Goal: Task Accomplishment & Management: Use online tool/utility

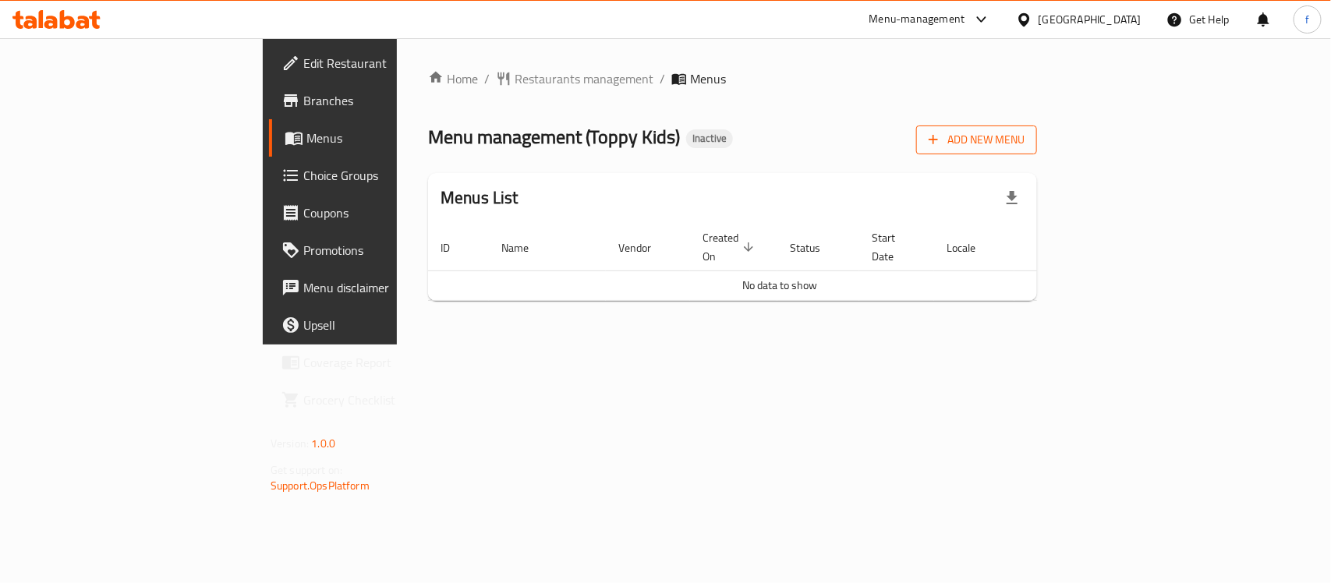
click at [1037, 151] on button "Add New Menu" at bounding box center [976, 140] width 121 height 29
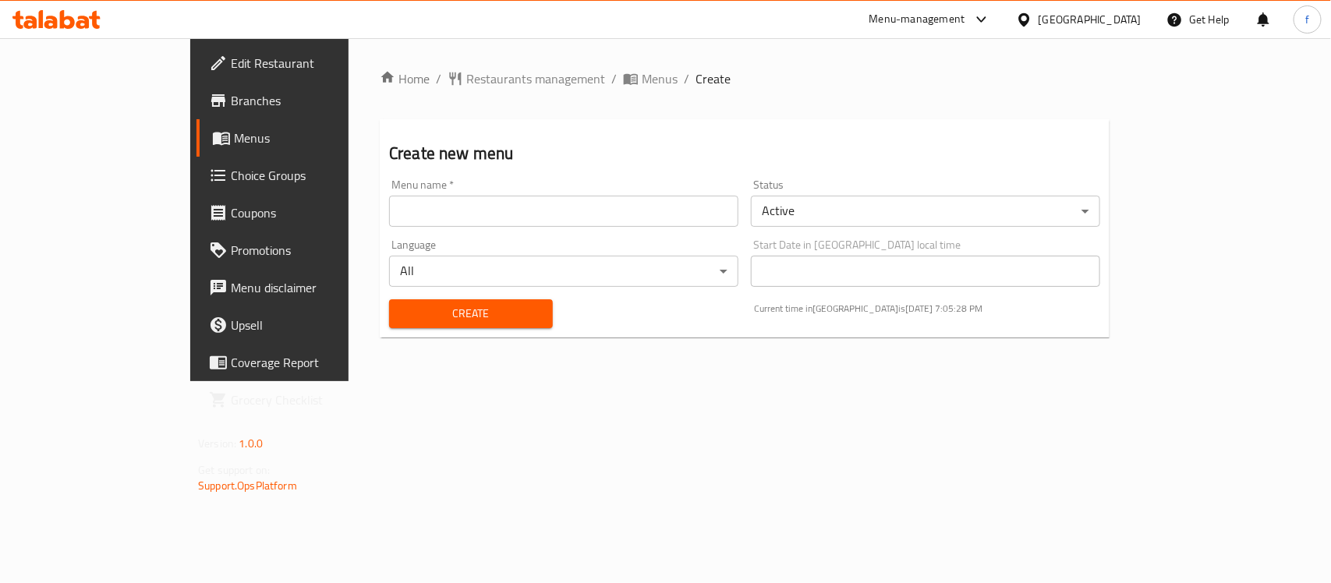
click at [389, 220] on input "text" at bounding box center [563, 211] width 349 height 31
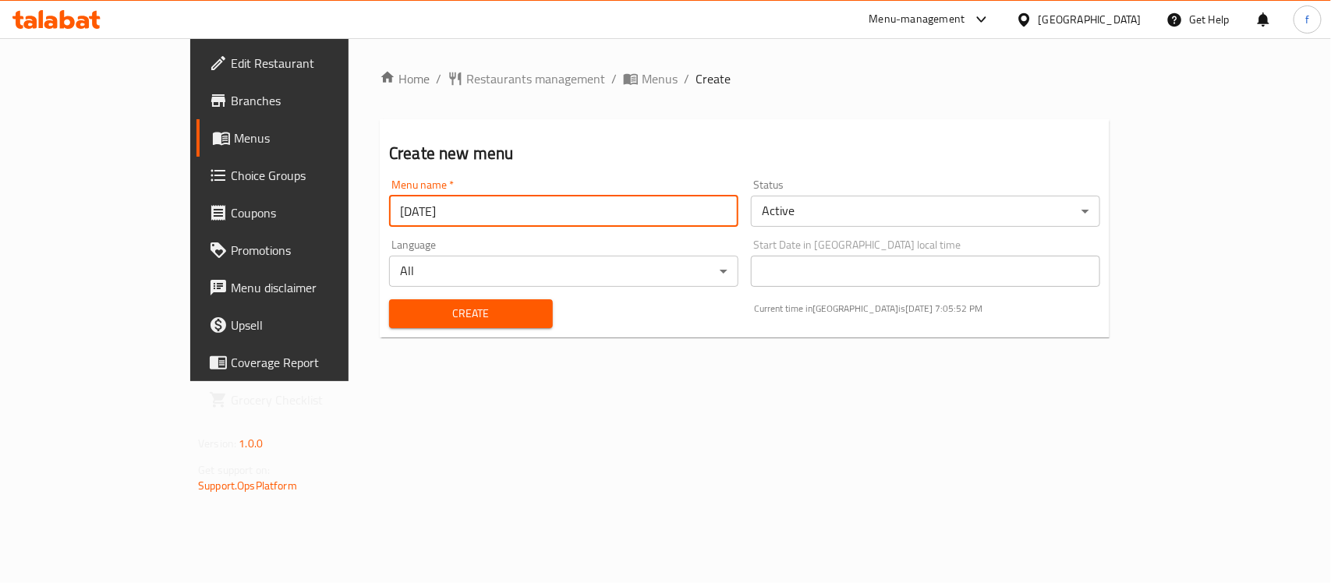
type input "[DATE]"
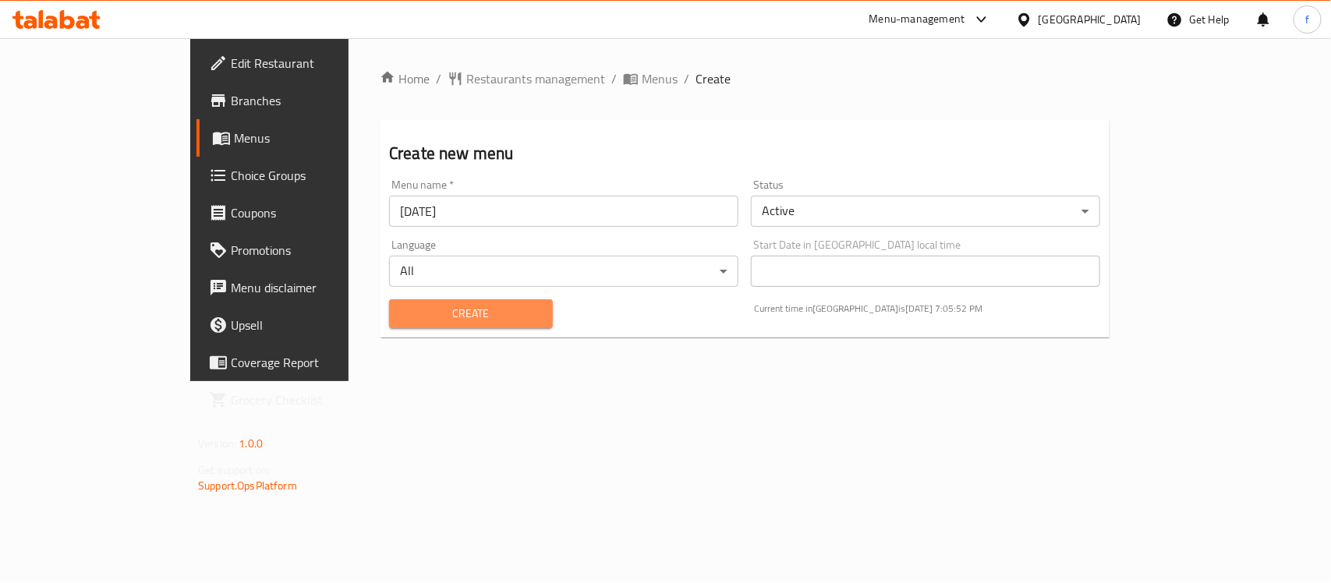
click at [402, 307] on span "Create" at bounding box center [471, 313] width 139 height 19
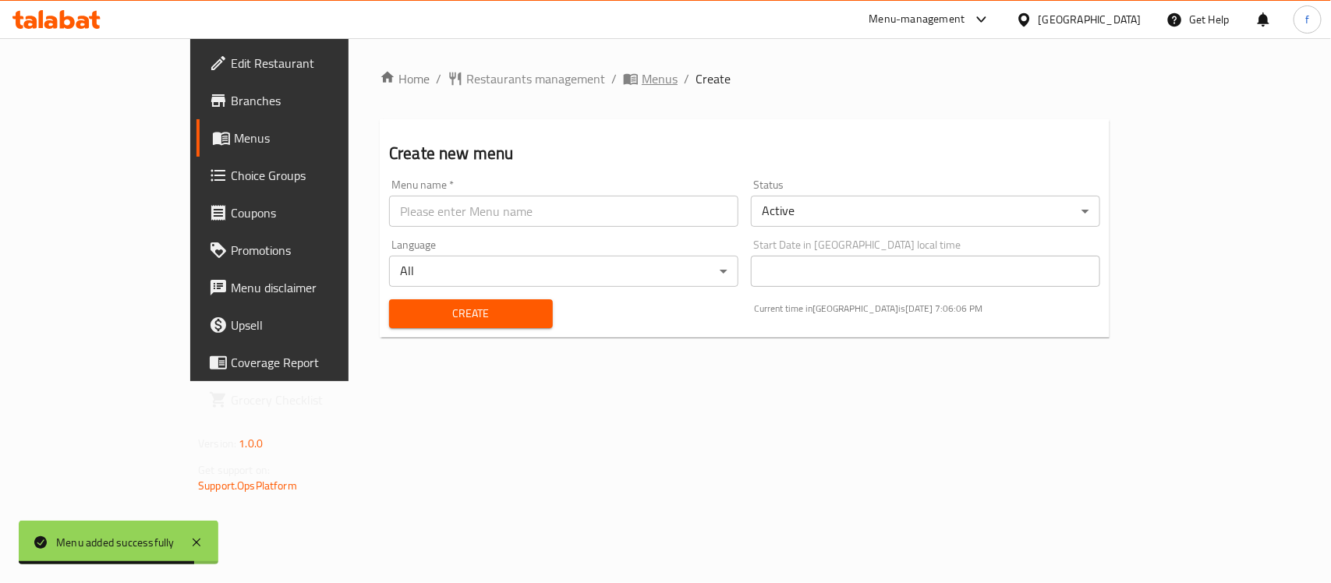
click at [642, 76] on span "Menus" at bounding box center [660, 78] width 36 height 19
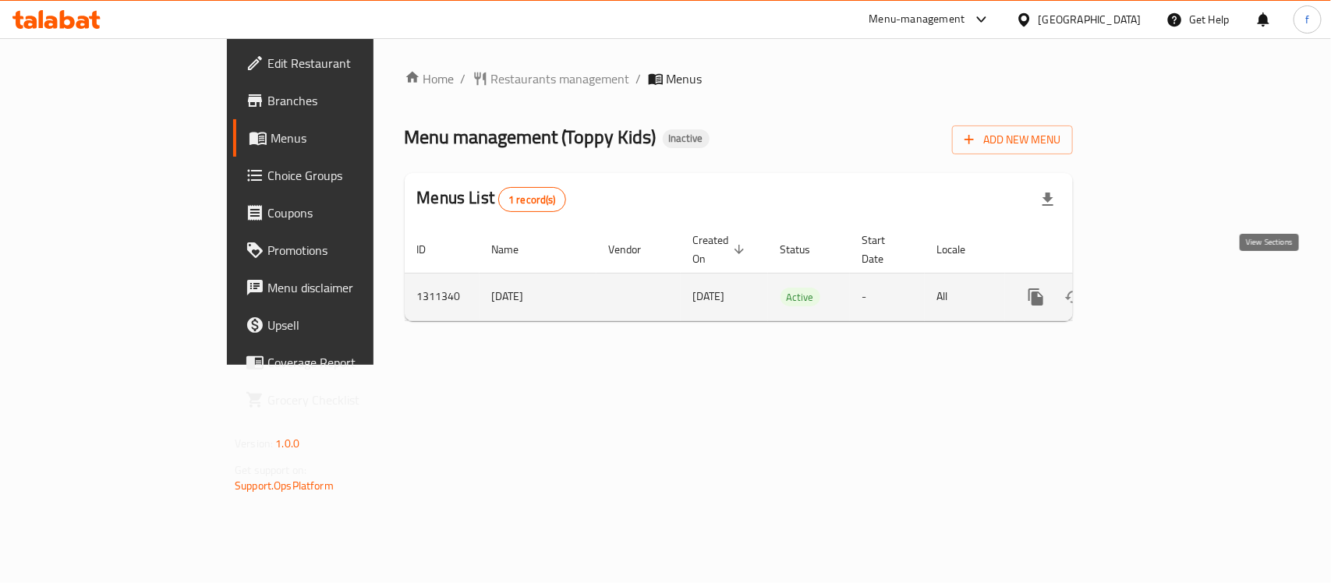
click at [1158, 288] on icon "enhanced table" at bounding box center [1149, 297] width 19 height 19
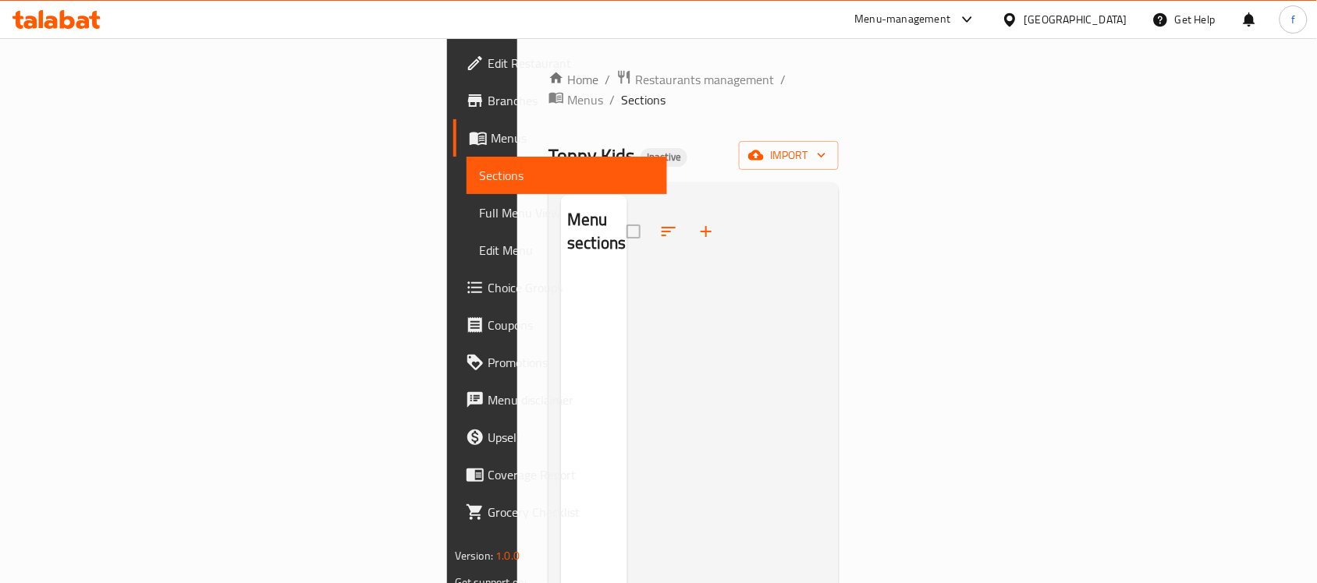
click at [479, 204] on span "Full Menu View" at bounding box center [566, 213] width 175 height 19
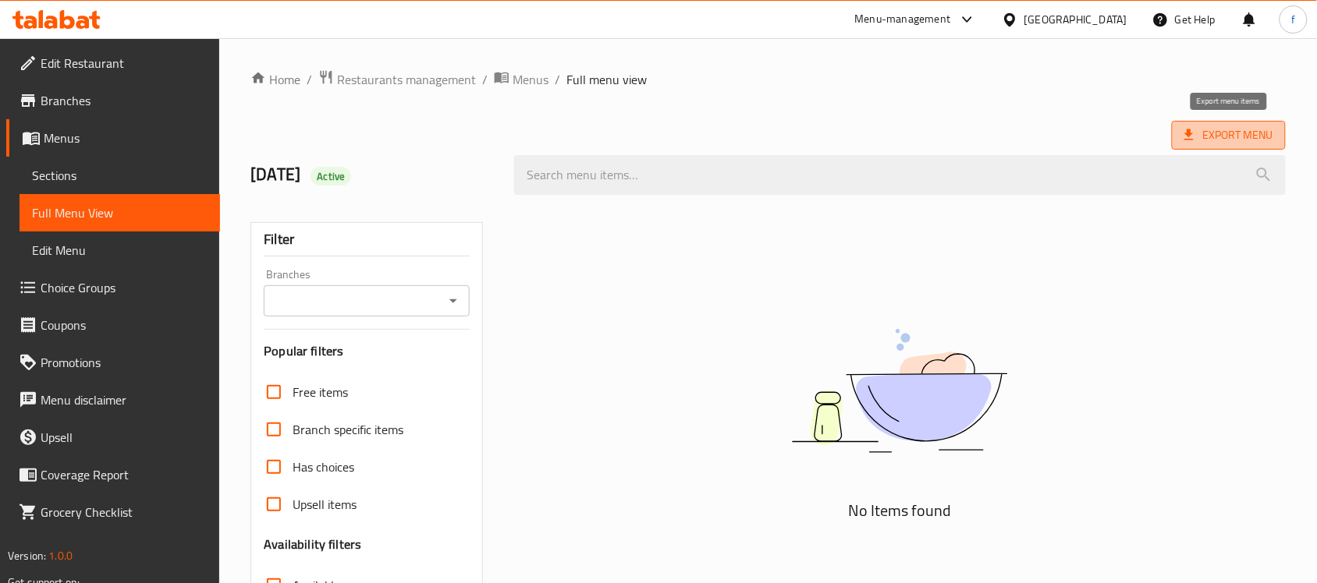
click at [1237, 134] on span "Export Menu" at bounding box center [1228, 135] width 89 height 19
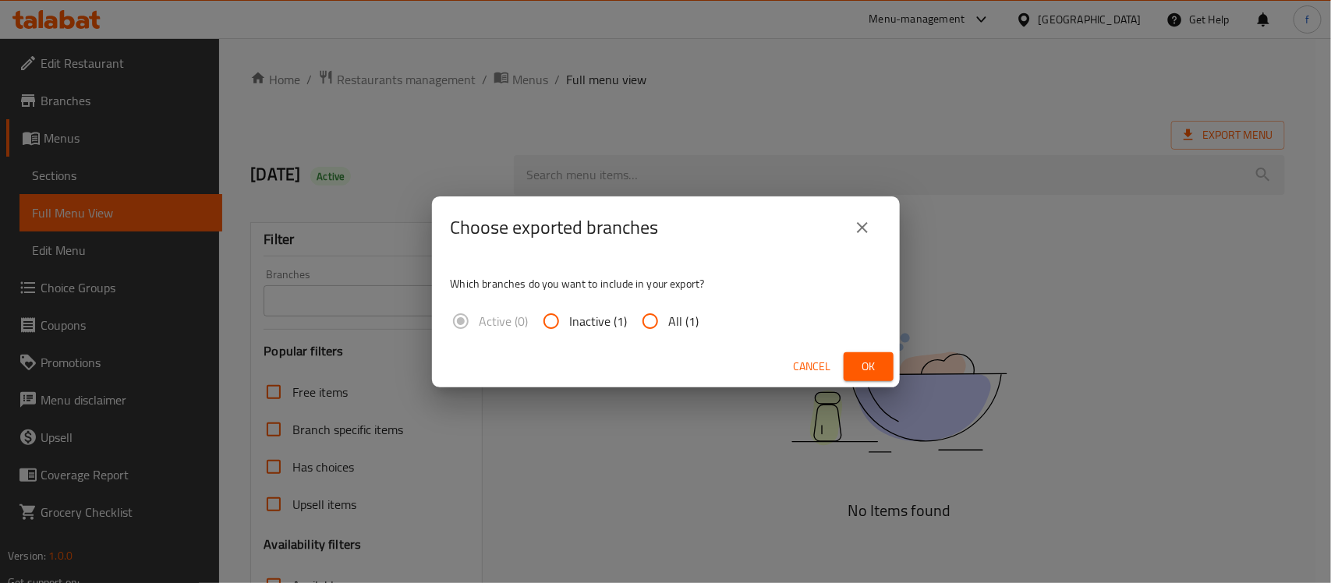
click at [864, 226] on icon "close" at bounding box center [862, 227] width 11 height 11
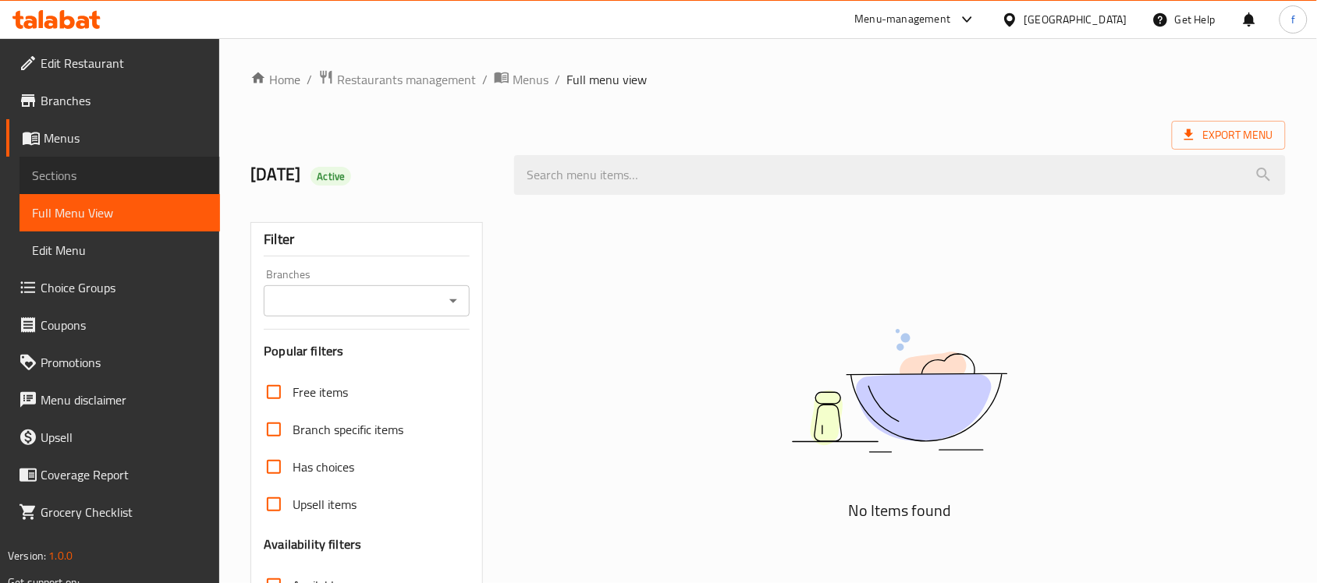
click at [126, 168] on span "Sections" at bounding box center [119, 175] width 175 height 19
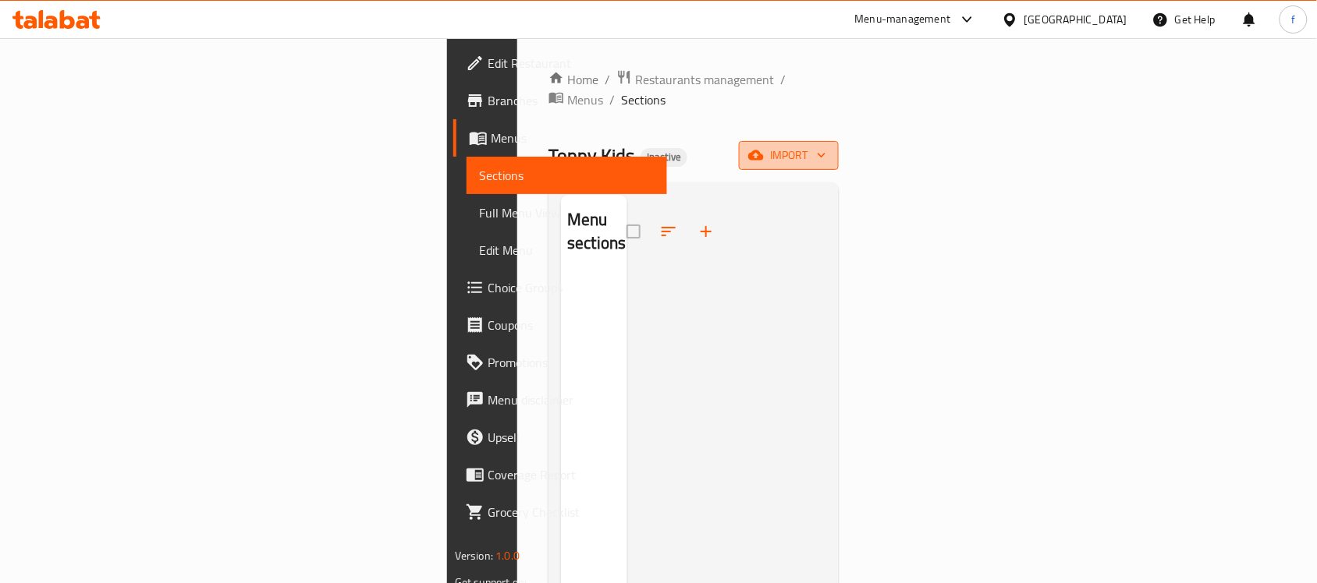
click at [826, 146] on span "import" at bounding box center [788, 155] width 75 height 19
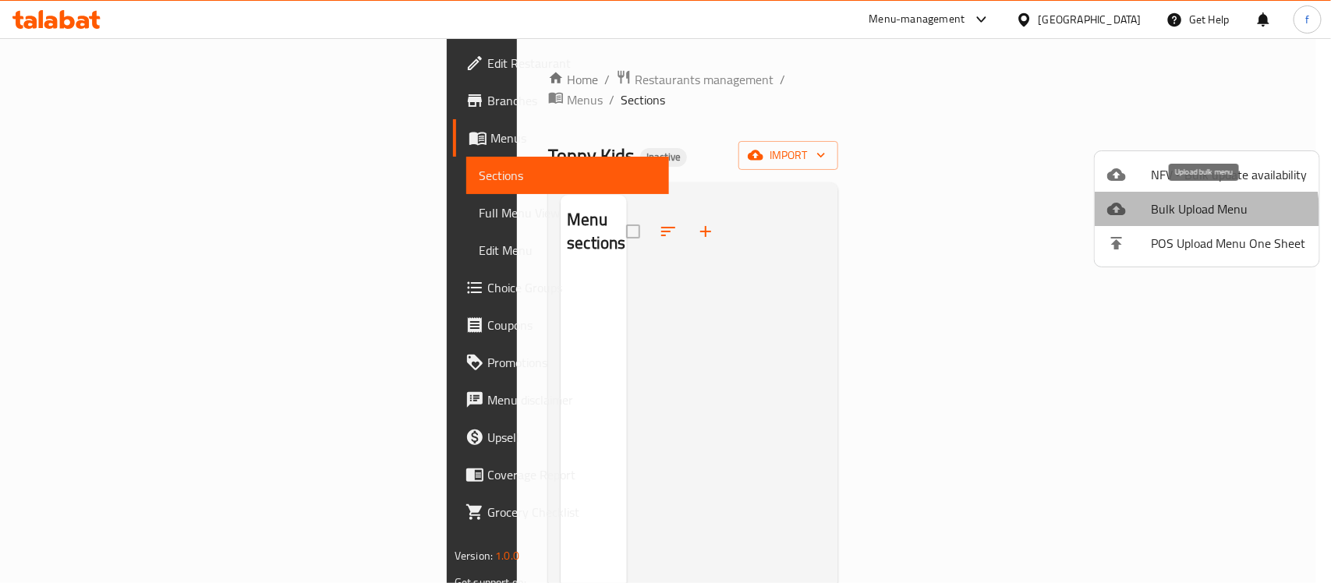
click at [1111, 226] on ul "NFV - Bulk update availability Bulk Upload Menu POS Upload Menu One Sheet" at bounding box center [1207, 208] width 225 height 115
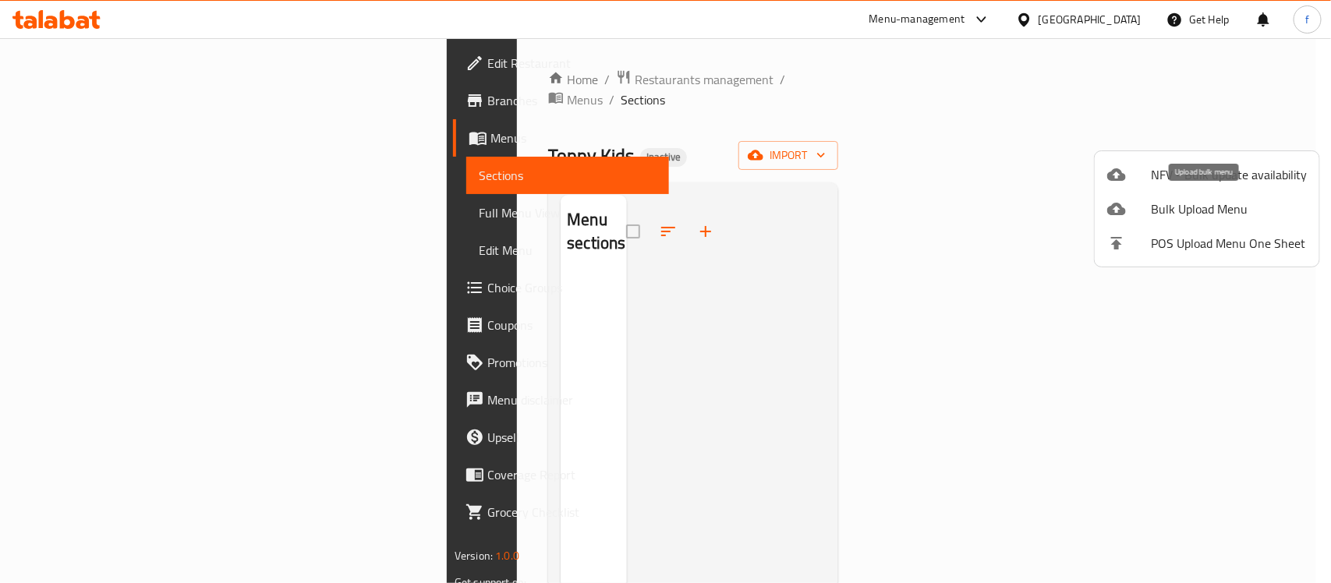
click at [1213, 212] on span "Bulk Upload Menu" at bounding box center [1229, 209] width 156 height 19
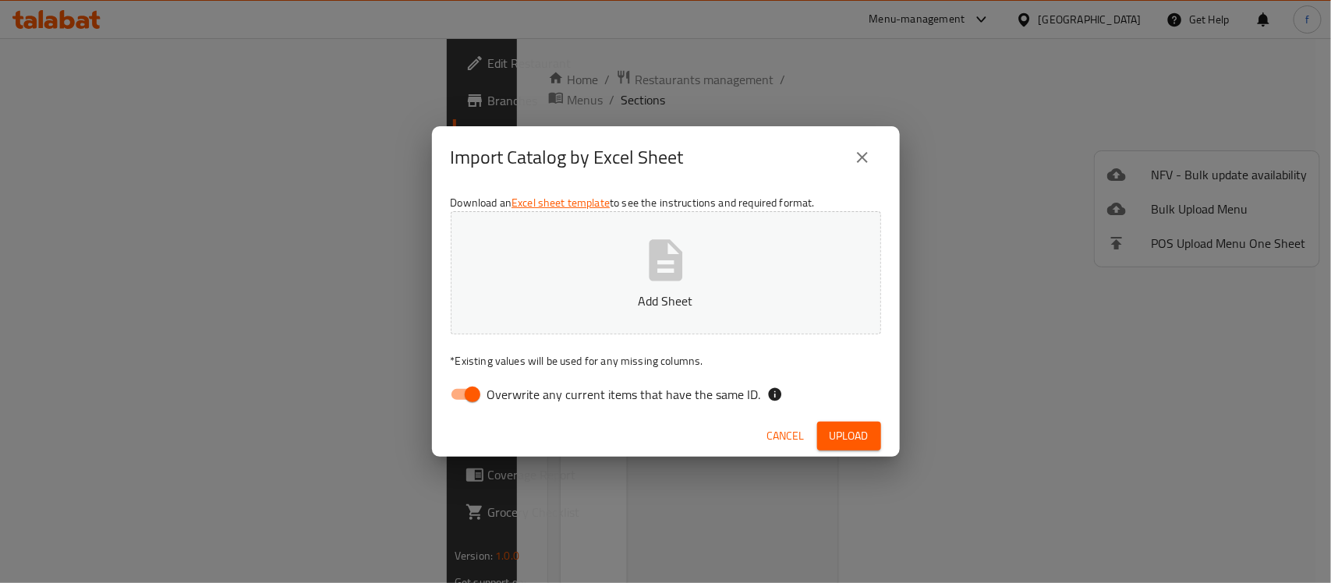
click at [461, 390] on input "Overwrite any current items that have the same ID." at bounding box center [472, 395] width 89 height 30
checkbox input "false"
click at [851, 166] on button "close" at bounding box center [862, 157] width 37 height 37
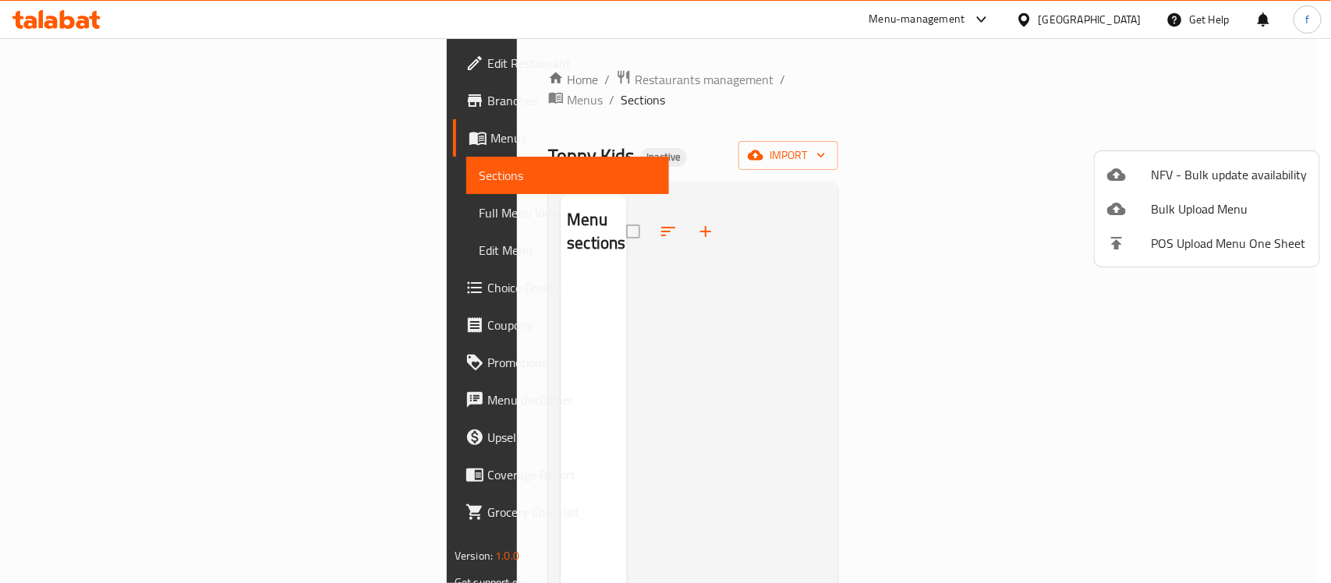
click at [874, 290] on div at bounding box center [665, 291] width 1331 height 583
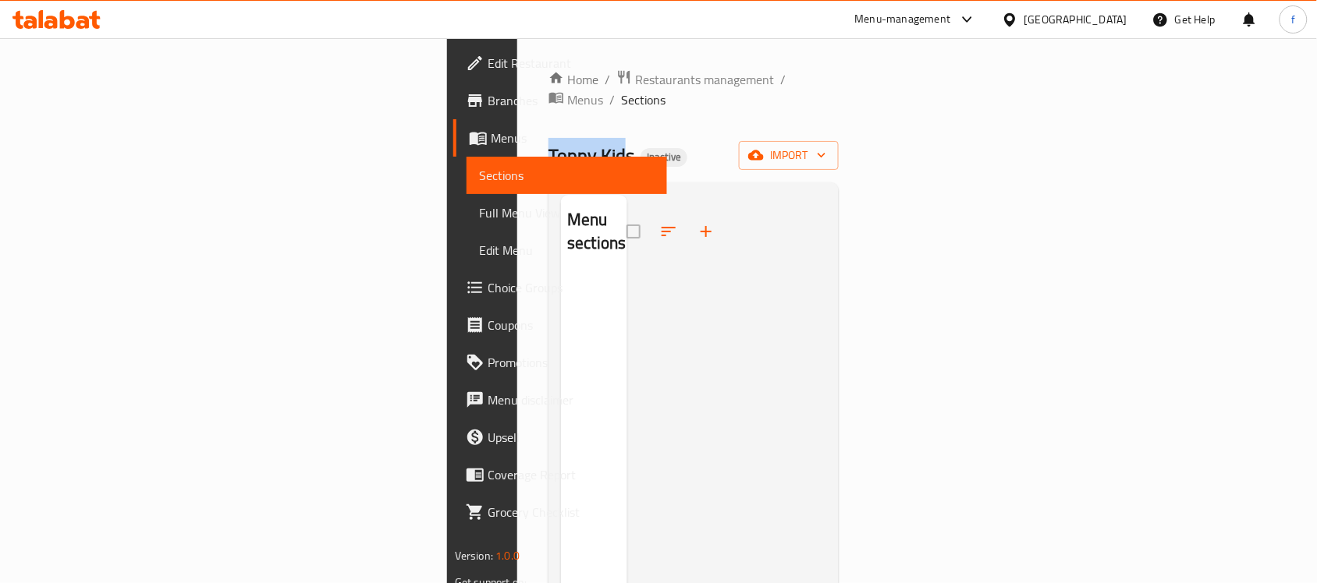
drag, startPoint x: 252, startPoint y: 135, endPoint x: 329, endPoint y: 137, distance: 77.3
click at [548, 138] on span "Toppy Kids" at bounding box center [591, 155] width 86 height 35
click at [672, 149] on div "Toppy Kids Inactive import" at bounding box center [693, 155] width 290 height 29
click at [749, 303] on div at bounding box center [726, 486] width 199 height 583
click at [826, 146] on span "import" at bounding box center [788, 155] width 75 height 19
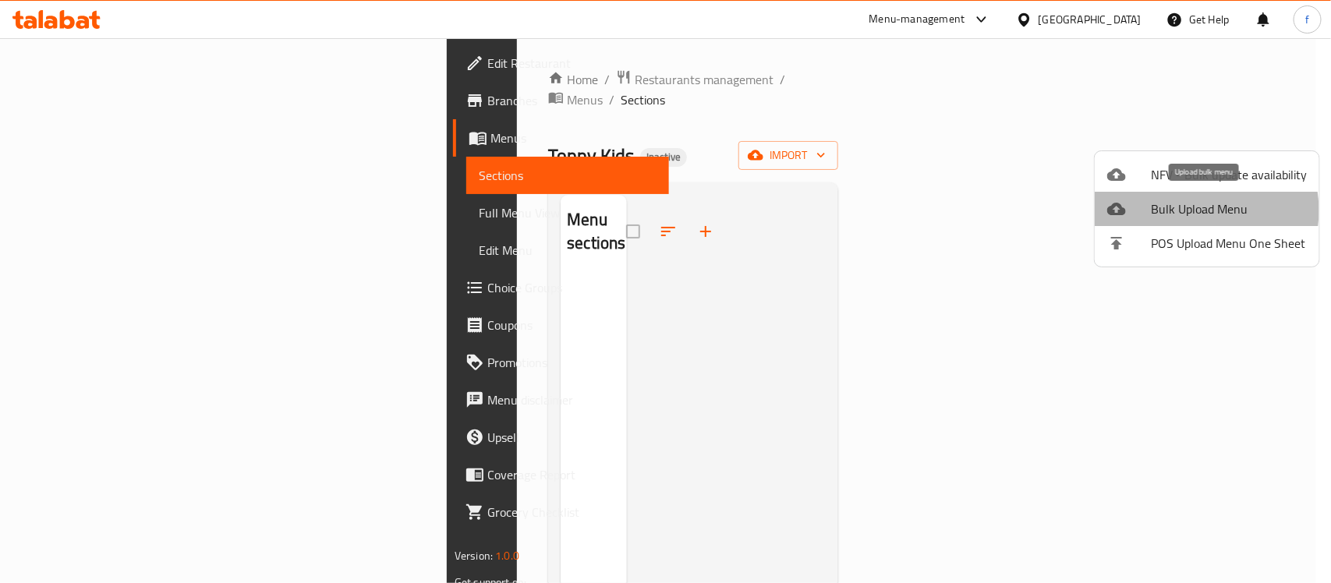
click at [1194, 211] on span "Bulk Upload Menu" at bounding box center [1229, 209] width 156 height 19
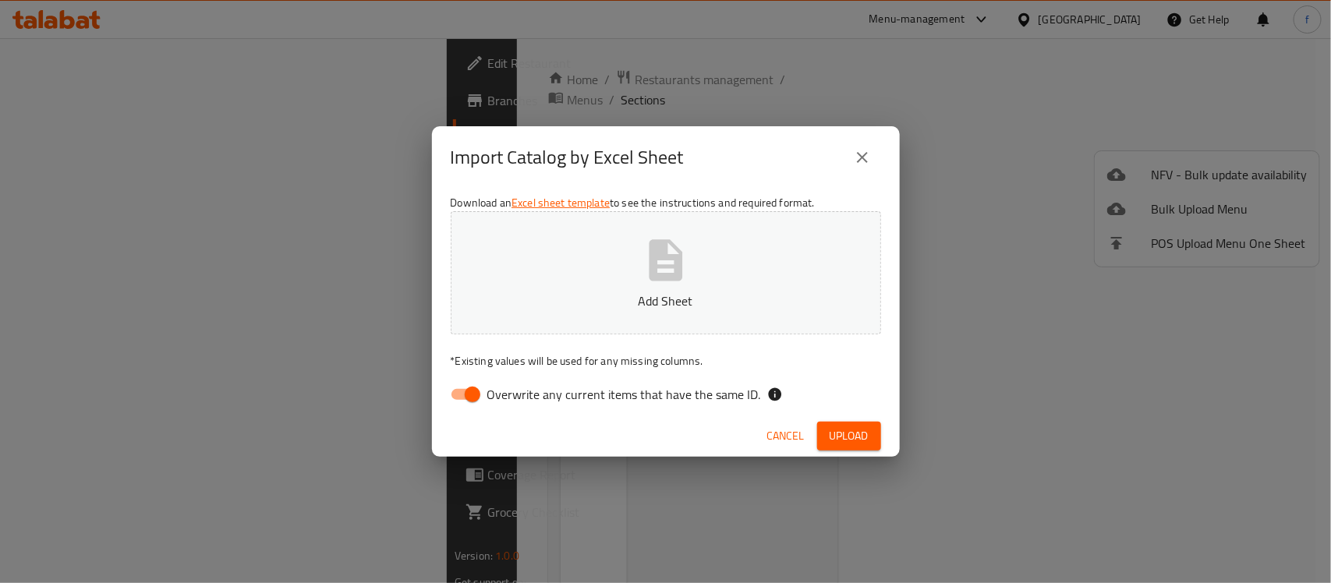
click at [480, 399] on input "Overwrite any current items that have the same ID." at bounding box center [472, 395] width 89 height 30
checkbox input "false"
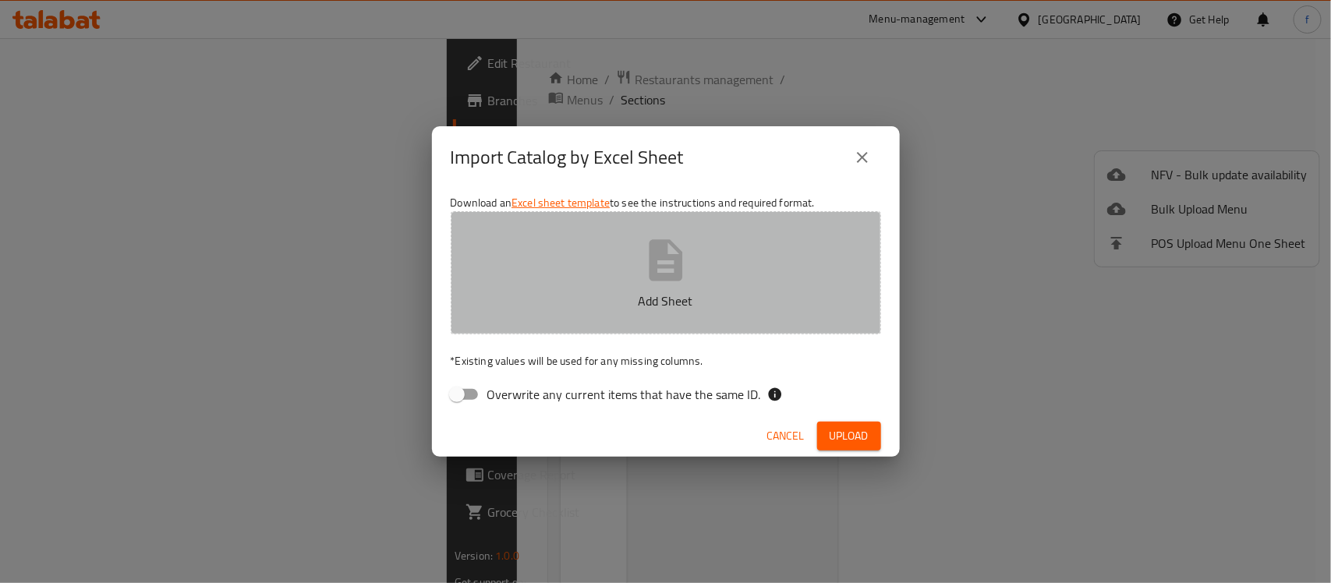
click at [581, 275] on button "Add Sheet" at bounding box center [666, 272] width 431 height 123
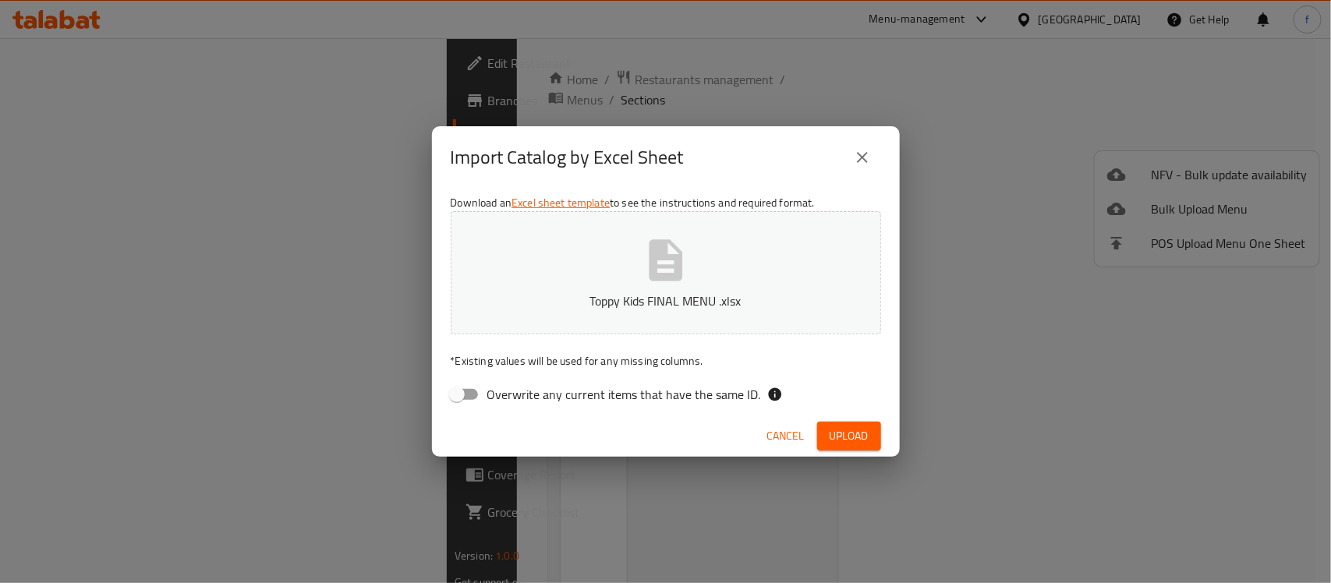
click at [856, 429] on span "Upload" at bounding box center [849, 436] width 39 height 19
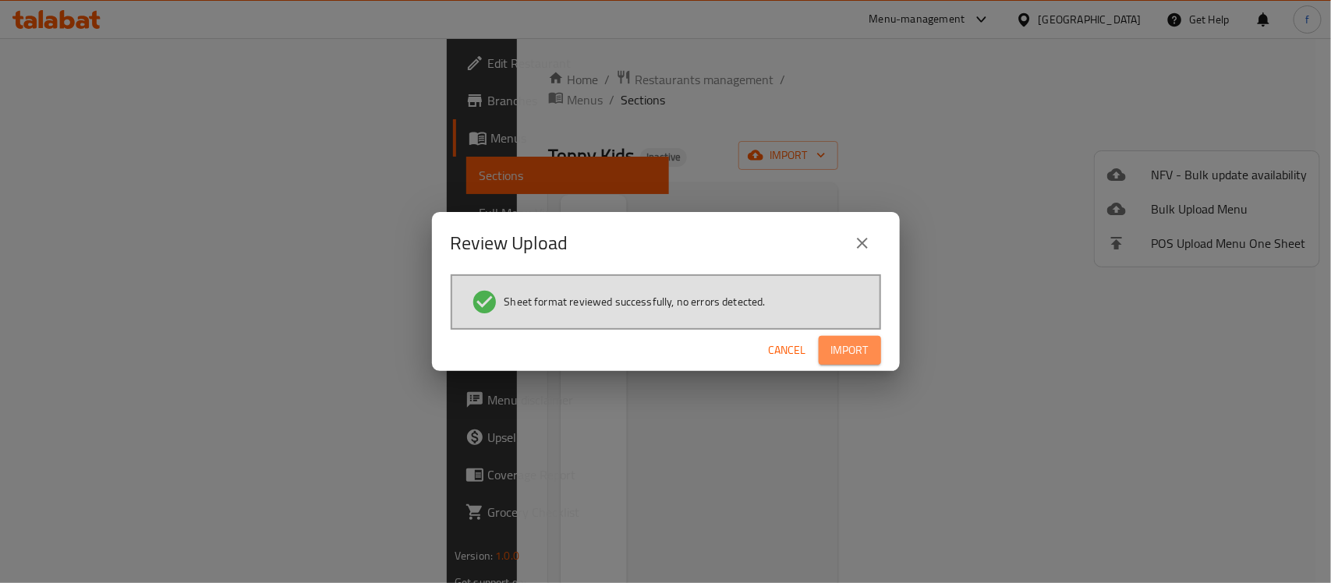
click at [846, 346] on span "Import" at bounding box center [849, 350] width 37 height 19
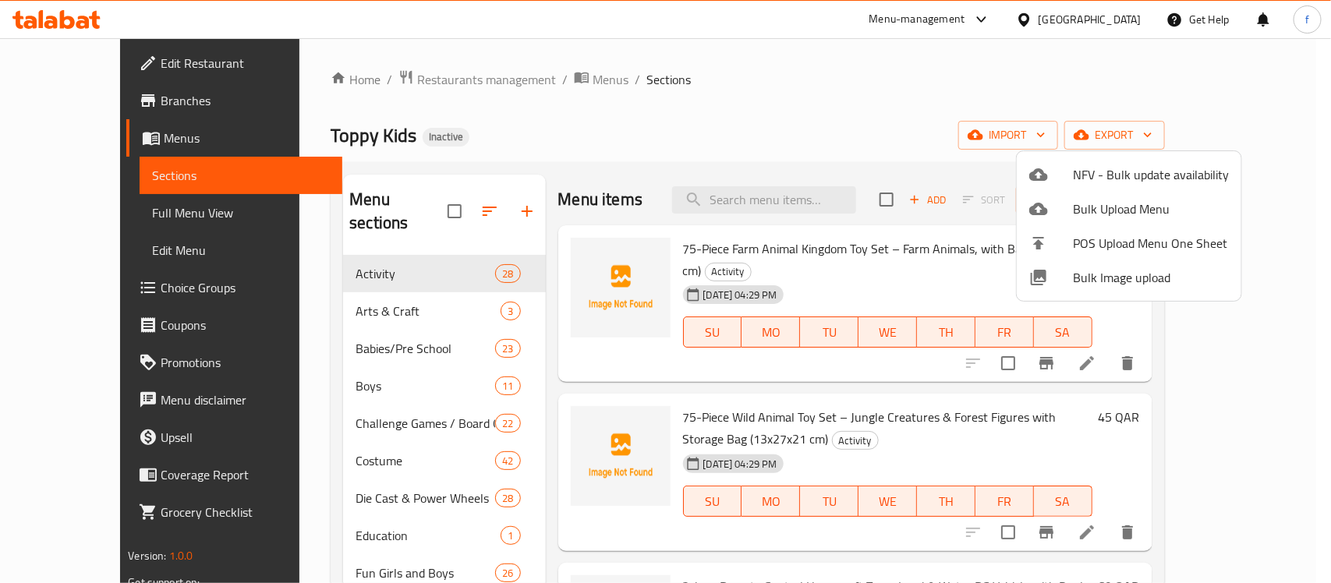
click at [520, 112] on div at bounding box center [665, 291] width 1331 height 583
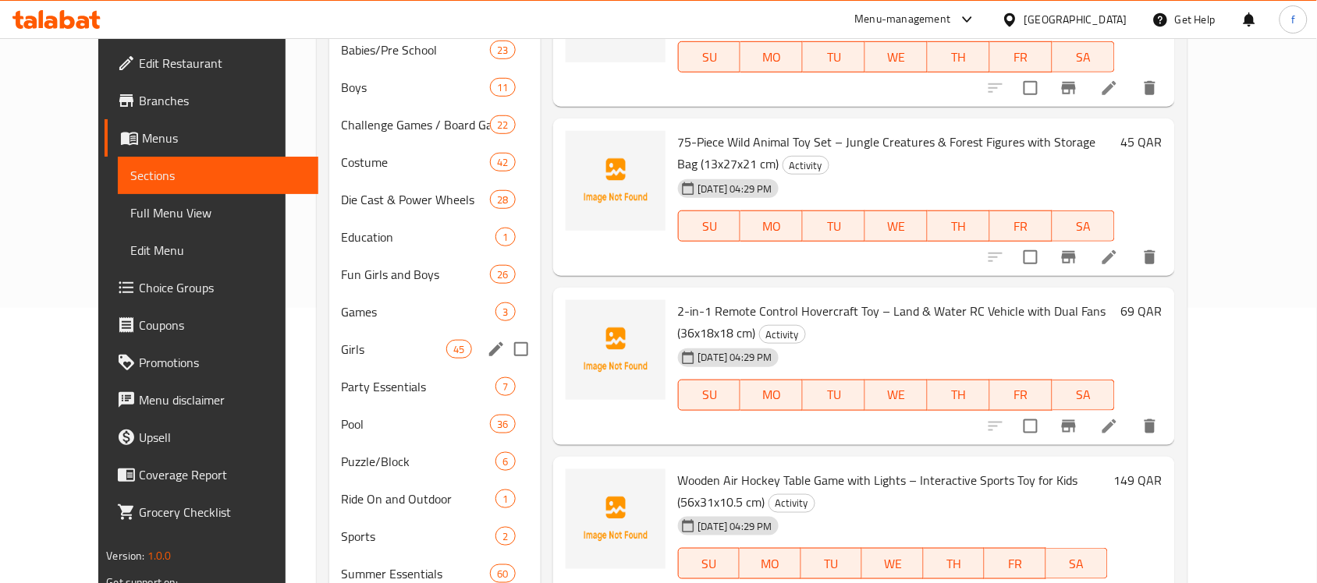
scroll to position [371, 0]
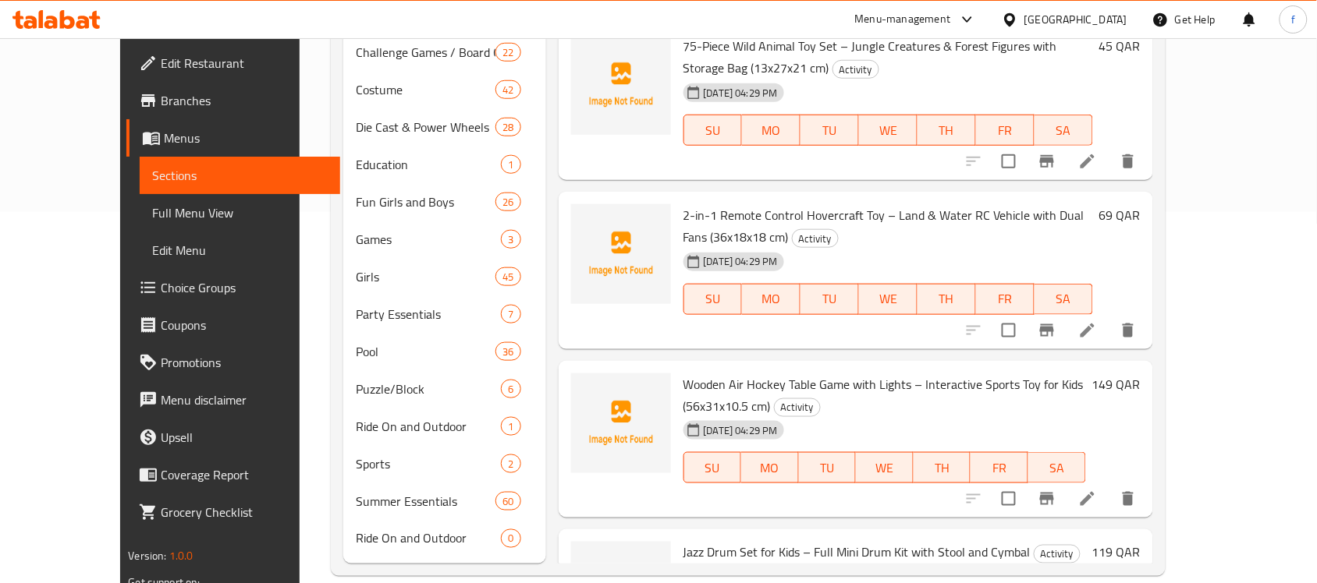
drag, startPoint x: 387, startPoint y: 512, endPoint x: 176, endPoint y: 569, distance: 218.4
click at [176, 569] on div "Edit Restaurant Branches Menus Sections Full Menu View Edit Menu Choice Groups …" at bounding box center [658, 137] width 1076 height 941
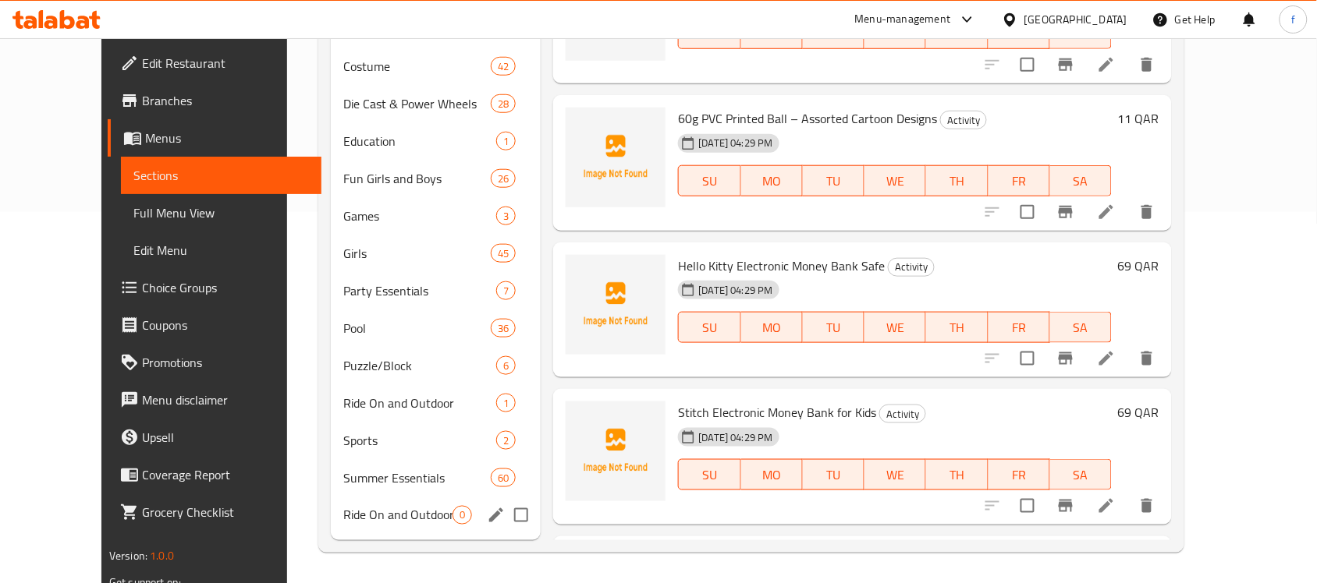
click at [505, 513] on input "Menu sections" at bounding box center [521, 515] width 33 height 33
checkbox input "true"
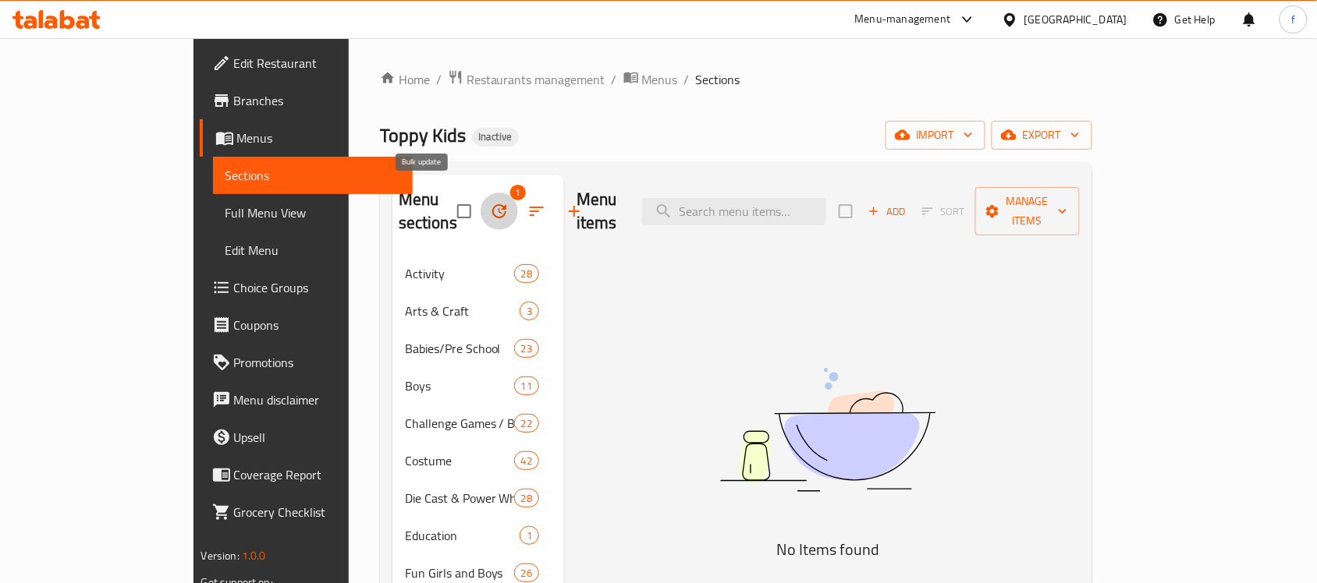
click at [490, 202] on icon "button" at bounding box center [499, 211] width 19 height 19
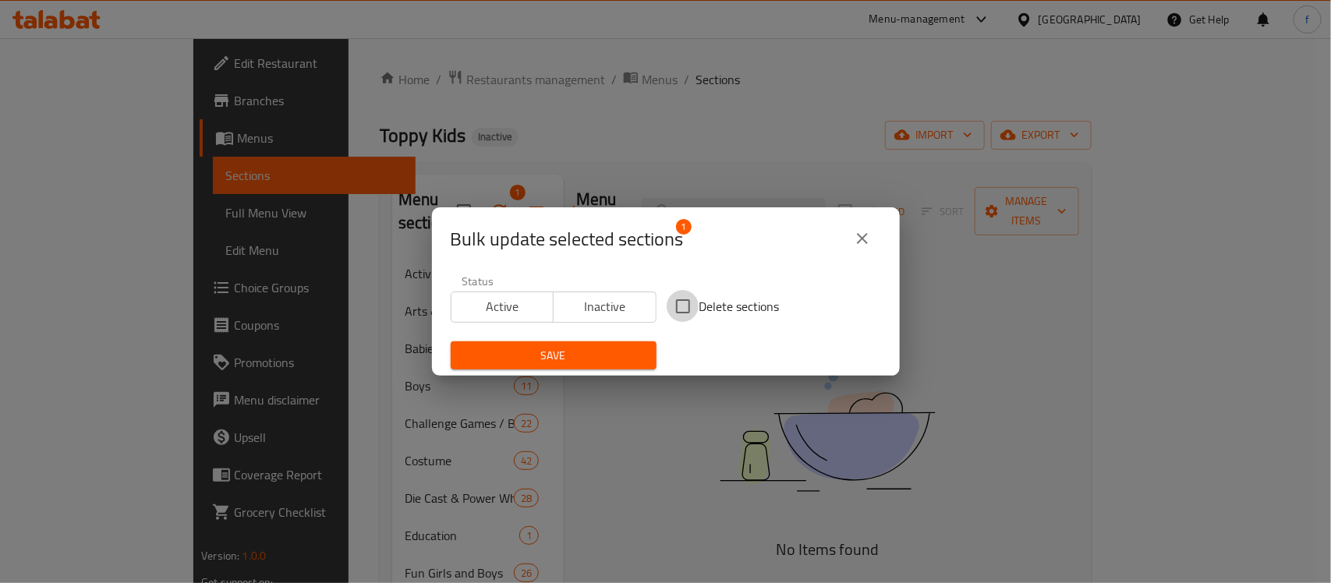
click at [681, 301] on input "Delete sections" at bounding box center [683, 306] width 33 height 33
checkbox input "true"
click at [574, 349] on span "Save" at bounding box center [553, 355] width 181 height 19
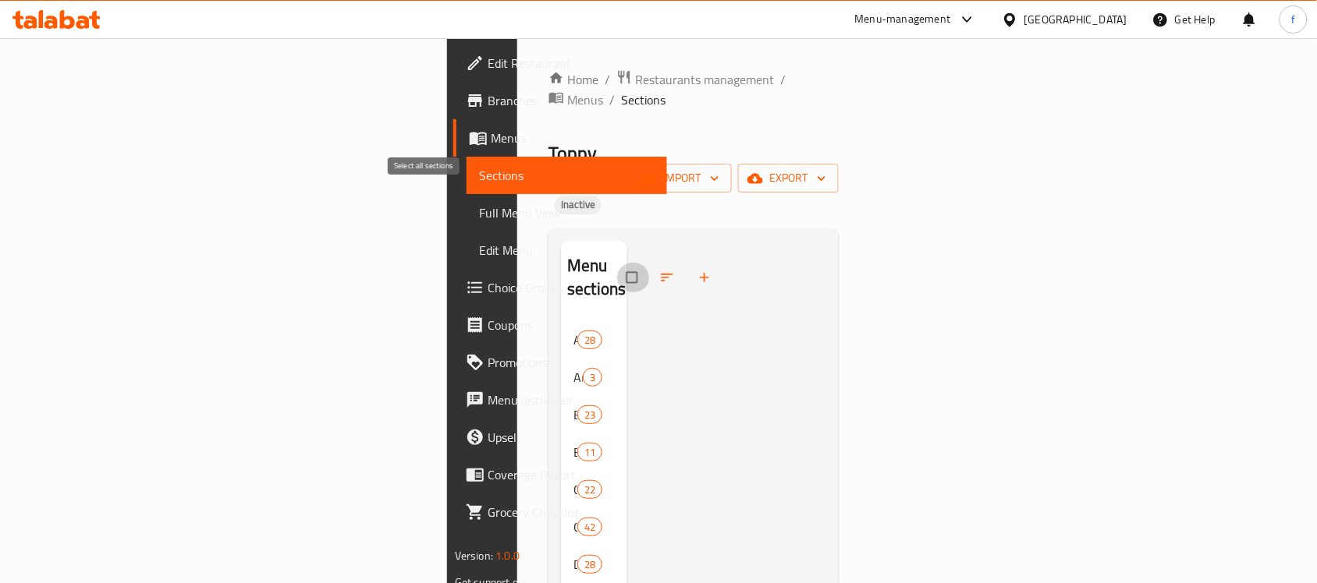
click at [617, 263] on input "checkbox" at bounding box center [633, 278] width 33 height 30
checkbox input "true"
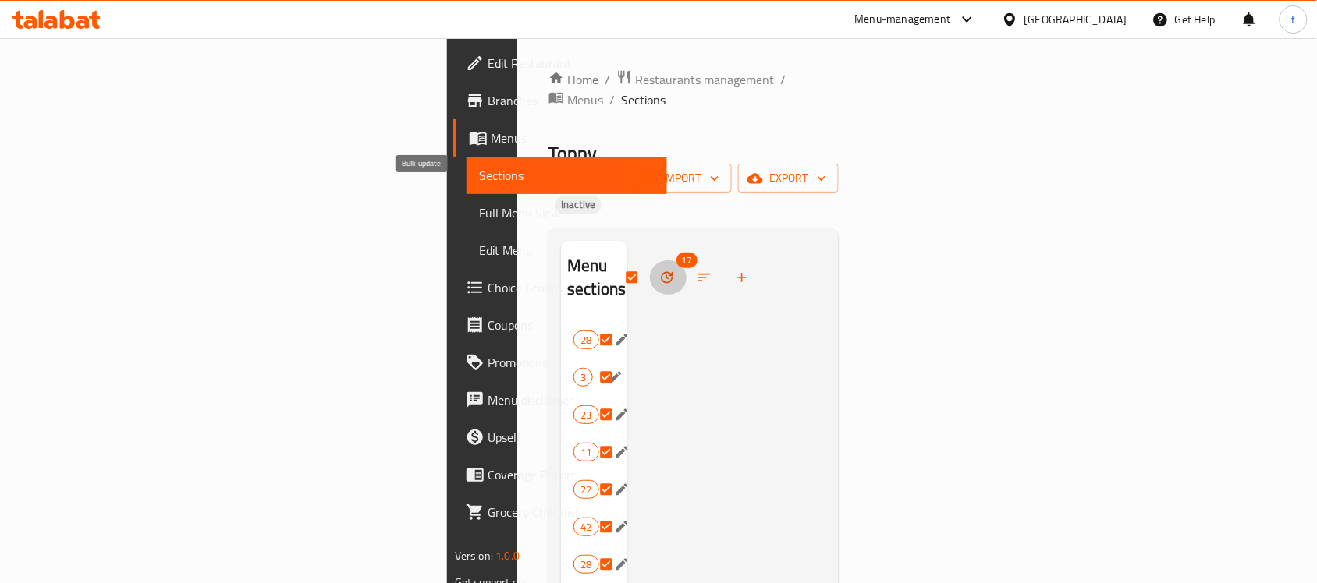
click at [661, 272] on icon "button" at bounding box center [667, 278] width 12 height 12
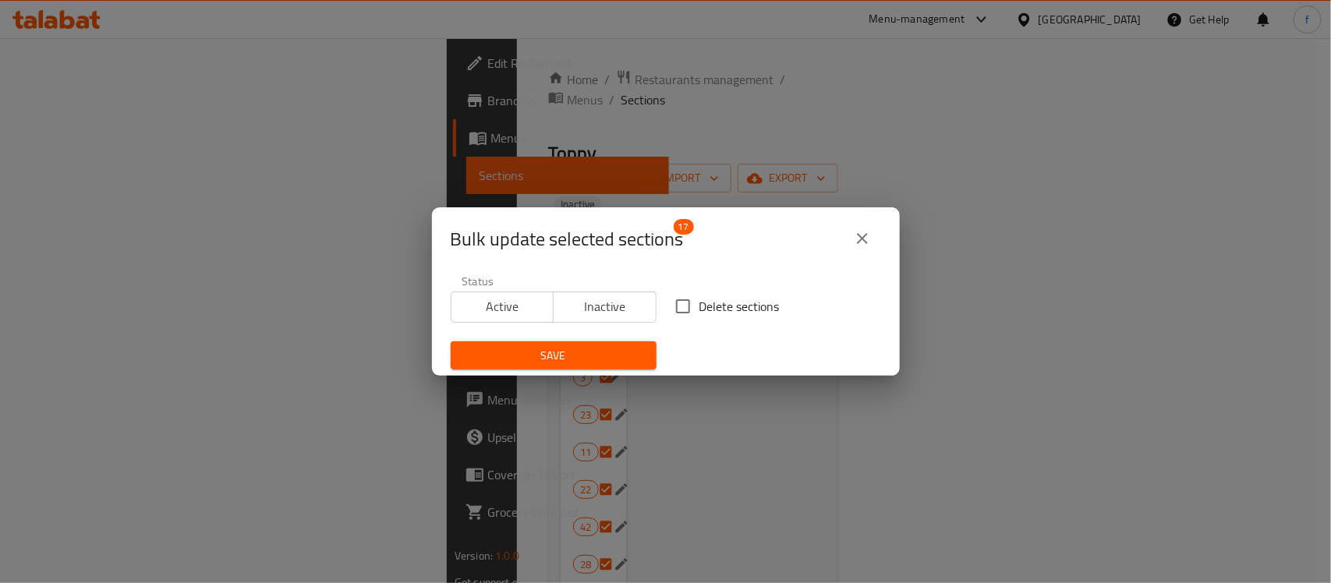
click at [673, 309] on input "Delete sections" at bounding box center [683, 306] width 33 height 33
checkbox input "true"
click at [595, 353] on span "Save" at bounding box center [553, 355] width 181 height 19
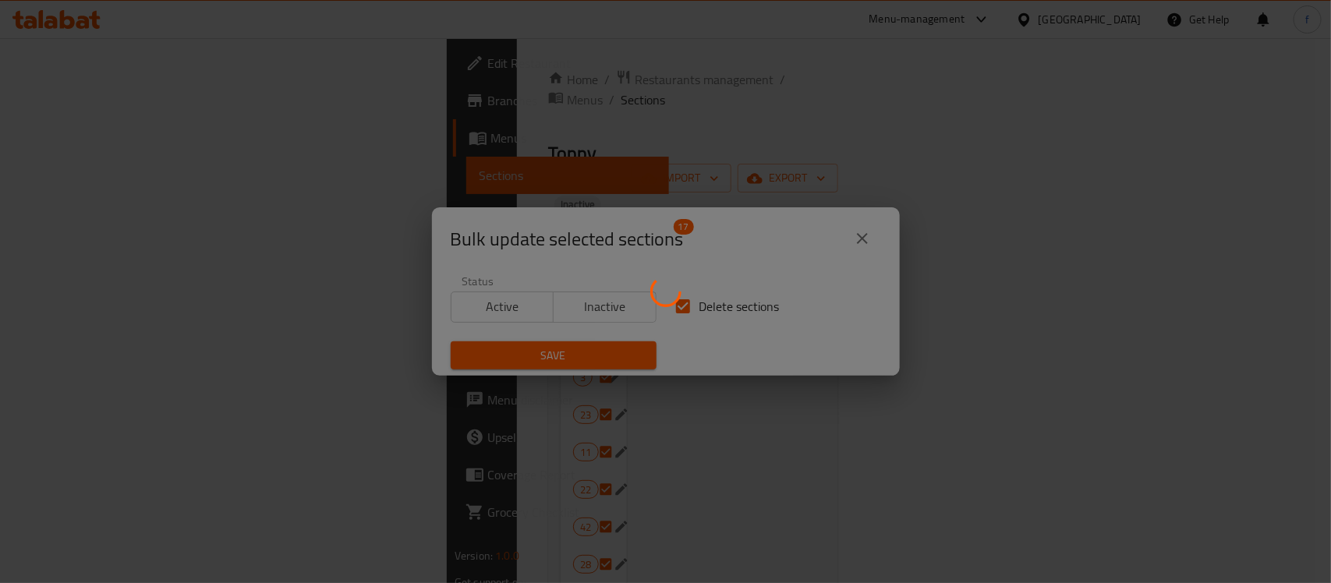
checkbox input "false"
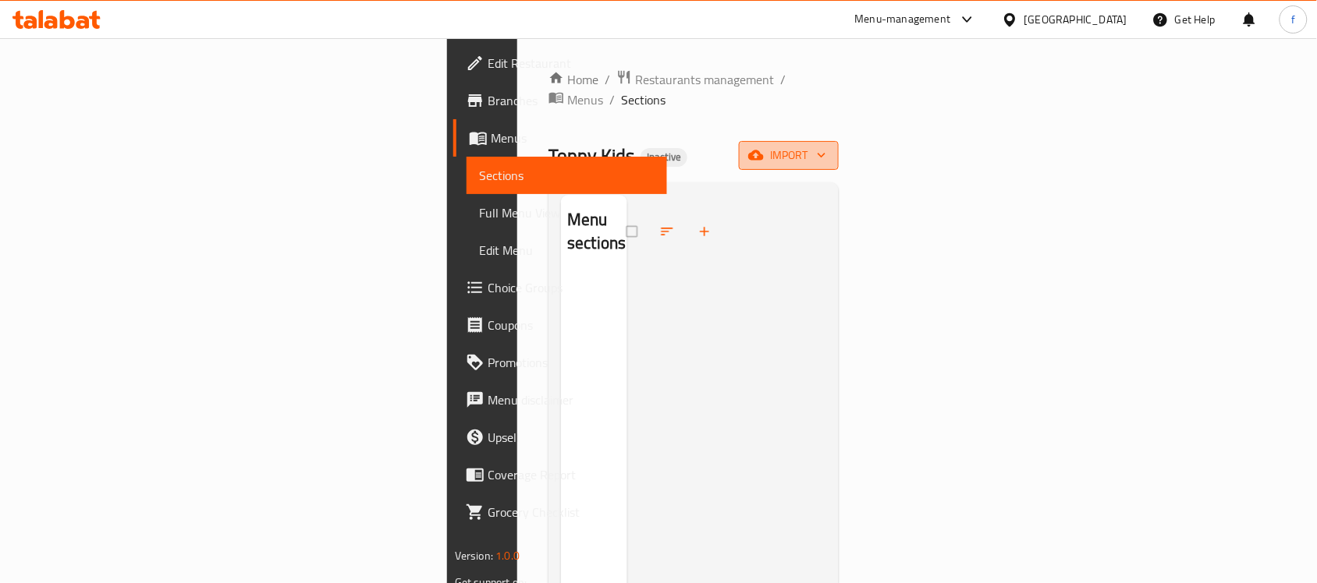
click at [826, 146] on span "import" at bounding box center [788, 155] width 75 height 19
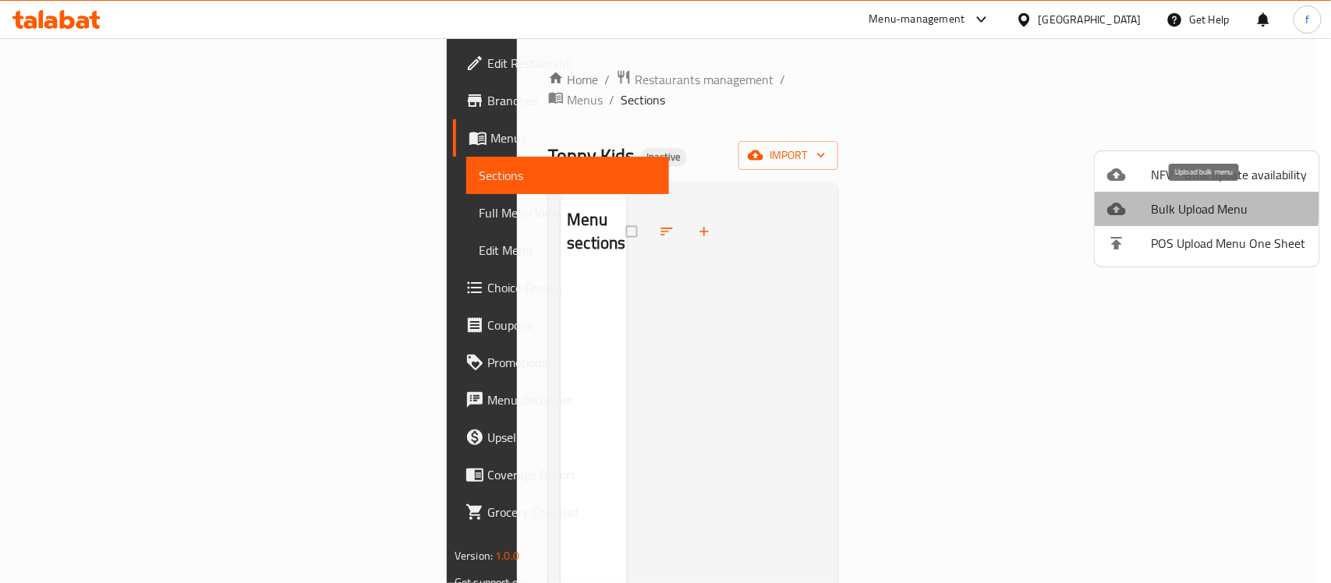
click at [1179, 204] on span "Bulk Upload Menu" at bounding box center [1229, 209] width 156 height 19
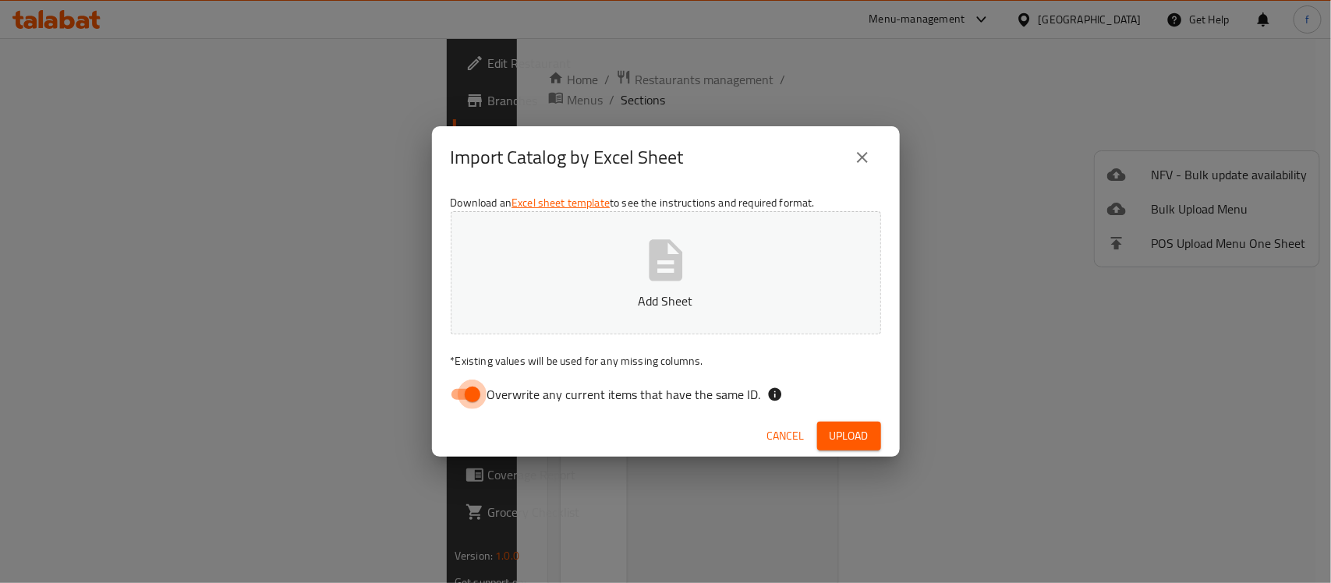
click at [480, 388] on input "Overwrite any current items that have the same ID." at bounding box center [472, 395] width 89 height 30
checkbox input "false"
click at [594, 322] on button "Add Sheet" at bounding box center [666, 272] width 431 height 123
click at [839, 441] on span "Upload" at bounding box center [849, 436] width 39 height 19
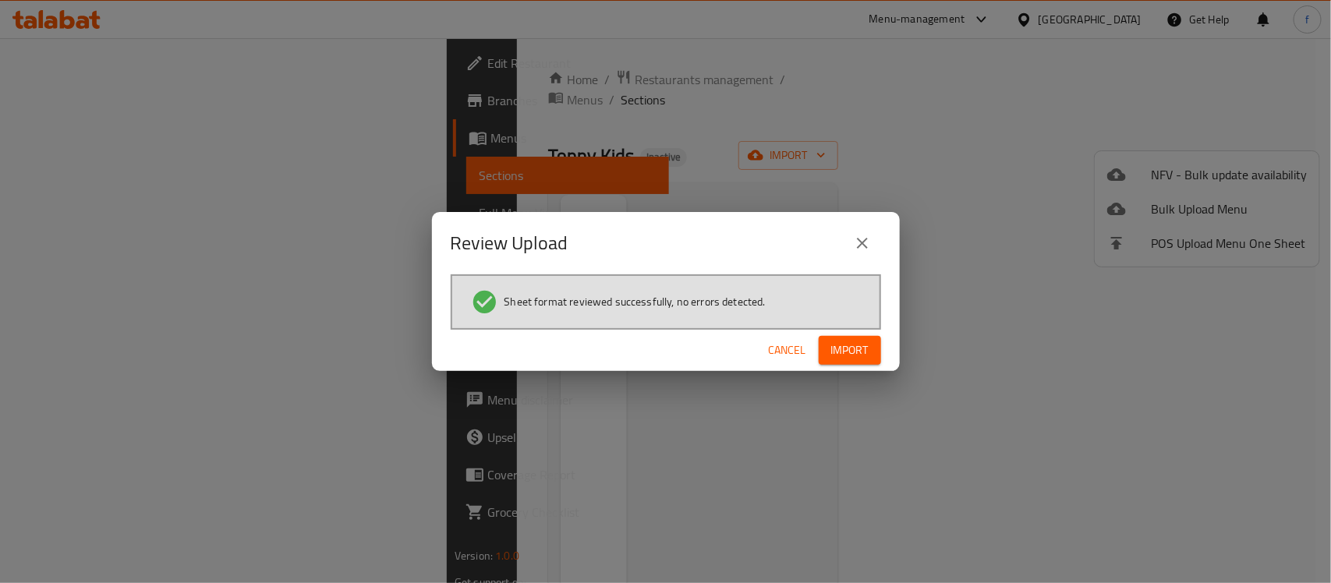
click at [844, 351] on span "Import" at bounding box center [849, 350] width 37 height 19
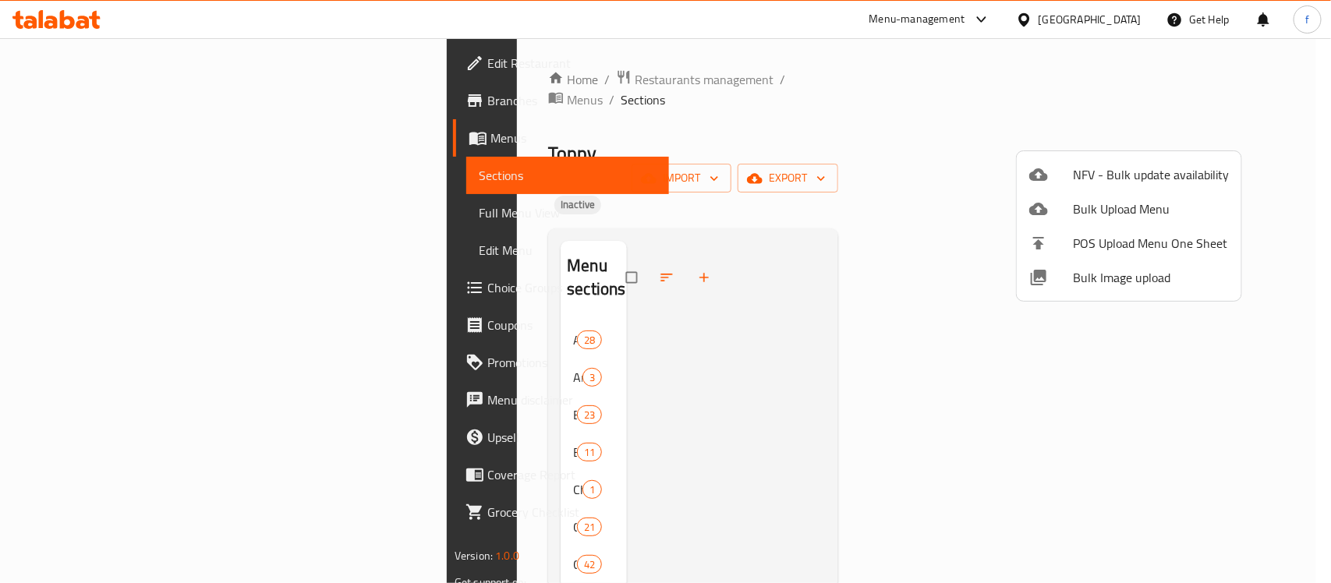
click at [789, 312] on div at bounding box center [665, 291] width 1331 height 583
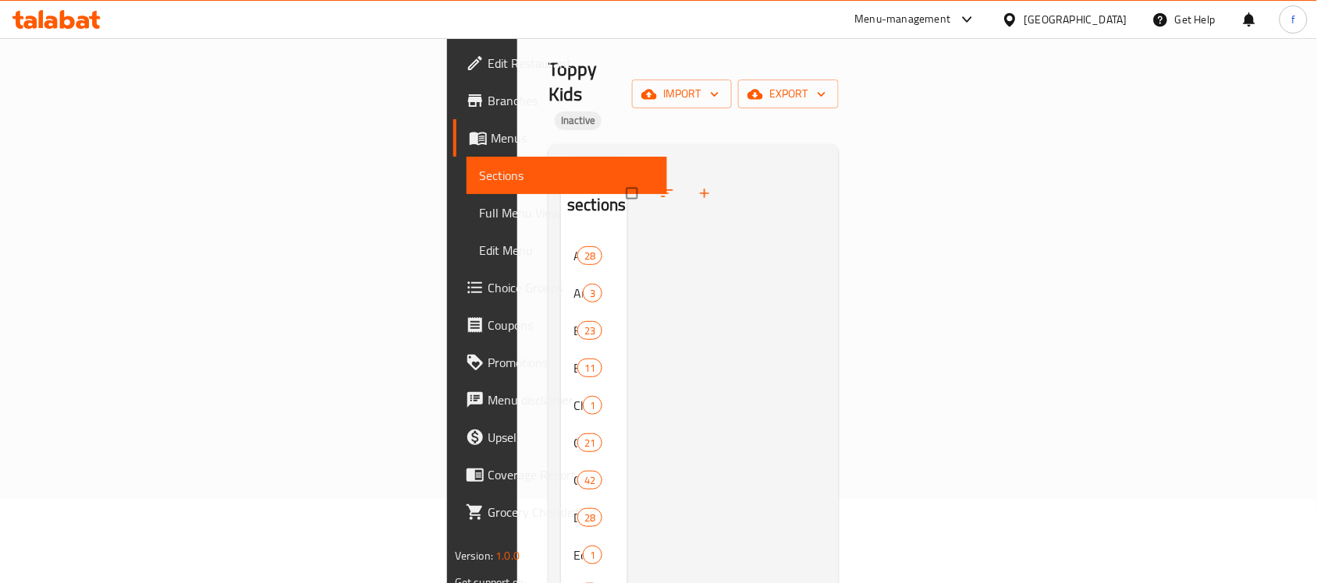
scroll to position [371, 0]
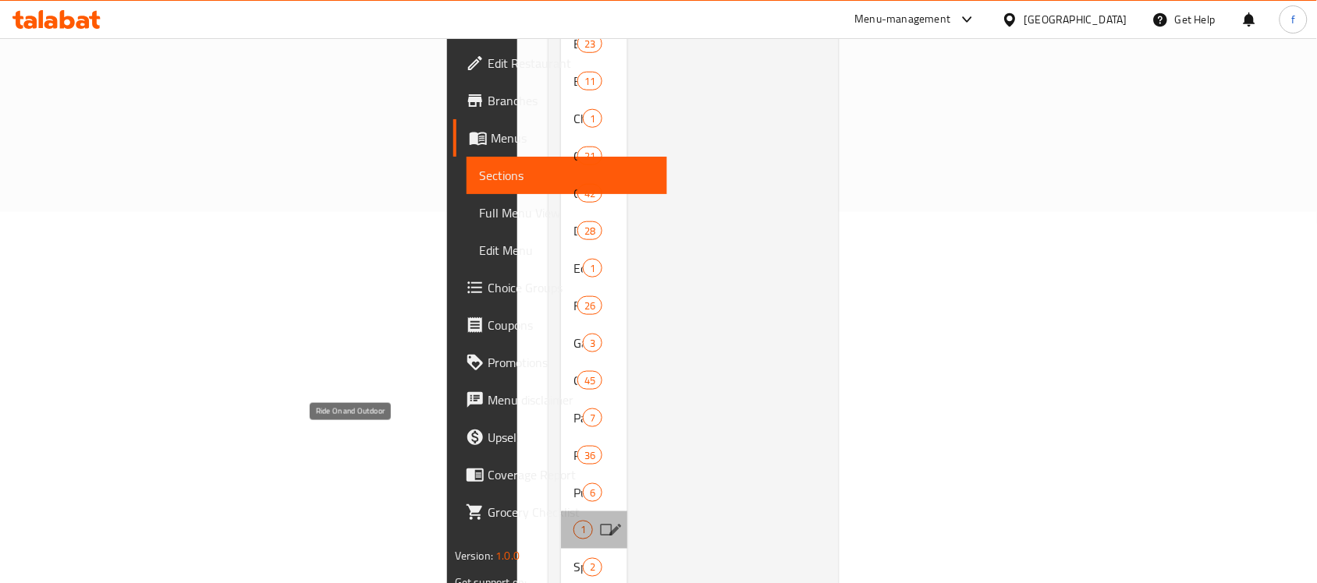
click at [573, 521] on span "Ride On and Outdoor" at bounding box center [573, 530] width 0 height 19
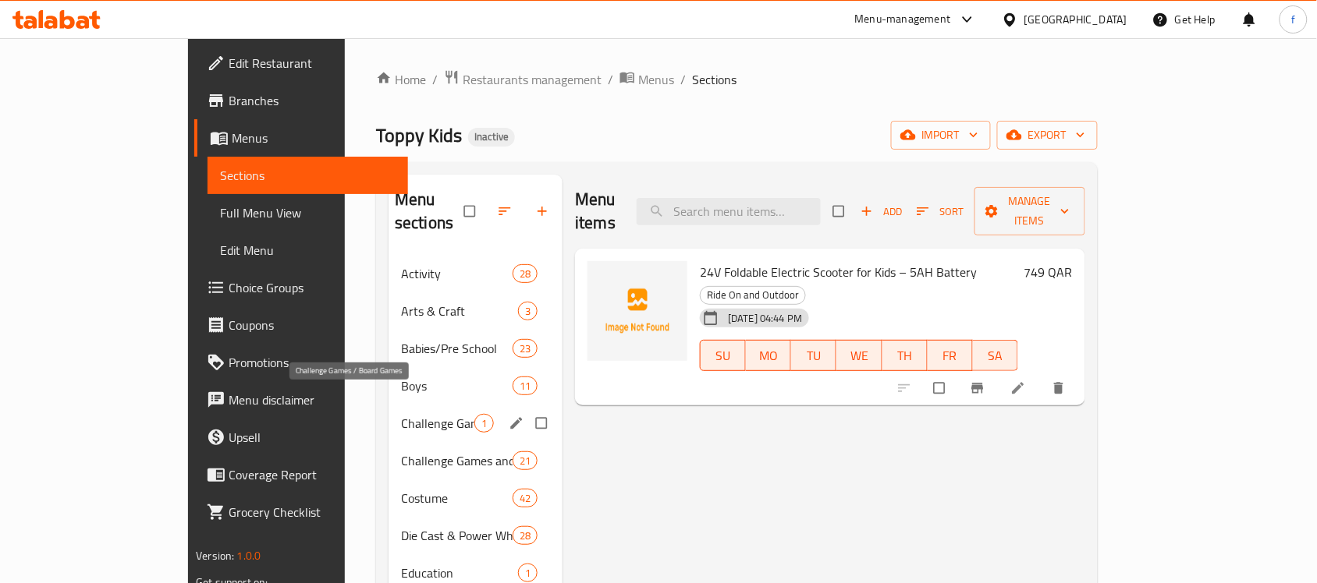
drag, startPoint x: 338, startPoint y: 396, endPoint x: 489, endPoint y: 396, distance: 151.3
click at [401, 414] on span "Challenge Games / Board Games" at bounding box center [437, 423] width 73 height 19
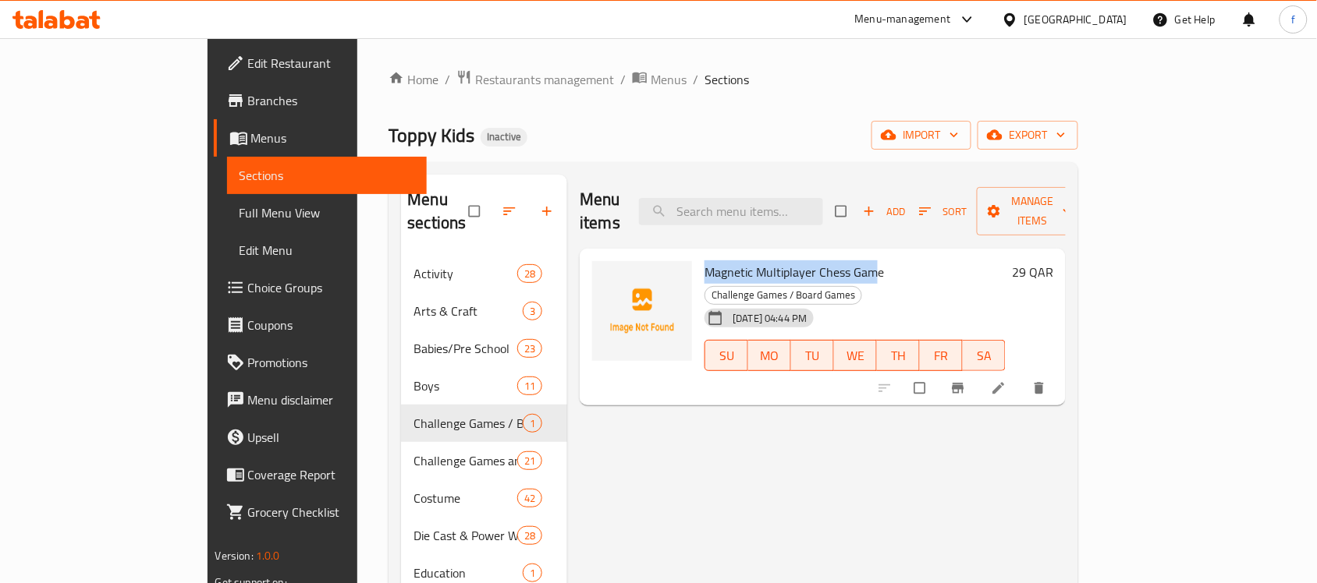
drag, startPoint x: 827, startPoint y: 250, endPoint x: 650, endPoint y: 248, distance: 177.1
click at [698, 255] on div "Magnetic Multiplayer Chess Game Challenge Games / Board Games 12-09-2025 04:44 …" at bounding box center [855, 327] width 314 height 145
copy span "Magnetic Multiplayer Chess Gam"
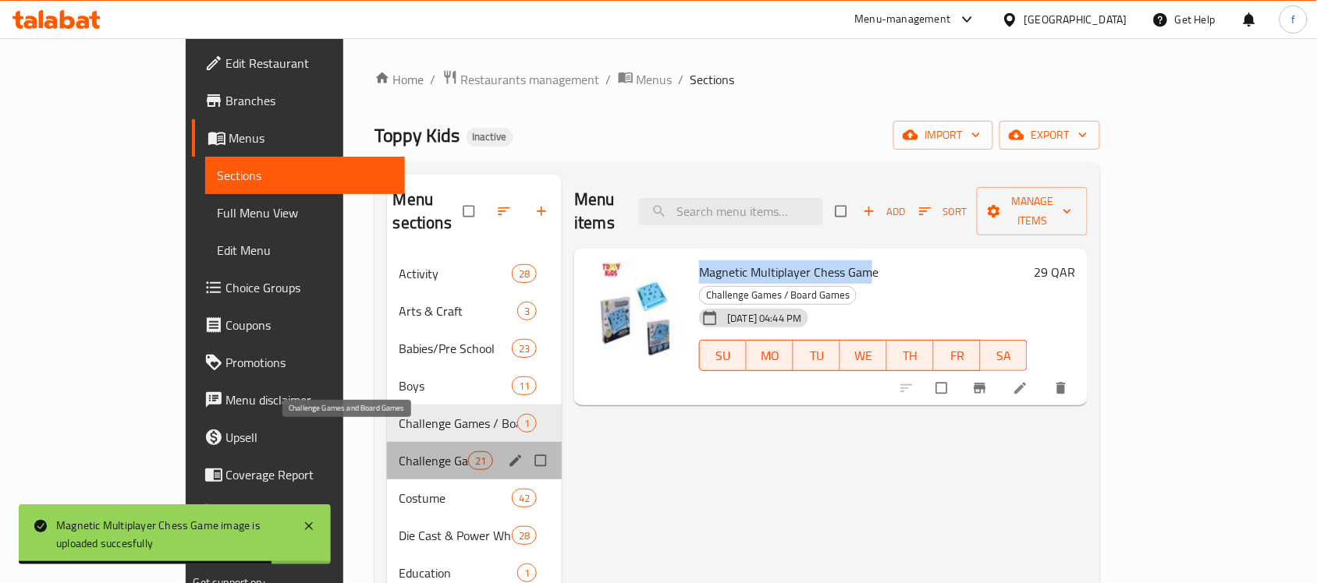
click at [399, 452] on span "Challenge Games and Board Games" at bounding box center [433, 461] width 69 height 19
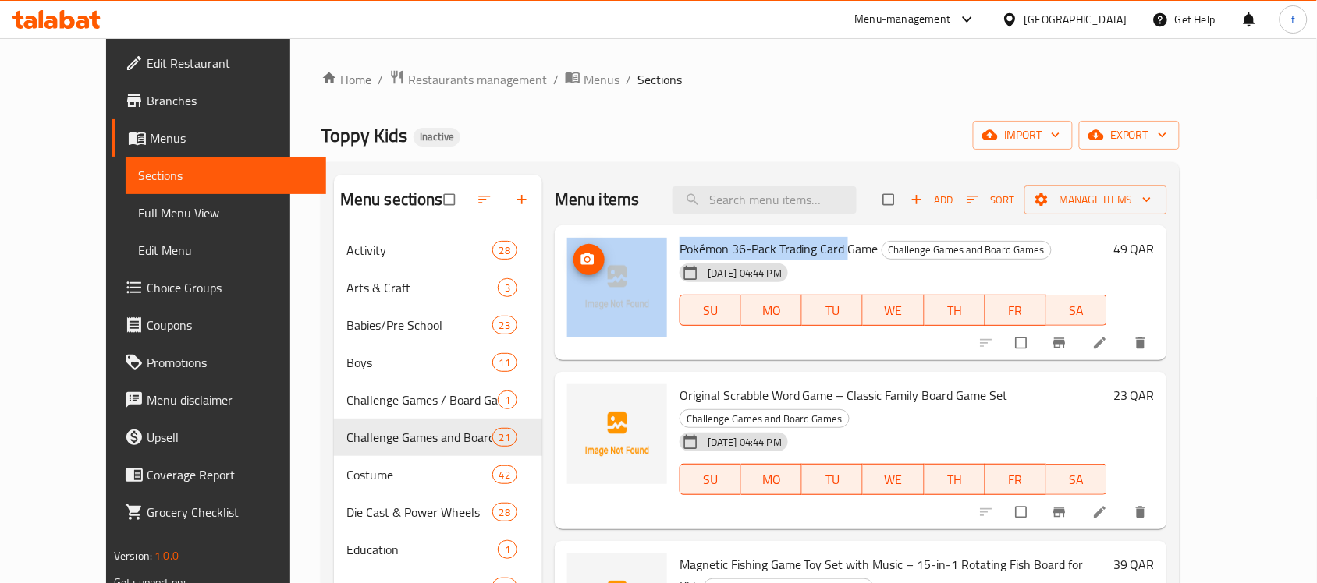
drag, startPoint x: 821, startPoint y: 250, endPoint x: 636, endPoint y: 246, distance: 185.7
click at [636, 246] on div "Pokémon 36-Pack Trading Card Game Challenge Games and Board Games 12-09-2025 04…" at bounding box center [861, 293] width 600 height 123
copy div "Pokémon 36-Pack Trading Card"
click at [735, 240] on span "Pokémon 36-Pack Trading Card Game" at bounding box center [778, 248] width 199 height 23
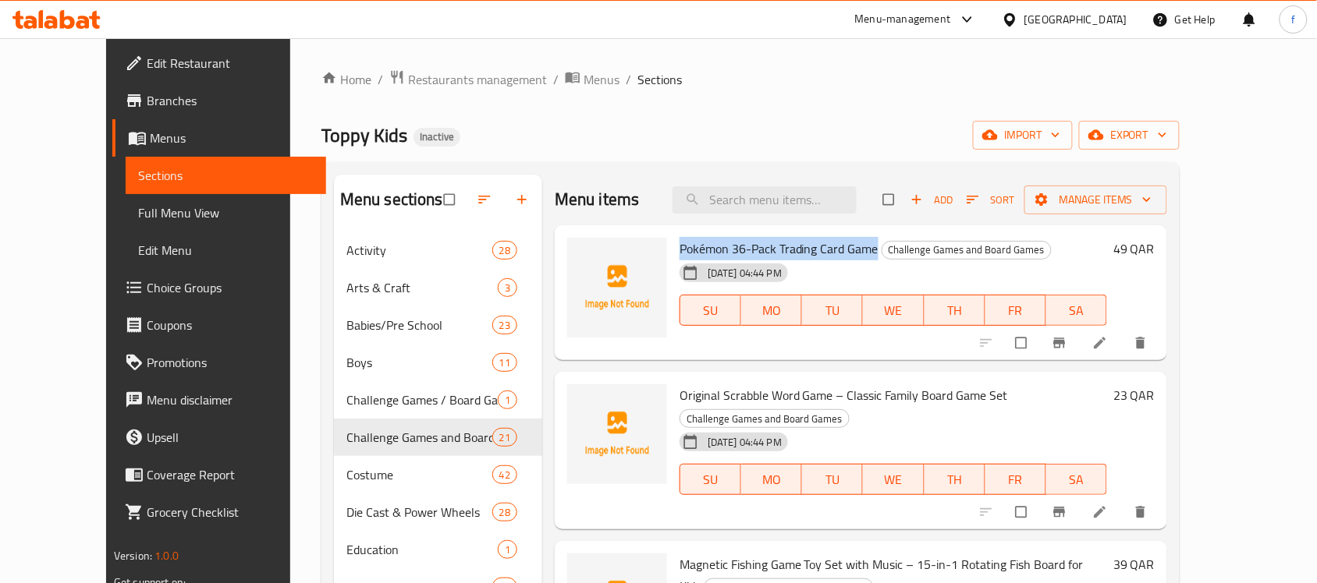
drag, startPoint x: 849, startPoint y: 250, endPoint x: 650, endPoint y: 243, distance: 199.0
click at [673, 243] on div "Pokémon 36-Pack Trading Card Game Challenge Games and Board Games 12-09-2025 04…" at bounding box center [893, 293] width 440 height 123
copy span "Pokémon 36-Pack Trading Card Game"
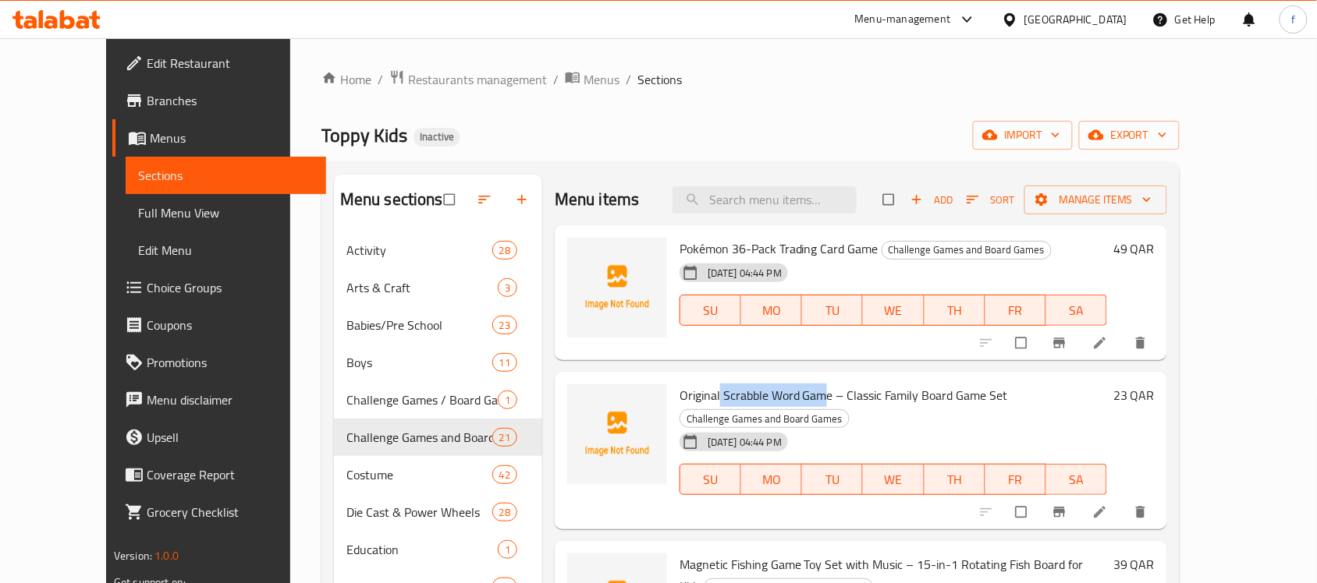
click at [694, 390] on span "Original Scrabble Word Game – Classic Family Board Game Set" at bounding box center [843, 395] width 328 height 23
click at [811, 398] on span "Original Scrabble Word Game – Classic Family Board Game Set" at bounding box center [843, 395] width 328 height 23
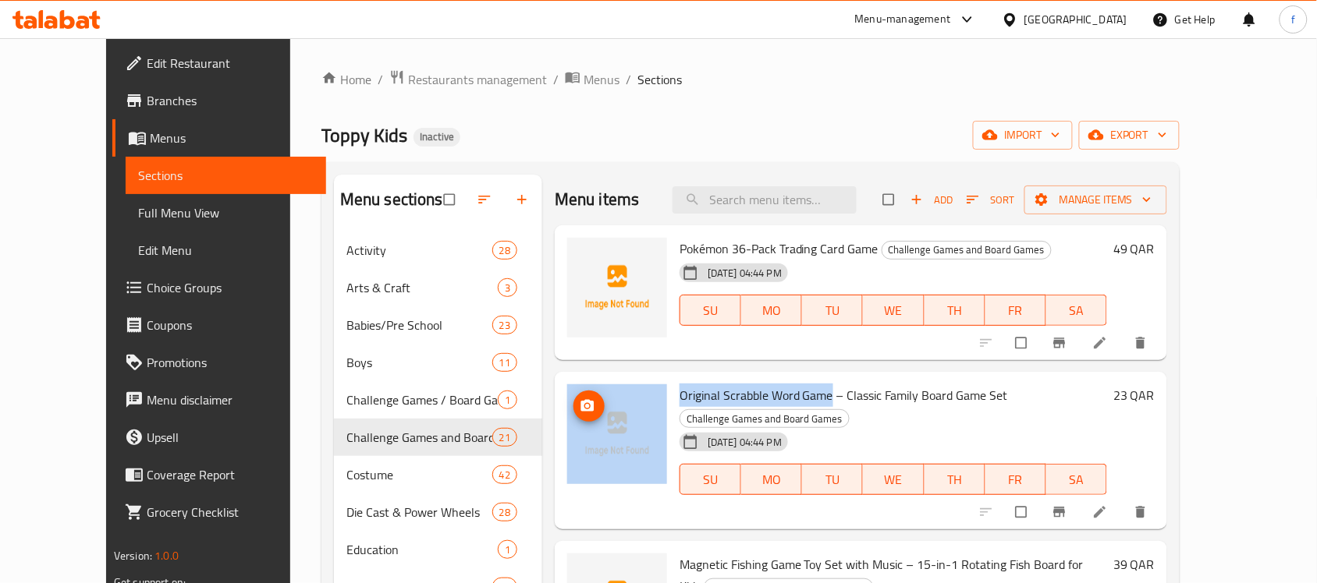
drag, startPoint x: 803, startPoint y: 396, endPoint x: 626, endPoint y: 388, distance: 178.0
click at [626, 388] on div "Original Scrabble Word Game – Classic Family Board Game Set Challenge Games and…" at bounding box center [861, 450] width 600 height 145
copy div "Original Scrabble Word Game"
click at [769, 385] on span "Original Scrabble Word Game – Classic Family Board Game Set" at bounding box center [843, 395] width 328 height 23
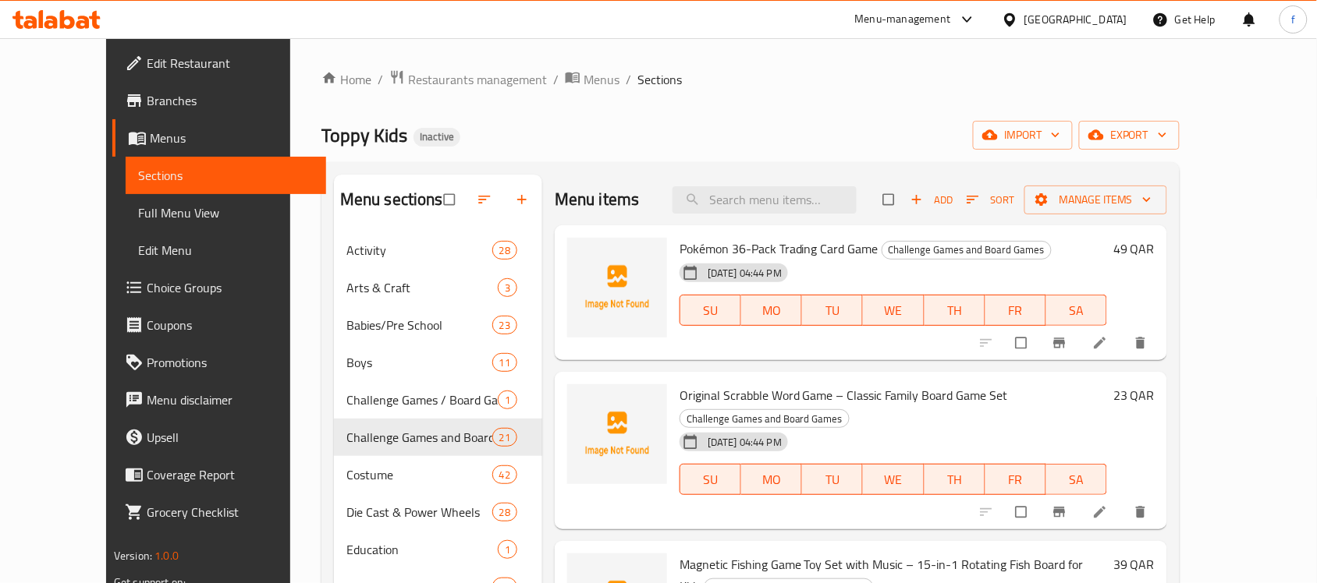
click at [762, 399] on span "Original Scrabble Word Game – Classic Family Board Game Set" at bounding box center [843, 395] width 328 height 23
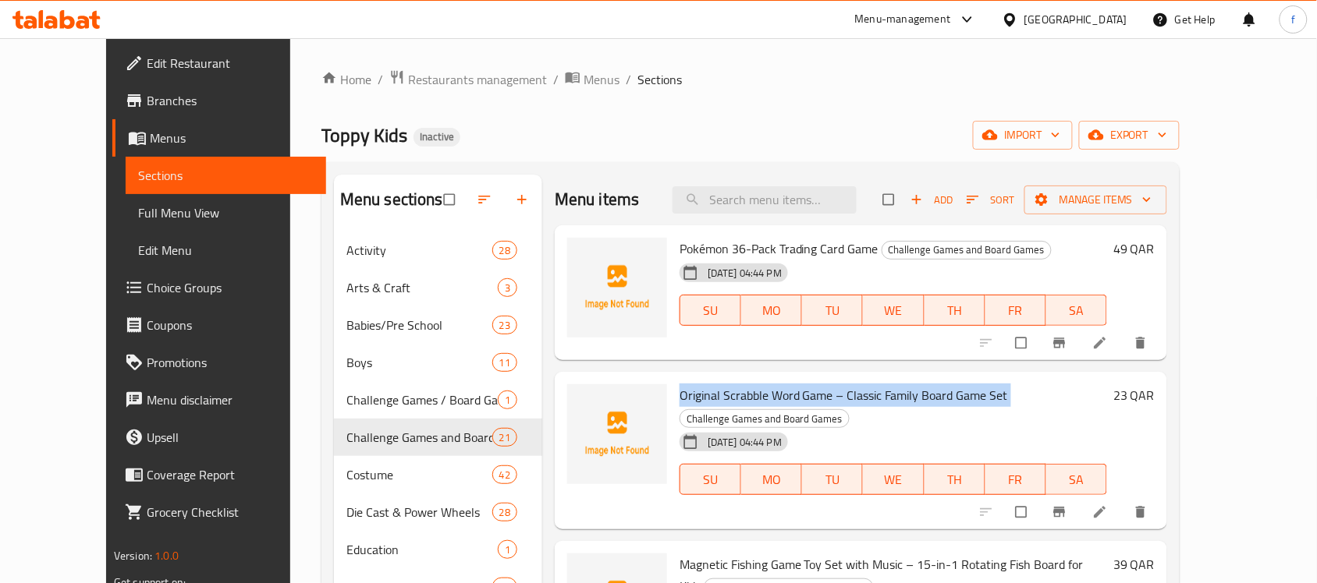
click at [762, 399] on span "Original Scrabble Word Game – Classic Family Board Game Set" at bounding box center [843, 395] width 328 height 23
copy h6 "Original Scrabble Word Game – Classic Family Board Game Set"
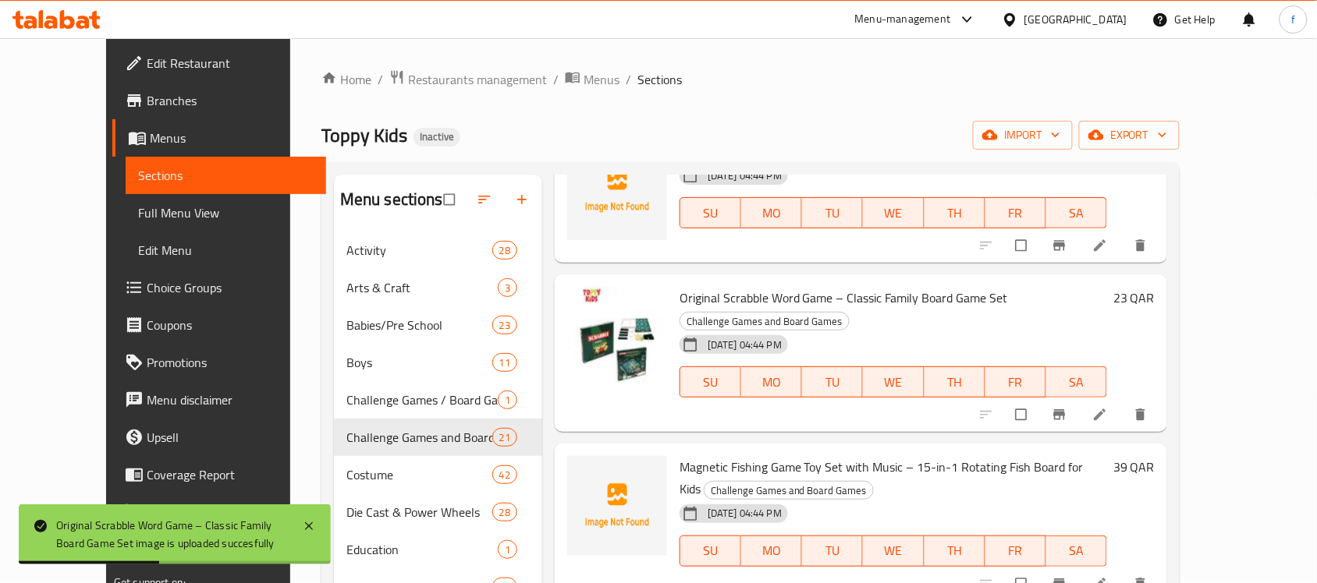
click at [775, 456] on span "Magnetic Fishing Game Toy Set with Music – 15-in-1 Rotating Fish Board for Kids" at bounding box center [881, 478] width 404 height 45
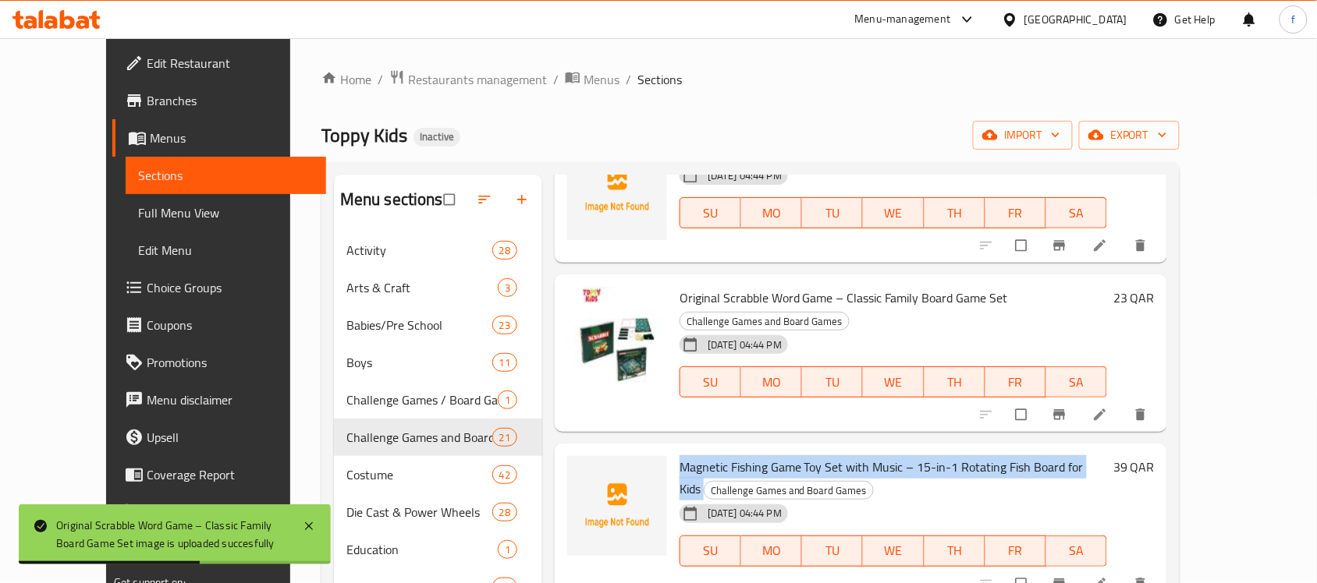
click at [775, 456] on span "Magnetic Fishing Game Toy Set with Music – 15-in-1 Rotating Fish Board for Kids" at bounding box center [881, 478] width 404 height 45
copy h6 "Magnetic Fishing Game Toy Set with Music – 15-in-1 Rotating Fish Board for Kids"
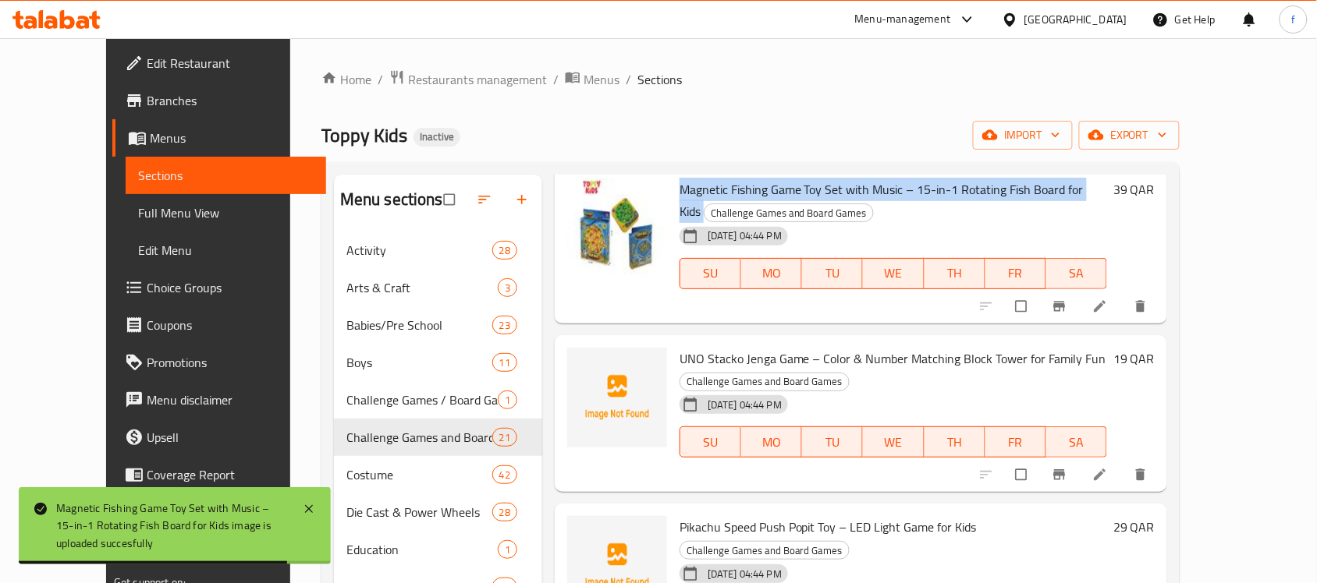
scroll to position [390, 0]
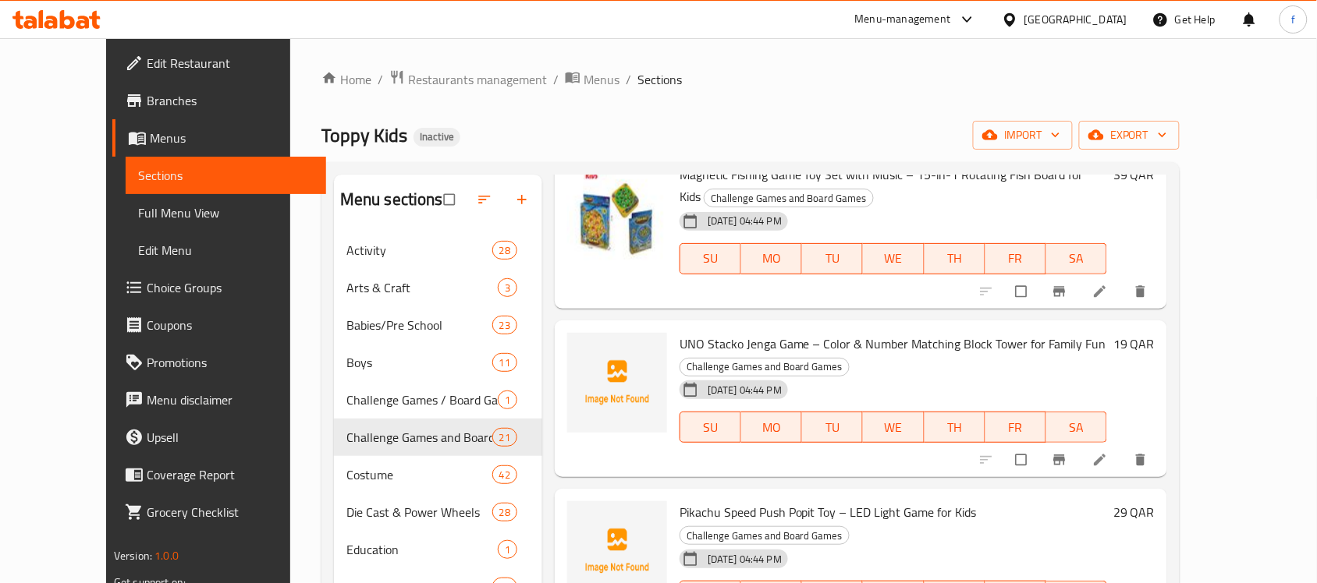
click at [700, 332] on span "UNO Stacko Jenga Game – Color & Number Matching Block Tower for Family Fun" at bounding box center [892, 343] width 427 height 23
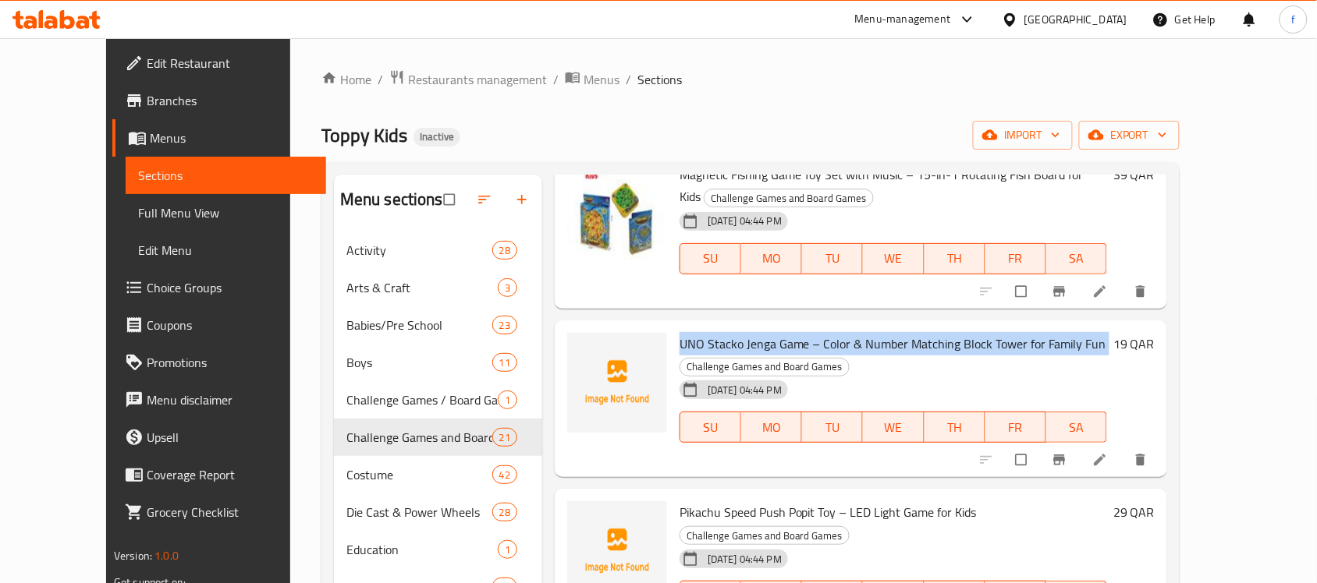
click at [700, 332] on span "UNO Stacko Jenga Game – Color & Number Matching Block Tower for Family Fun" at bounding box center [892, 343] width 427 height 23
copy h6 "UNO Stacko Jenga Game – Color & Number Matching Block Tower for Family Fun"
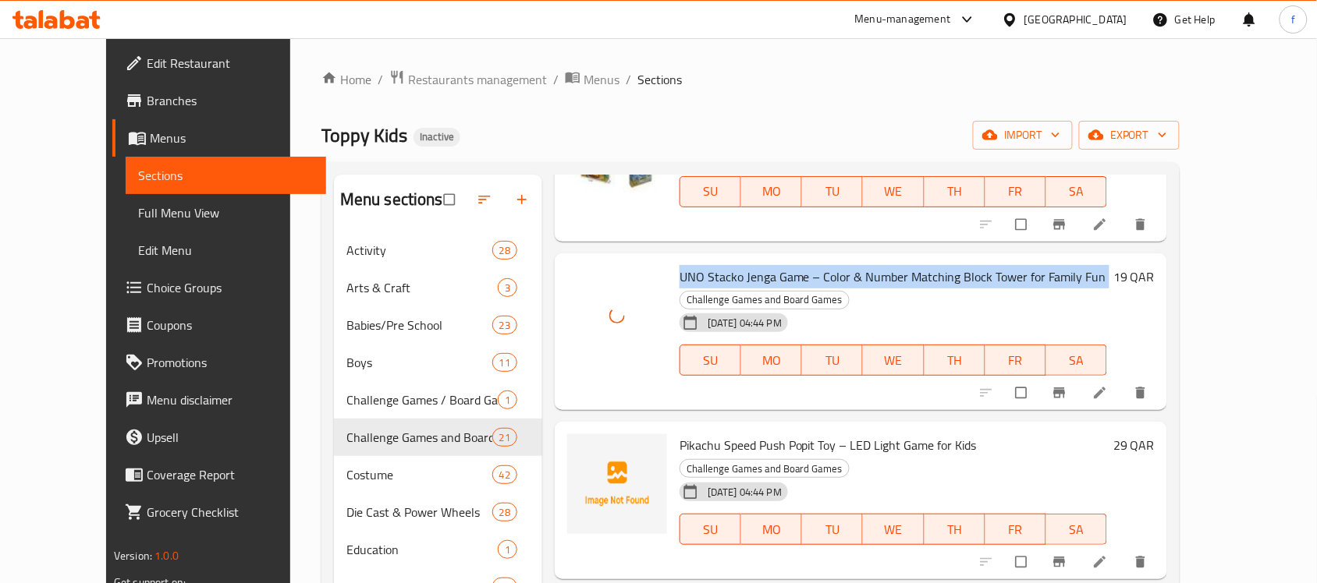
scroll to position [487, 0]
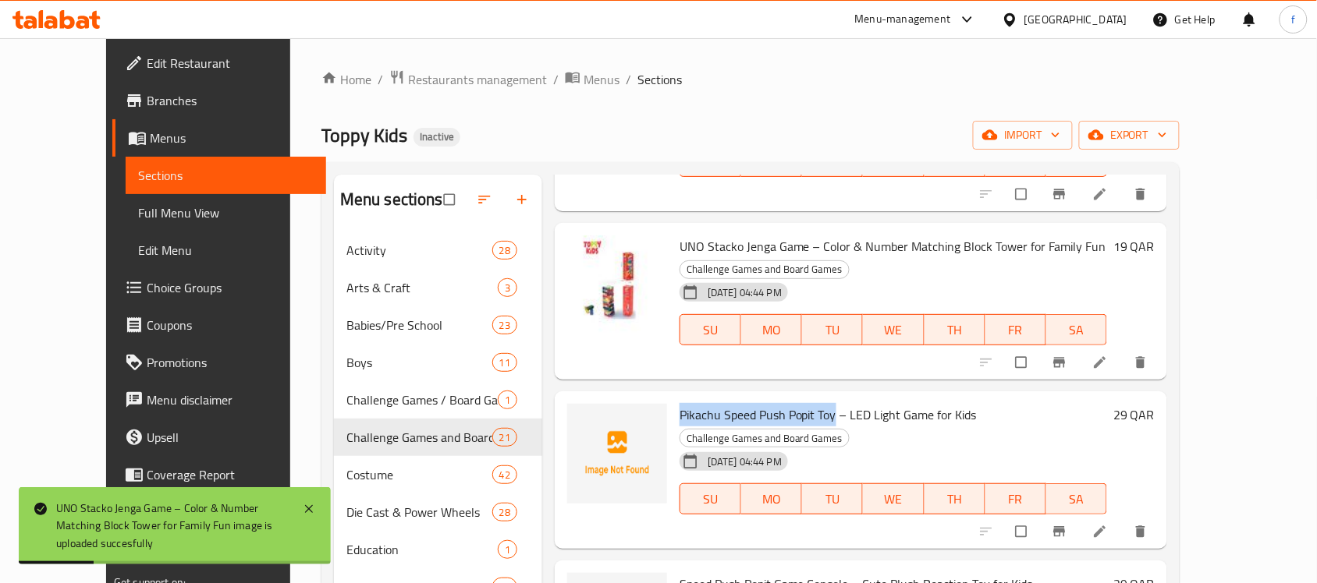
drag, startPoint x: 808, startPoint y: 394, endPoint x: 664, endPoint y: 396, distance: 144.3
click at [679, 403] on span "Pikachu Speed Push Popit Toy – LED Light Game for Kids" at bounding box center [827, 414] width 297 height 23
copy span "Pikachu Speed Push Popit Toy"
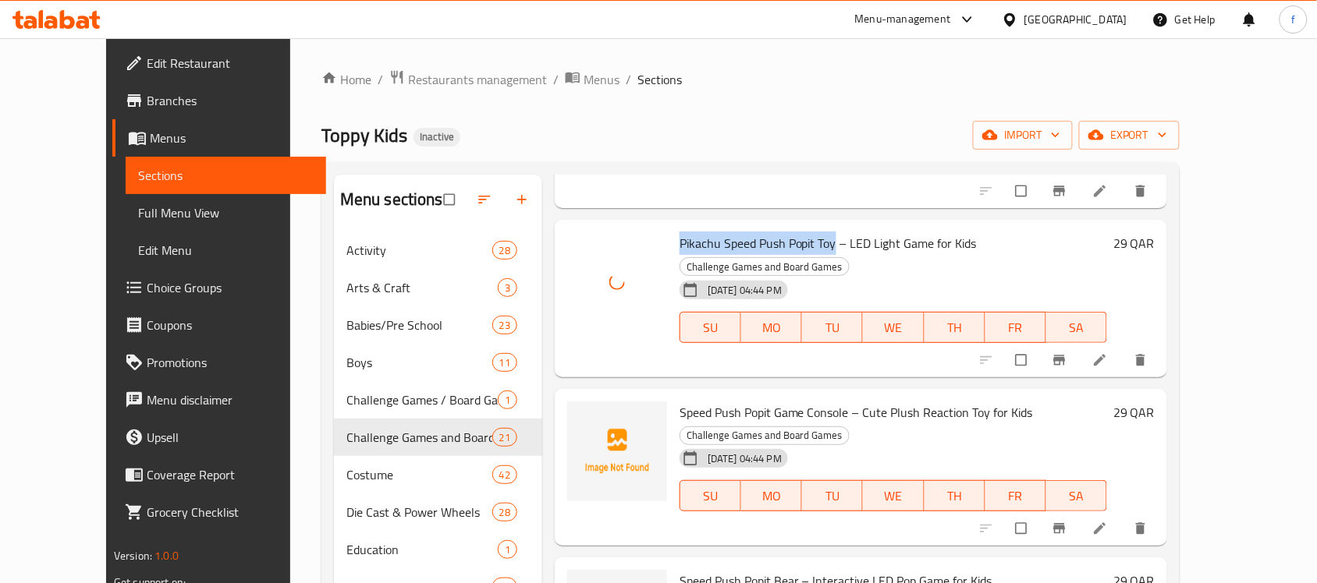
scroll to position [682, 0]
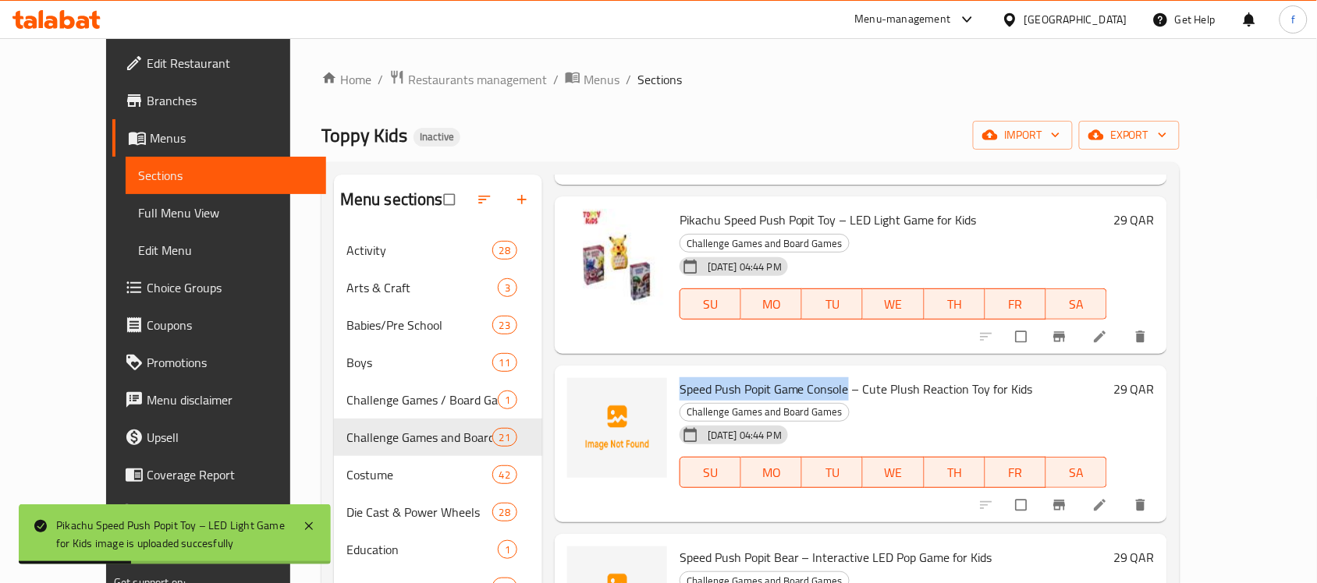
drag, startPoint x: 823, startPoint y: 345, endPoint x: 655, endPoint y: 328, distance: 168.5
click at [673, 372] on div "Speed Push Popit Game Console – Cute Plush Reaction Toy for Kids Challenge Game…" at bounding box center [893, 444] width 440 height 145
copy span "Speed Push Popit Game Console"
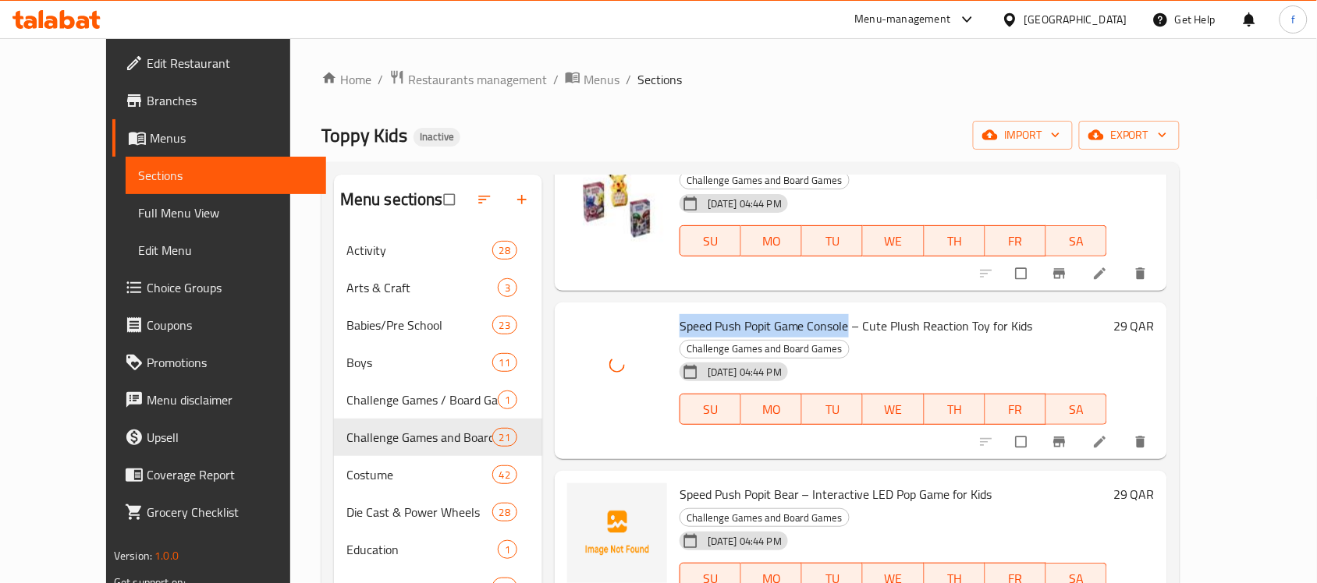
scroll to position [877, 0]
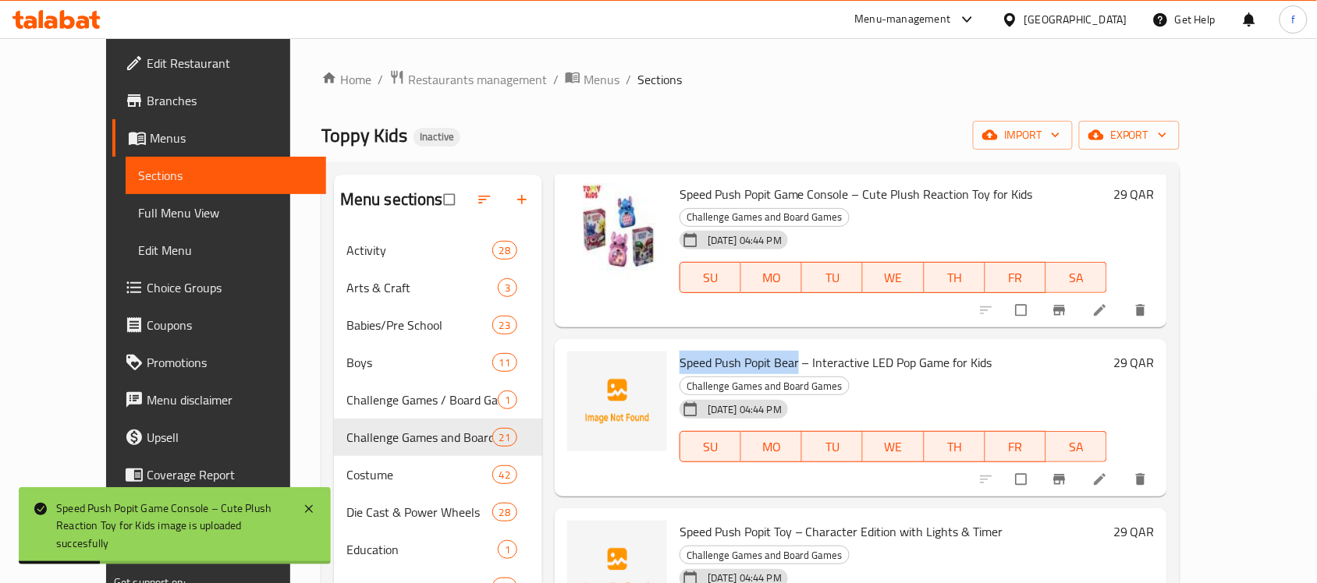
drag, startPoint x: 770, startPoint y: 297, endPoint x: 656, endPoint y: 294, distance: 113.9
click at [679, 351] on span "Speed Push Popit Bear – Interactive LED Pop Game for Kids" at bounding box center [835, 362] width 313 height 23
copy span "Speed Push Popit Bear"
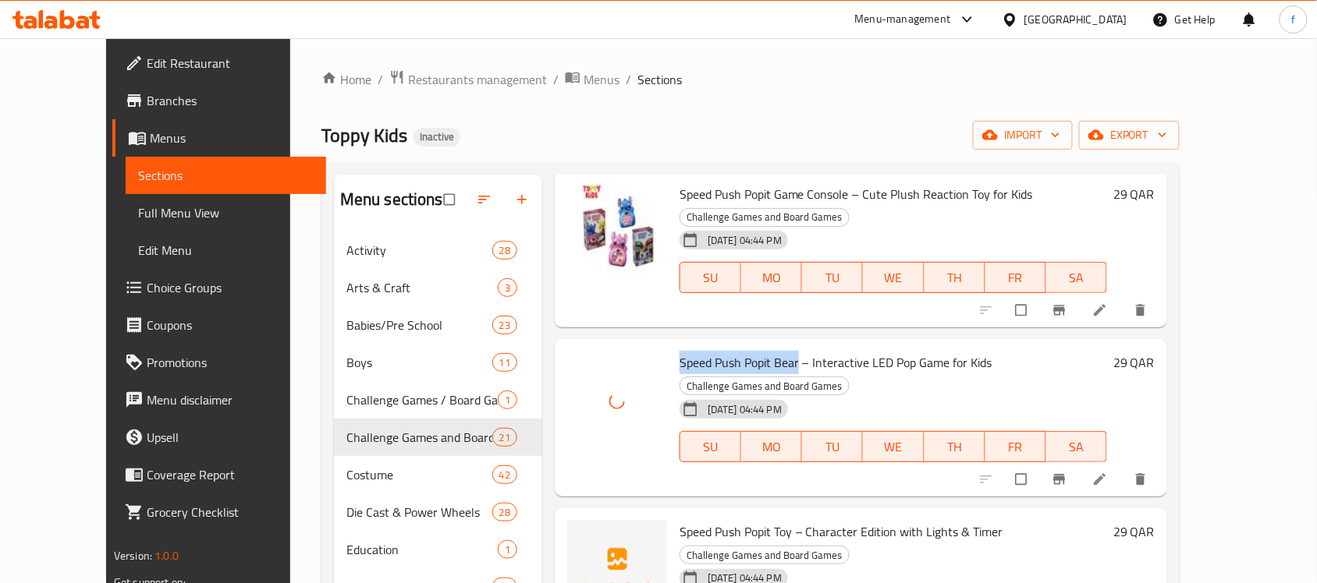
scroll to position [975, 0]
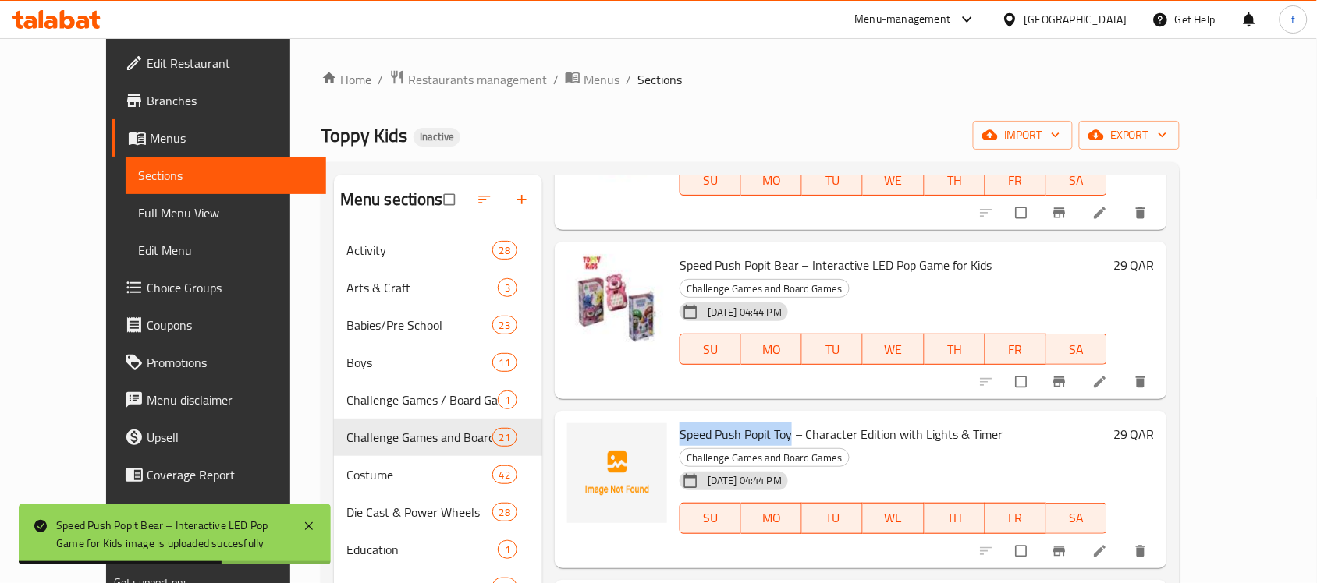
drag, startPoint x: 765, startPoint y: 348, endPoint x: 654, endPoint y: 348, distance: 111.5
click at [679, 423] on span "Speed Push Popit Toy – Character Edition with Lights & Timer" at bounding box center [841, 434] width 324 height 23
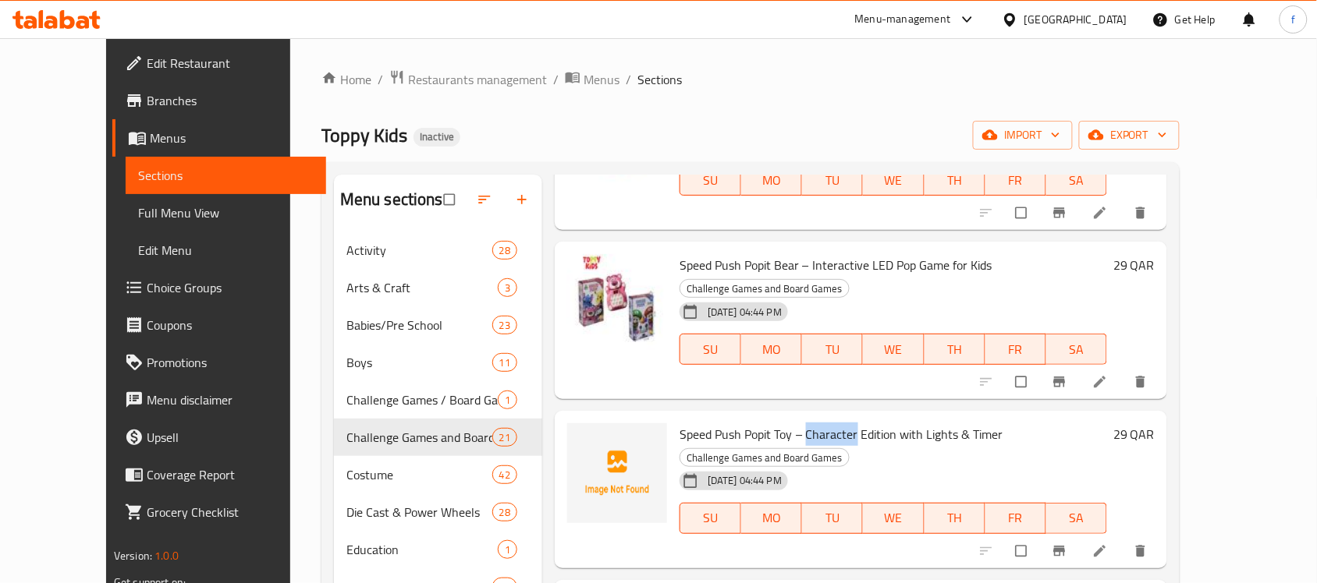
drag, startPoint x: 828, startPoint y: 348, endPoint x: 782, endPoint y: 349, distance: 46.8
click at [782, 423] on span "Speed Push Popit Toy – Character Edition with Lights & Timer" at bounding box center [841, 434] width 324 height 23
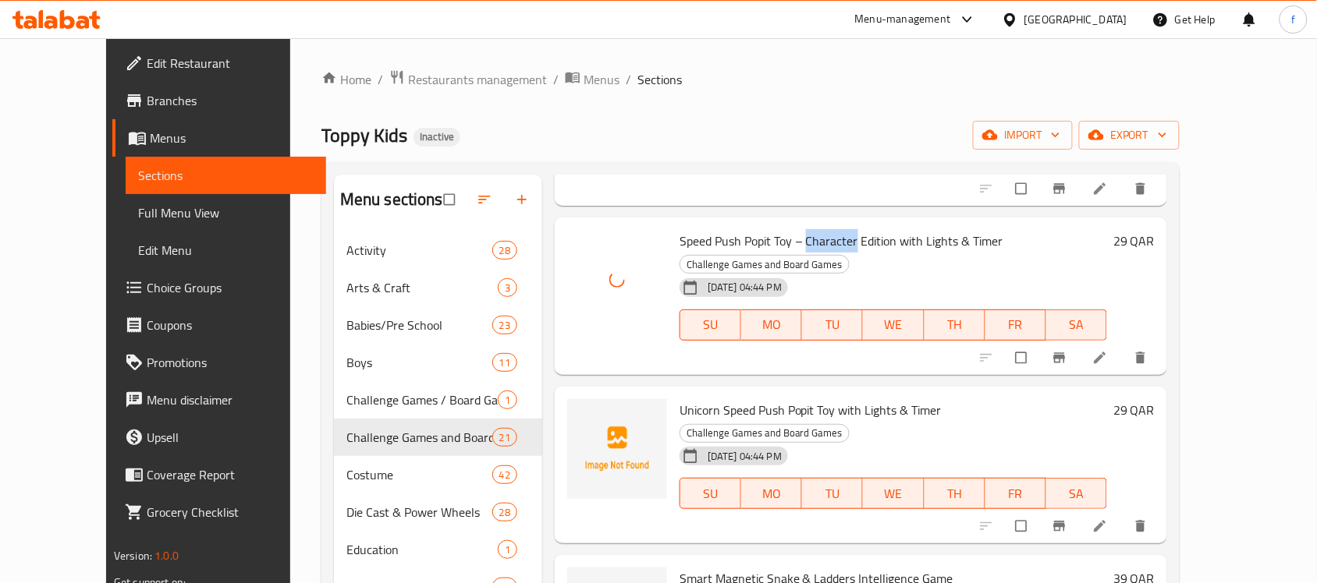
scroll to position [1170, 0]
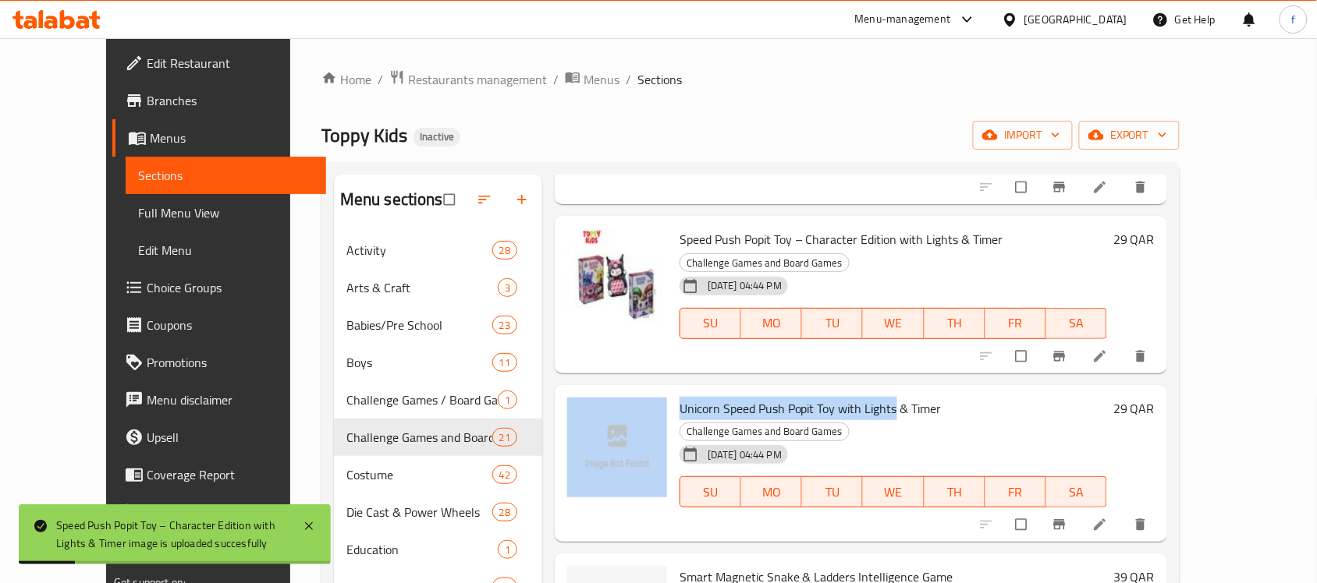
drag, startPoint x: 867, startPoint y: 299, endPoint x: 642, endPoint y: 296, distance: 225.4
click at [642, 392] on div "Unicorn Speed Push Popit Toy with Lights & Timer Challenge Games and Board Game…" at bounding box center [861, 464] width 600 height 145
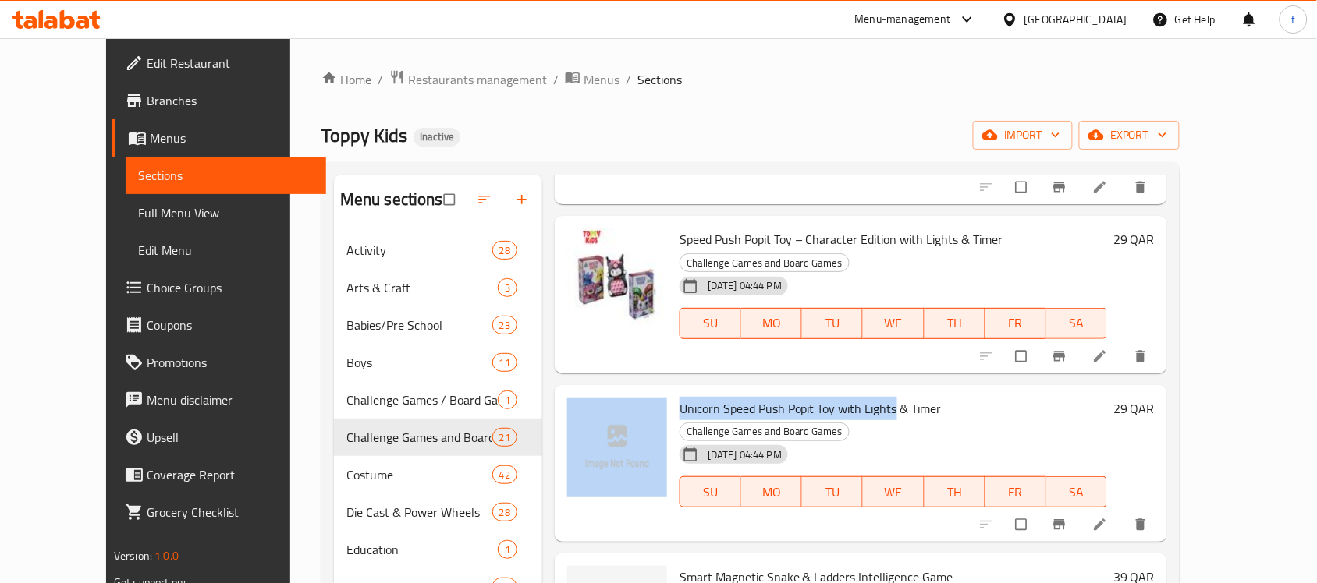
click at [805, 397] on span "Unicorn Speed Push Popit Toy with Lights & Timer" at bounding box center [810, 408] width 262 height 23
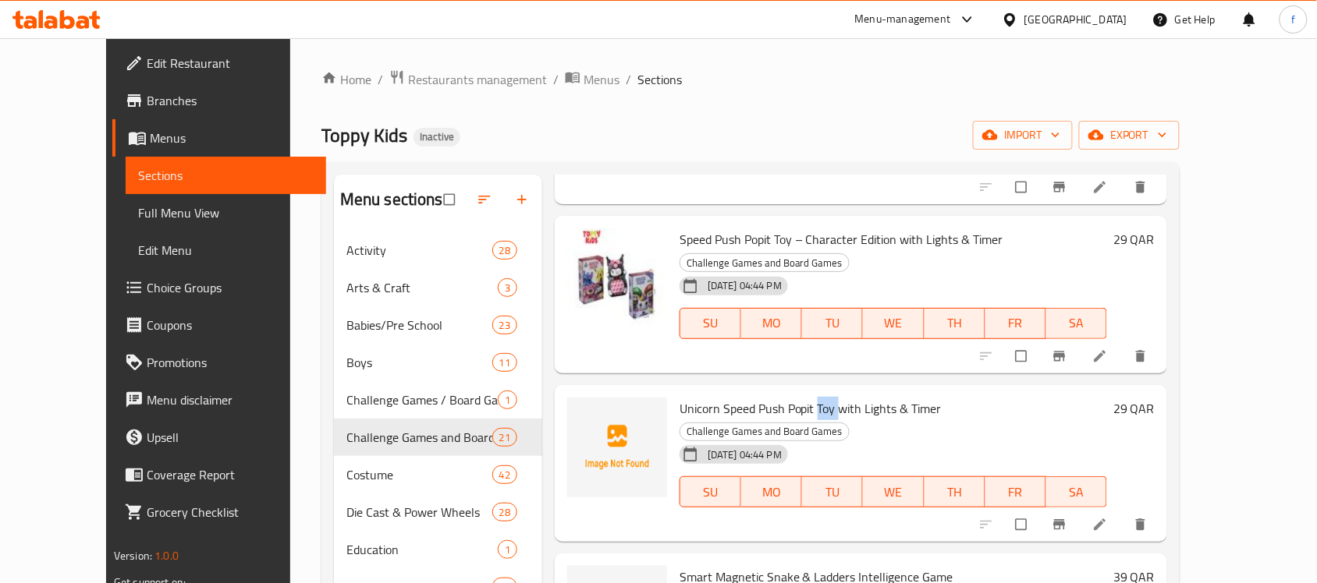
click at [805, 397] on span "Unicorn Speed Push Popit Toy with Lights & Timer" at bounding box center [810, 408] width 262 height 23
click at [858, 565] on span "Smart Magnetic Snake & Ladders Intelligence Game" at bounding box center [816, 576] width 274 height 23
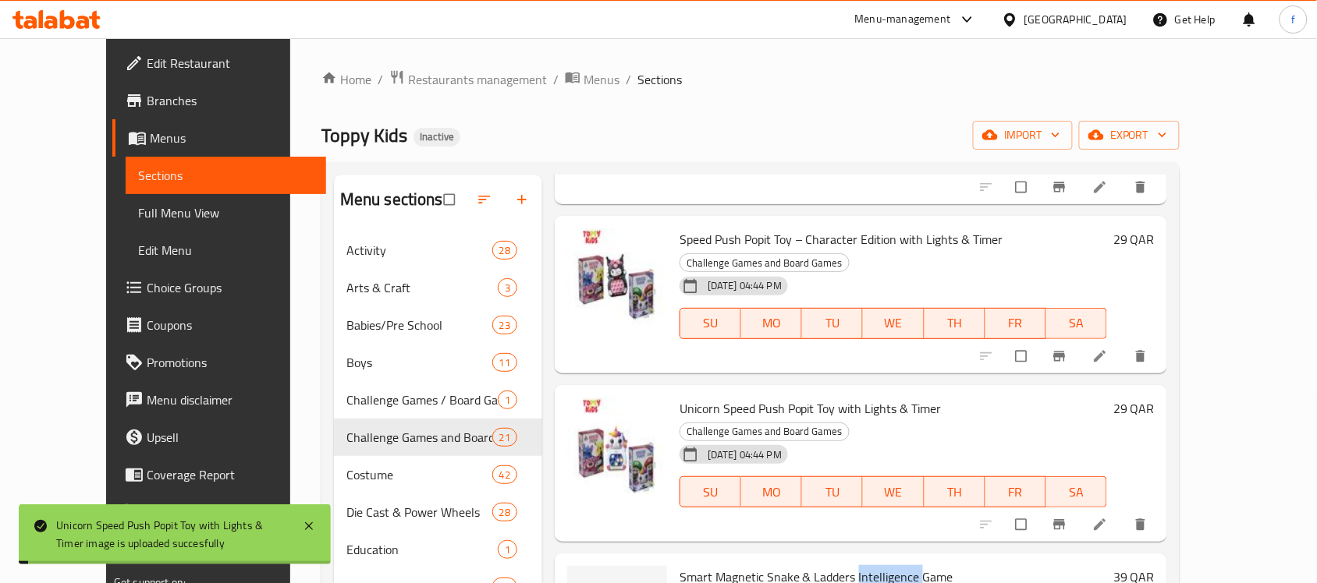
click at [858, 565] on span "Smart Magnetic Snake & Ladders Intelligence Game" at bounding box center [816, 576] width 274 height 23
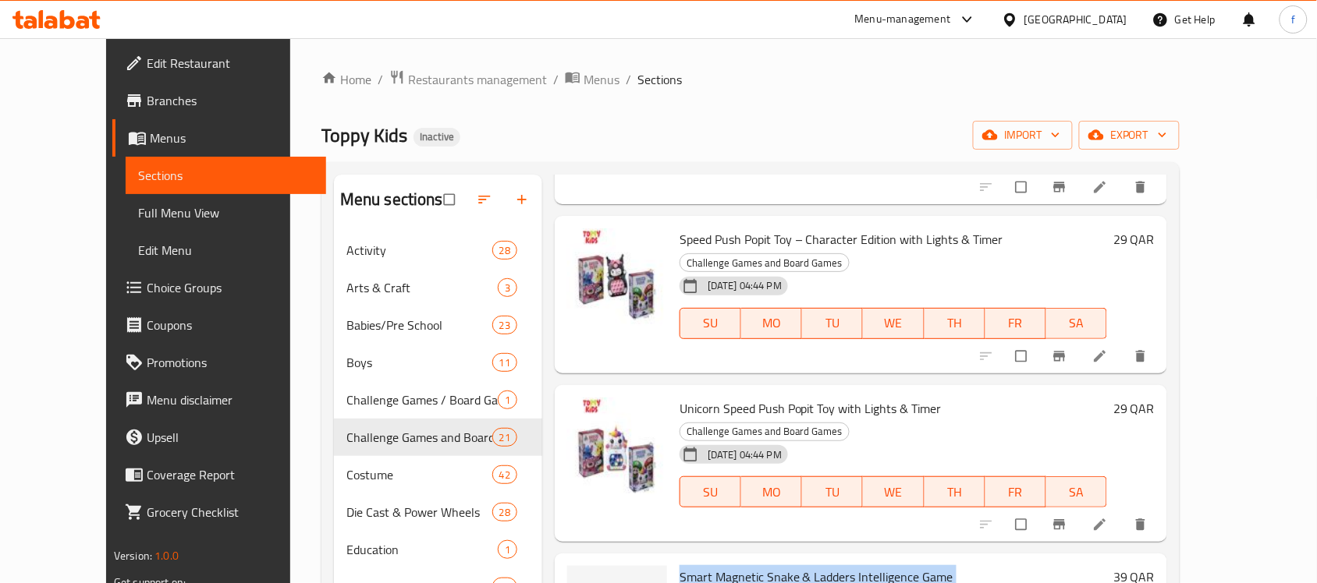
click at [679, 565] on span "Smart Magnetic Snake & Ladders Intelligence Game" at bounding box center [816, 576] width 274 height 23
click at [726, 565] on span "Smart Magnetic Snake & Ladders Intelligence Game" at bounding box center [816, 576] width 274 height 23
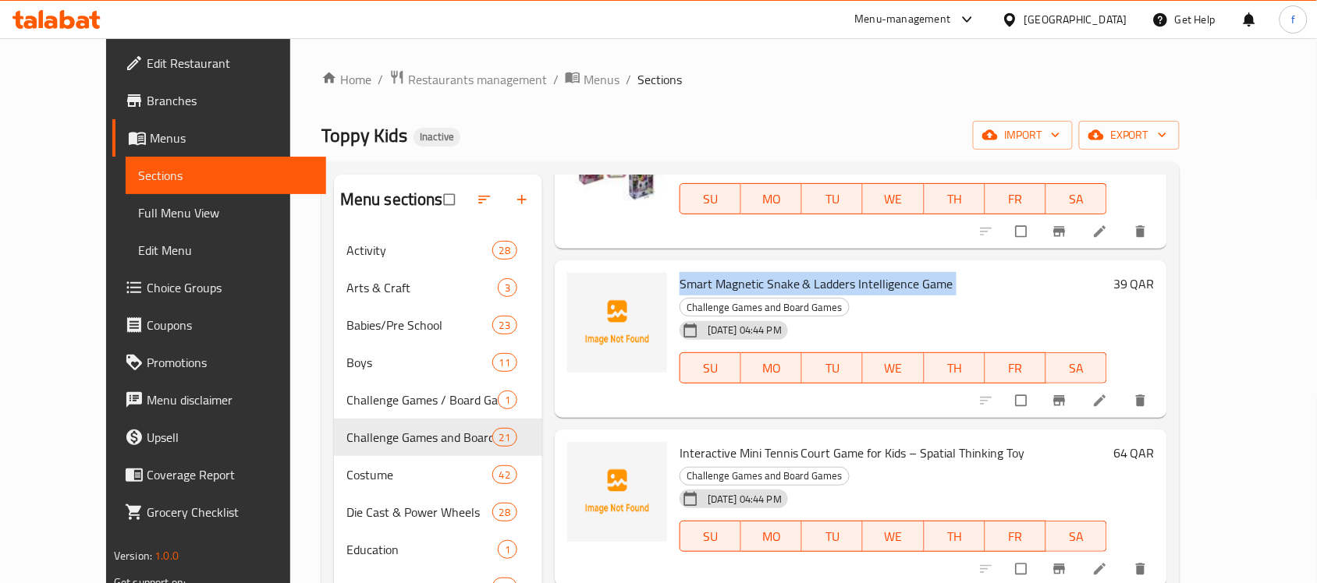
scroll to position [1462, 0]
click at [776, 442] on span "Interactive Mini Tennis Court Game for Kids – Spatial Thinking Toy" at bounding box center [852, 453] width 346 height 23
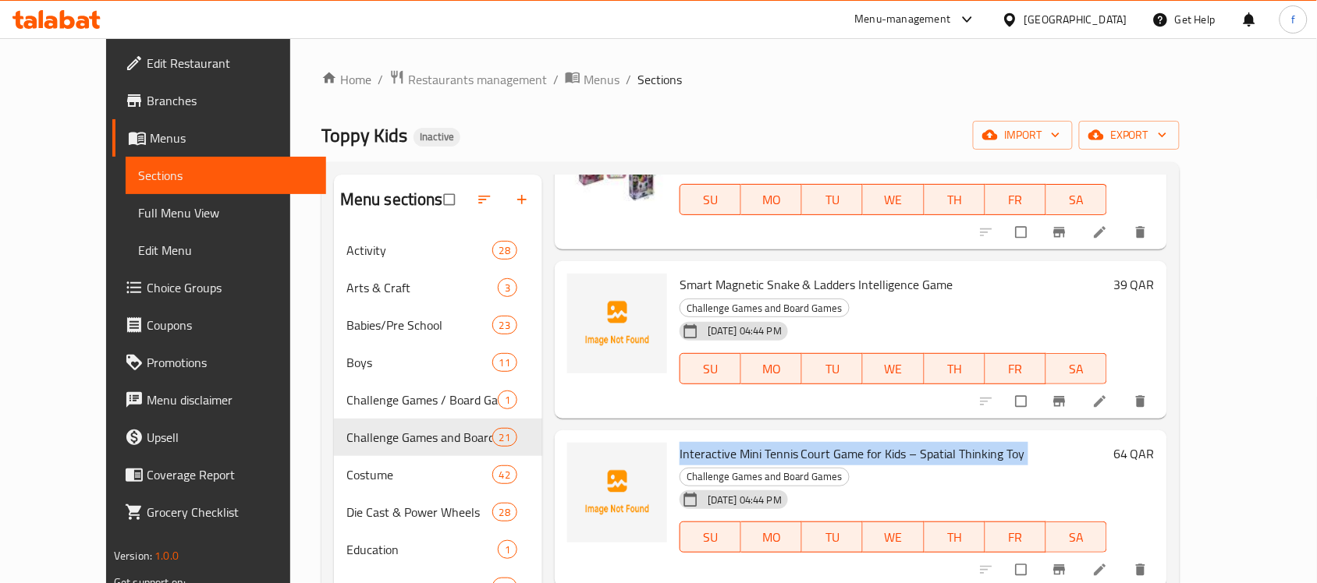
click at [776, 442] on span "Interactive Mini Tennis Court Game for Kids – Spatial Thinking Toy" at bounding box center [852, 453] width 346 height 23
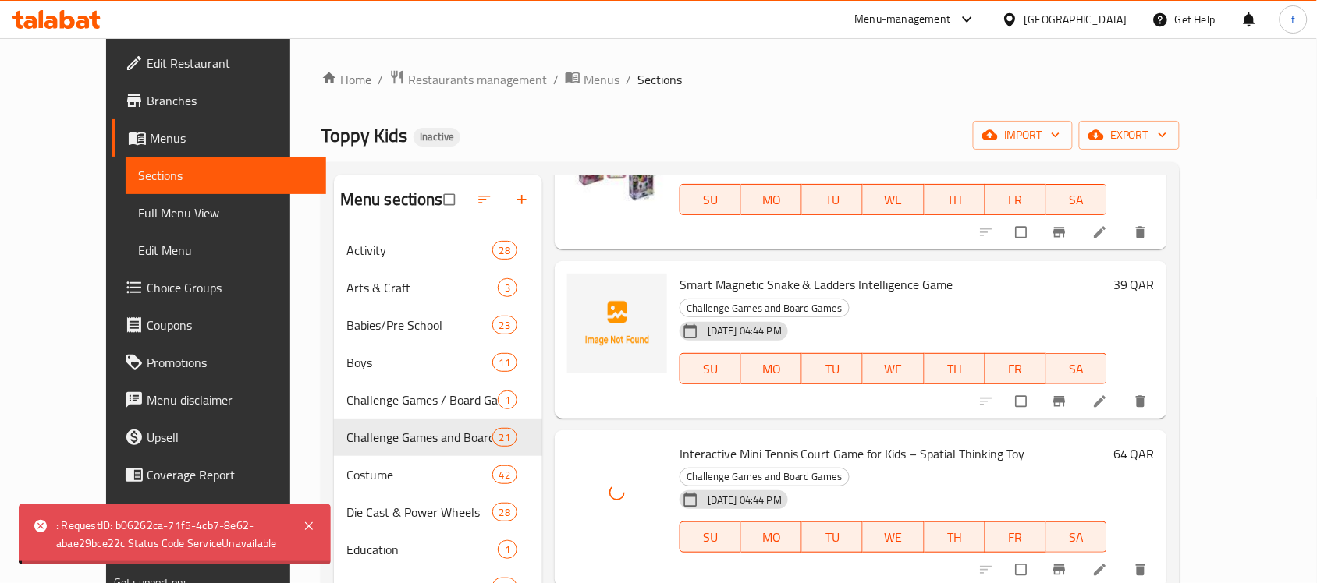
drag, startPoint x: 805, startPoint y: 445, endPoint x: 653, endPoint y: 441, distance: 152.2
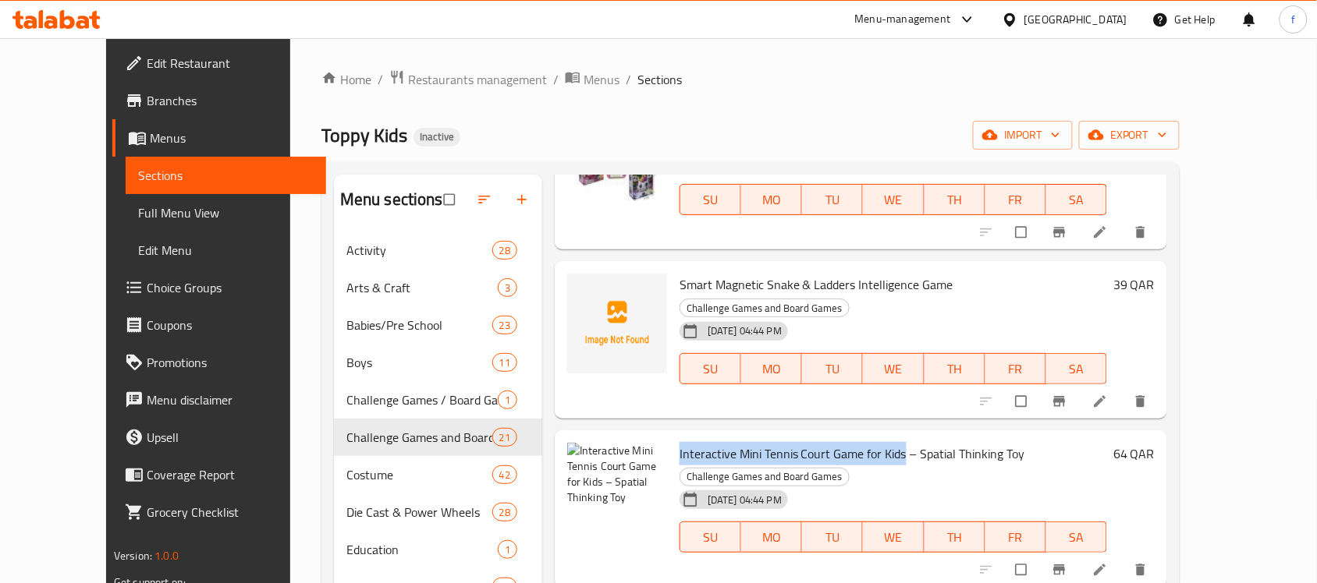
drag, startPoint x: 876, startPoint y: 300, endPoint x: 653, endPoint y: 286, distance: 223.5
click at [673, 437] on div "Interactive Mini Tennis Court Game for Kids – Spatial Thinking Toy Challenge Ga…" at bounding box center [893, 509] width 440 height 145
click at [927, 442] on span "Interactive Mini Tennis Court Game for Kids – Spatial Thinking Toy" at bounding box center [852, 453] width 346 height 23
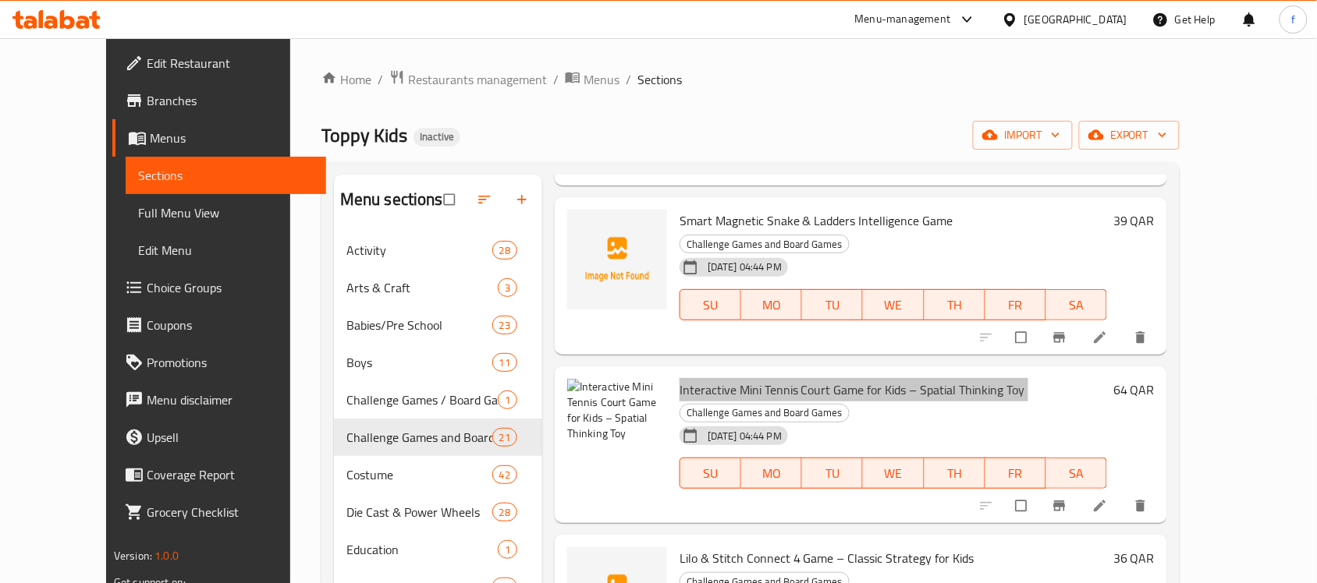
scroll to position [1560, 0]
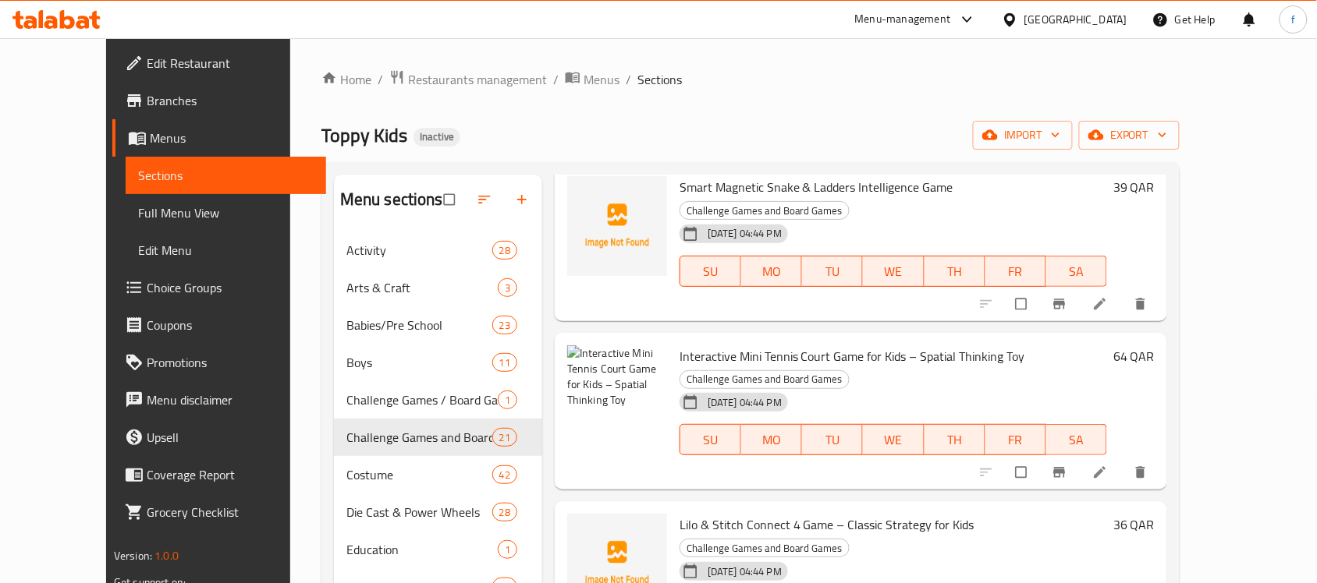
click at [807, 513] on span "Lilo & Stitch Connect 4 Game – Classic Strategy for Kids" at bounding box center [826, 524] width 295 height 23
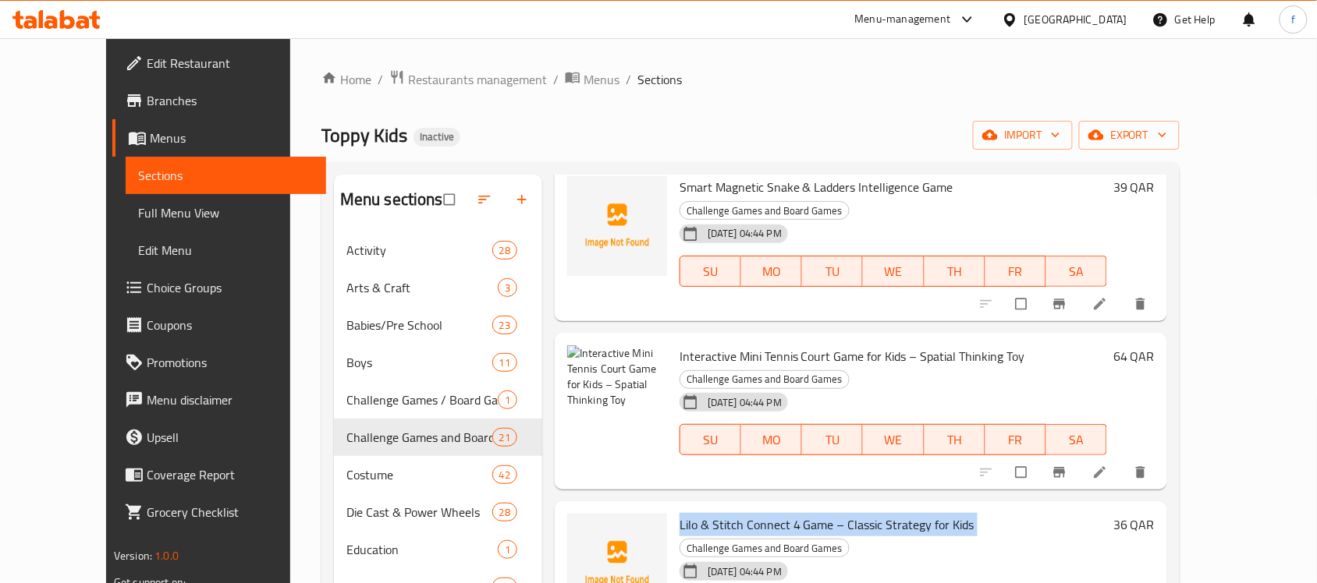
click at [807, 513] on span "Lilo & Stitch Connect 4 Game – Classic Strategy for Kids" at bounding box center [826, 524] width 295 height 23
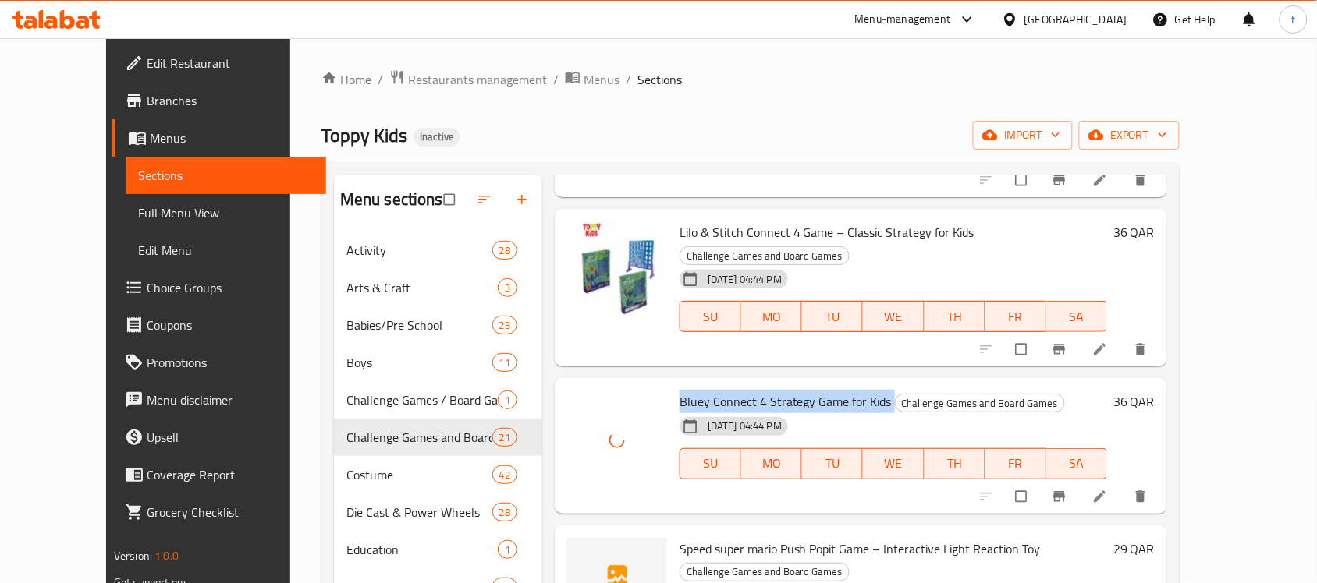
scroll to position [1950, 0]
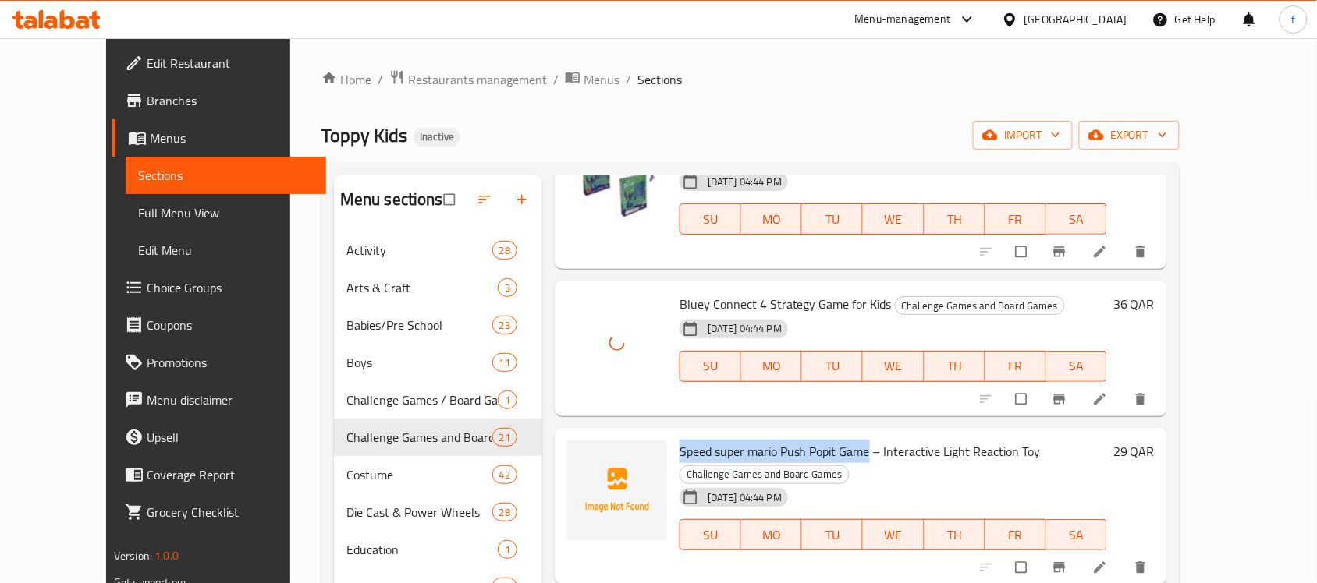
drag, startPoint x: 844, startPoint y: 255, endPoint x: 651, endPoint y: 252, distance: 192.7
click at [673, 434] on div "Speed super mario Push Popit Game – Interactive Light Reaction Toy Challenge Ga…" at bounding box center [893, 506] width 440 height 145
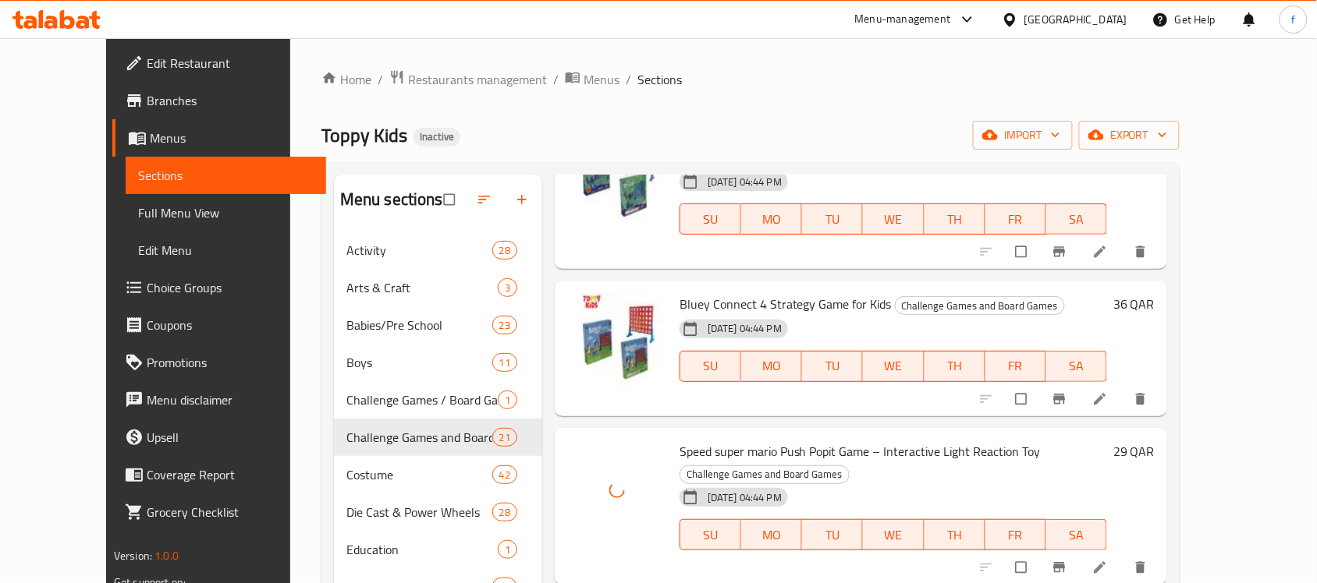
drag, startPoint x: 864, startPoint y: 403, endPoint x: 645, endPoint y: 395, distance: 219.3
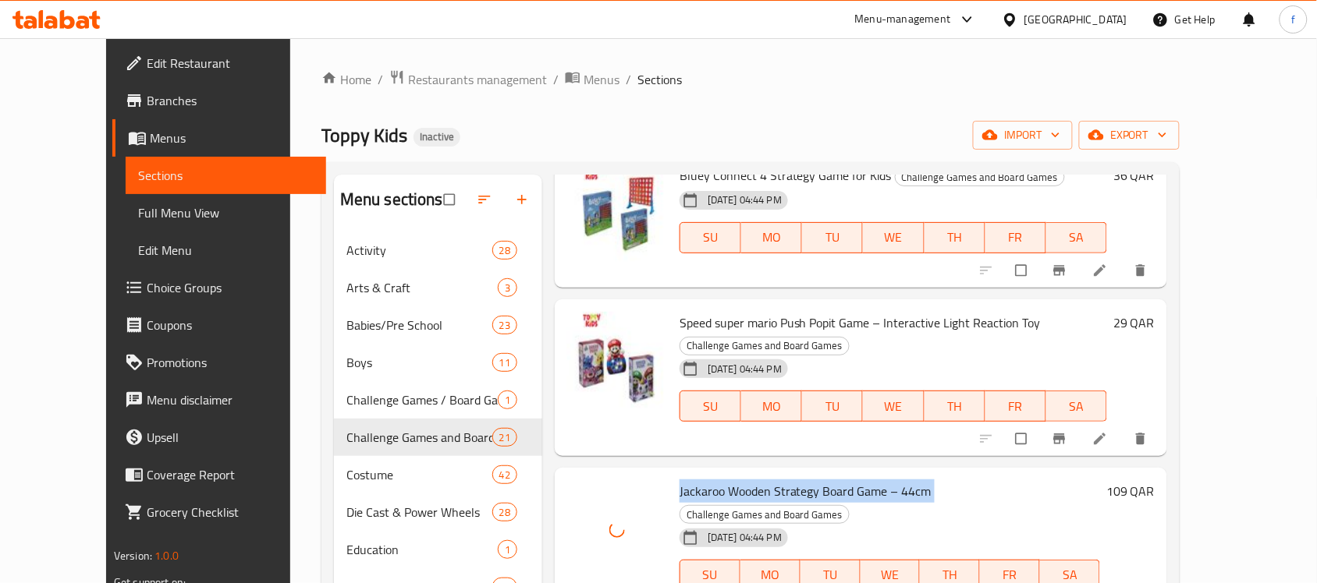
scroll to position [2145, 0]
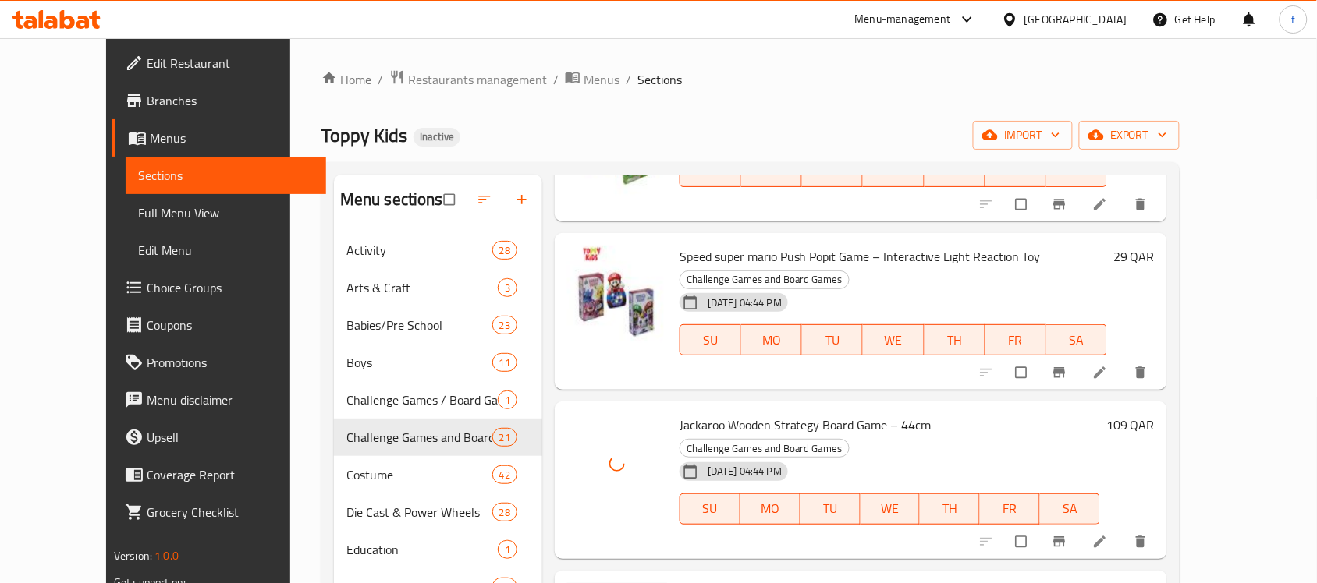
click at [723, 583] on span "Premium Black Playing Cards with Iron Box – Waterproof & Stylish" at bounding box center [855, 594] width 352 height 23
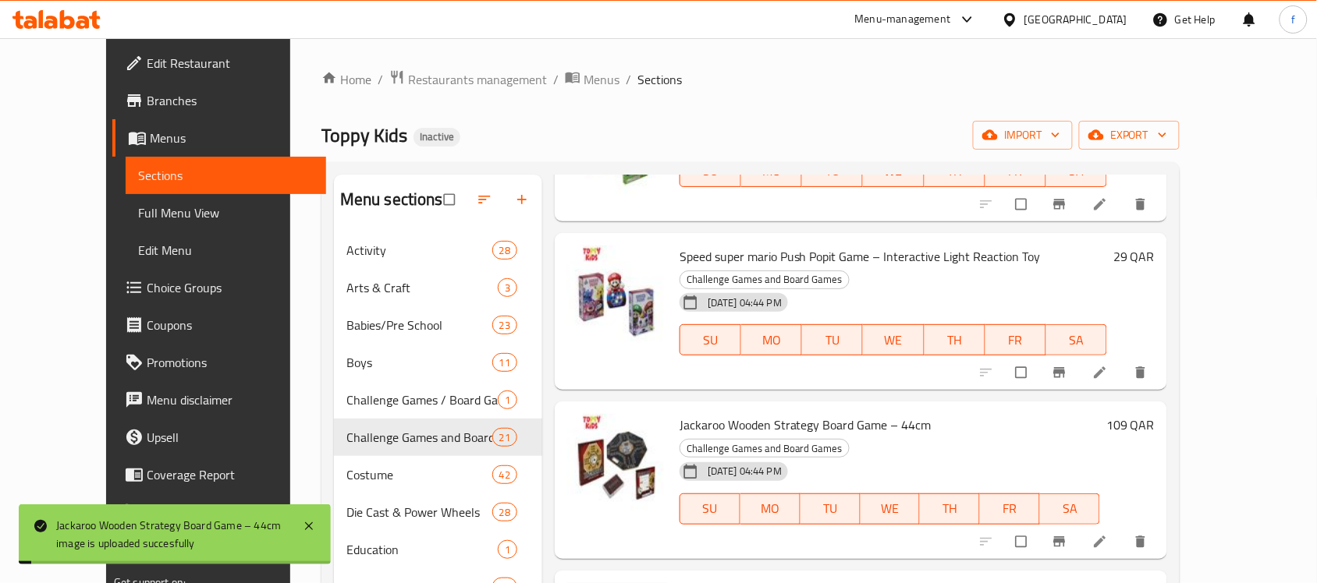
click at [871, 583] on span "Premium Black Playing Cards with Iron Box – Waterproof & Stylish" at bounding box center [855, 594] width 352 height 23
drag, startPoint x: 874, startPoint y: 353, endPoint x: 654, endPoint y: 349, distance: 220.8
click at [679, 583] on span "Premium Black Playing Cards with Iron Box – Waterproof & Stylish" at bounding box center [855, 594] width 352 height 23
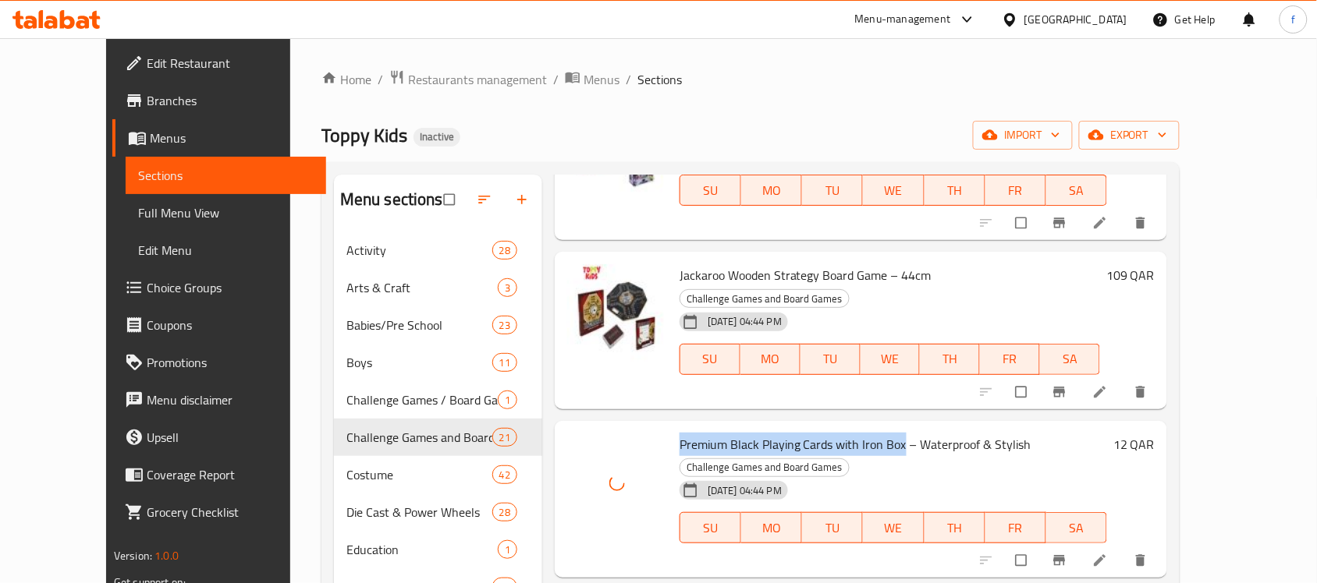
scroll to position [2340, 0]
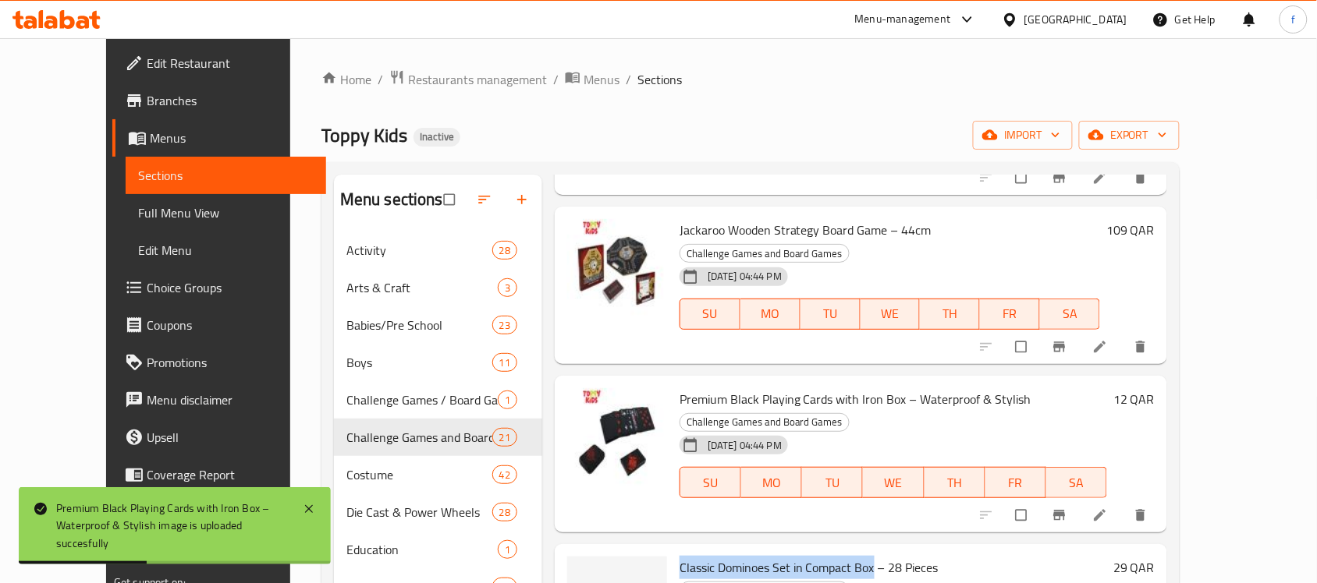
drag, startPoint x: 849, startPoint y: 306, endPoint x: 638, endPoint y: 306, distance: 210.6
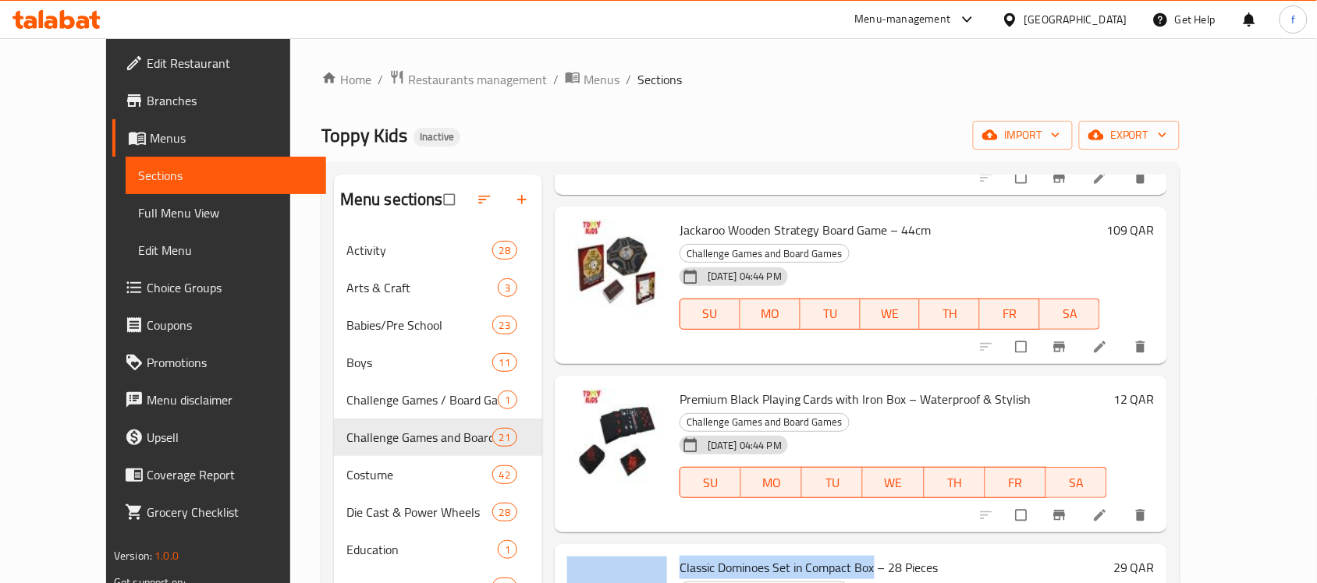
click at [730, 556] on span "Classic Dominoes Set in Compact Box – 28 Pieces" at bounding box center [808, 567] width 259 height 23
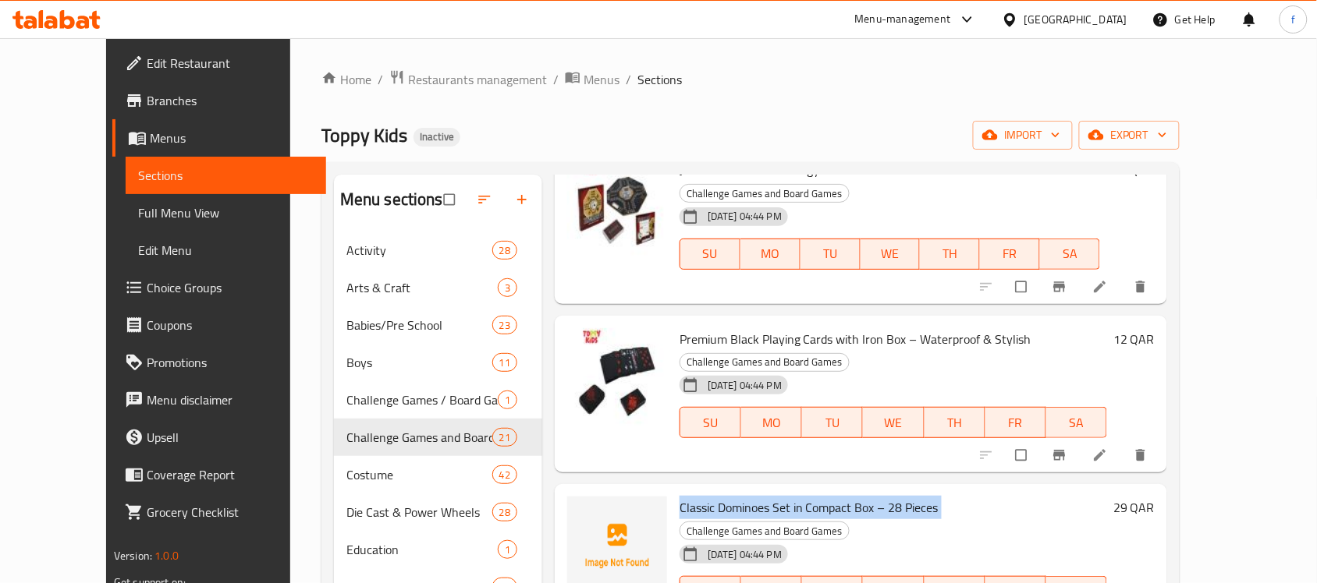
scroll to position [2434, 0]
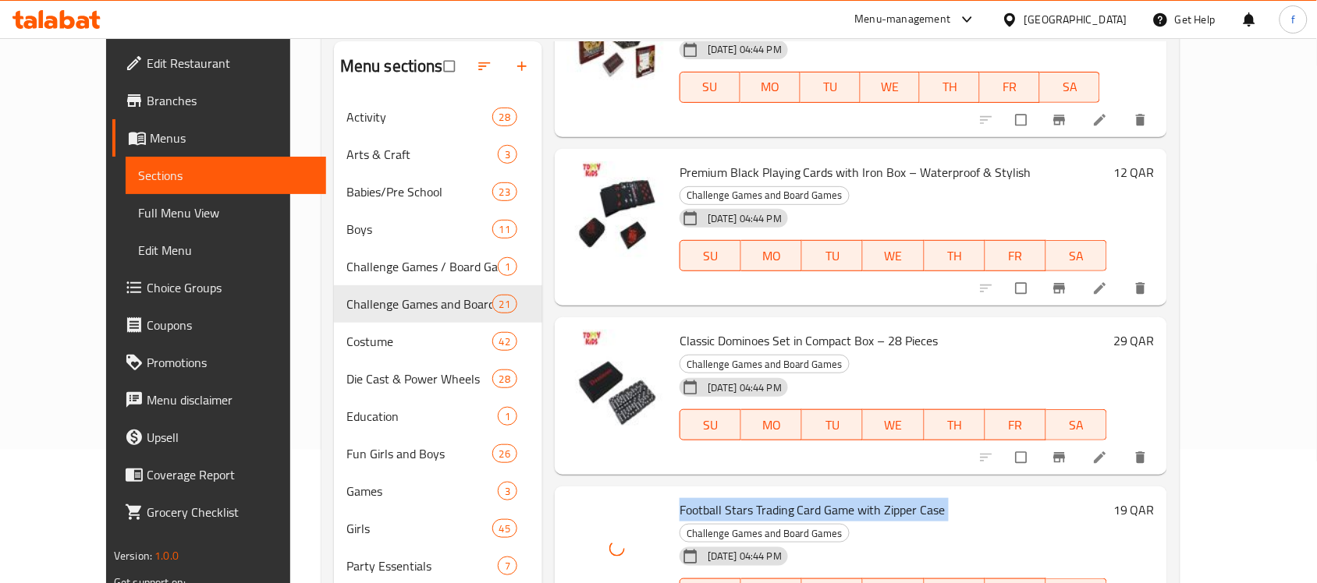
scroll to position [195, 0]
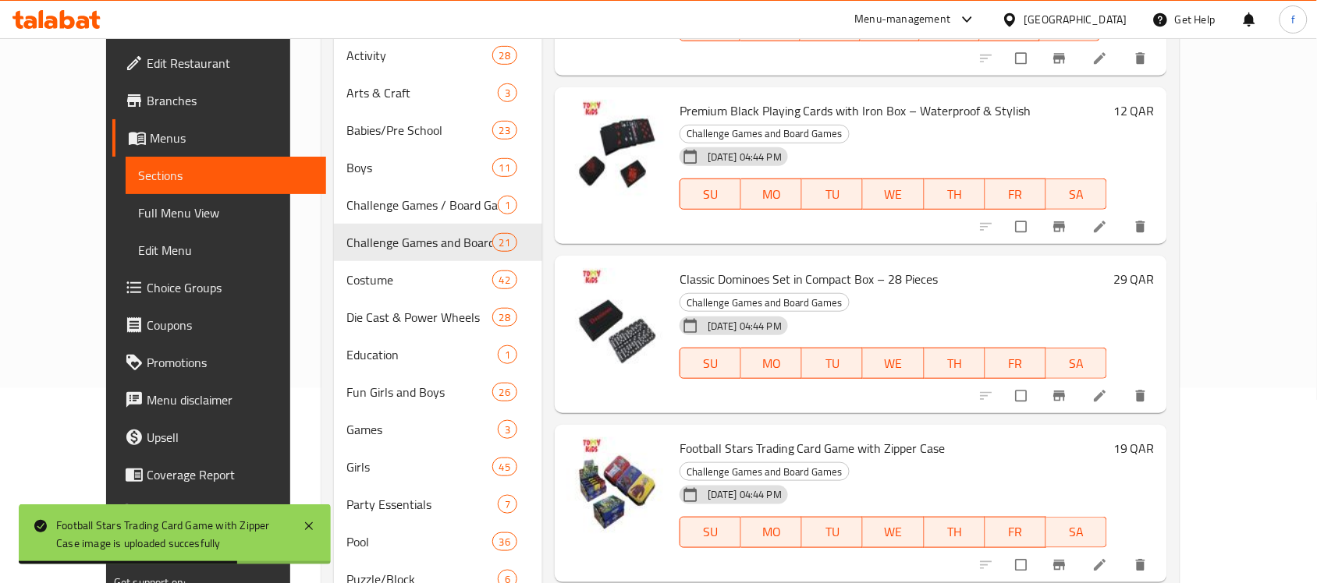
drag, startPoint x: 919, startPoint y: 310, endPoint x: 646, endPoint y: 317, distance: 273.1
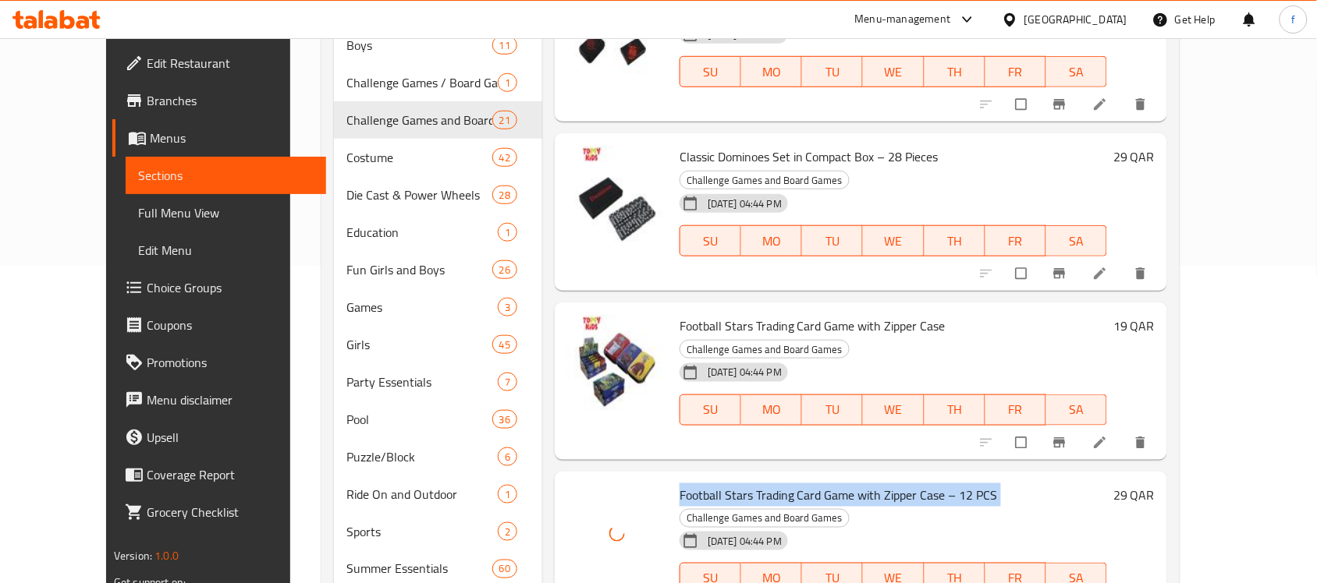
scroll to position [371, 0]
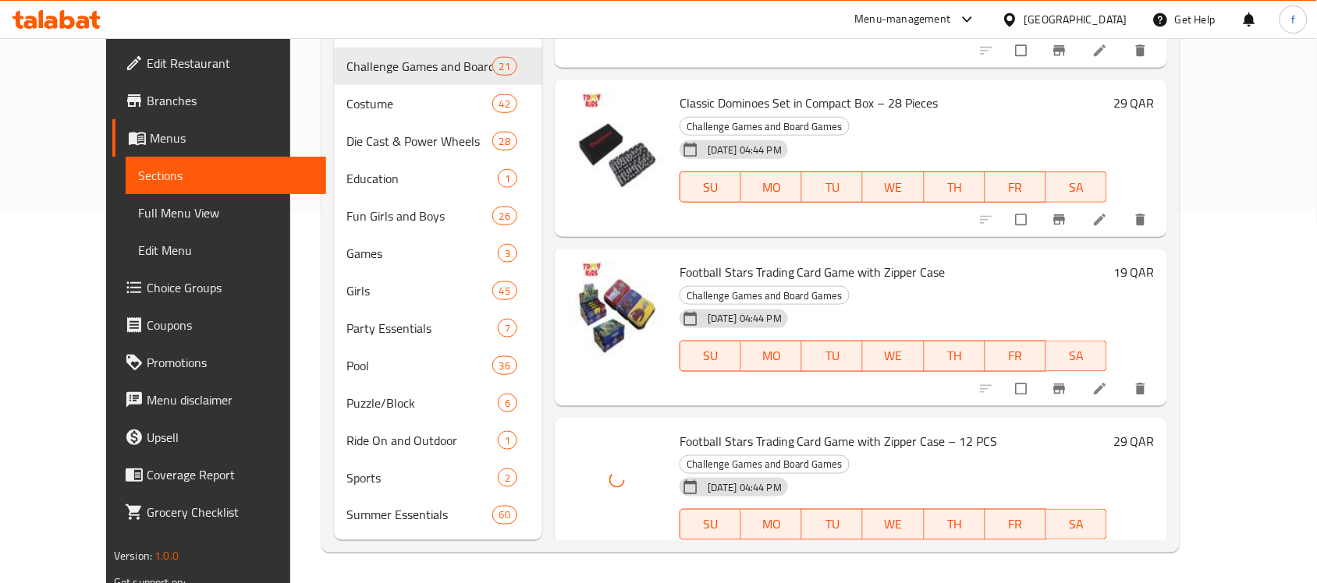
drag, startPoint x: 862, startPoint y: 282, endPoint x: 649, endPoint y: 282, distance: 212.9
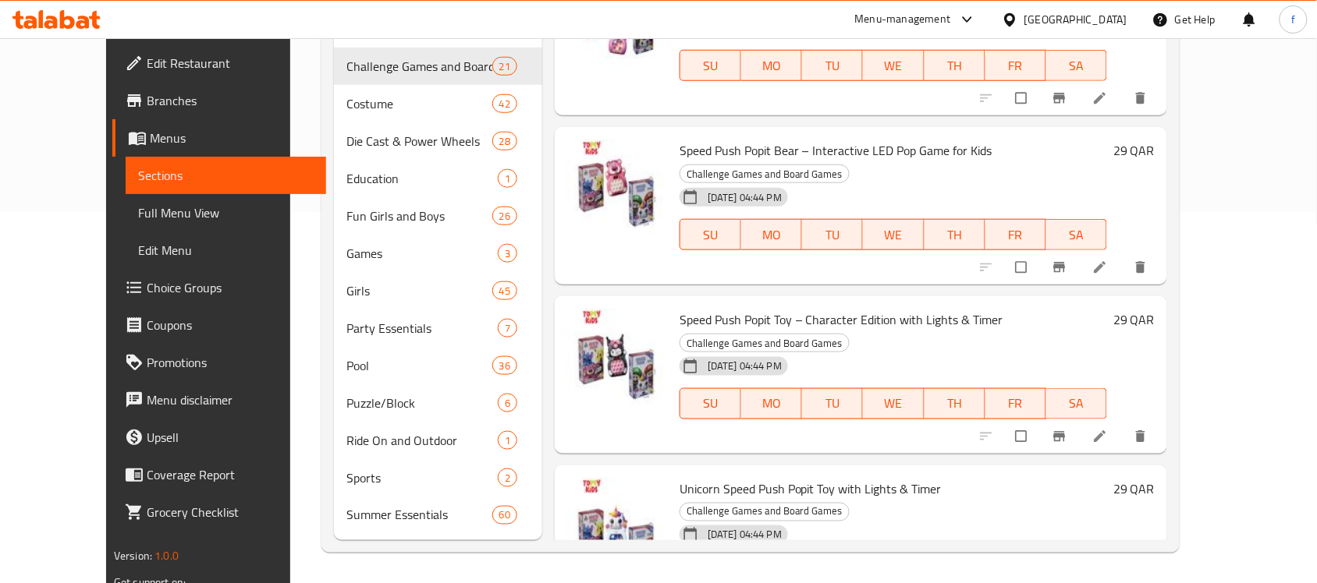
scroll to position [877, 0]
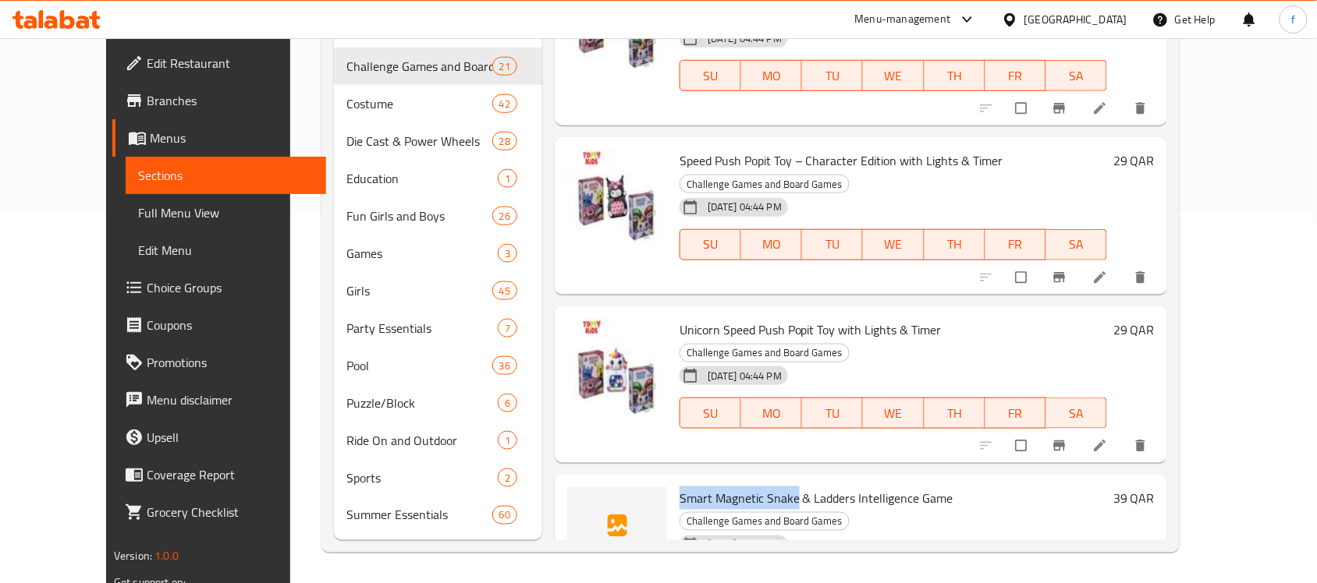
drag, startPoint x: 772, startPoint y: 364, endPoint x: 653, endPoint y: 361, distance: 119.4
click at [679, 487] on span "Smart Magnetic Snake & Ladders Intelligence Game" at bounding box center [816, 498] width 274 height 23
click at [867, 487] on span "Smart Magnetic Snake & Ladders Intelligence Game" at bounding box center [816, 498] width 274 height 23
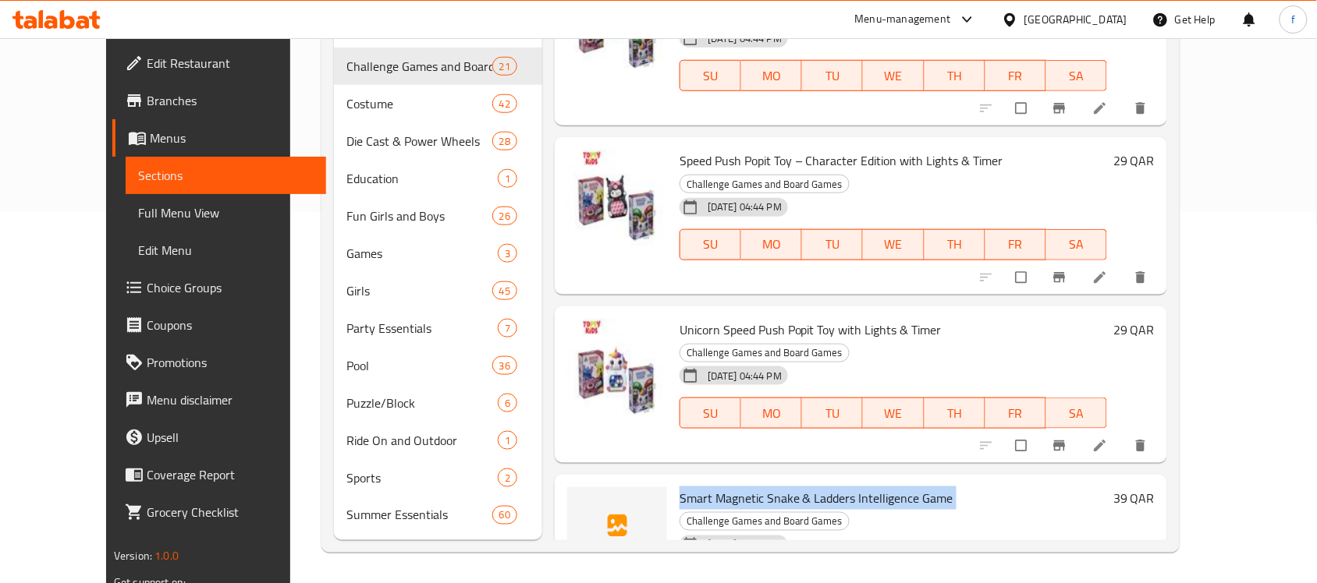
click at [867, 487] on span "Smart Magnetic Snake & Ladders Intelligence Game" at bounding box center [816, 498] width 274 height 23
click at [797, 487] on span "Smart Magnetic Snake & Ladders Intelligence Game" at bounding box center [816, 498] width 274 height 23
drag, startPoint x: 789, startPoint y: 367, endPoint x: 829, endPoint y: 367, distance: 40.6
click at [829, 487] on span "Smart Magnetic Snake & Ladders Intelligence Game" at bounding box center [816, 498] width 274 height 23
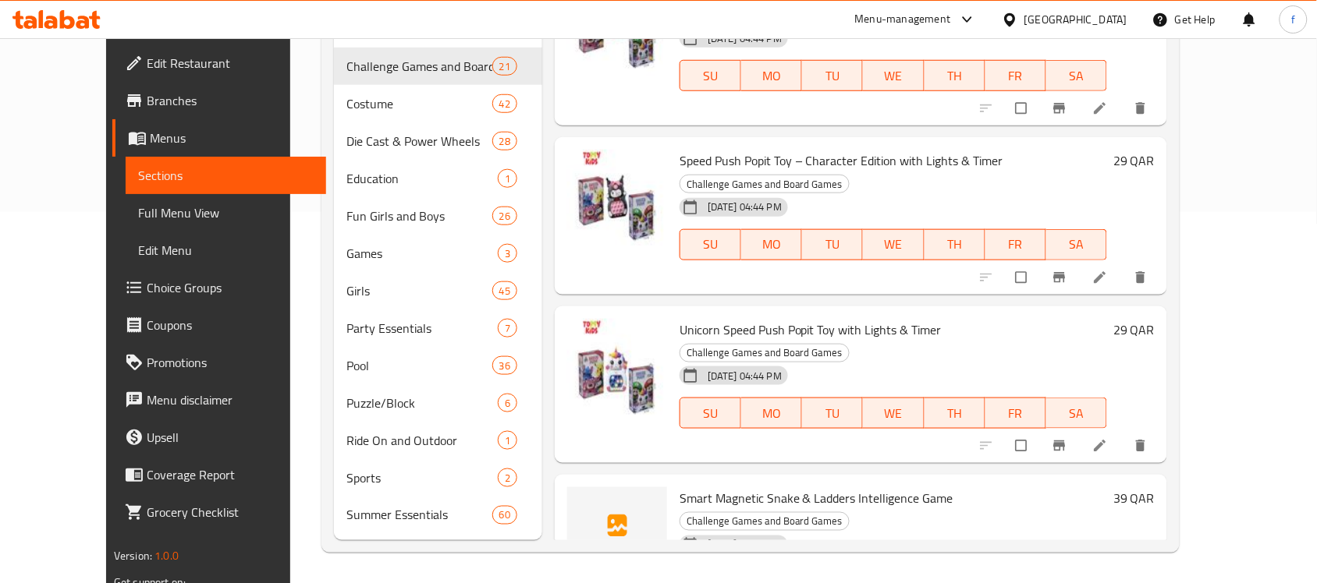
click at [778, 487] on span "Smart Magnetic Snake & Ladders Intelligence Game" at bounding box center [816, 498] width 274 height 23
drag, startPoint x: 782, startPoint y: 361, endPoint x: 923, endPoint y: 371, distance: 140.8
click at [923, 487] on h6 "Smart Magnetic Snake & Ladders Intelligence Game Challenge Games and Board Games" at bounding box center [892, 509] width 427 height 44
click at [718, 487] on span "Smart Magnetic Snake & Ladders Intelligence Game" at bounding box center [816, 498] width 274 height 23
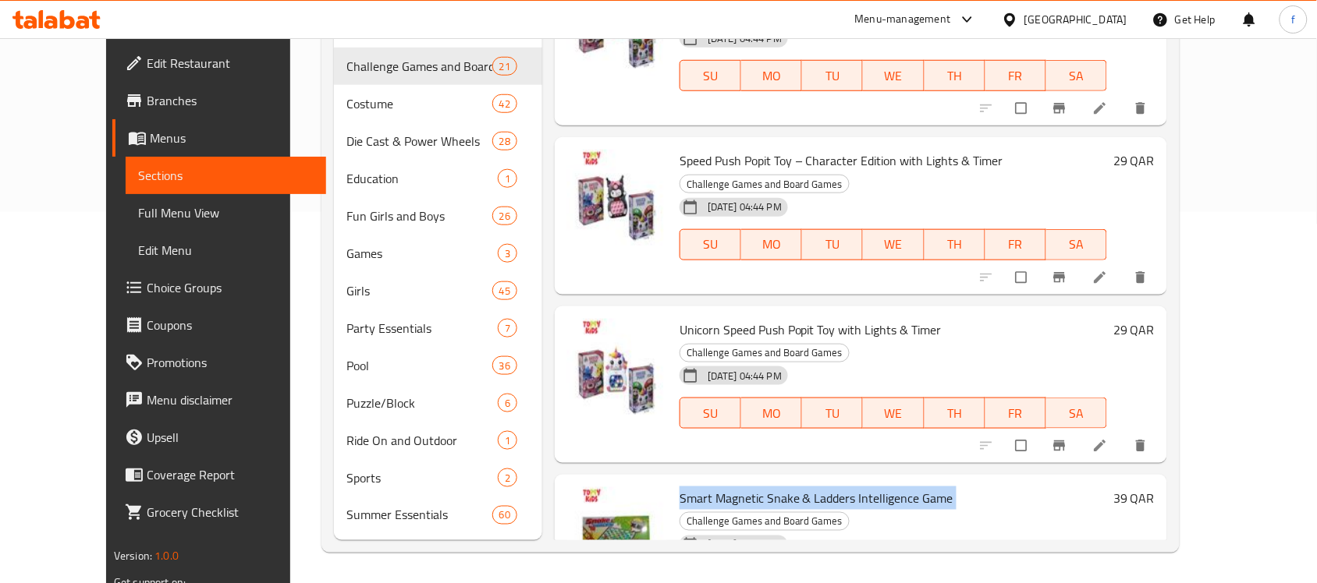
click at [718, 487] on span "Smart Magnetic Snake & Ladders Intelligence Game" at bounding box center [816, 498] width 274 height 23
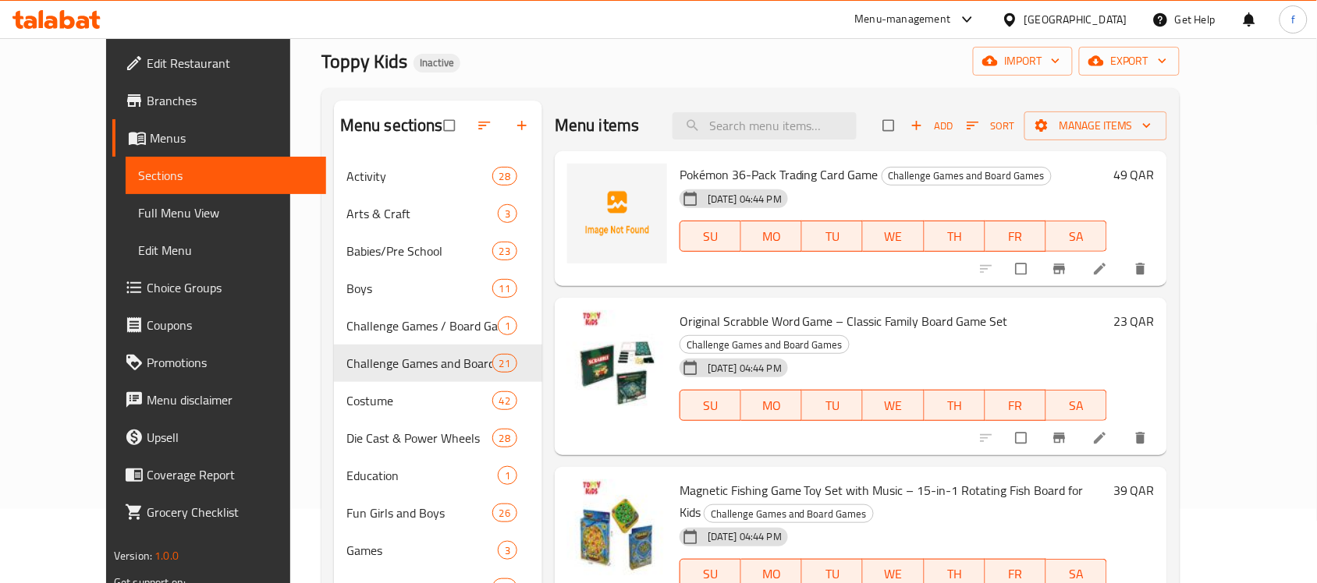
scroll to position [0, 0]
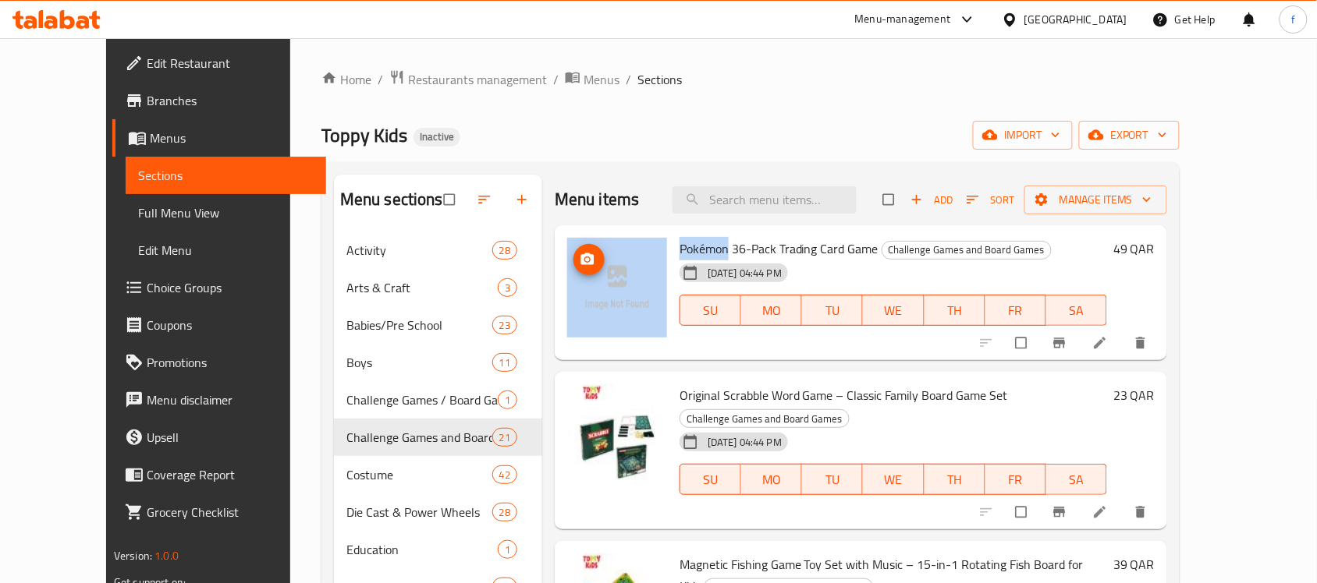
drag, startPoint x: 702, startPoint y: 246, endPoint x: 632, endPoint y: 252, distance: 70.4
click at [632, 252] on div "Pokémon 36-Pack Trading Card Game Challenge Games and Board Games 12-09-2025 04…" at bounding box center [861, 293] width 600 height 123
click at [679, 252] on span "Pokémon 36-Pack Trading Card Game" at bounding box center [778, 248] width 199 height 23
drag, startPoint x: 702, startPoint y: 248, endPoint x: 640, endPoint y: 248, distance: 62.4
click at [640, 248] on div "Pokémon 36-Pack Trading Card Game Challenge Games and Board Games 12-09-2025 04…" at bounding box center [861, 293] width 600 height 123
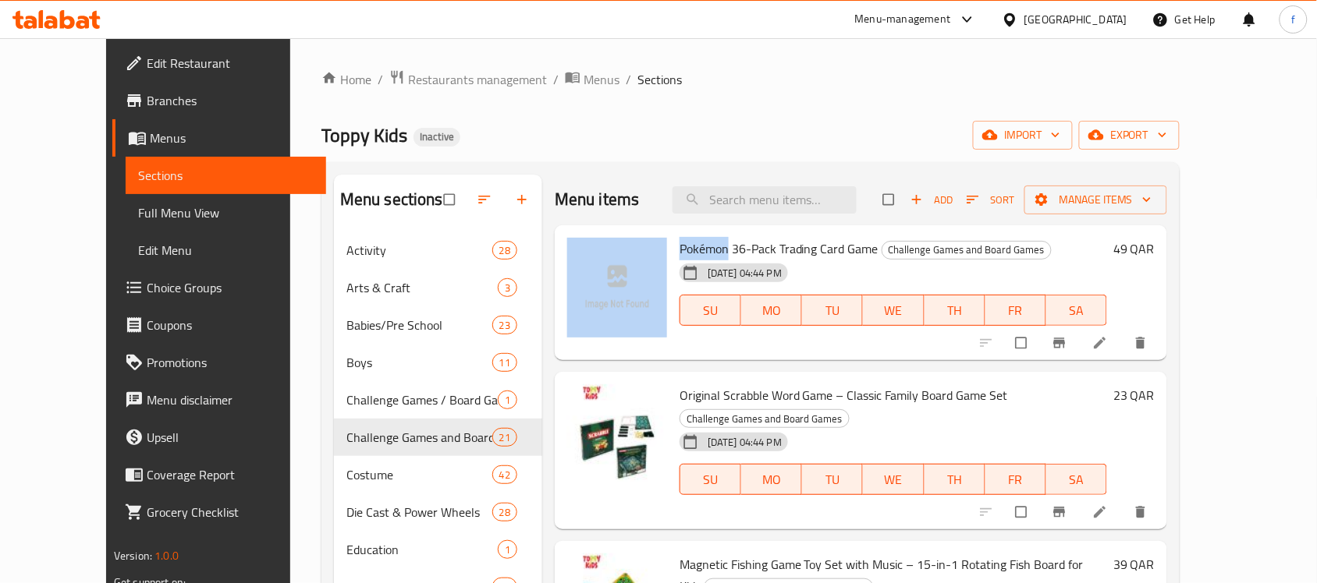
click at [679, 250] on span "Pokémon 36-Pack Trading Card Game" at bounding box center [778, 248] width 199 height 23
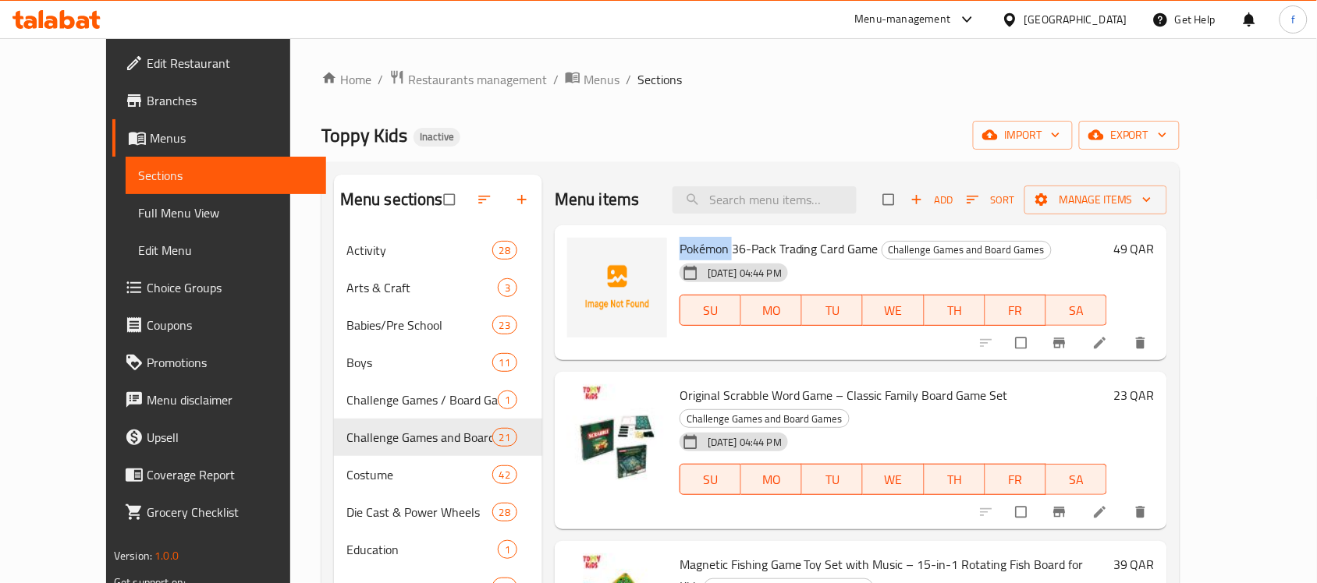
click at [679, 250] on span "Pokémon 36-Pack Trading Card Game" at bounding box center [778, 248] width 199 height 23
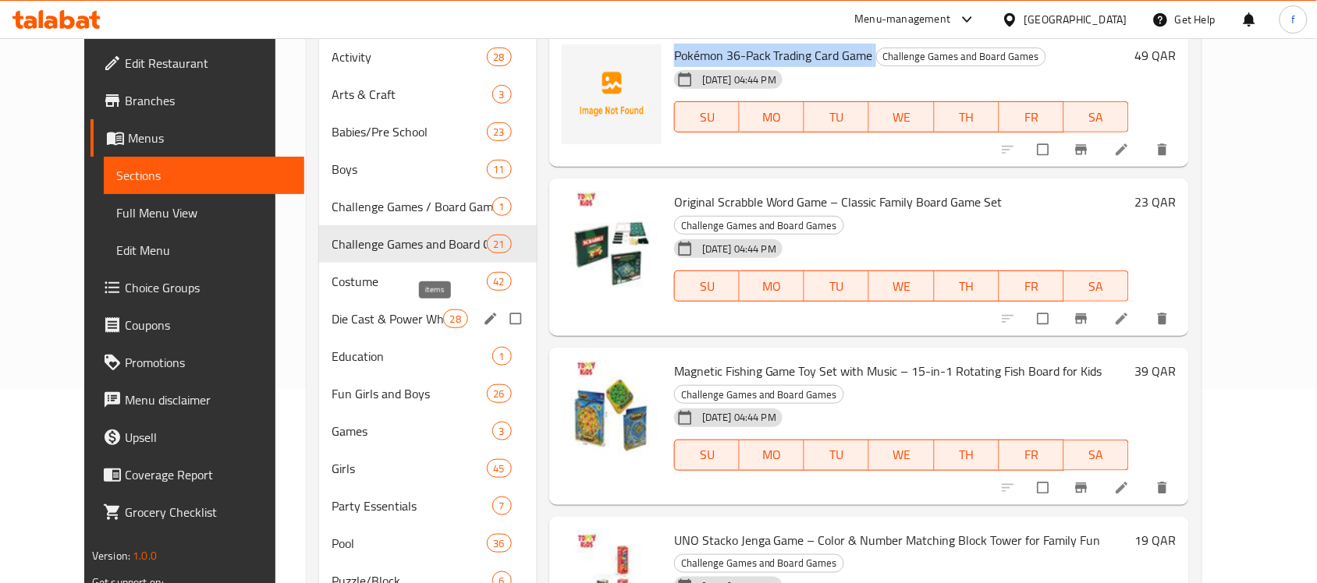
scroll to position [195, 0]
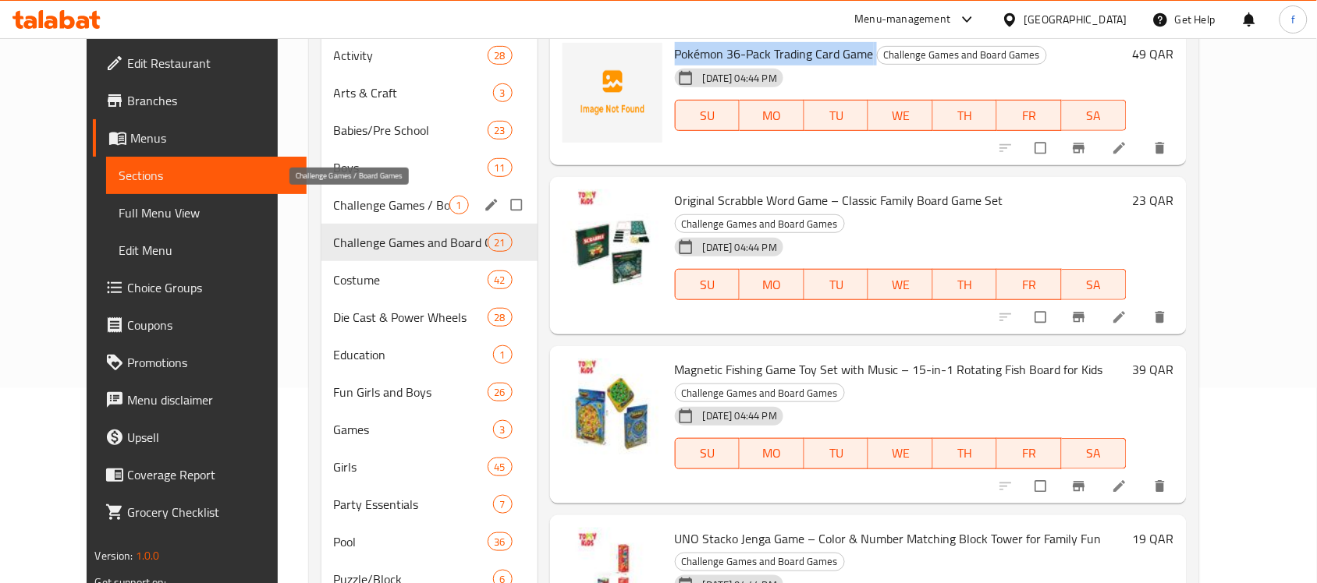
click at [399, 207] on span "Challenge Games / Board Games" at bounding box center [391, 205] width 115 height 19
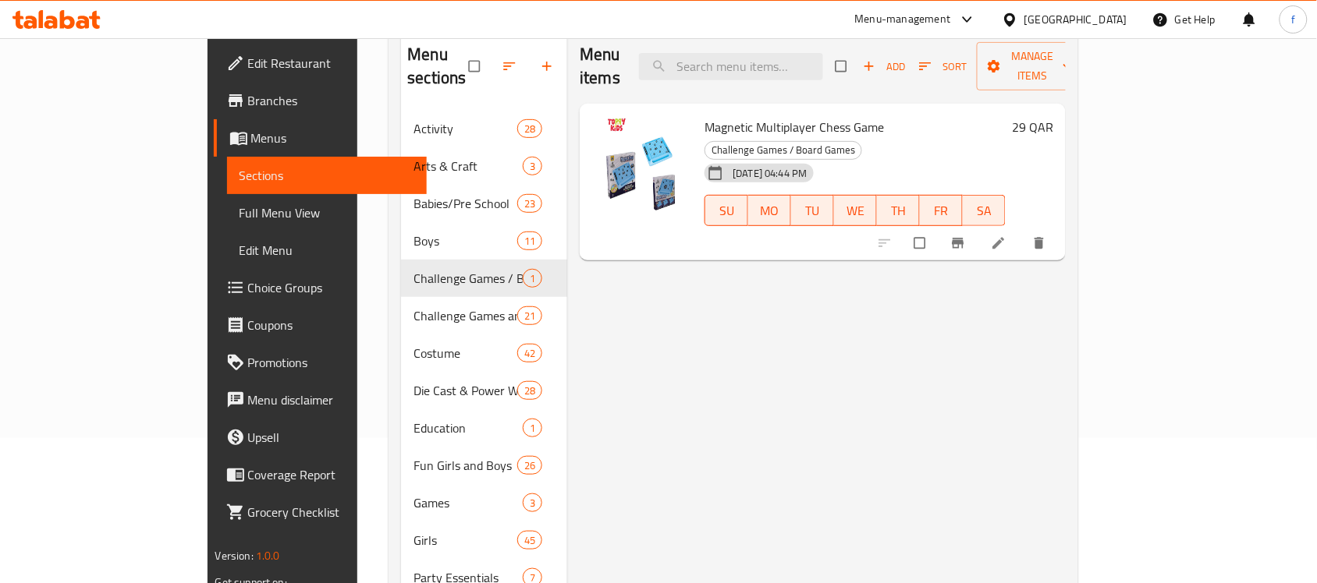
scroll to position [97, 0]
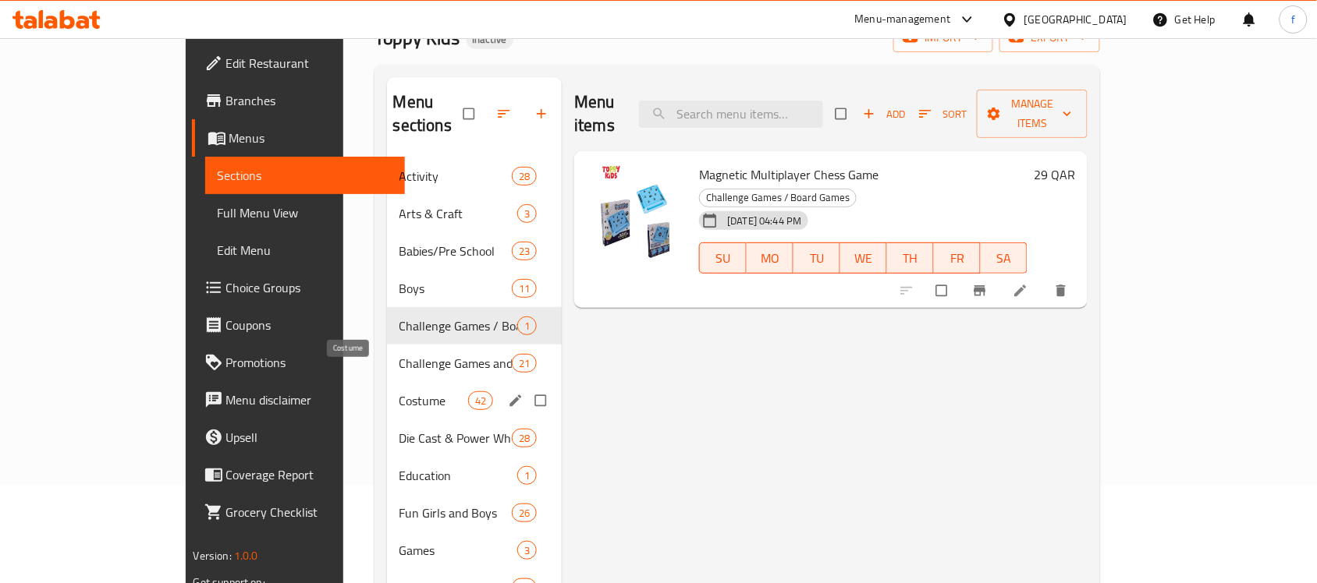
click at [399, 392] on span "Costume" at bounding box center [433, 401] width 69 height 19
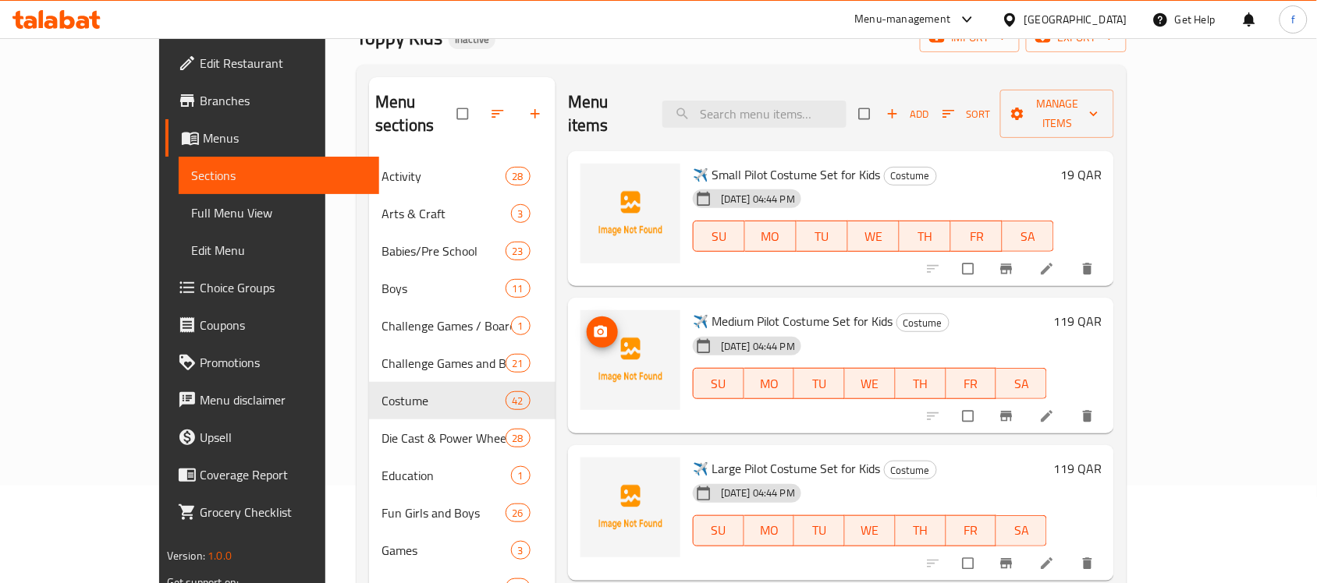
click at [774, 163] on span "✈️ Small Pilot Costume Set for Kids" at bounding box center [787, 174] width 188 height 23
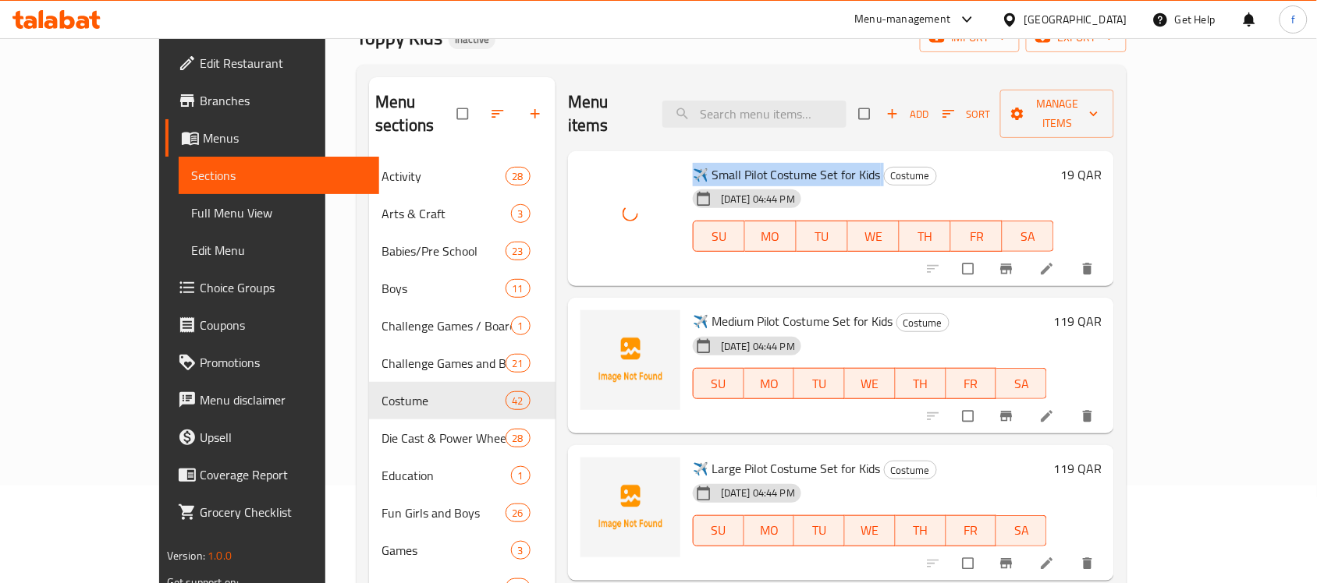
click at [637, 92] on div "Menu items Add Sort Manage items" at bounding box center [841, 114] width 546 height 74
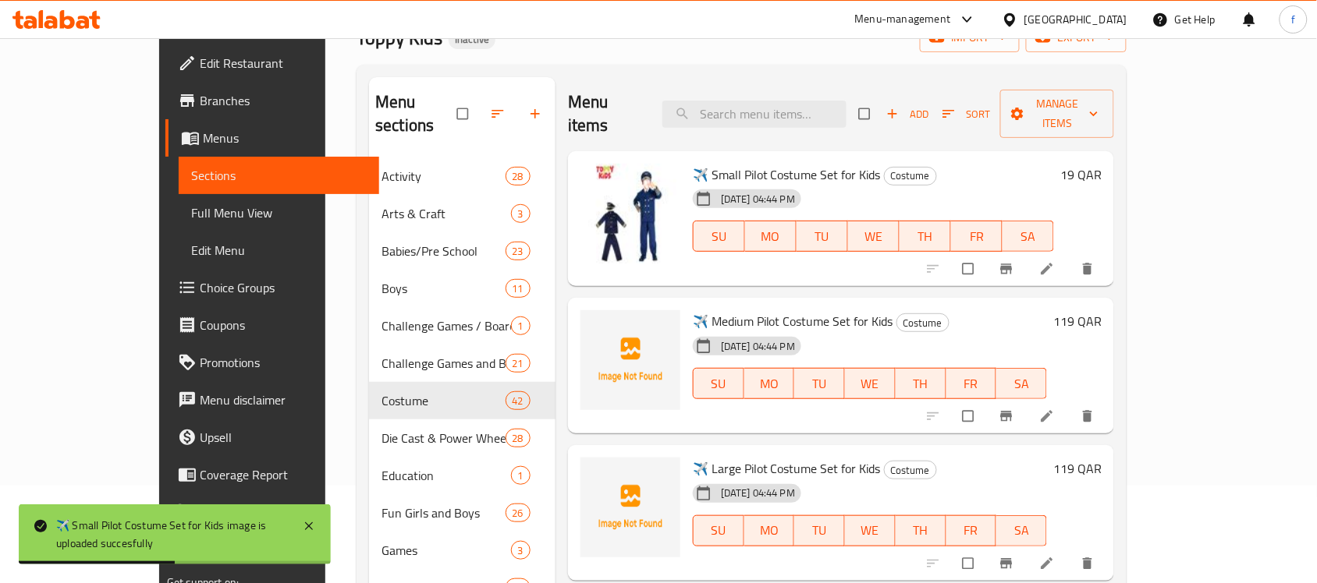
click at [753, 310] on span "✈️ Medium Pilot Costume Set for Kids" at bounding box center [793, 321] width 200 height 23
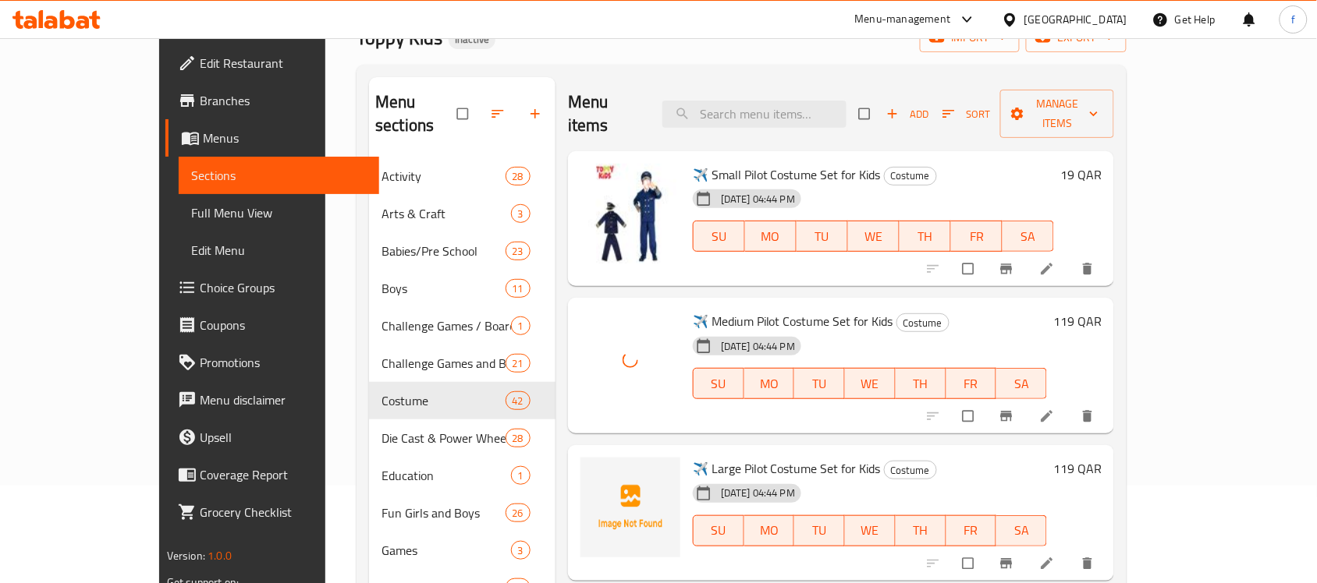
click at [788, 457] on span "✈️ Large Pilot Costume Set for Kids" at bounding box center [787, 468] width 188 height 23
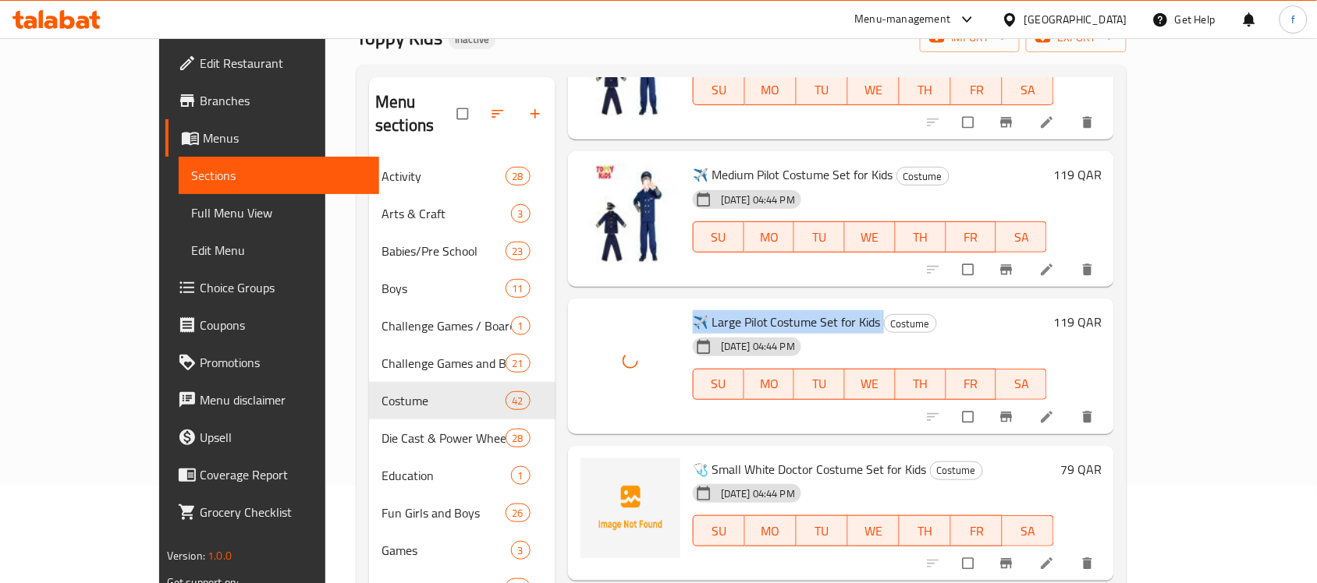
scroll to position [195, 0]
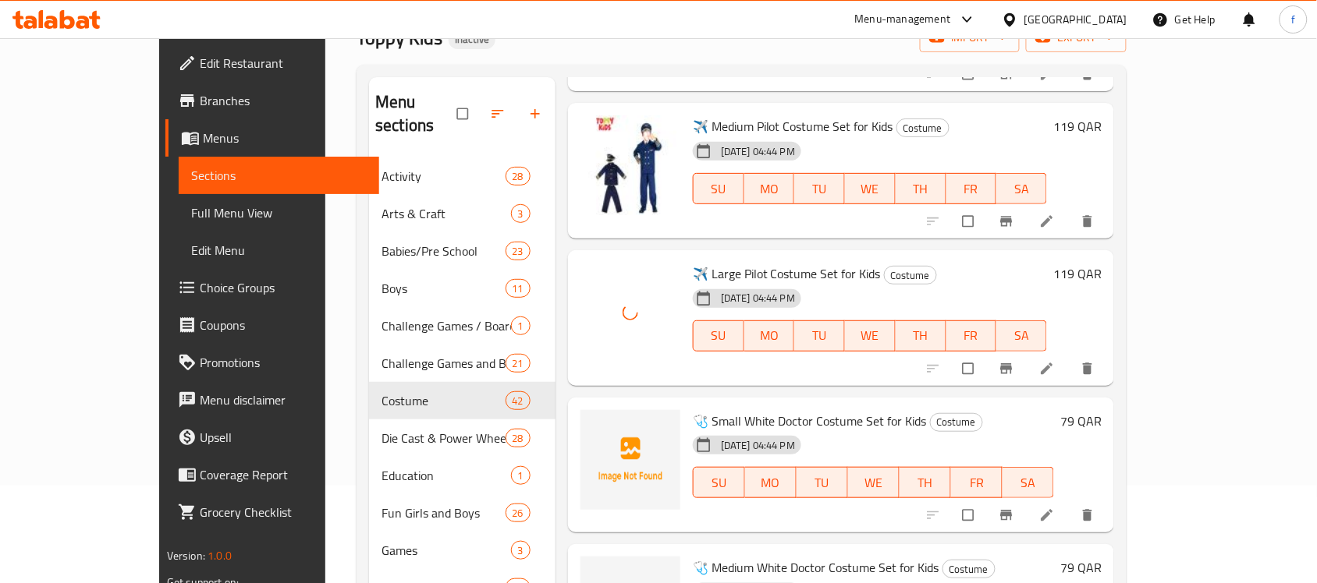
click at [732, 409] on span "🩺 Small White Doctor Costume Set for Kids" at bounding box center [810, 420] width 234 height 23
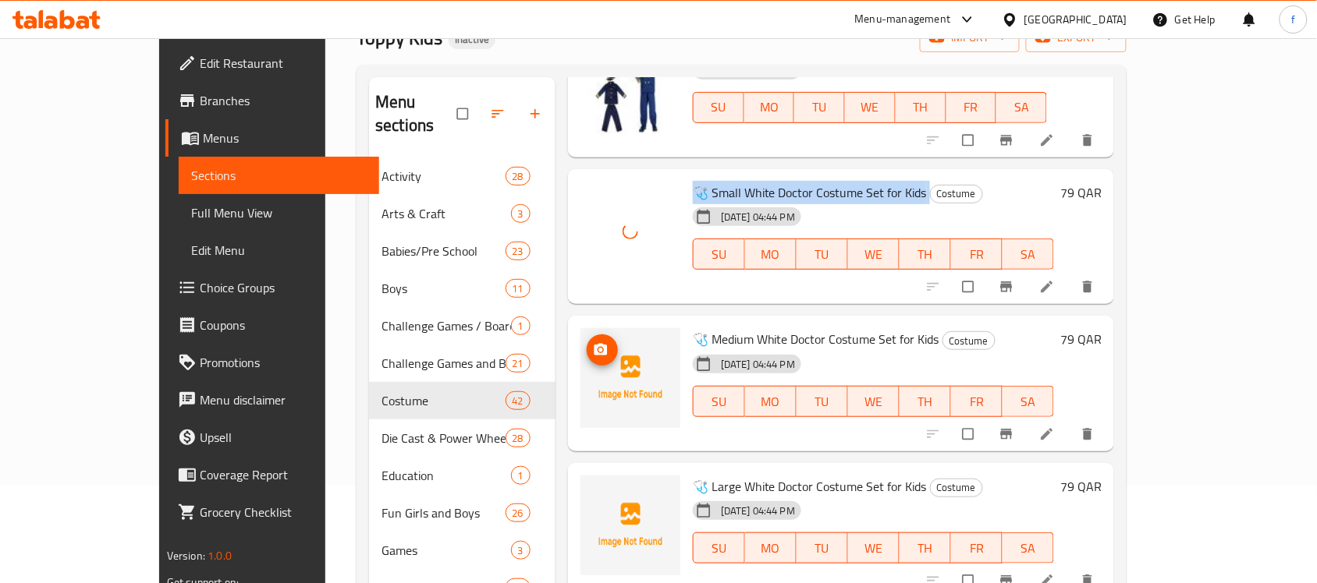
scroll to position [390, 0]
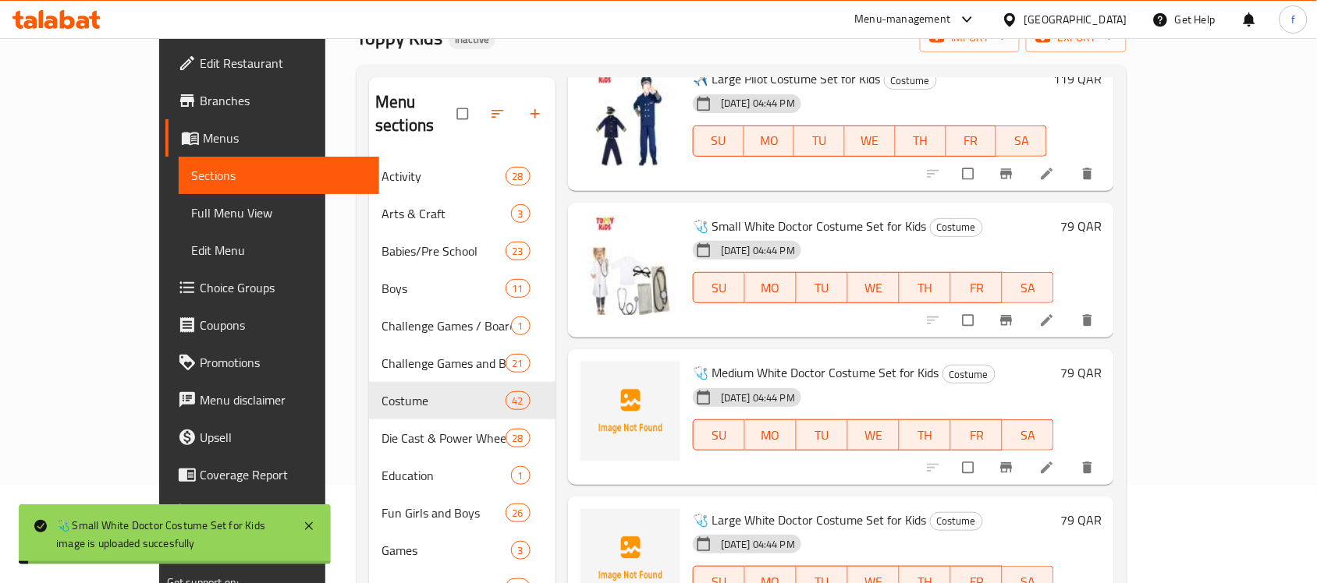
click at [729, 361] on span "🩺 Medium White Doctor Costume Set for Kids" at bounding box center [816, 372] width 246 height 23
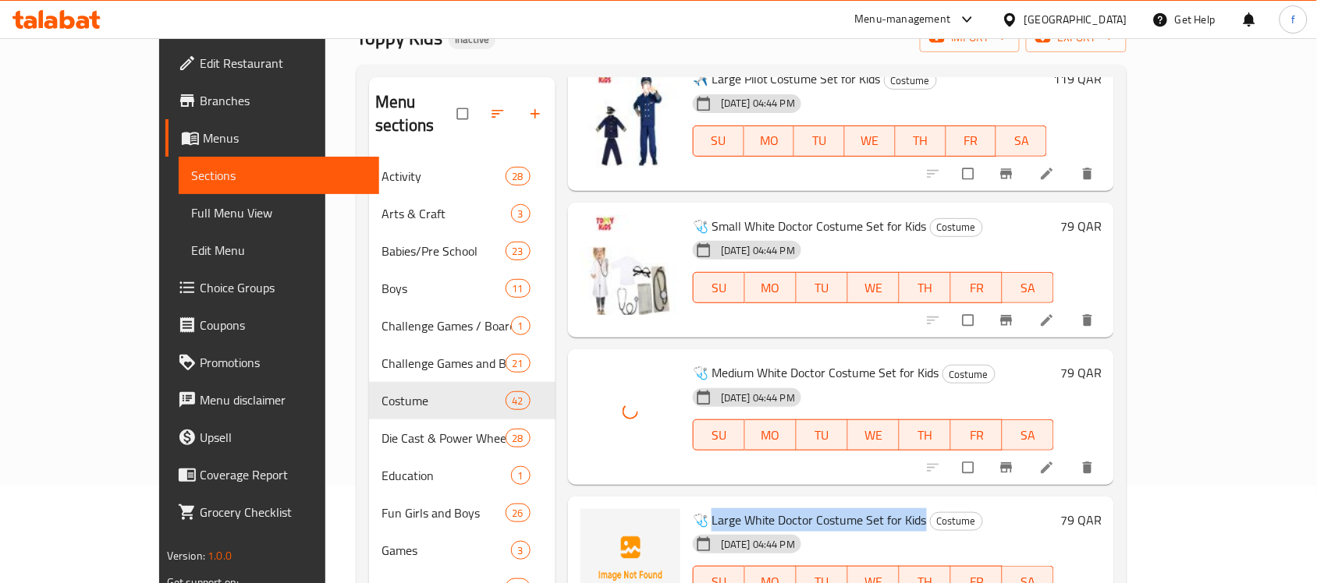
drag, startPoint x: 672, startPoint y: 495, endPoint x: 883, endPoint y: 496, distance: 210.6
click at [883, 509] on span "🩺 Large White Doctor Costume Set for Kids" at bounding box center [810, 520] width 234 height 23
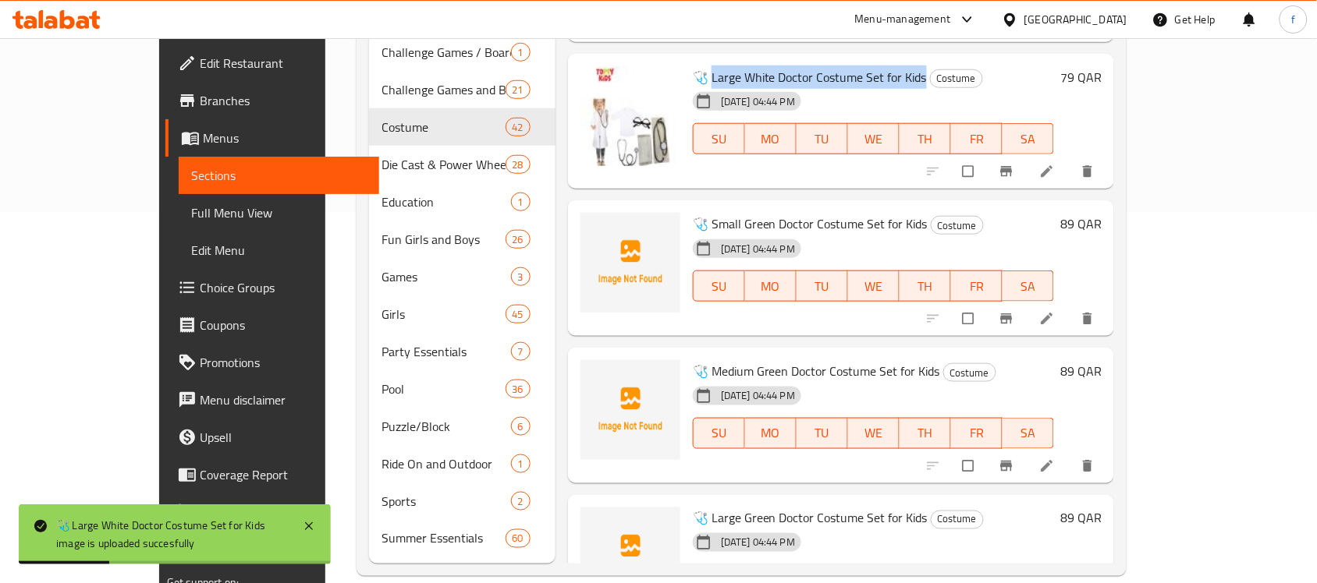
scroll to position [585, 0]
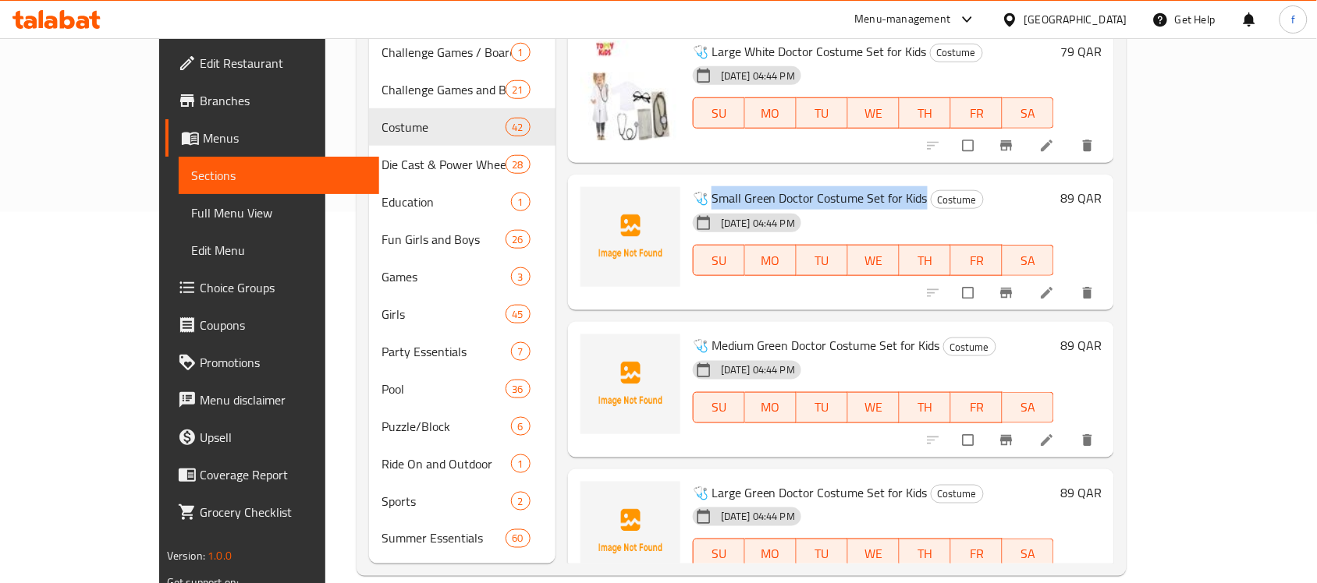
drag, startPoint x: 672, startPoint y: 172, endPoint x: 884, endPoint y: 177, distance: 211.4
click at [884, 186] on span "🩺 Small Green Doctor Costume Set for Kids" at bounding box center [810, 197] width 235 height 23
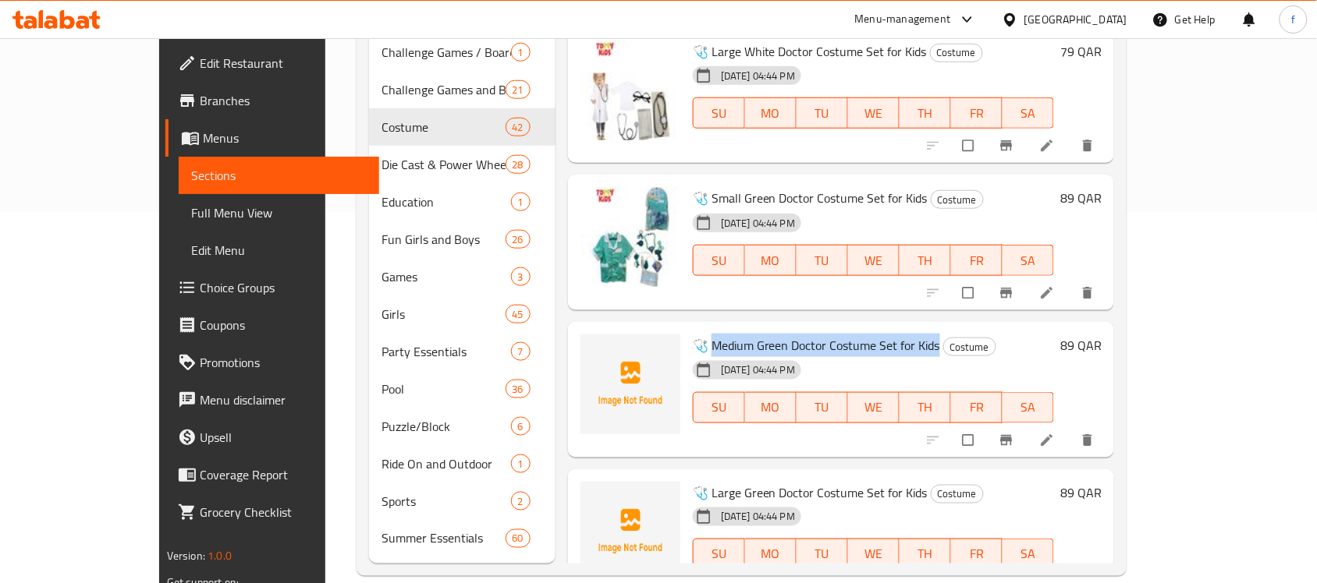
drag, startPoint x: 675, startPoint y: 320, endPoint x: 901, endPoint y: 324, distance: 225.5
click at [901, 335] on h6 "🩺 Medium Green Doctor Costume Set for Kids Costume" at bounding box center [873, 346] width 361 height 22
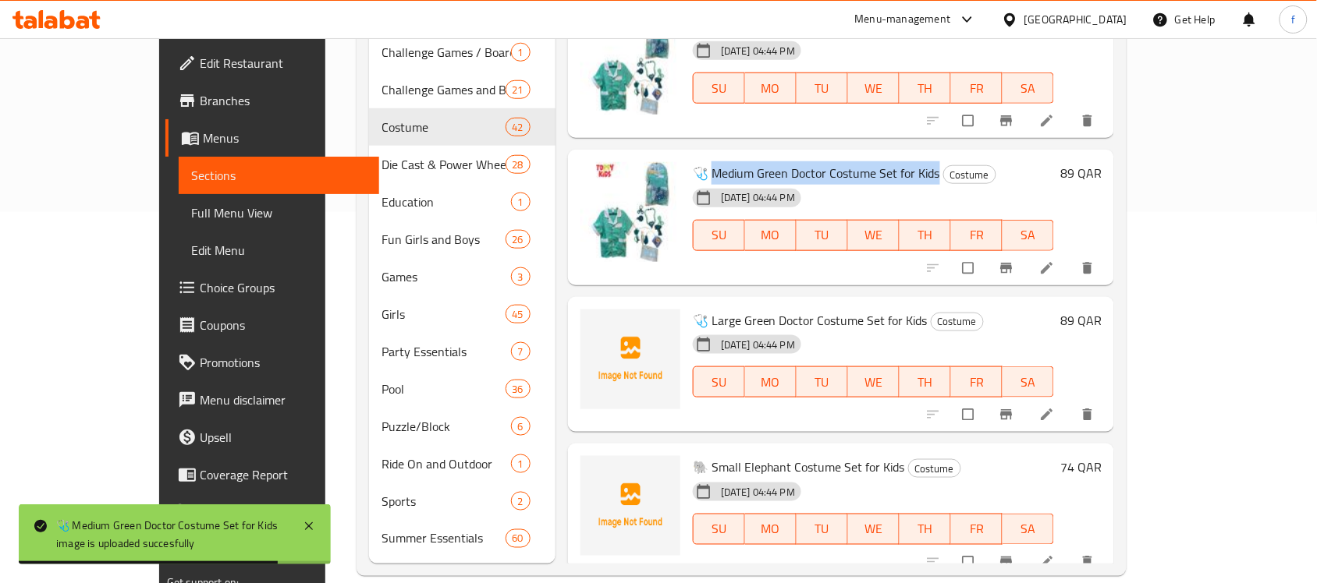
scroll to position [780, 0]
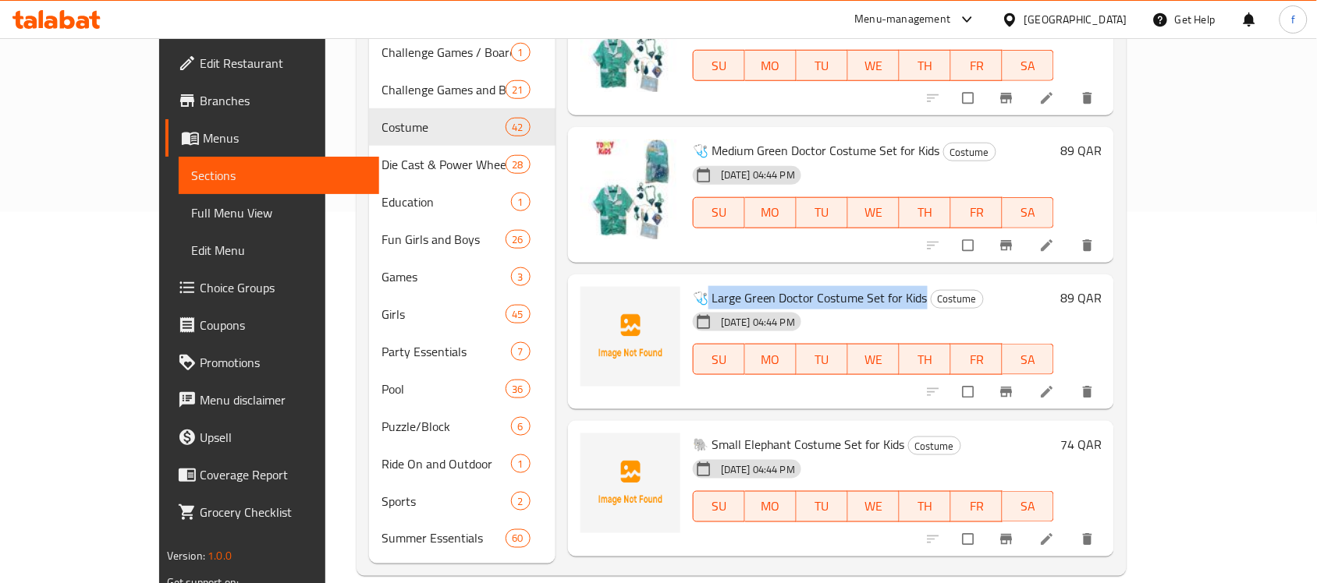
drag, startPoint x: 671, startPoint y: 274, endPoint x: 884, endPoint y: 278, distance: 213.0
click at [884, 286] on span "🩺 Large Green Doctor Costume Set for Kids" at bounding box center [810, 297] width 235 height 23
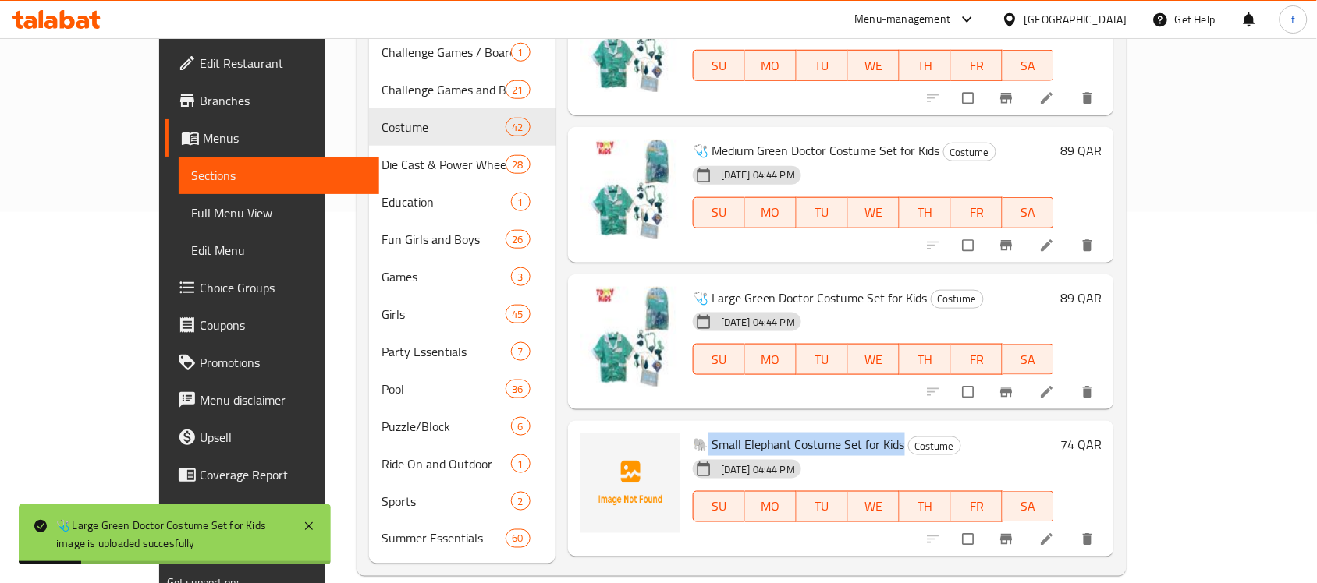
drag, startPoint x: 671, startPoint y: 420, endPoint x: 862, endPoint y: 429, distance: 191.3
click at [862, 433] on span "🐘 Small Elephant Costume Set for Kids" at bounding box center [799, 444] width 212 height 23
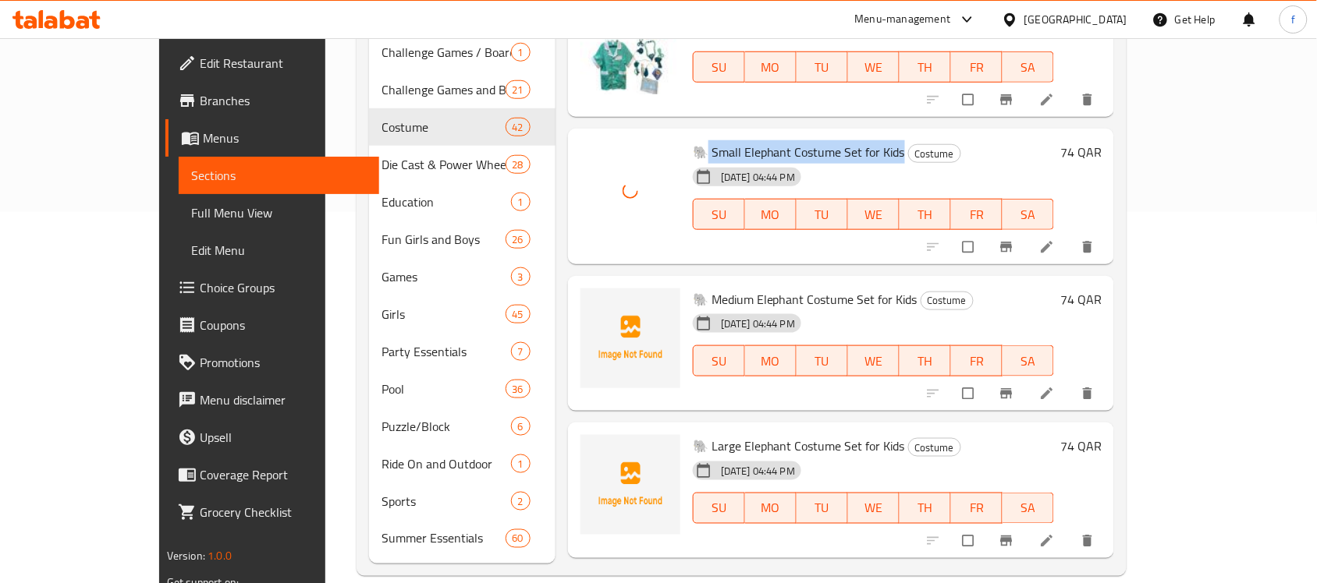
scroll to position [1170, 0]
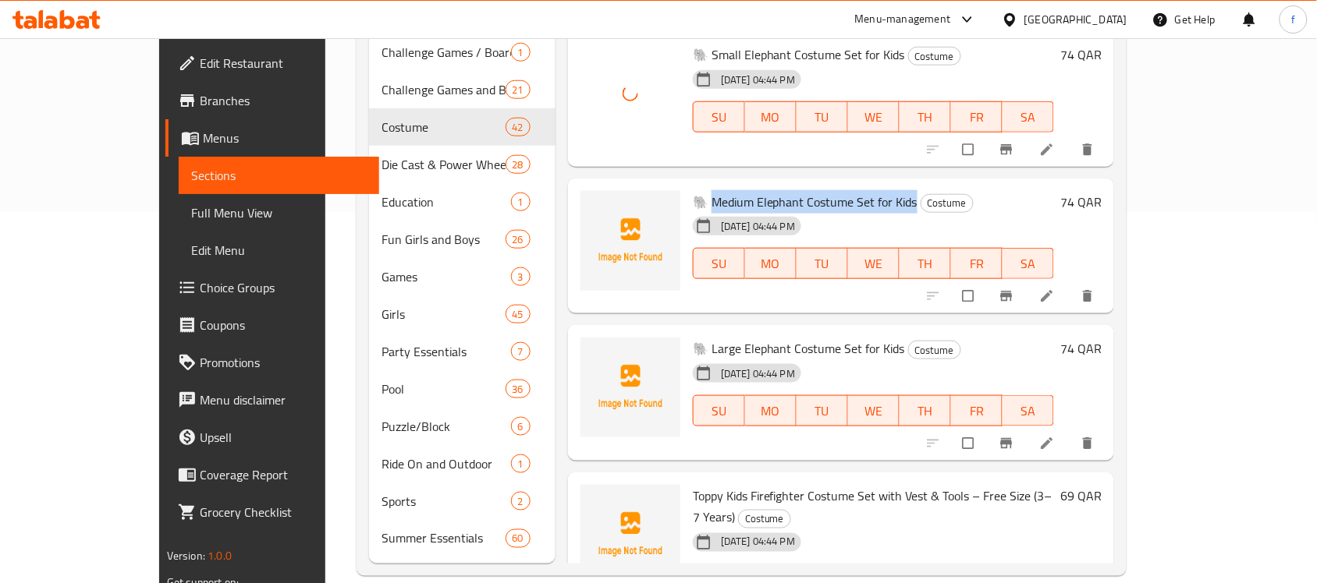
drag, startPoint x: 672, startPoint y: 175, endPoint x: 876, endPoint y: 178, distance: 204.4
click at [876, 190] on span "🐘 Medium Elephant Costume Set for Kids" at bounding box center [805, 201] width 225 height 23
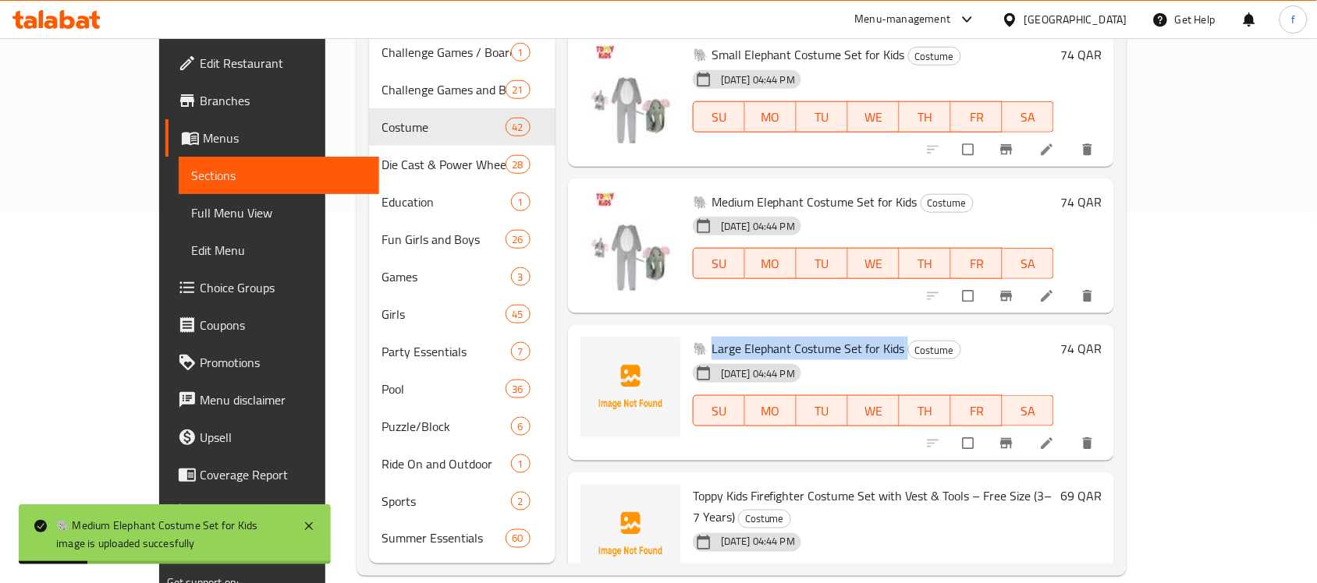
drag, startPoint x: 673, startPoint y: 321, endPoint x: 868, endPoint y: 314, distance: 195.1
click at [868, 338] on h6 "🐘 Large Elephant Costume Set for Kids Costume" at bounding box center [873, 349] width 361 height 22
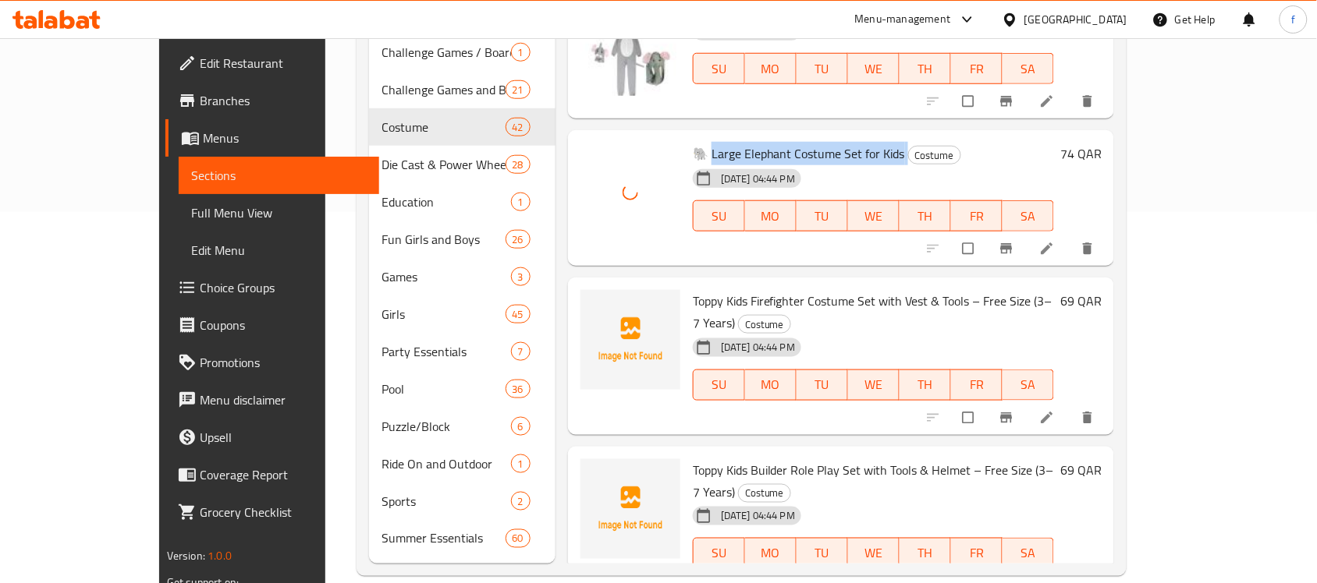
scroll to position [1462, 0]
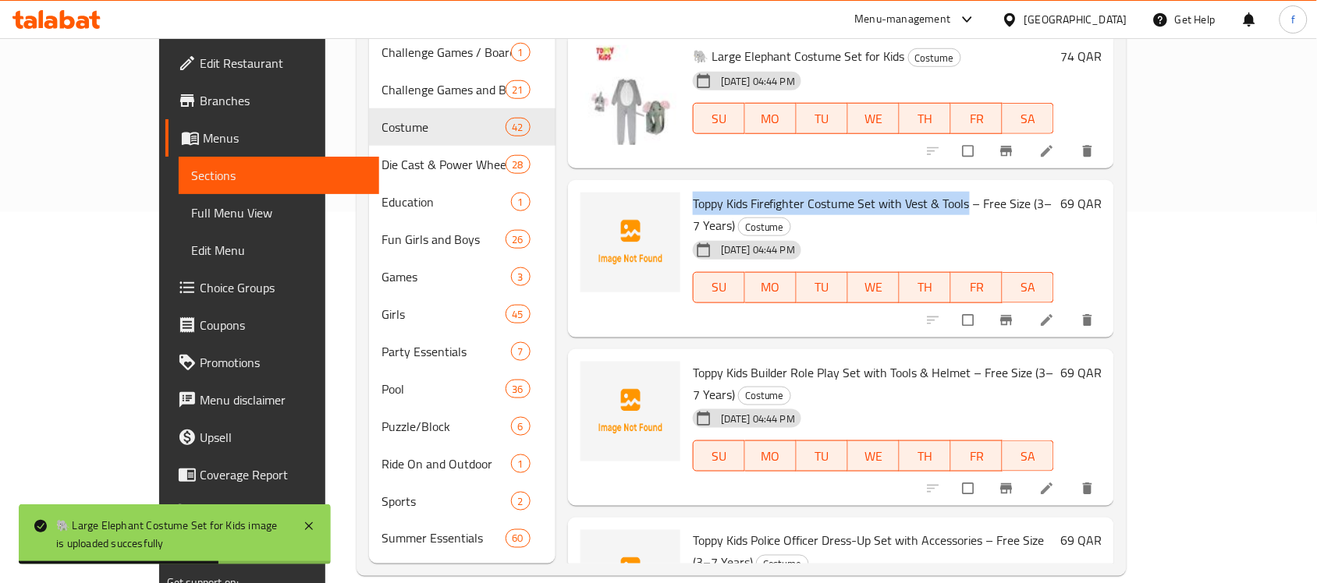
drag, startPoint x: 653, startPoint y: 178, endPoint x: 929, endPoint y: 183, distance: 276.2
click at [929, 192] on span "Toppy Kids Firefighter Costume Set with Vest & Tools – Free Size (3–7 Years)" at bounding box center [873, 214] width 360 height 45
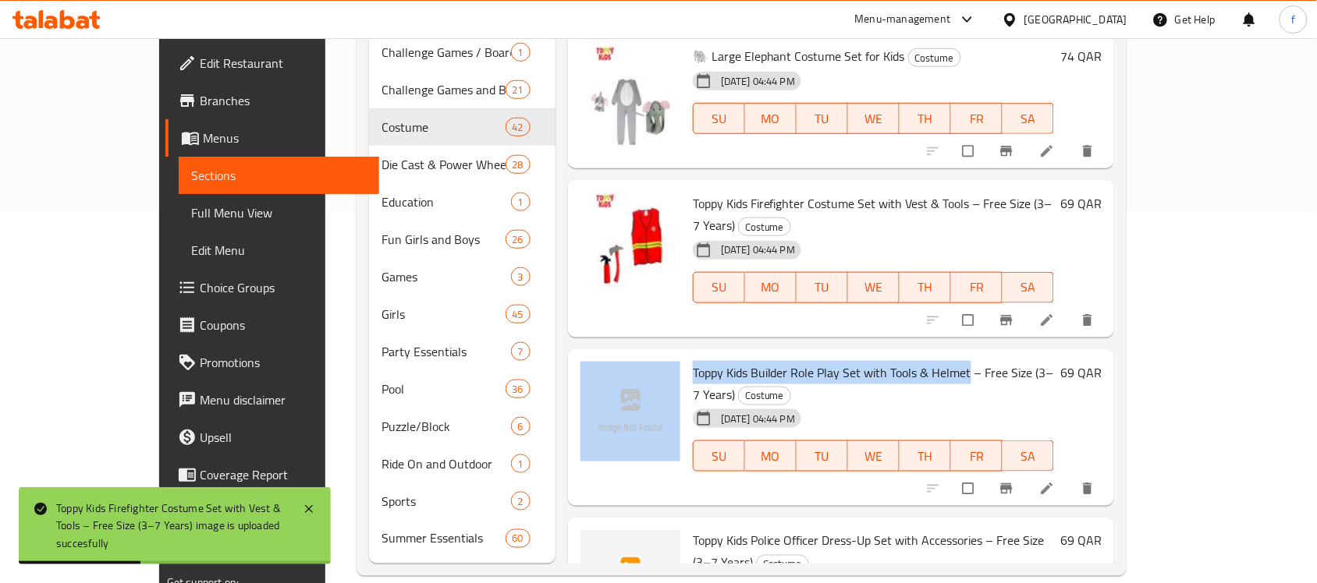
drag, startPoint x: 930, startPoint y: 328, endPoint x: 640, endPoint y: 321, distance: 289.4
click at [640, 356] on div "Toppy Kids Builder Role Play Set with Tools & Helmet – Free Size (3–7 Years) Co…" at bounding box center [841, 428] width 534 height 145
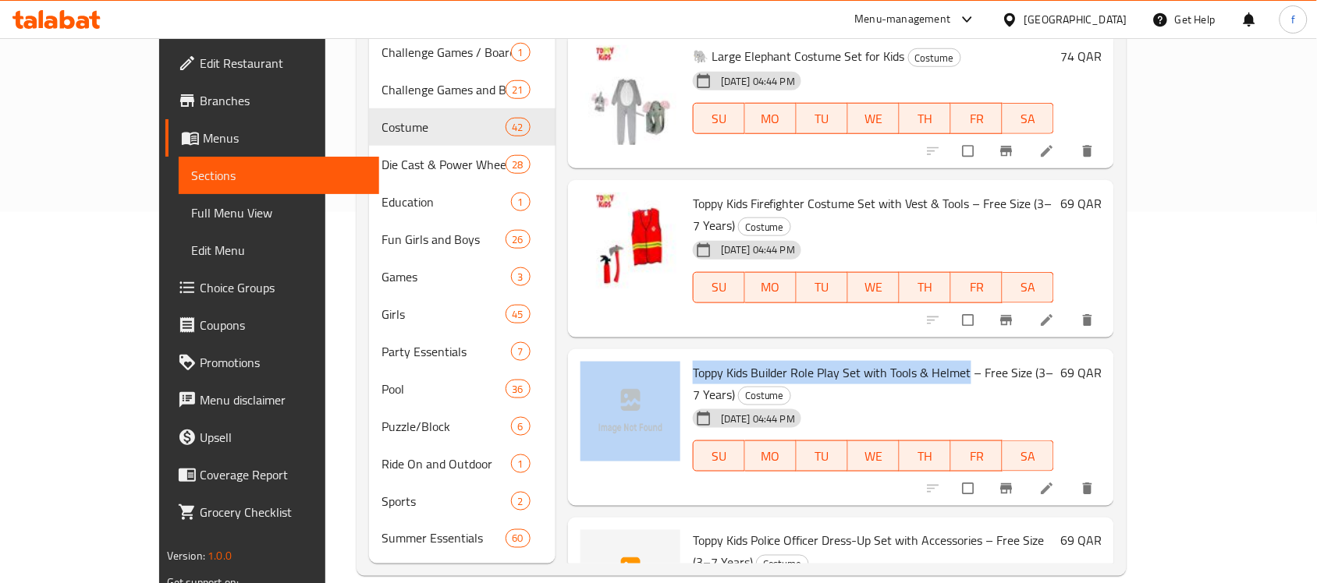
click at [731, 361] on span "Toppy Kids Builder Role Play Set with Tools & Helmet – Free Size (3–7 Years)" at bounding box center [873, 383] width 361 height 45
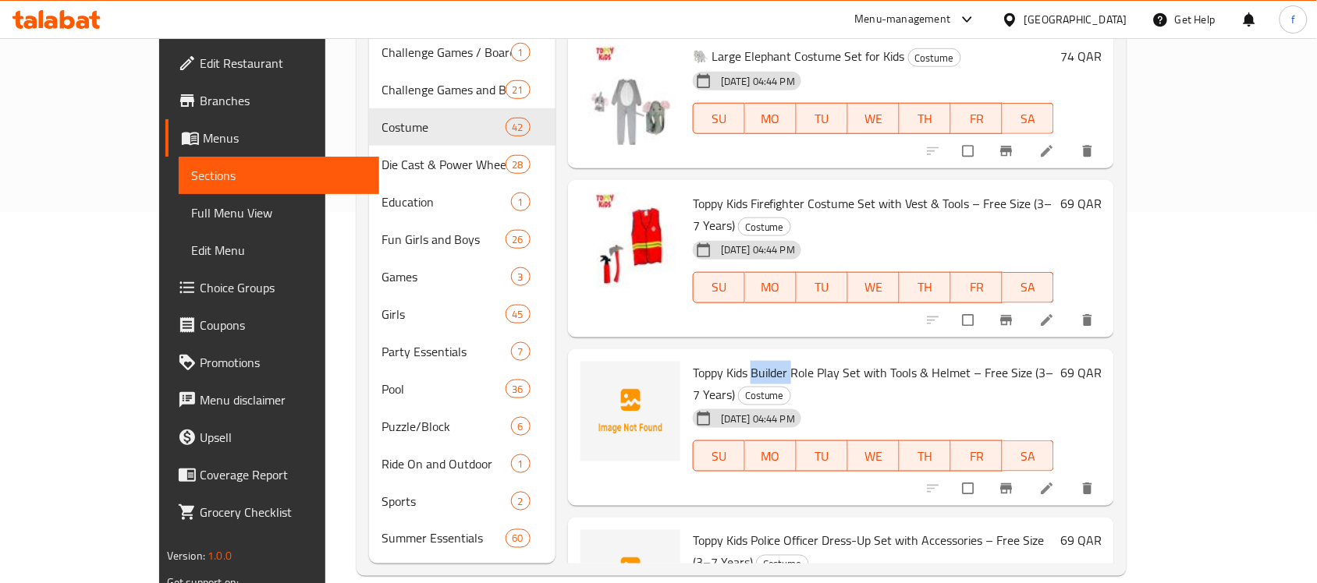
click at [731, 361] on span "Toppy Kids Builder Role Play Set with Tools & Helmet – Free Size (3–7 Years)" at bounding box center [873, 383] width 361 height 45
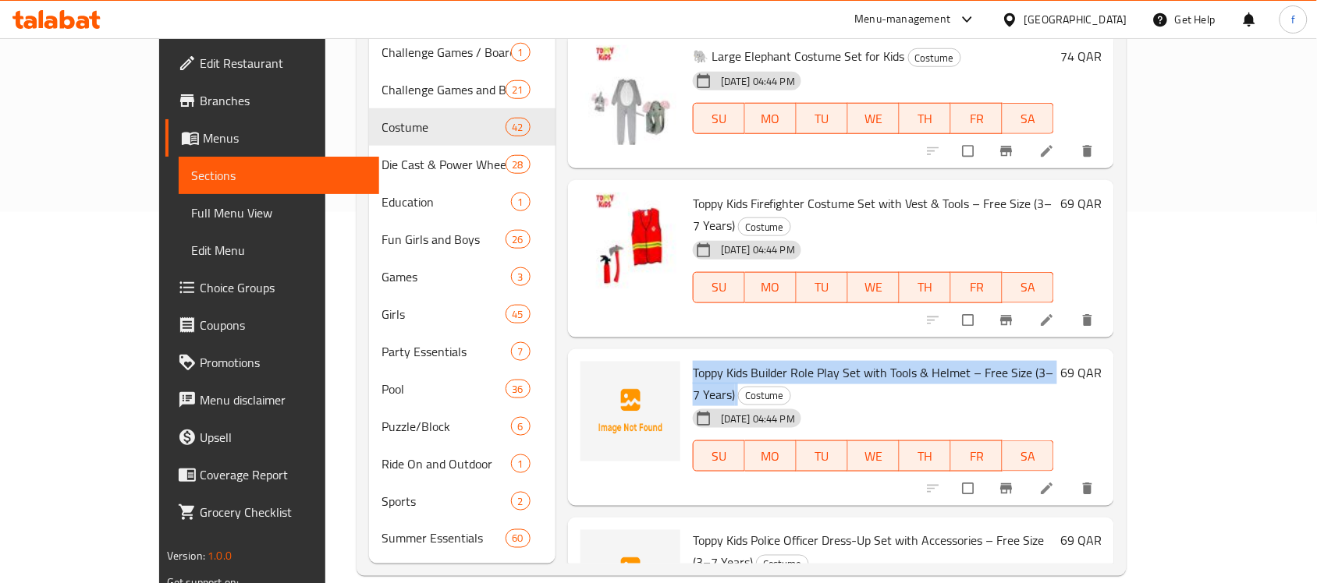
click at [731, 361] on span "Toppy Kids Builder Role Play Set with Tools & Helmet – Free Size (3–7 Years)" at bounding box center [873, 383] width 361 height 45
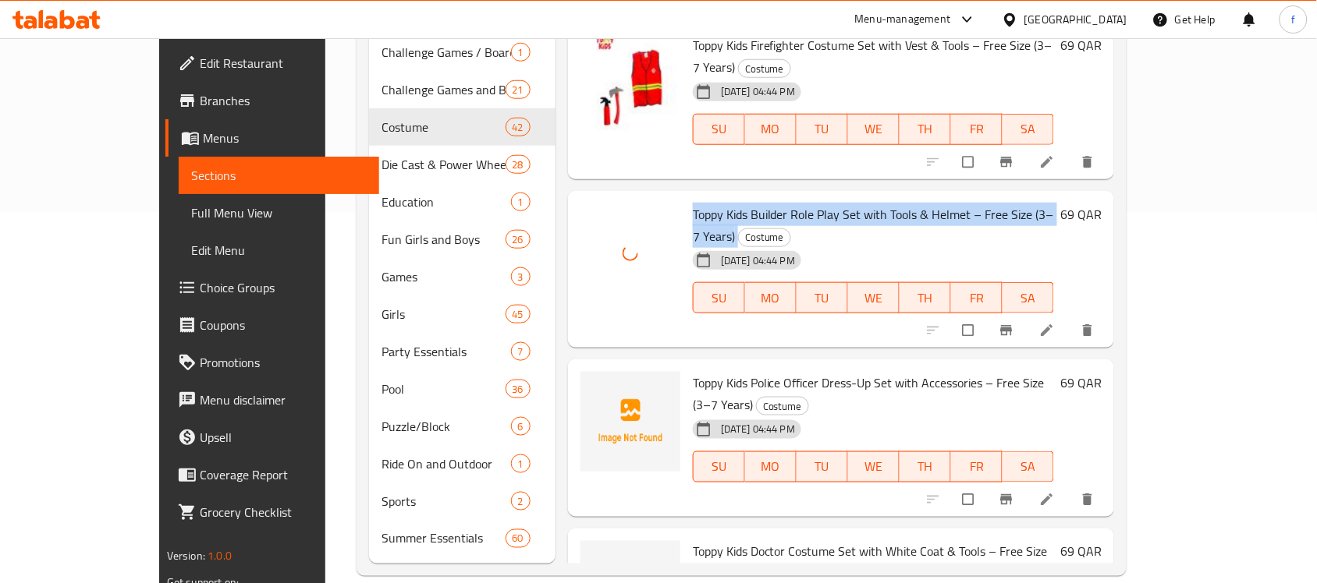
scroll to position [1657, 0]
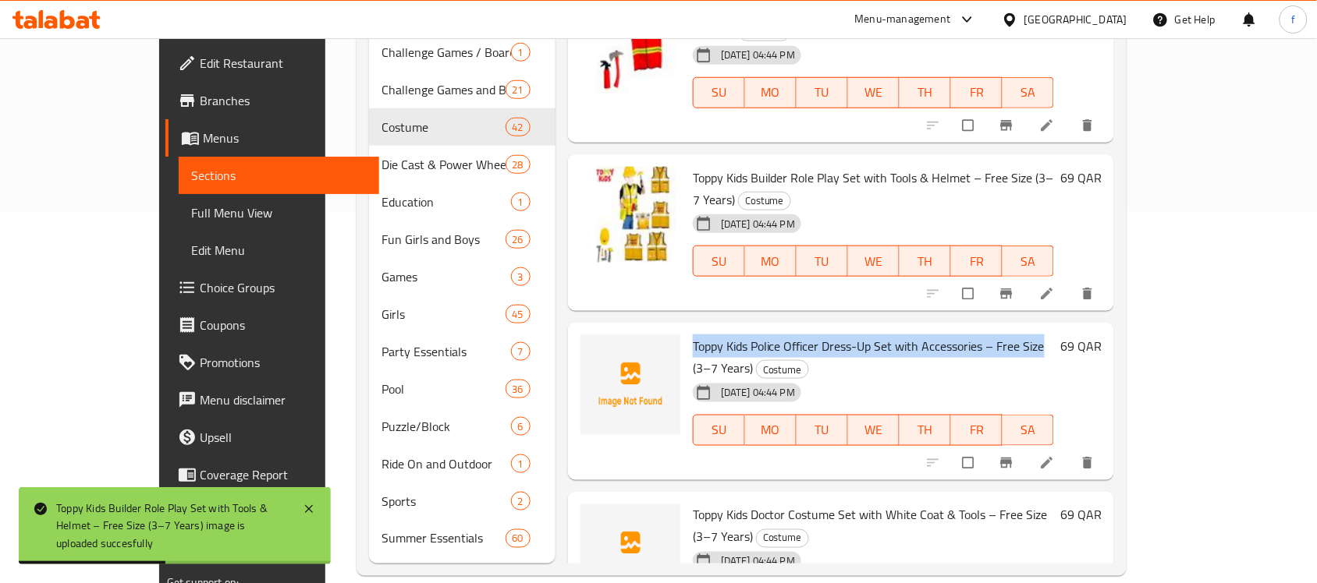
drag, startPoint x: 1004, startPoint y: 279, endPoint x: 652, endPoint y: 270, distance: 351.9
click at [693, 335] on span "Toppy Kids Police Officer Dress-Up Set with Accessories – Free Size (3–7 Years)" at bounding box center [869, 357] width 352 height 45
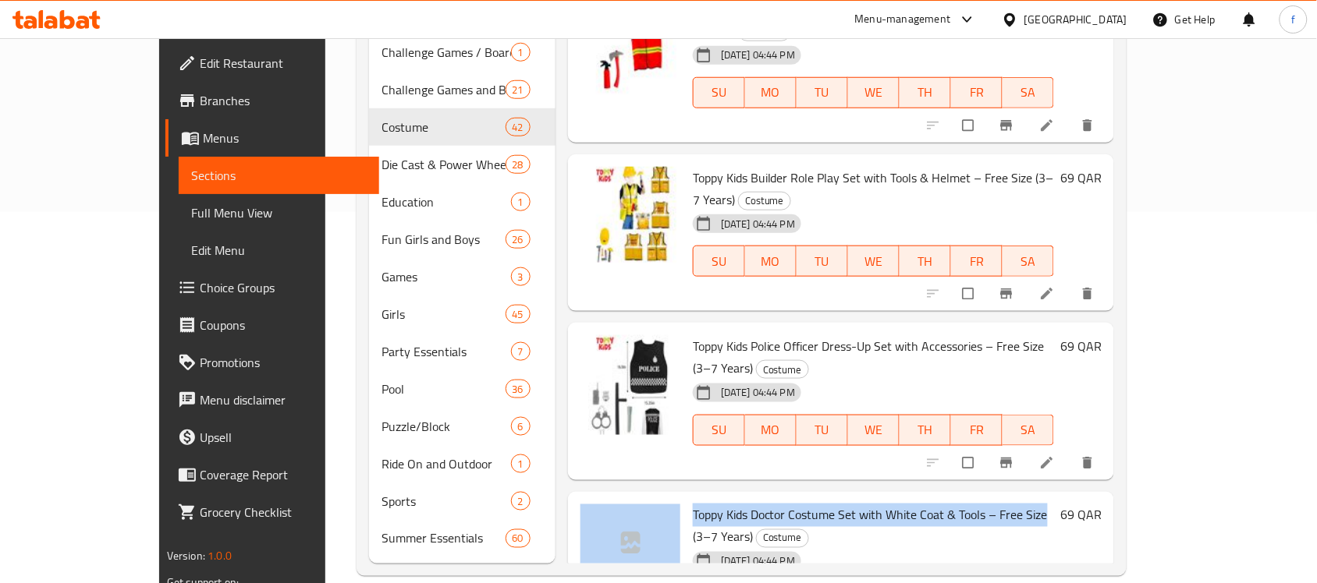
drag, startPoint x: 1004, startPoint y: 422, endPoint x: 642, endPoint y: 422, distance: 361.9
click at [642, 498] on div "Toppy Kids Doctor Costume Set with White Coat & Tools – Free Size (3–7 Years) C…" at bounding box center [841, 570] width 534 height 145
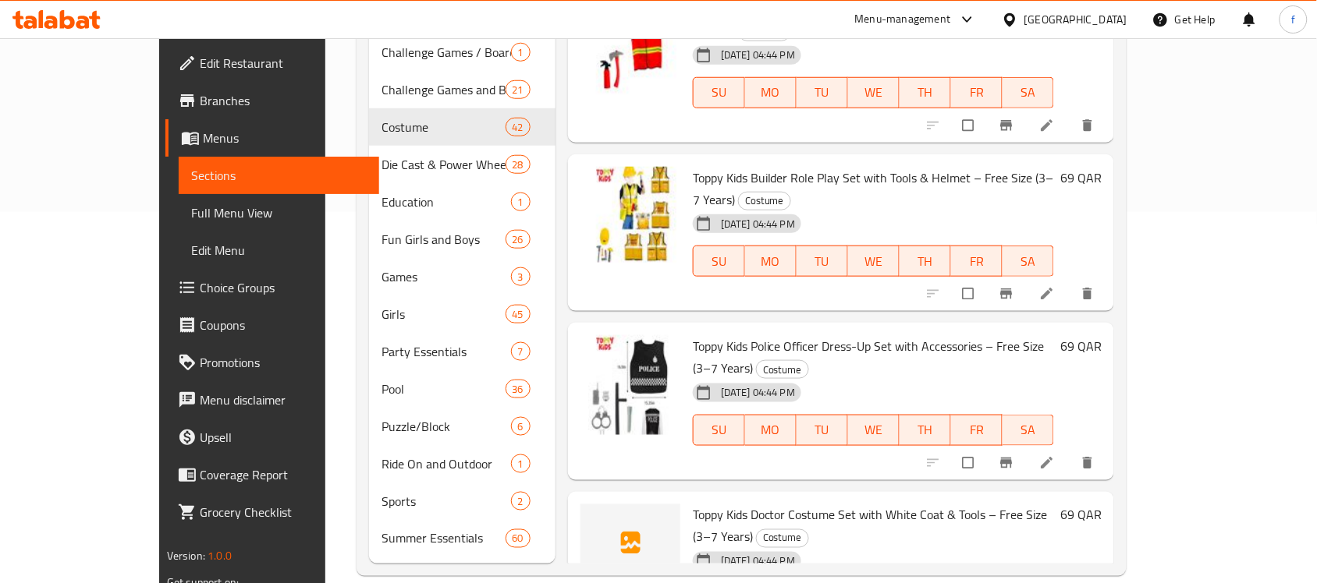
click at [1012, 504] on span "Toppy Kids Doctor Costume Set with White Coat & Tools – Free Size (3–7 Years)" at bounding box center [870, 526] width 355 height 45
drag, startPoint x: 1005, startPoint y: 425, endPoint x: 653, endPoint y: 420, distance: 351.8
click at [693, 504] on span "Toppy Kids Doctor Costume Set with White Coat & Tools – Free Size (3–7 Years)" at bounding box center [870, 526] width 355 height 45
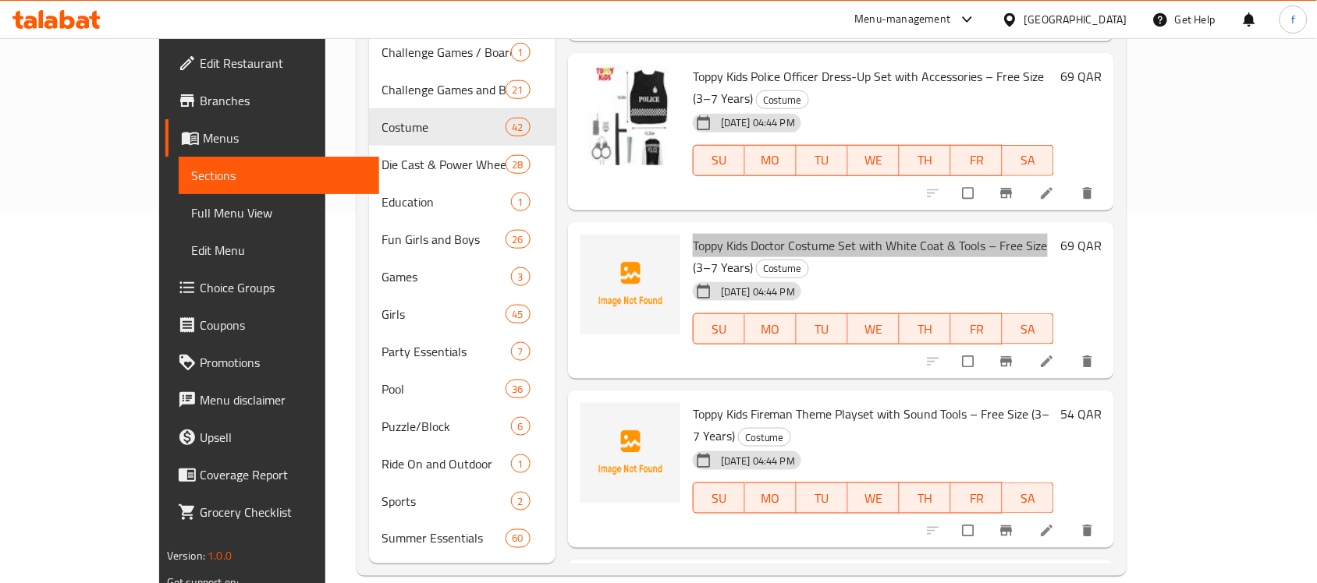
scroll to position [1950, 0]
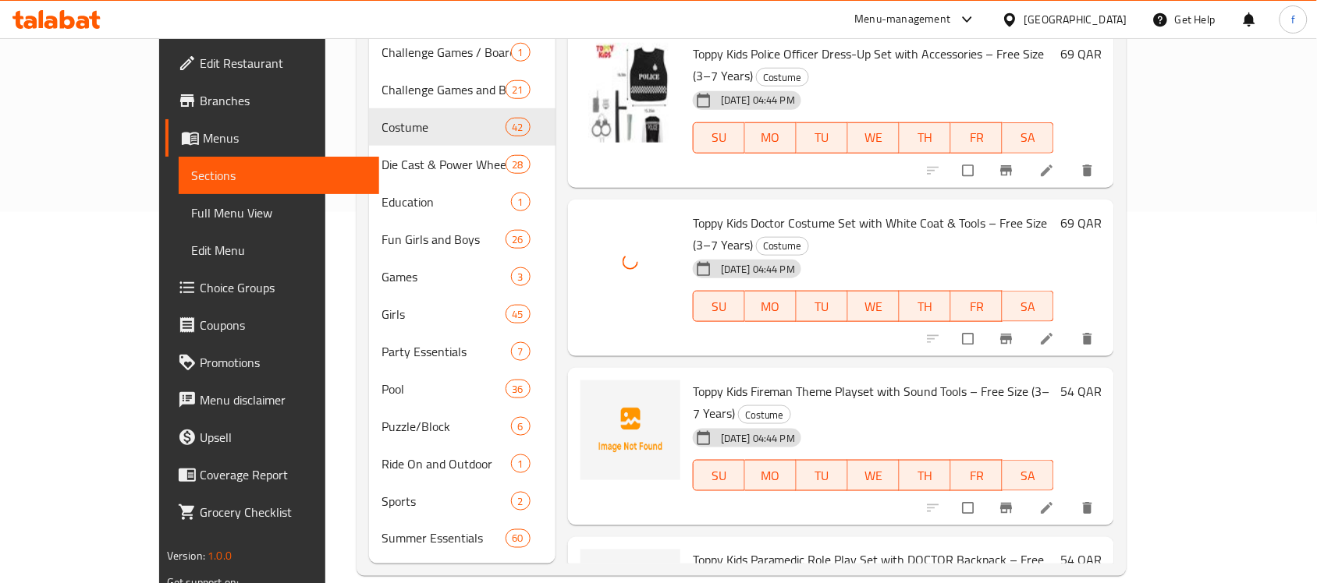
click at [841, 253] on div "12-09-2025 04:44 PM SU MO TU WE TH FR SA" at bounding box center [873, 295] width 374 height 84
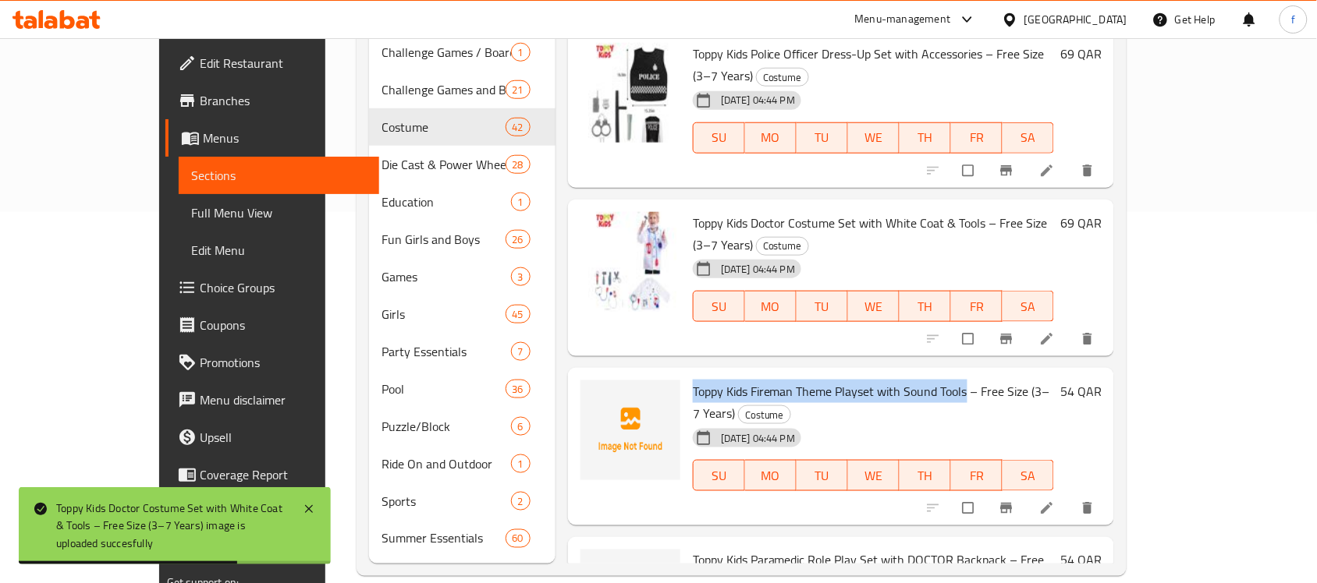
drag, startPoint x: 925, startPoint y: 282, endPoint x: 653, endPoint y: 278, distance: 272.2
click at [693, 380] on span "Toppy Kids Fireman Theme Playset with Sound Tools – Free Size (3–7 Years)" at bounding box center [871, 402] width 357 height 45
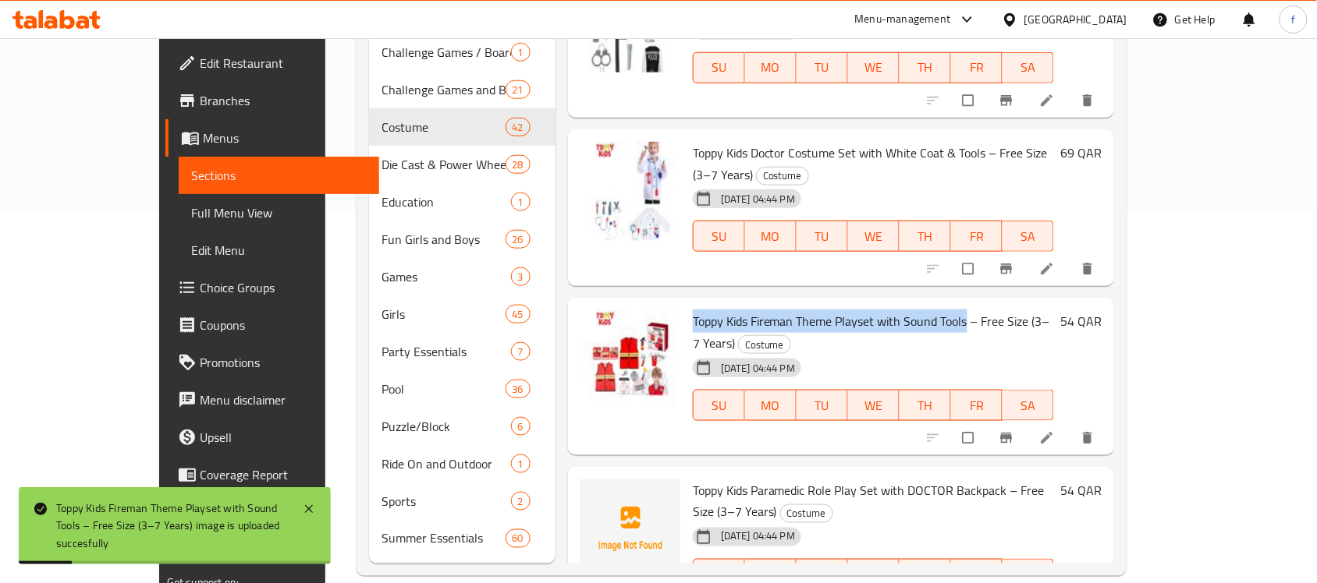
scroll to position [2047, 0]
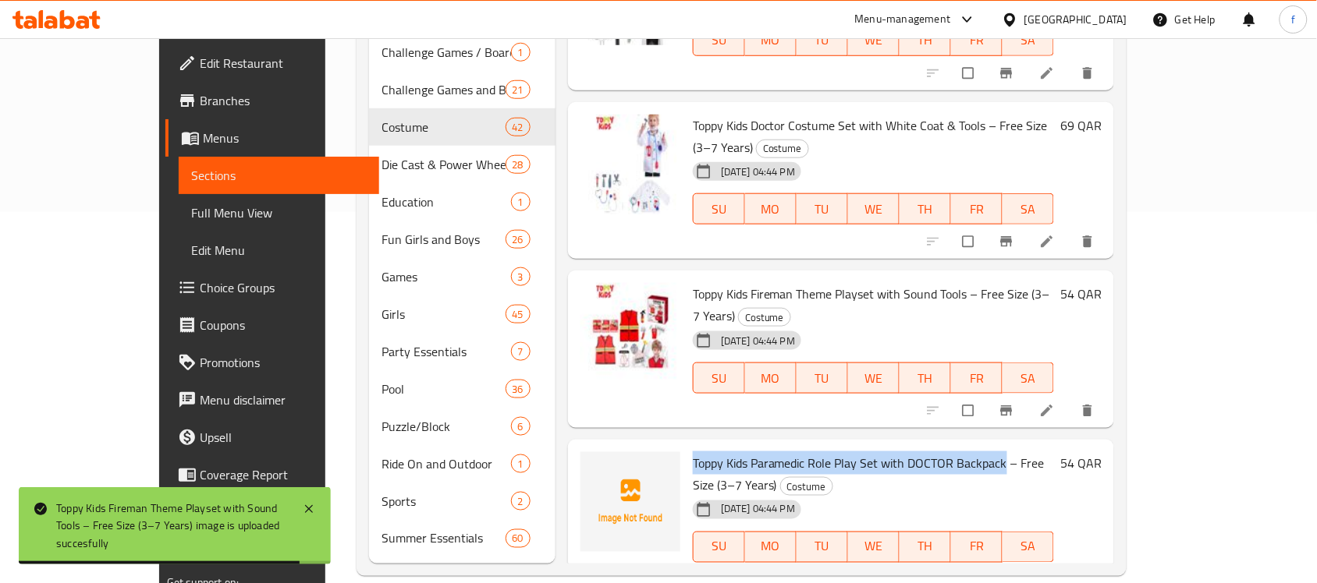
drag, startPoint x: 964, startPoint y: 328, endPoint x: 655, endPoint y: 324, distance: 308.9
click at [693, 452] on span "Toppy Kids Paramedic Role Play Set with DOCTOR Backpack – Free Size (3–7 Years)" at bounding box center [869, 474] width 352 height 45
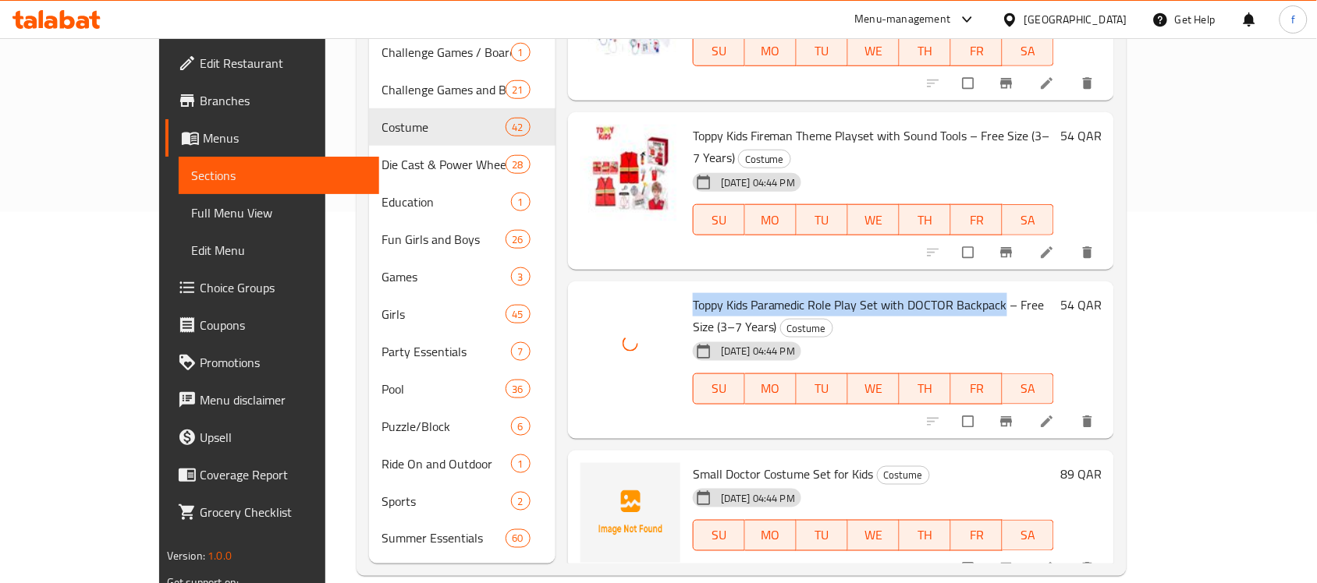
scroll to position [2242, 0]
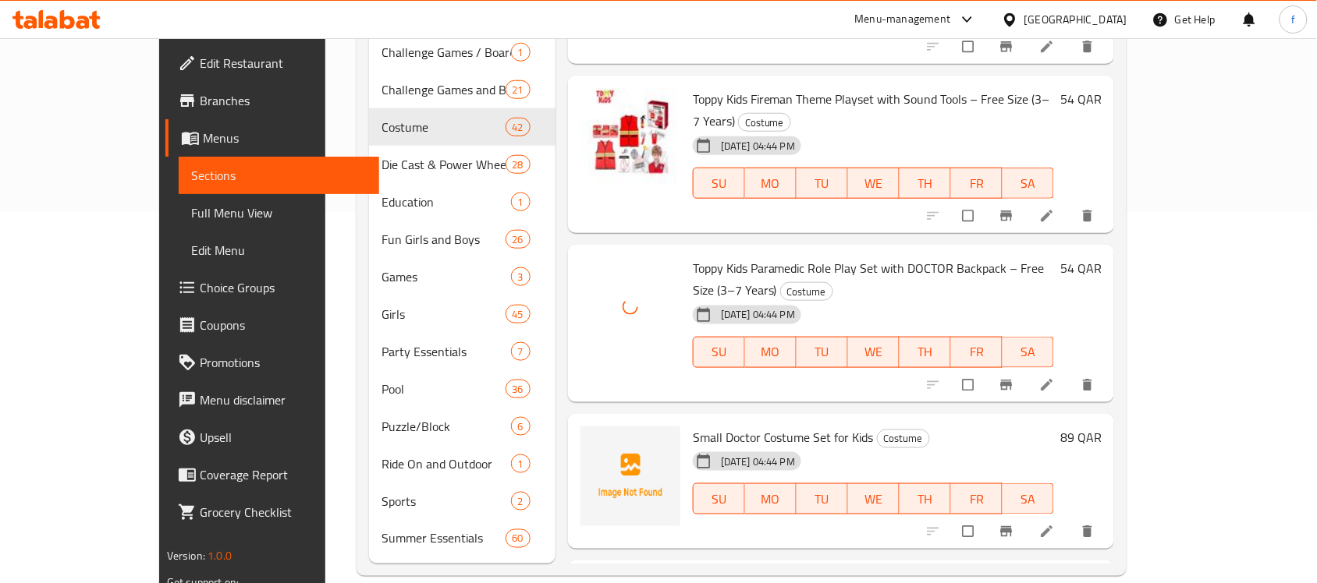
click at [694, 426] on span "Small Doctor Costume Set for Kids" at bounding box center [783, 437] width 181 height 23
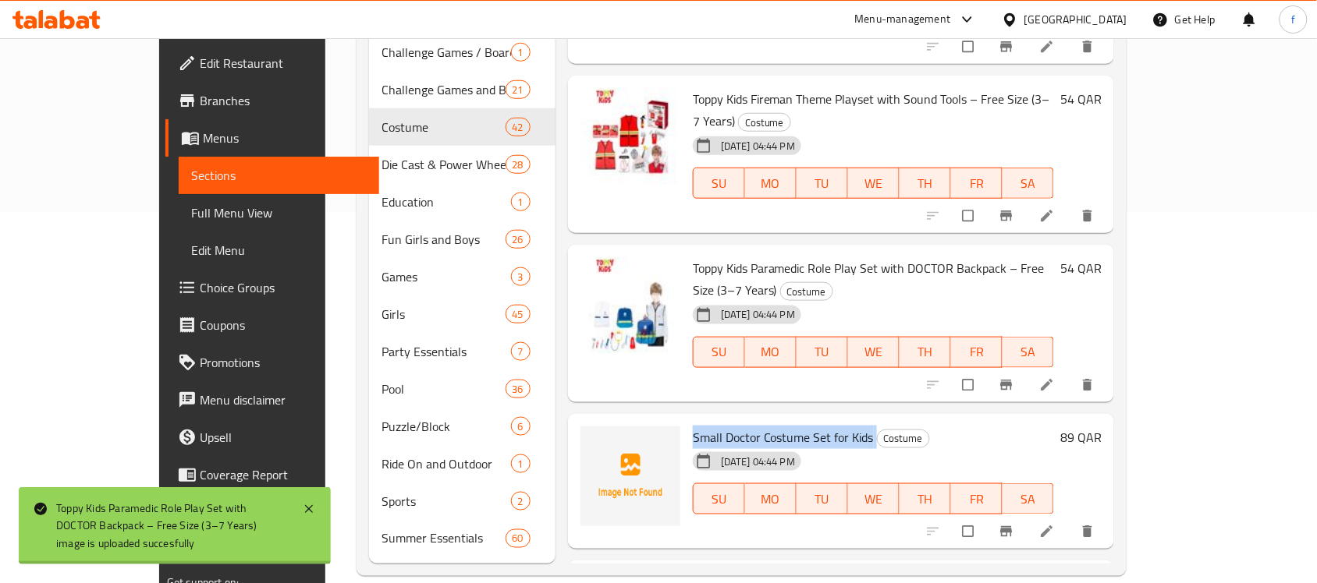
click at [695, 426] on span "Small Doctor Costume Set for Kids" at bounding box center [783, 437] width 181 height 23
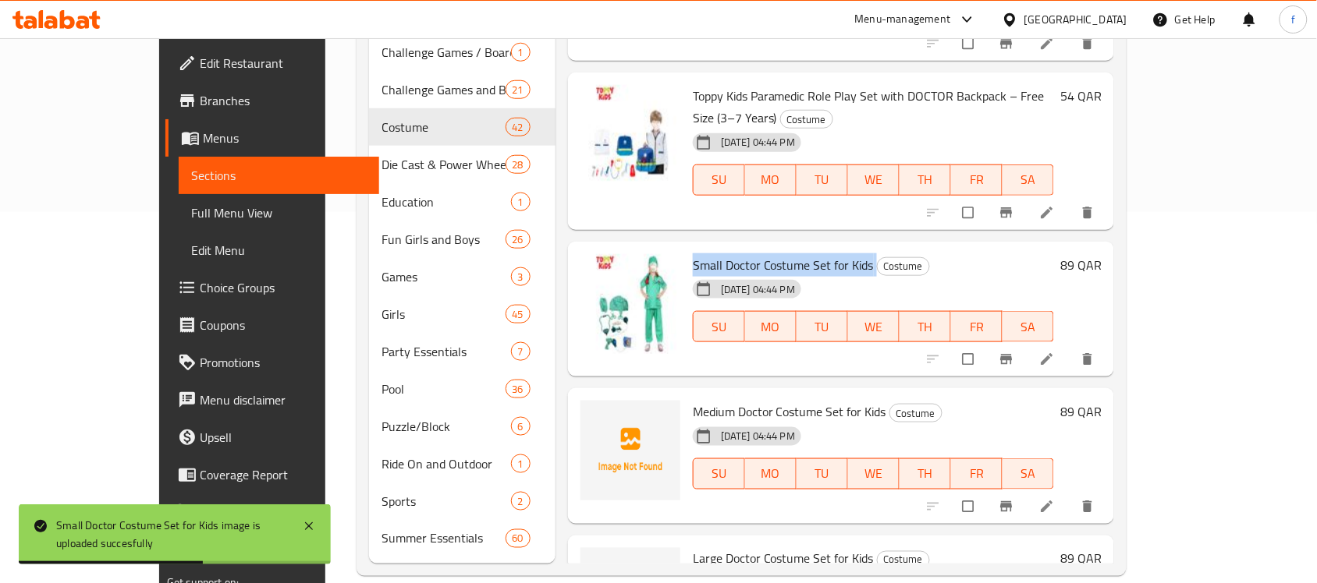
scroll to position [2437, 0]
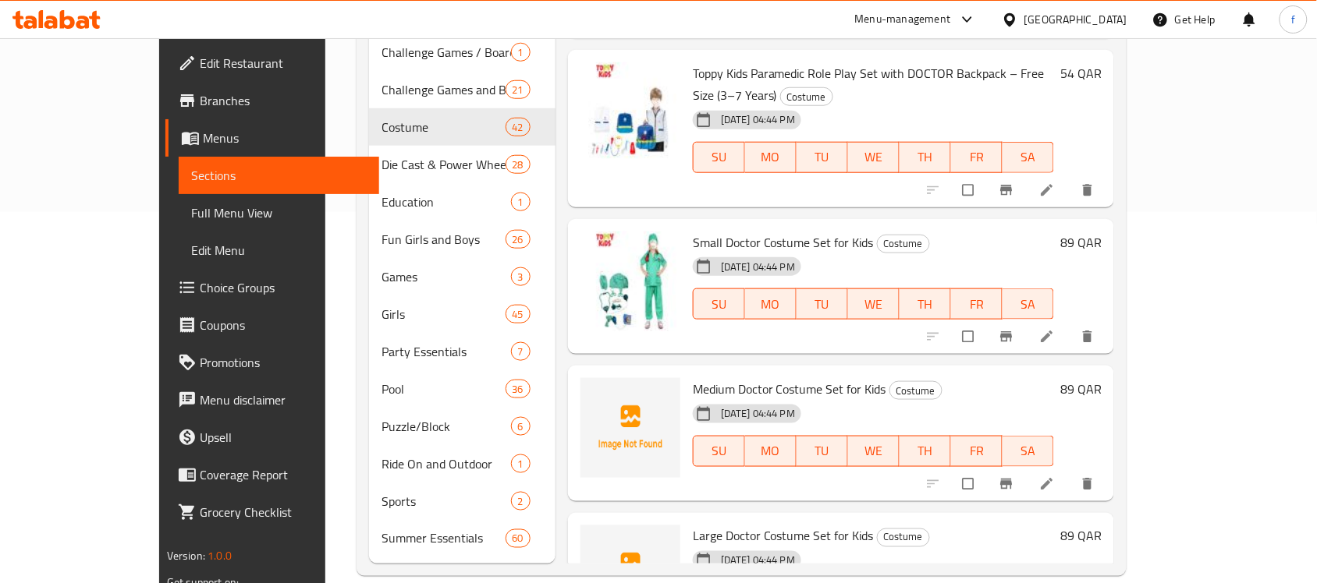
click at [762, 378] on span "Medium Doctor Costume Set for Kids" at bounding box center [789, 389] width 193 height 23
click at [753, 525] on span "Large Doctor Costume Set for Kids" at bounding box center [783, 536] width 181 height 23
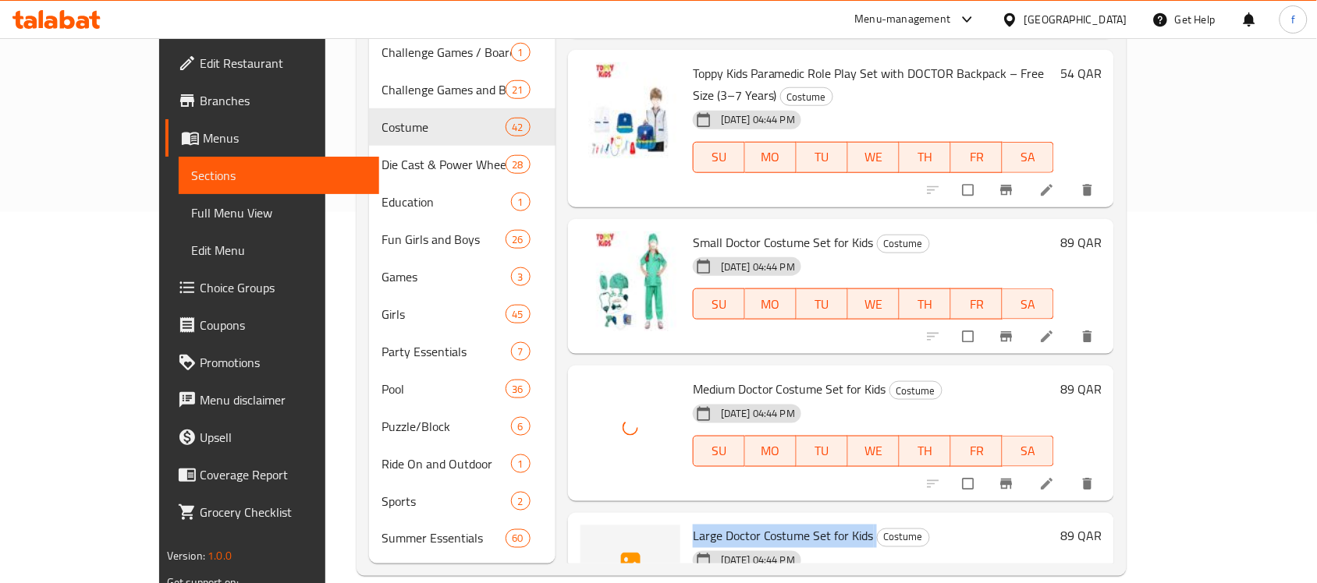
click at [753, 525] on span "Large Doctor Costume Set for Kids" at bounding box center [783, 536] width 181 height 23
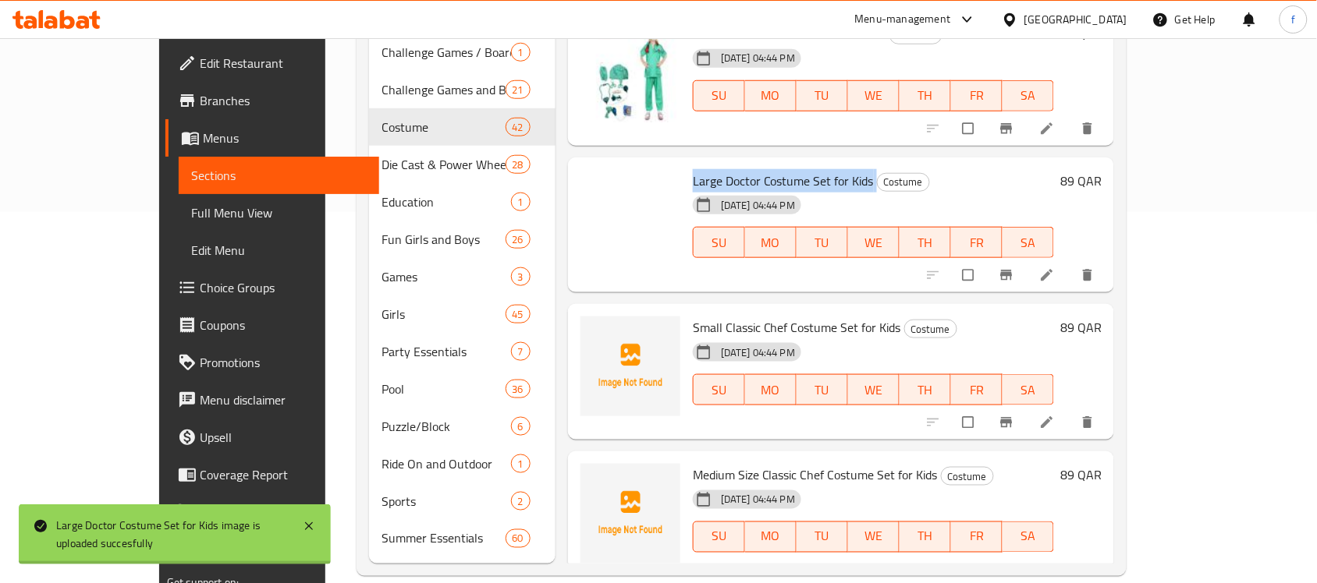
scroll to position [2827, 0]
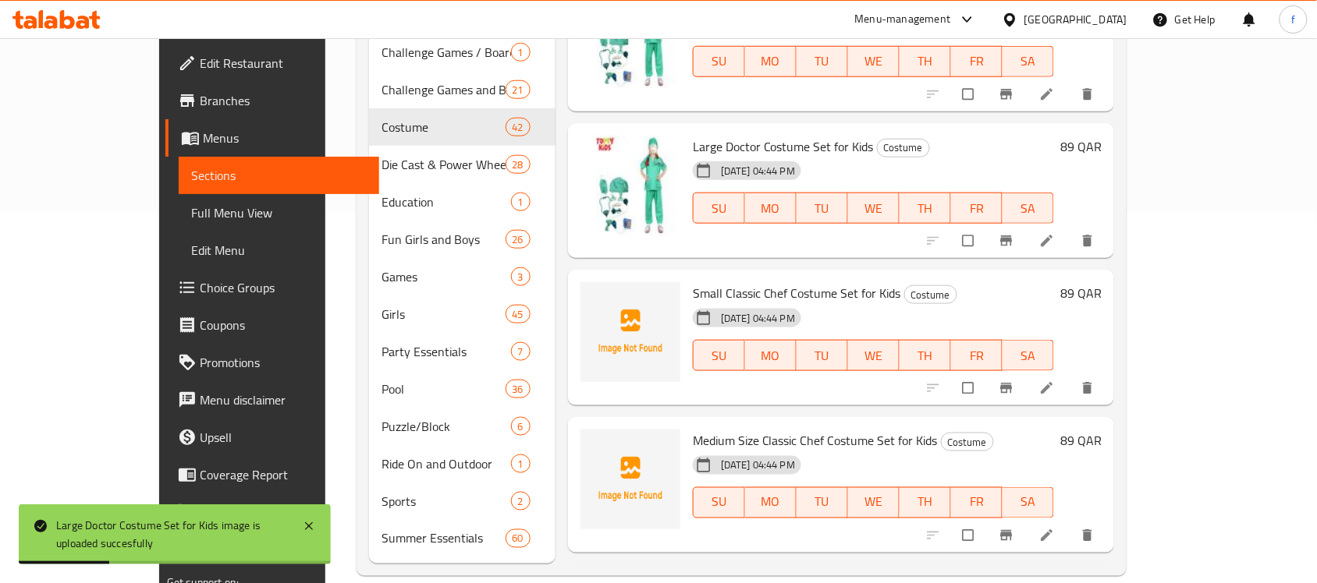
click at [736, 282] on span "Small Classic Chef Costume Set for Kids" at bounding box center [797, 293] width 208 height 23
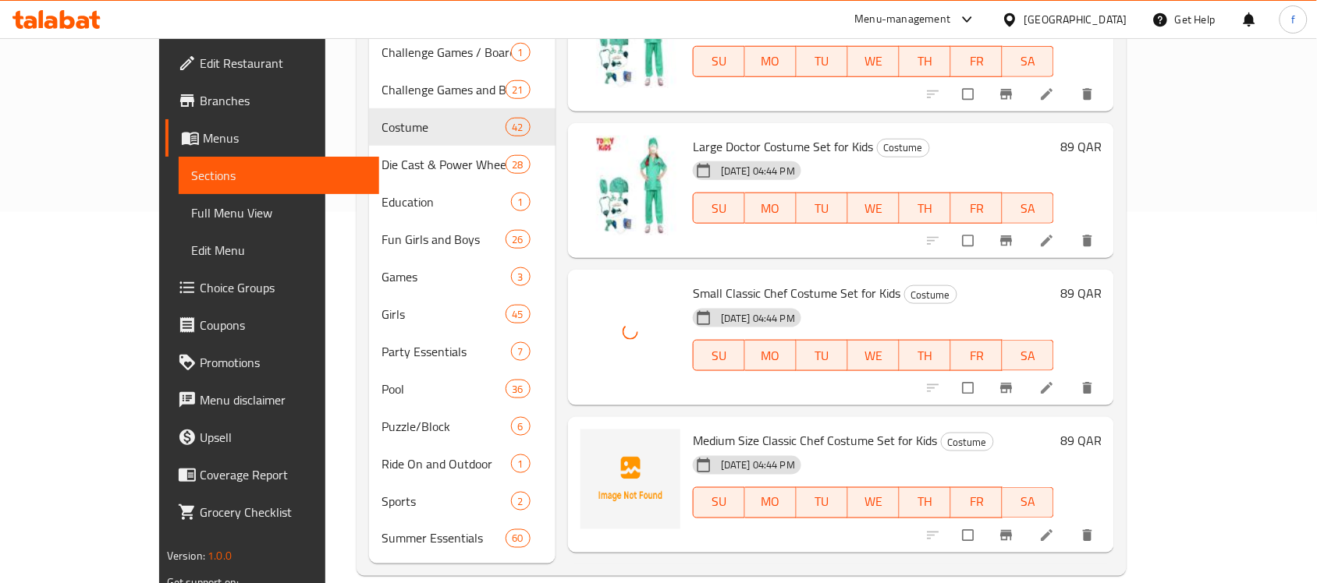
click at [782, 429] on span "Medium Size Classic Chef Costume Set for Kids" at bounding box center [815, 440] width 245 height 23
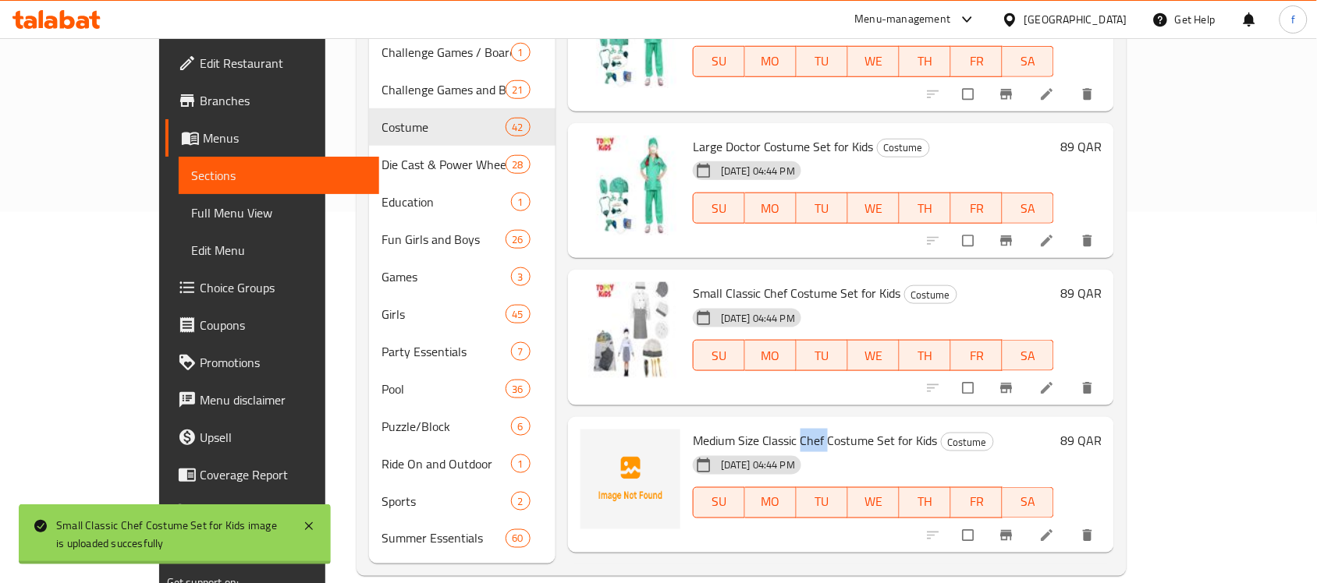
click at [782, 429] on span "Medium Size Classic Chef Costume Set for Kids" at bounding box center [815, 440] width 245 height 23
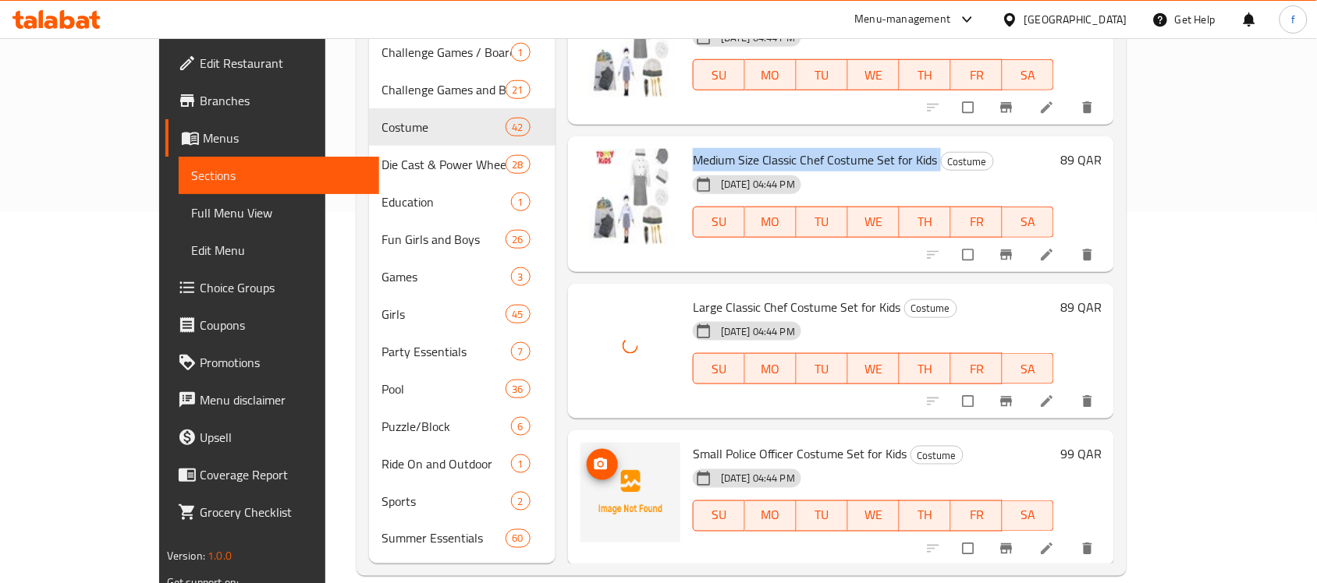
scroll to position [3120, 0]
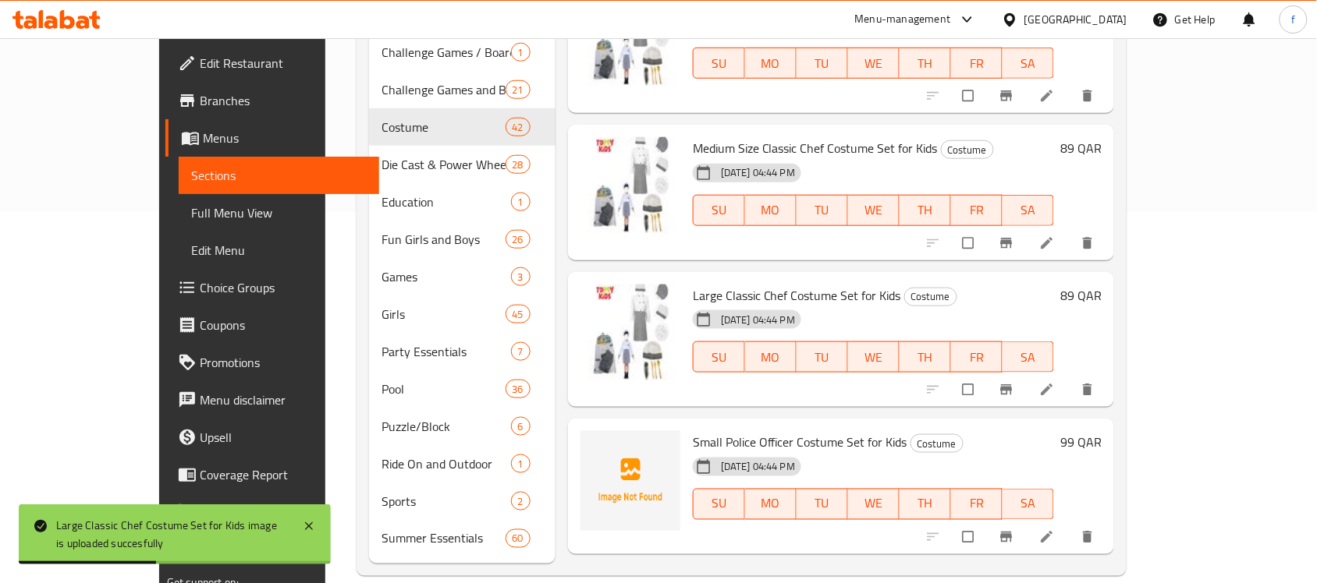
click at [823, 431] on span "Small Police Officer Costume Set for Kids" at bounding box center [800, 442] width 214 height 23
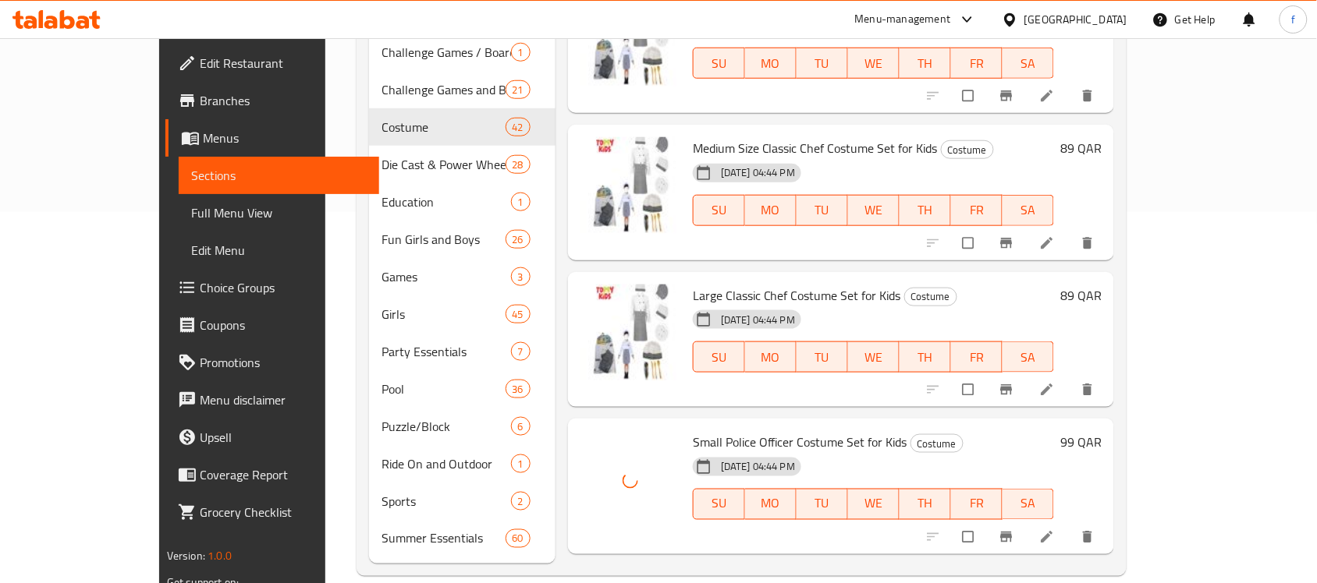
click at [800, 578] on span "Medium Size Police Officer Costume Set for Kids" at bounding box center [818, 589] width 251 height 23
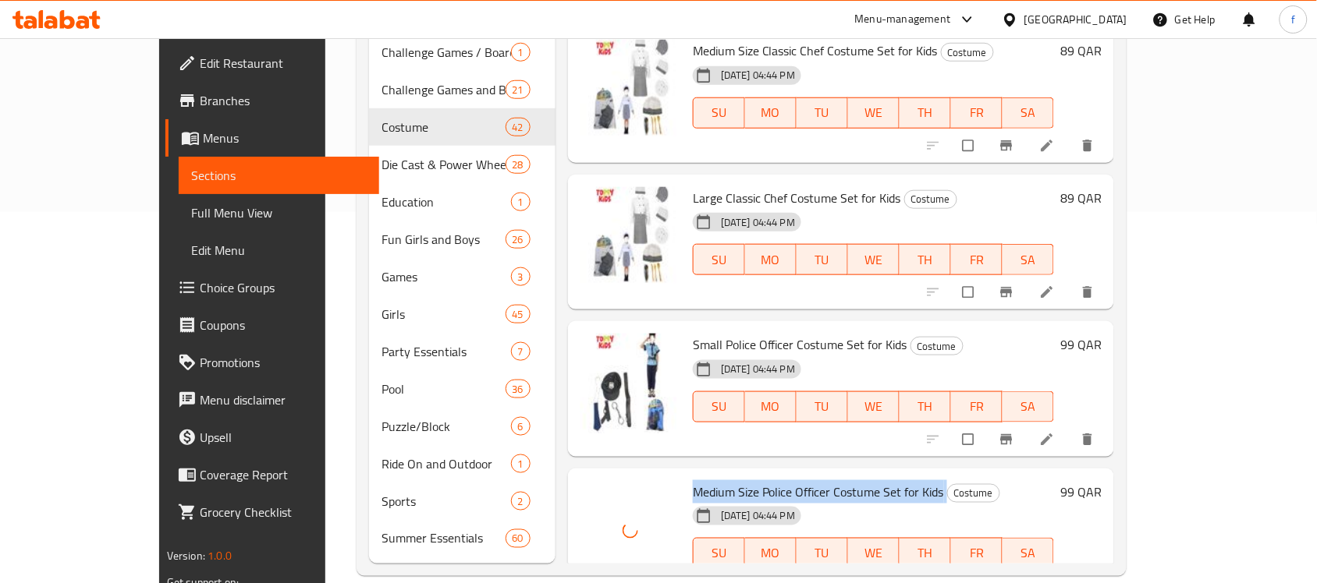
scroll to position [3315, 0]
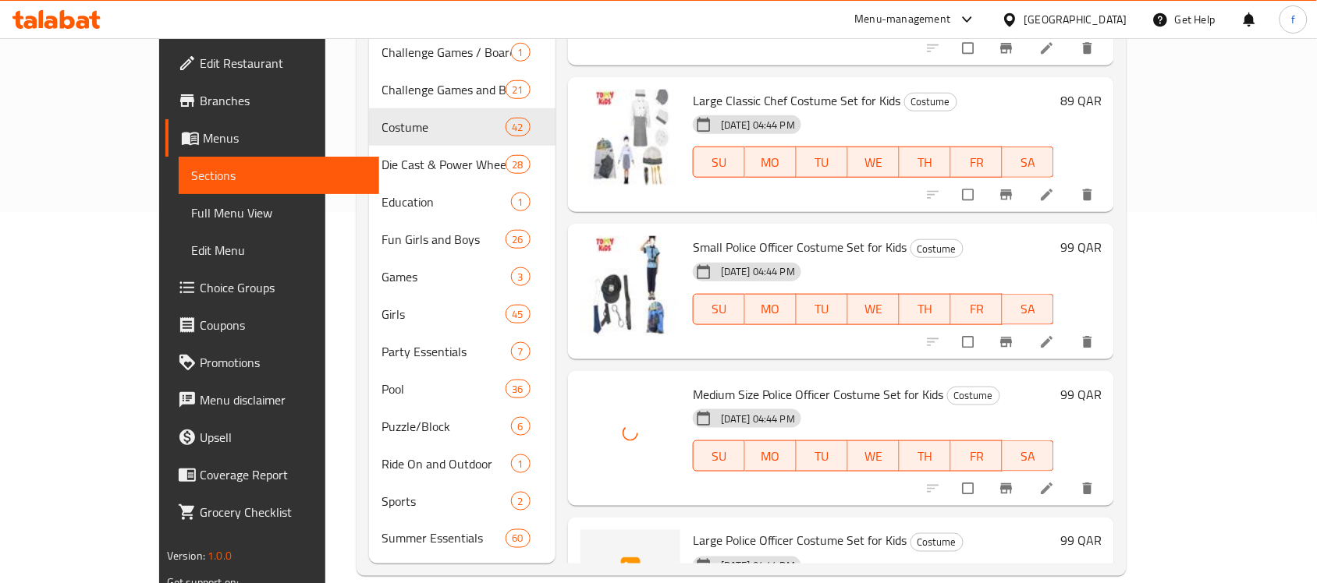
click at [733, 530] on span "Large Police Officer Costume Set for Kids" at bounding box center [800, 541] width 214 height 23
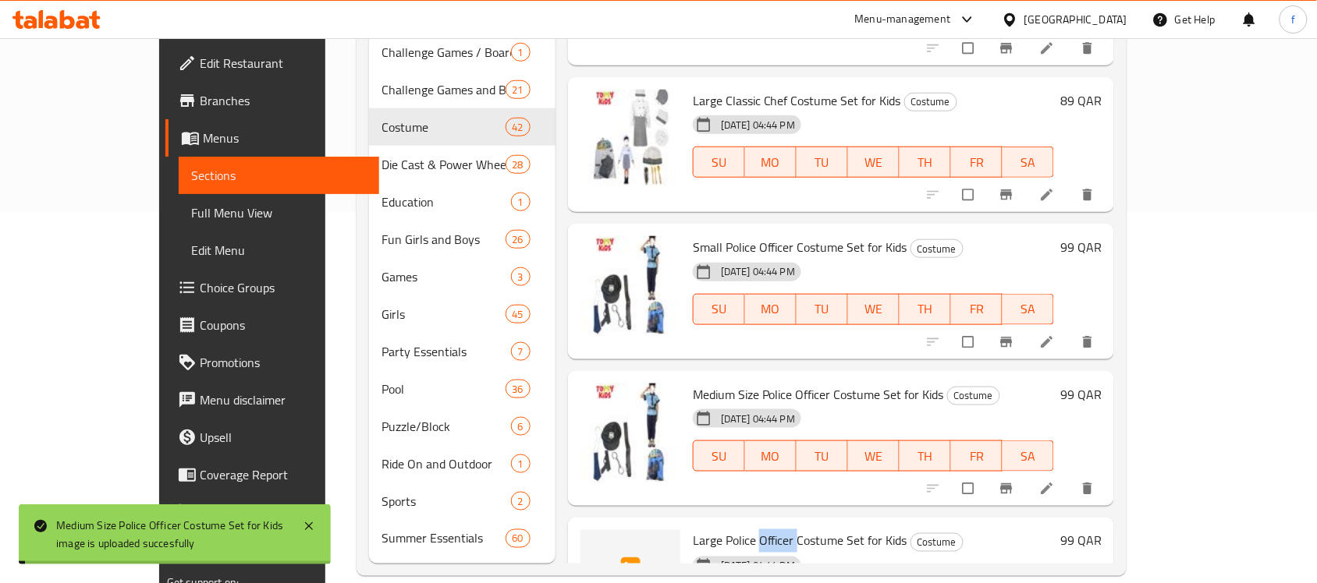
click at [733, 530] on span "Large Police Officer Costume Set for Kids" at bounding box center [800, 541] width 214 height 23
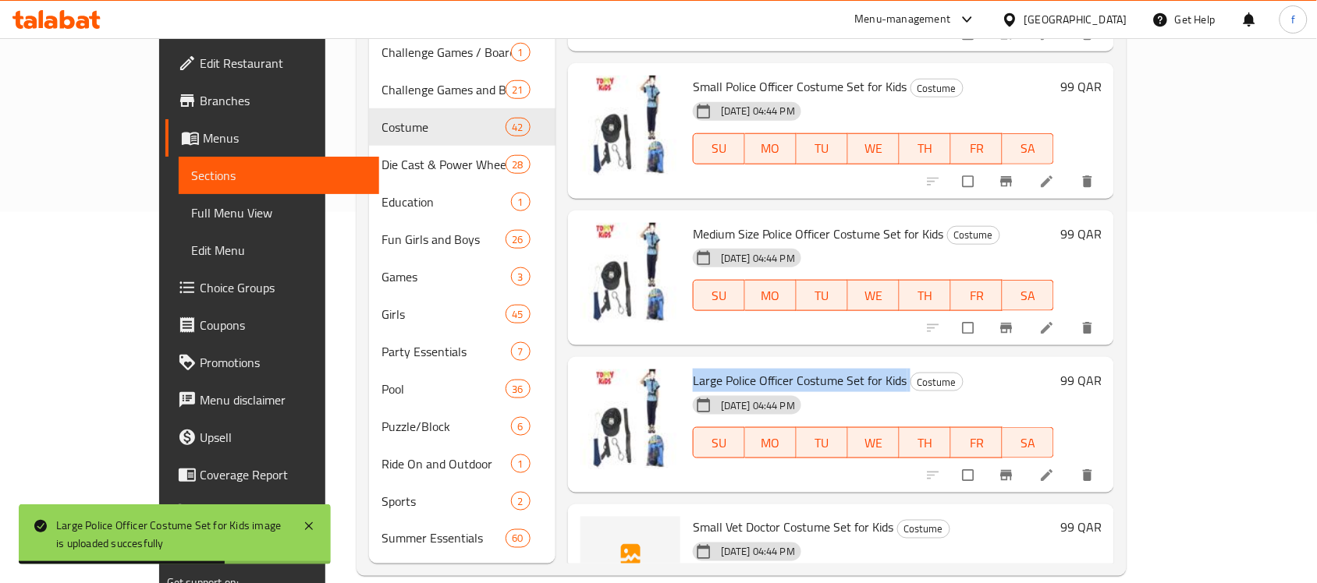
scroll to position [3625, 0]
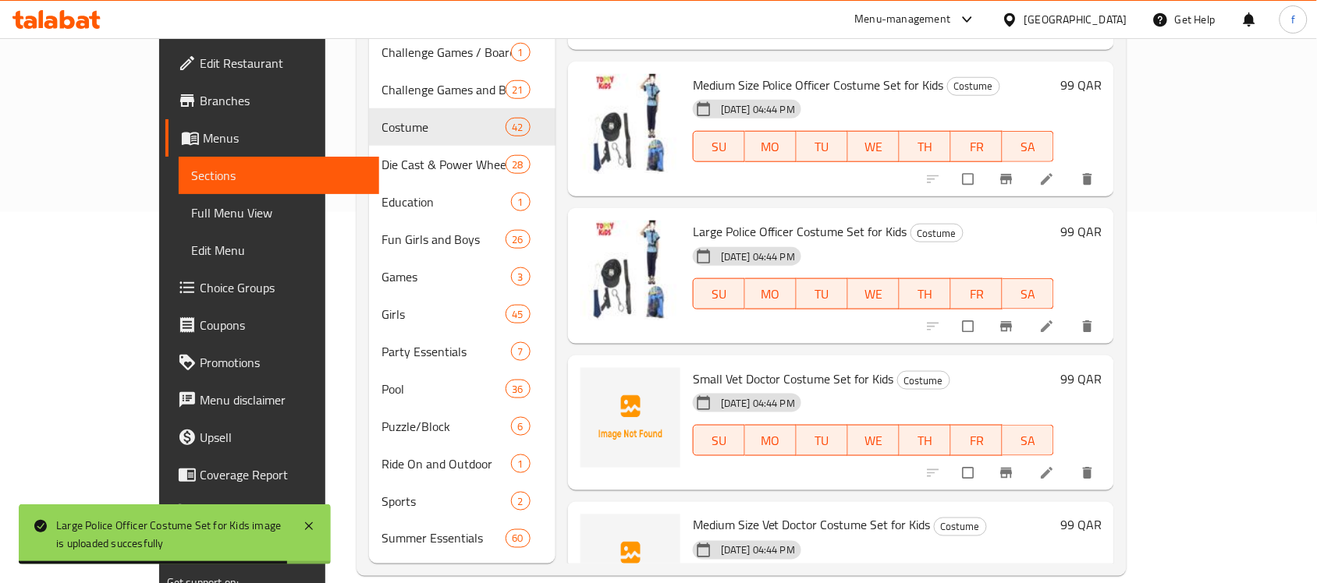
click at [726, 367] on span "Small Vet Doctor Costume Set for Kids" at bounding box center [793, 378] width 201 height 23
click at [727, 514] on span "Medium Size Vet Doctor Costume Set for Kids" at bounding box center [812, 525] width 238 height 23
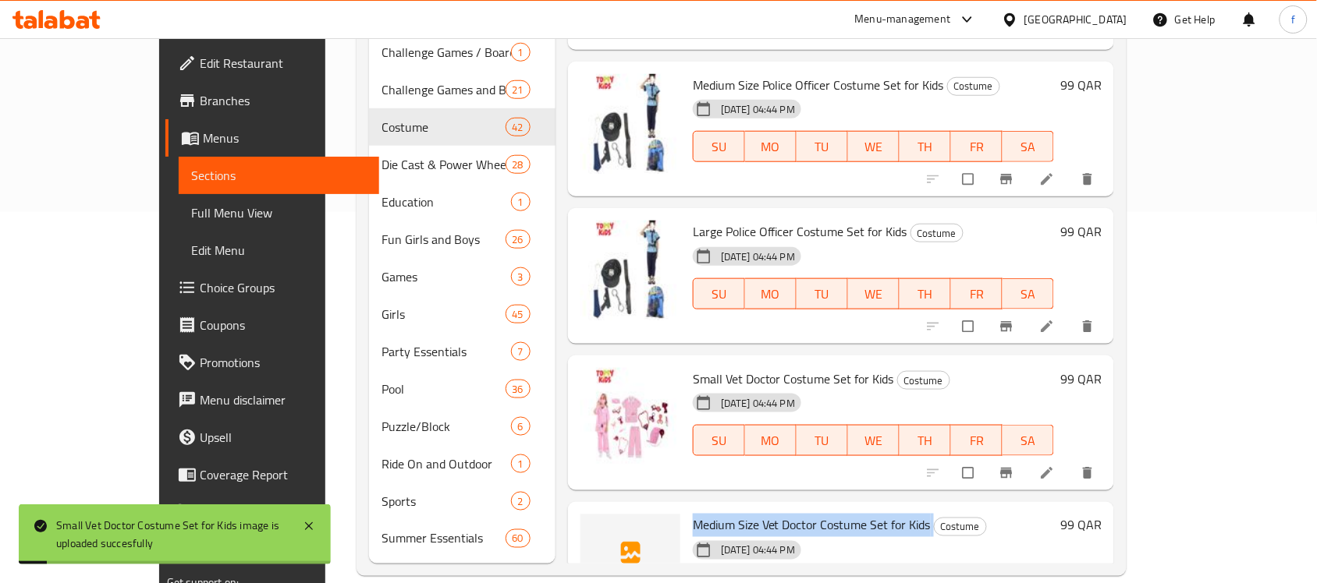
click at [727, 514] on span "Medium Size Vet Doctor Costume Set for Kids" at bounding box center [812, 525] width 238 height 23
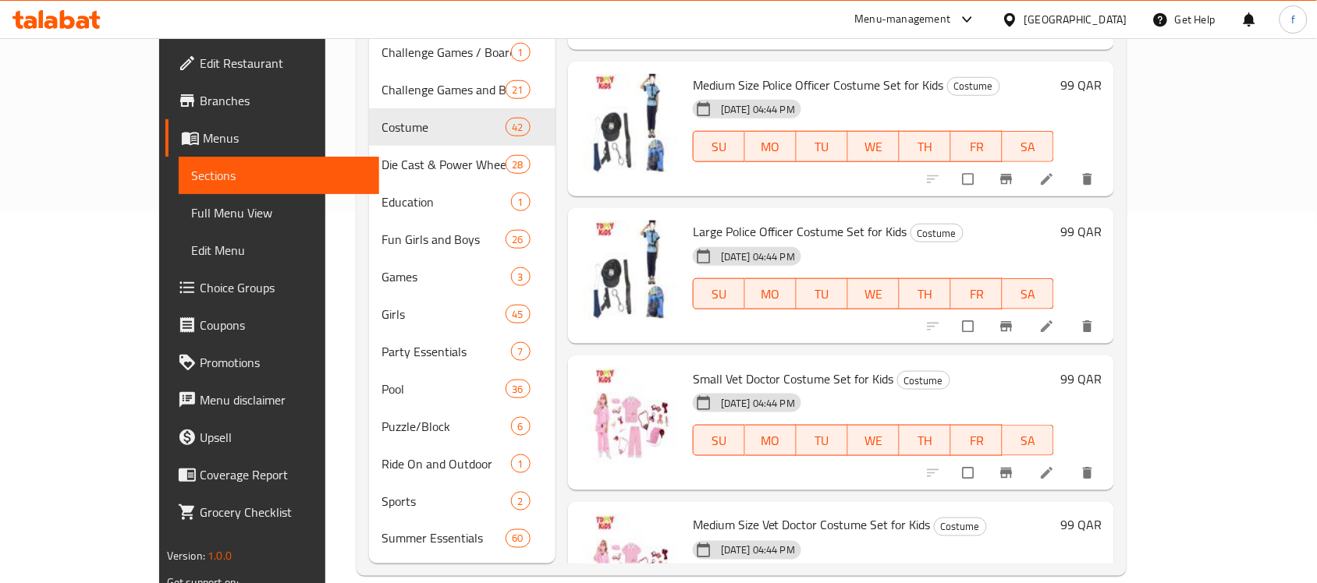
click at [1000, 515] on h6 "Medium Size Vet Doctor Costume Set for Kids Costume" at bounding box center [873, 526] width 361 height 22
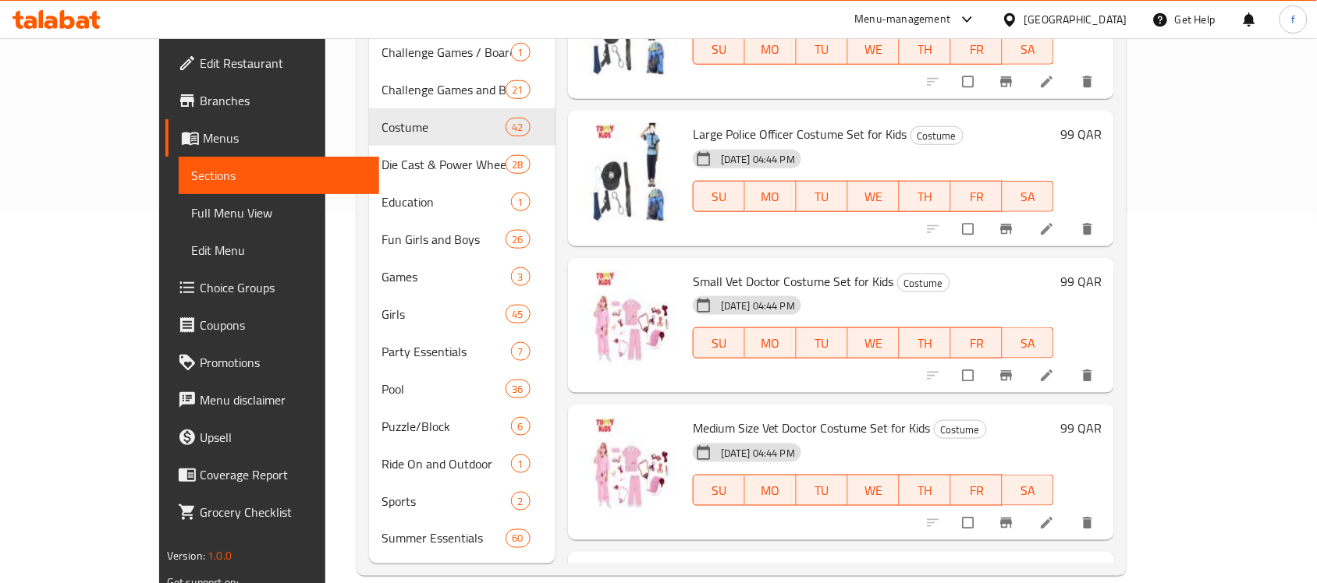
scroll to position [3820, 0]
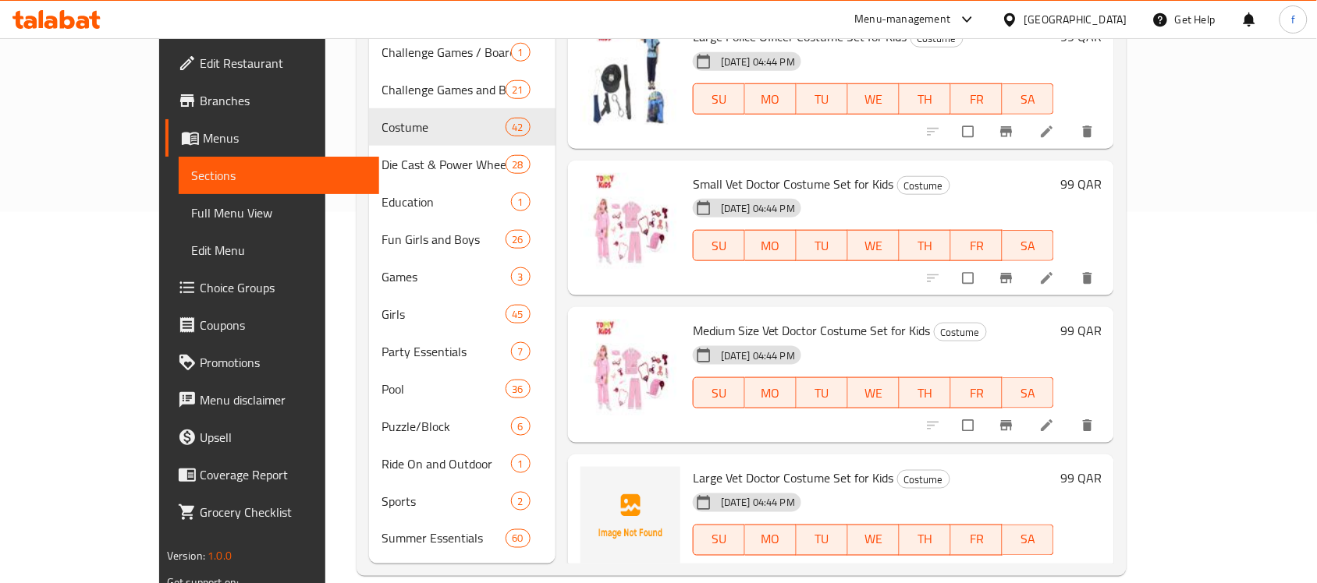
click at [732, 466] on span "Large Vet Doctor Costume Set for Kids" at bounding box center [793, 477] width 201 height 23
click at [731, 466] on span "Large Vet Doctor Costume Set for Kids" at bounding box center [793, 477] width 201 height 23
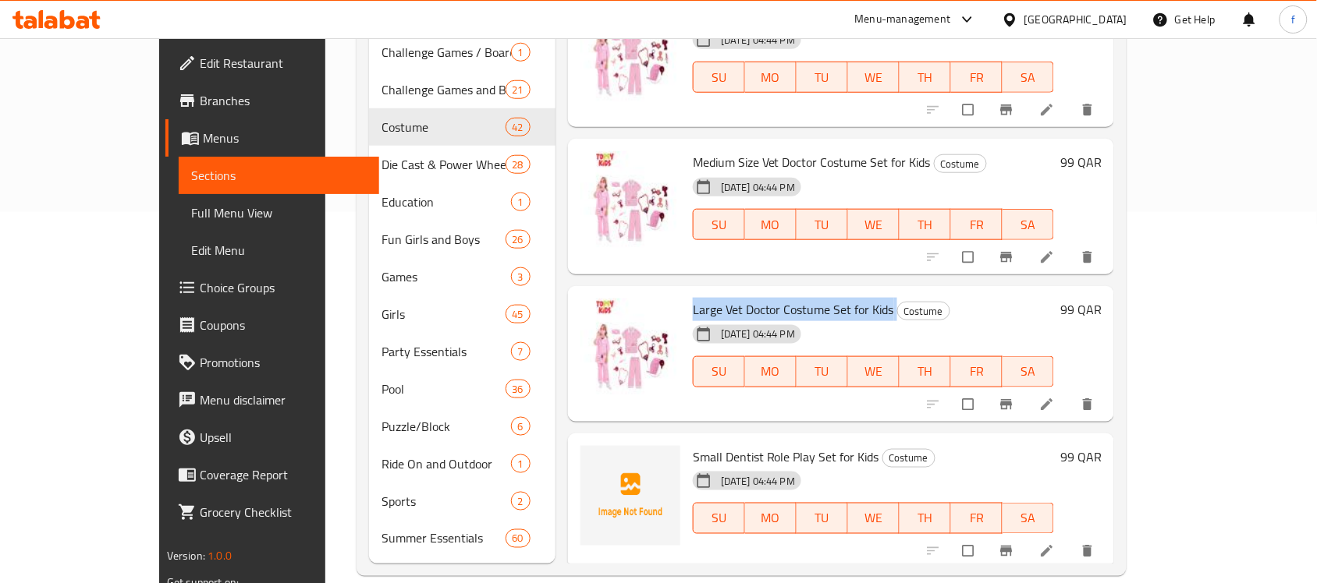
scroll to position [4015, 0]
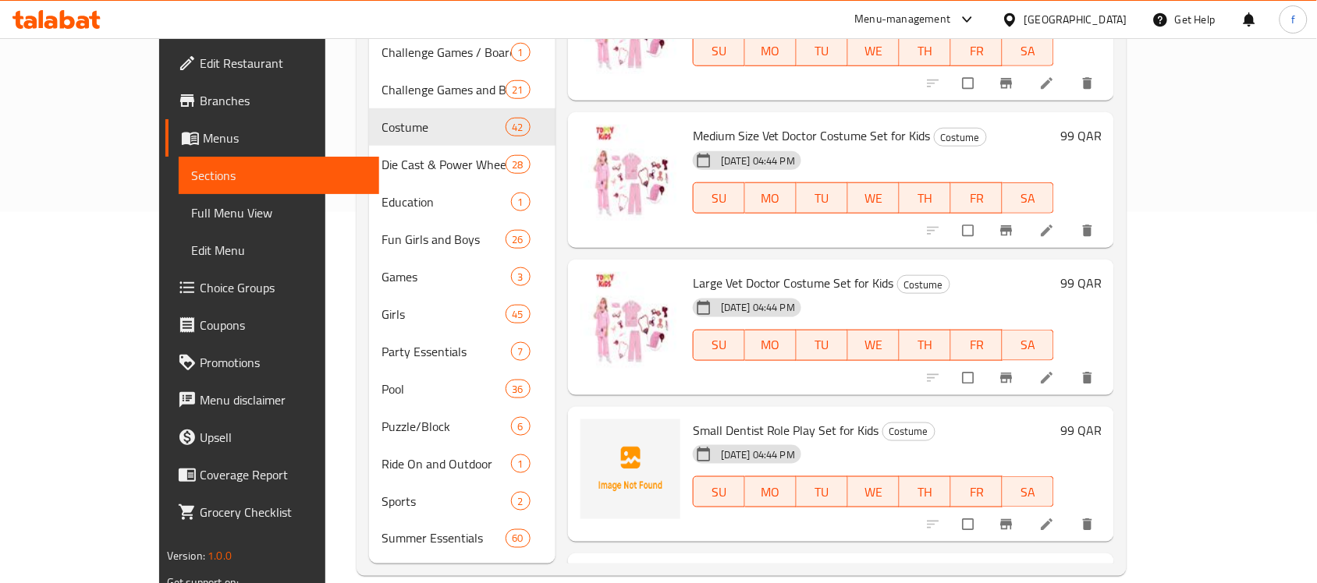
click at [753, 419] on span "Small Dentist Role Play Set for Kids" at bounding box center [786, 430] width 186 height 23
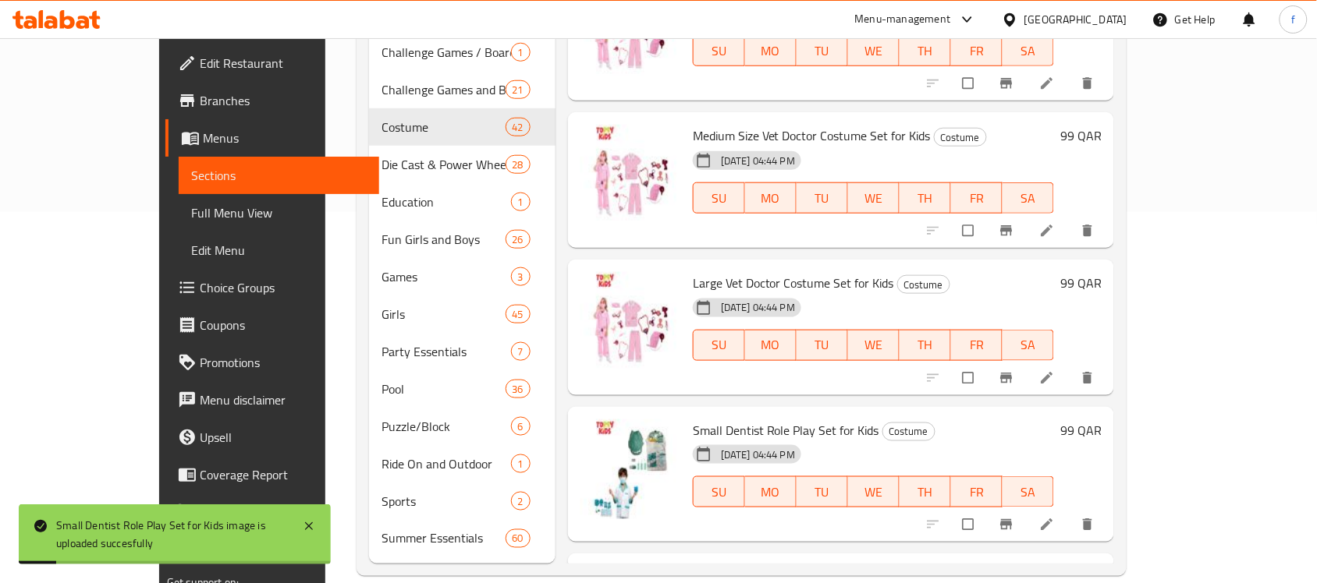
click at [730, 565] on span "Medium Dentist Role Play Set for Kids" at bounding box center [792, 576] width 199 height 23
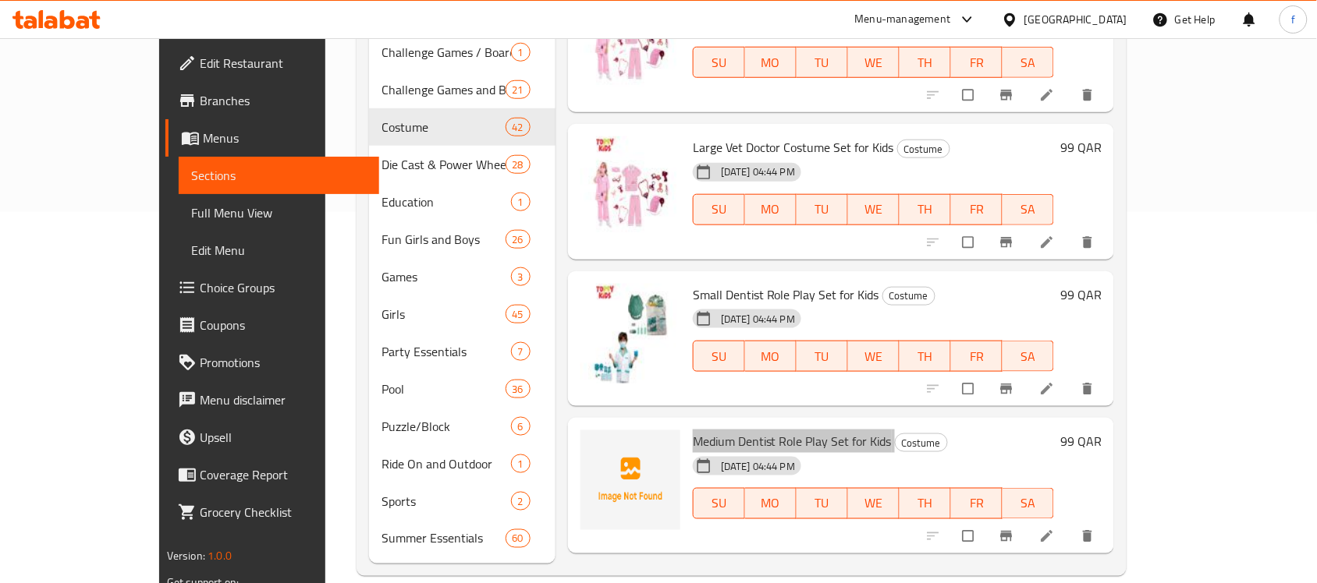
scroll to position [4112, 0]
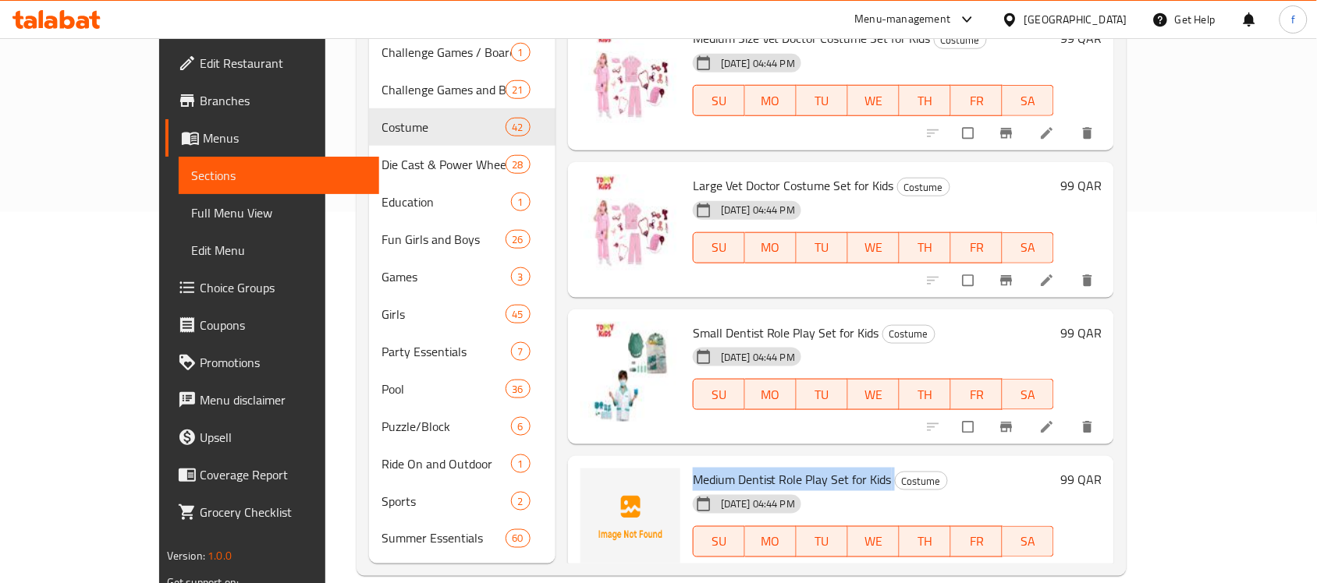
click at [983, 469] on h6 "Medium Dentist Role Play Set for Kids Costume" at bounding box center [873, 480] width 361 height 22
click at [734, 468] on span "Medium Dentist Role Play Set for Kids" at bounding box center [792, 479] width 199 height 23
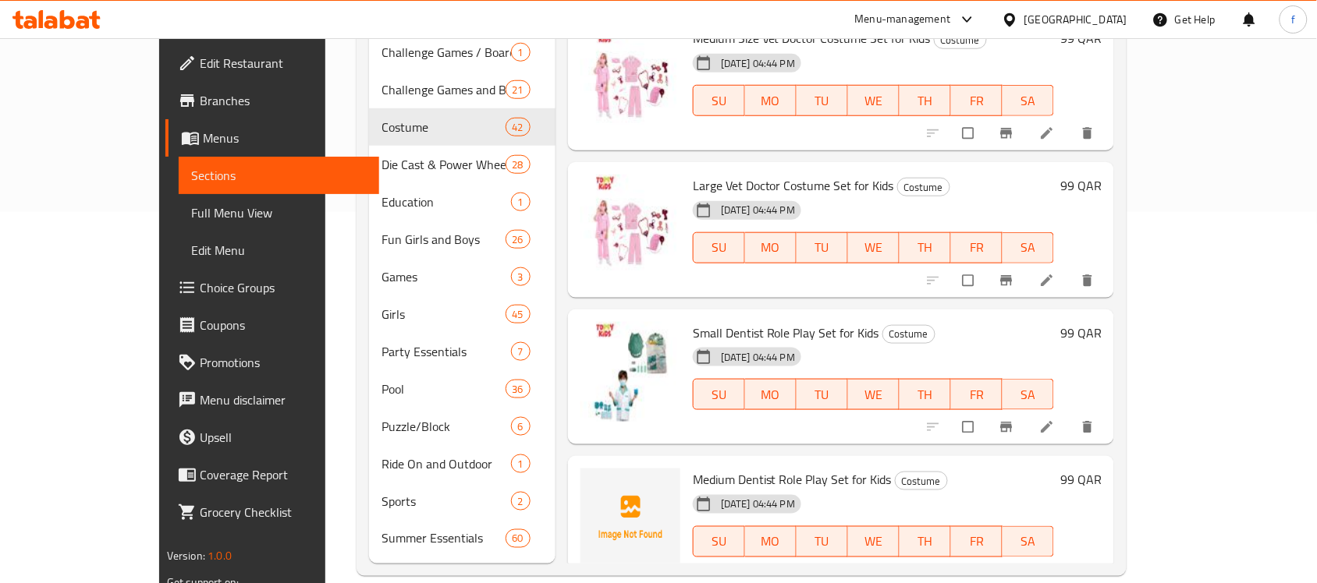
click at [734, 468] on span "Medium Dentist Role Play Set for Kids" at bounding box center [792, 479] width 199 height 23
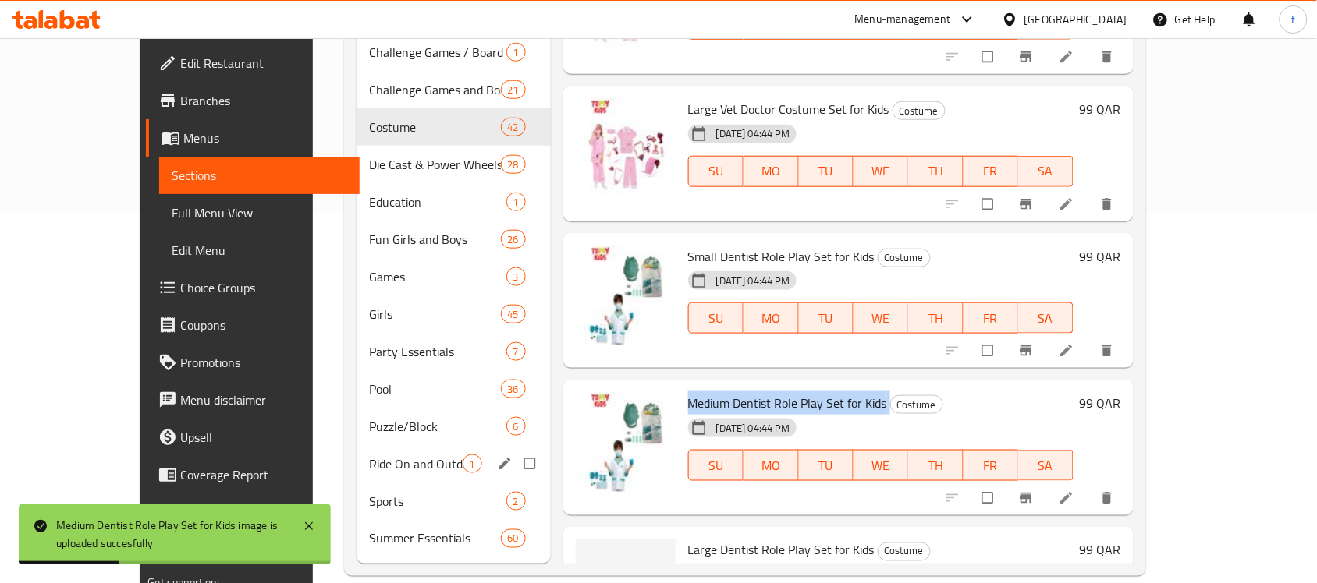
scroll to position [4210, 0]
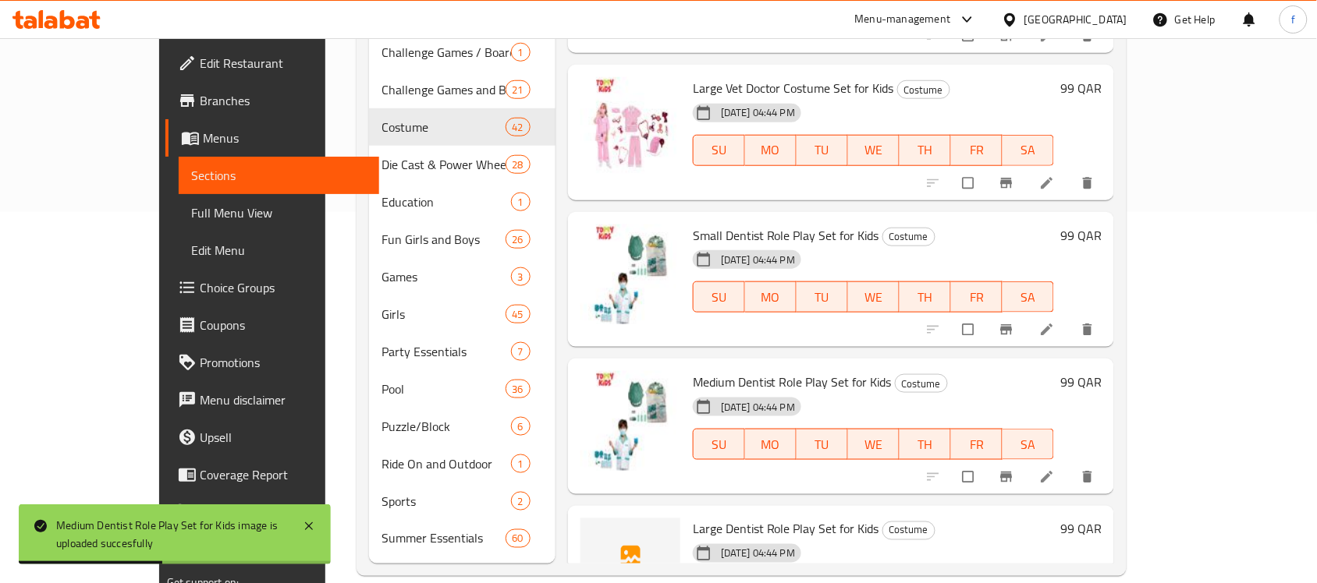
click at [758, 518] on span "Large Dentist Role Play Set for Kids" at bounding box center [786, 529] width 186 height 23
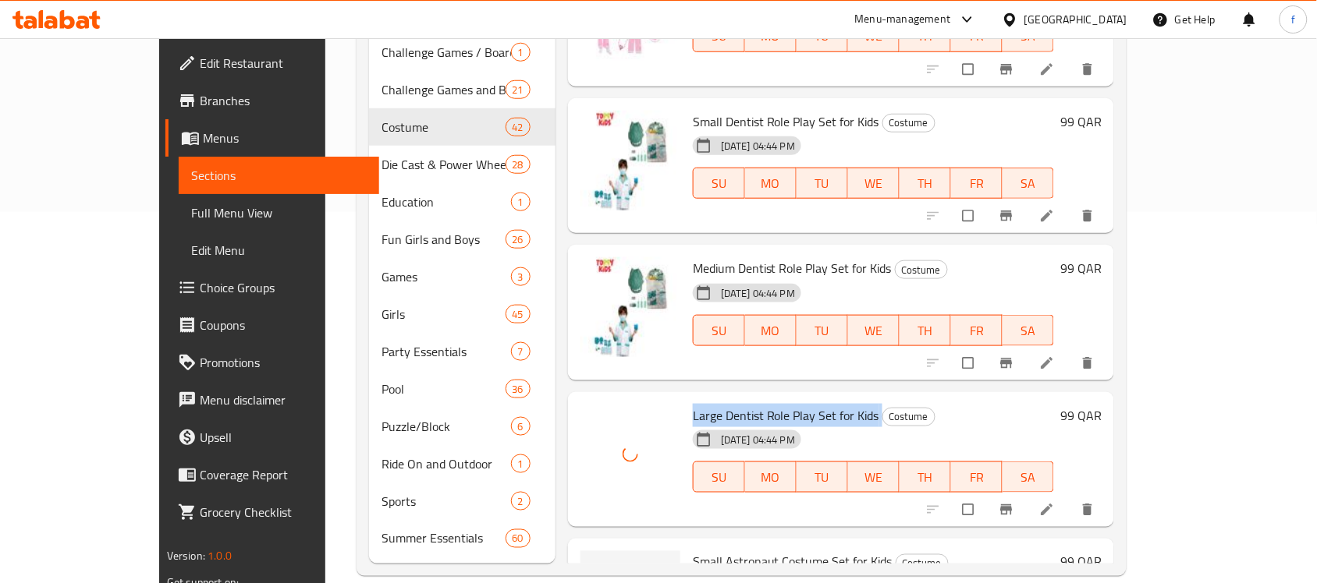
scroll to position [4405, 0]
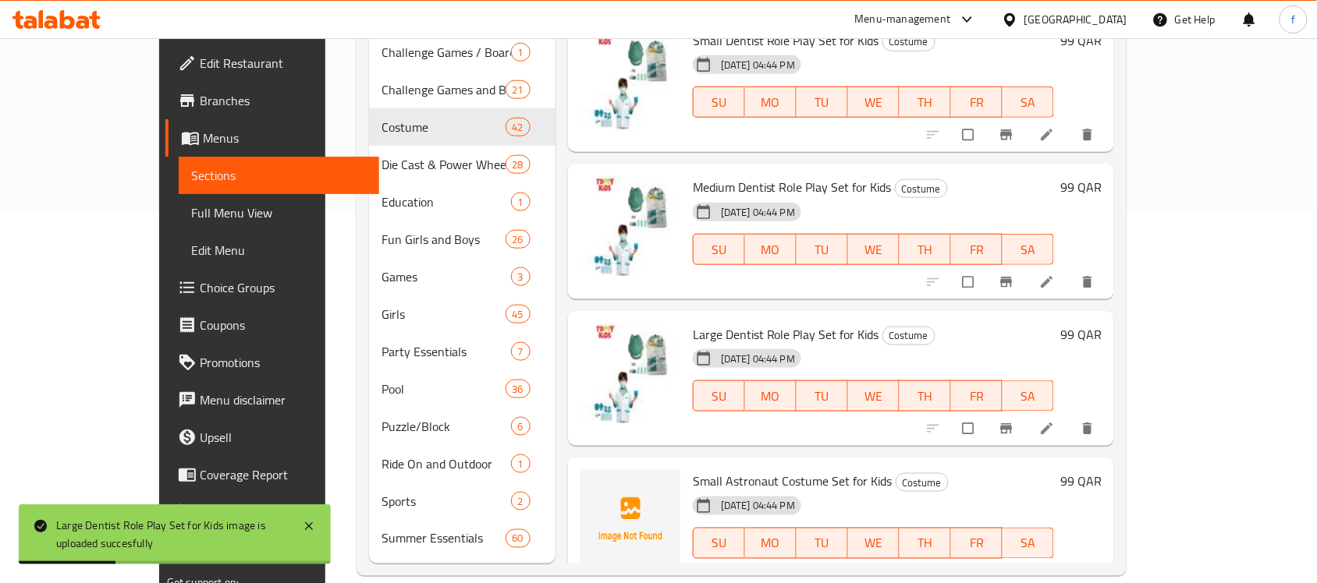
click at [730, 470] on span "Small Astronaut Costume Set for Kids" at bounding box center [793, 481] width 200 height 23
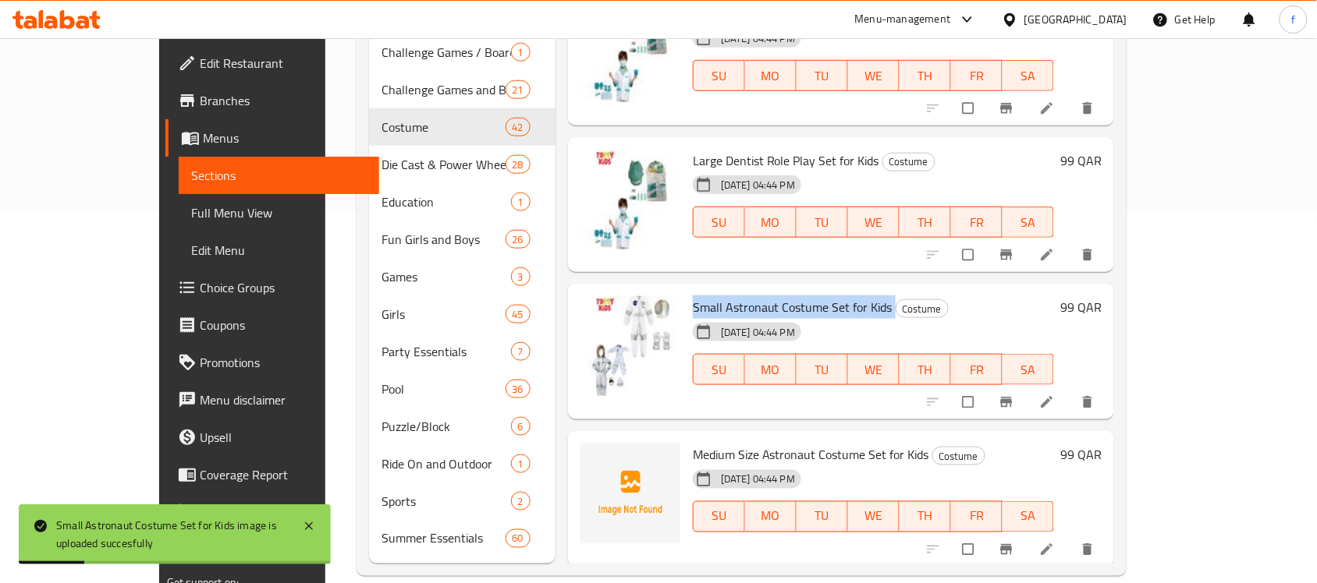
scroll to position [4600, 0]
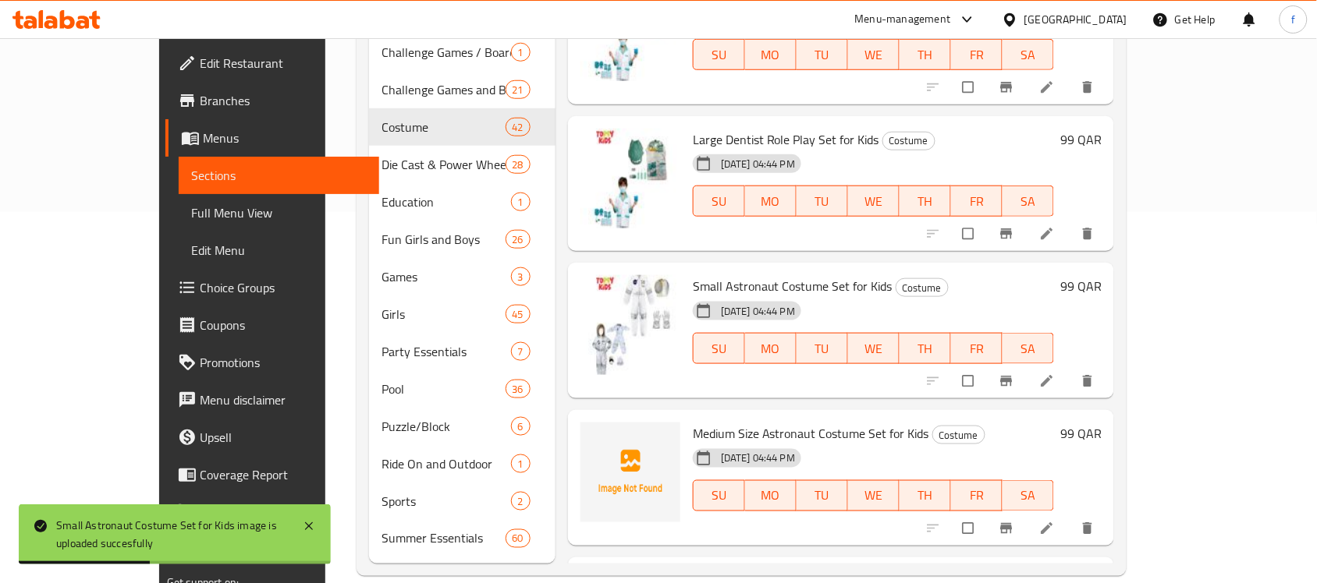
click at [781, 422] on span "Medium Size Astronaut Costume Set for Kids" at bounding box center [811, 433] width 236 height 23
click at [749, 569] on span "Large Astronaut Costume Set for Kids" at bounding box center [793, 580] width 200 height 23
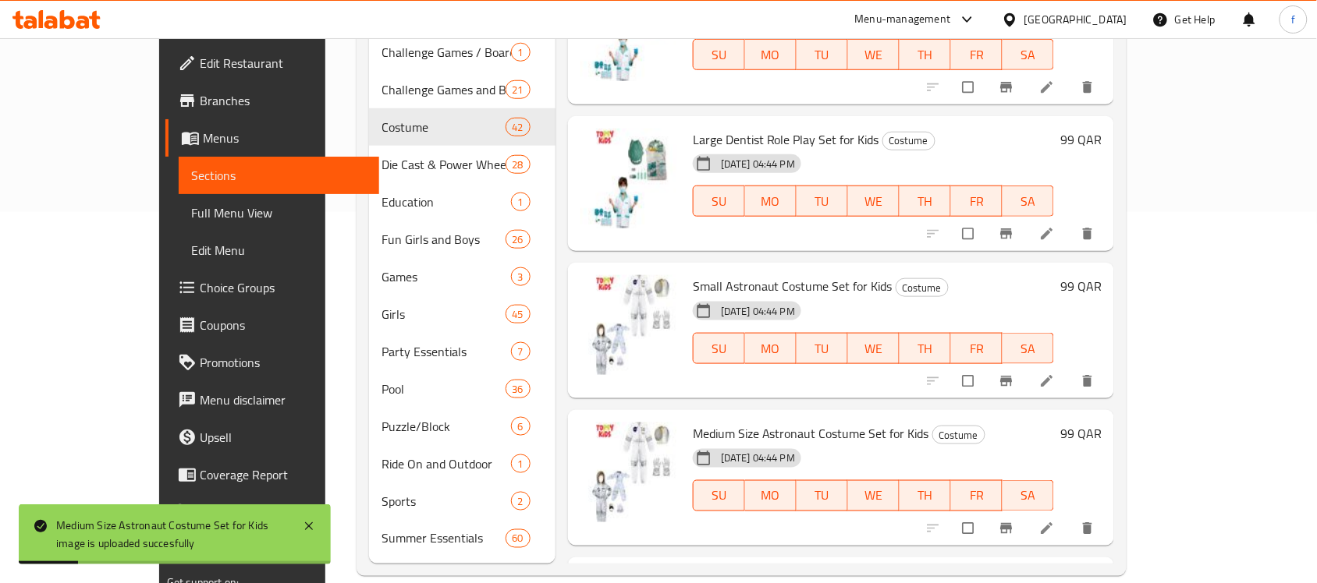
click at [749, 569] on span "Large Astronaut Costume Set for Kids" at bounding box center [793, 580] width 200 height 23
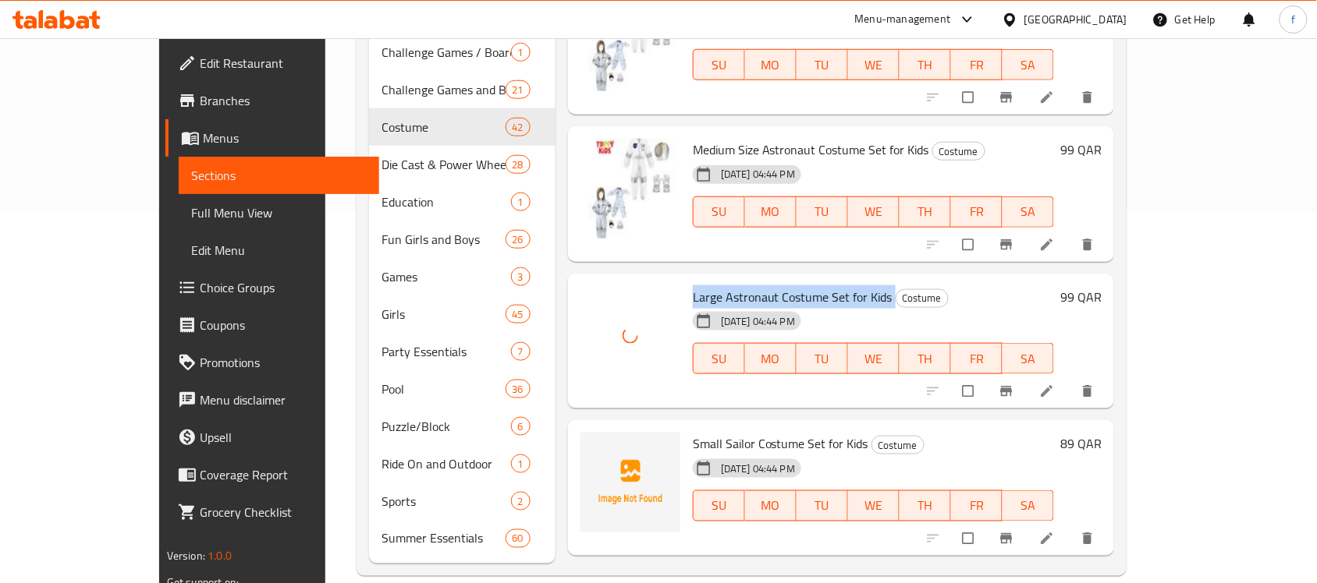
scroll to position [4892, 0]
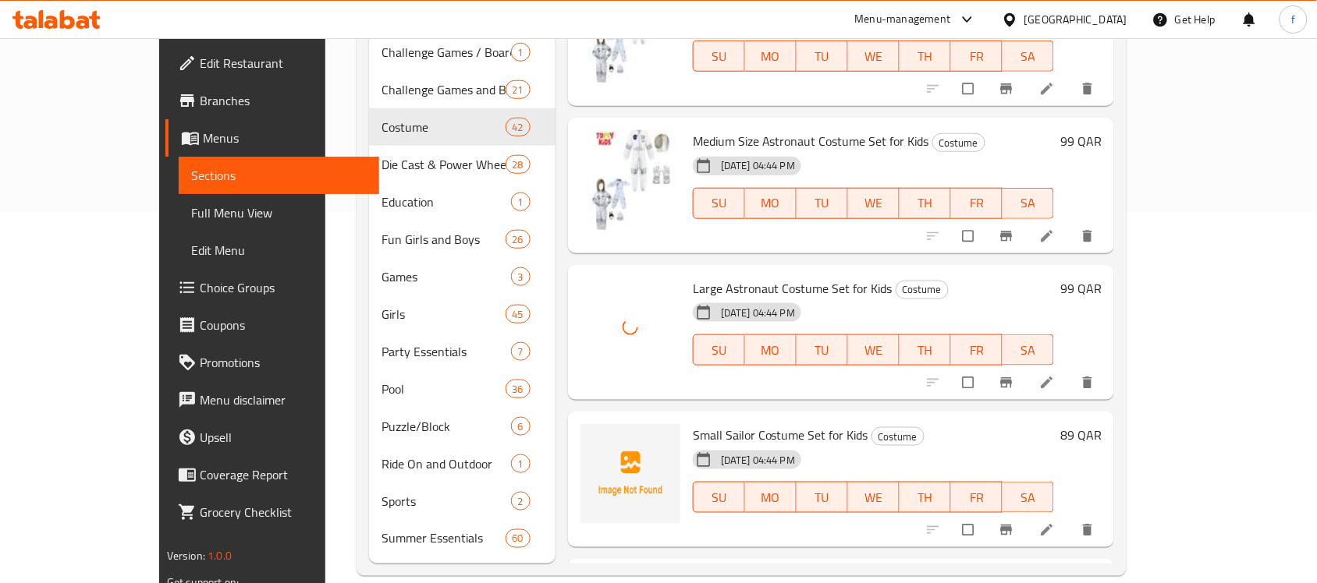
click at [742, 424] on span "Small Sailor Costume Set for Kids" at bounding box center [780, 435] width 175 height 23
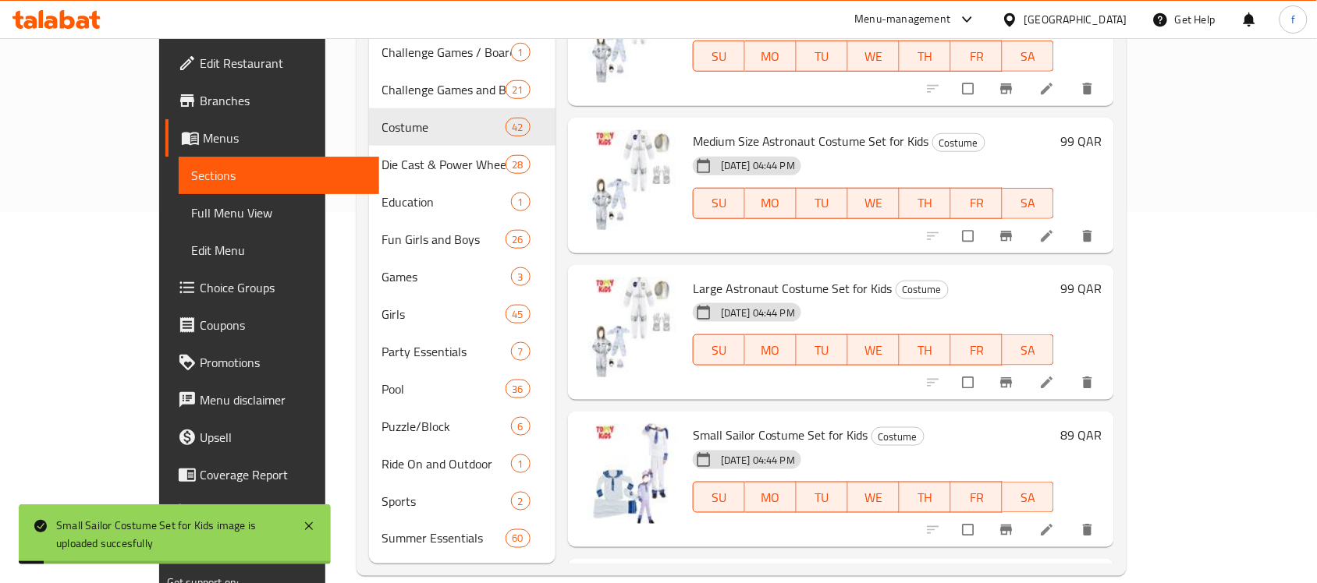
click at [749, 571] on span "Medium Size Sailor Costume Set for Kids" at bounding box center [799, 582] width 212 height 23
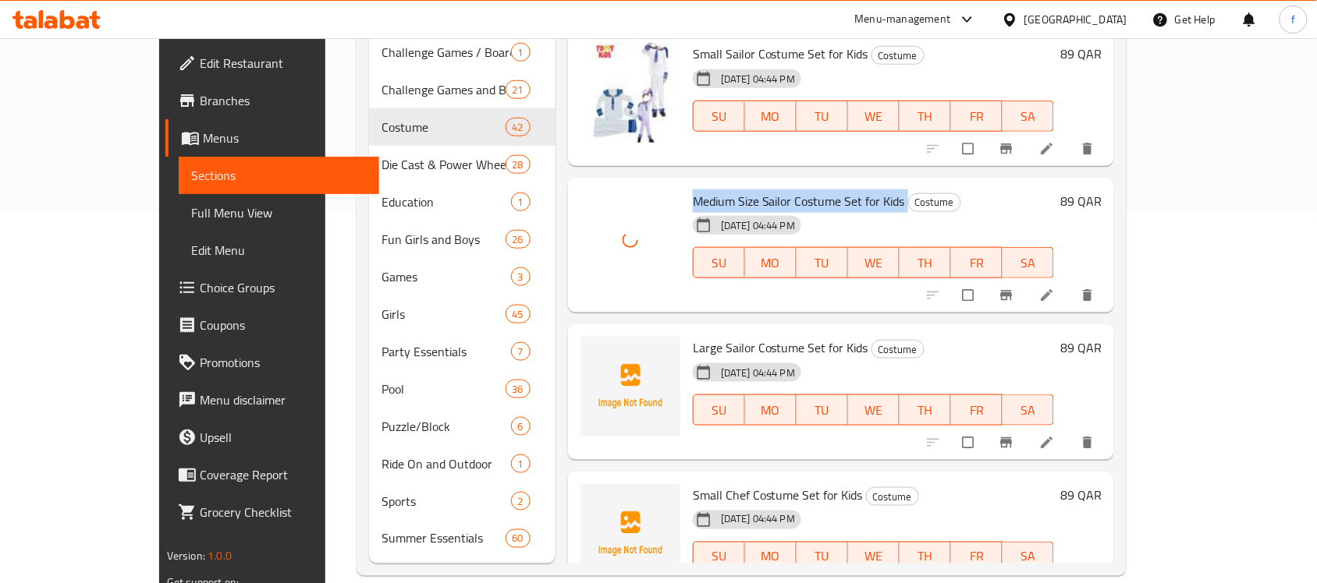
scroll to position [5282, 0]
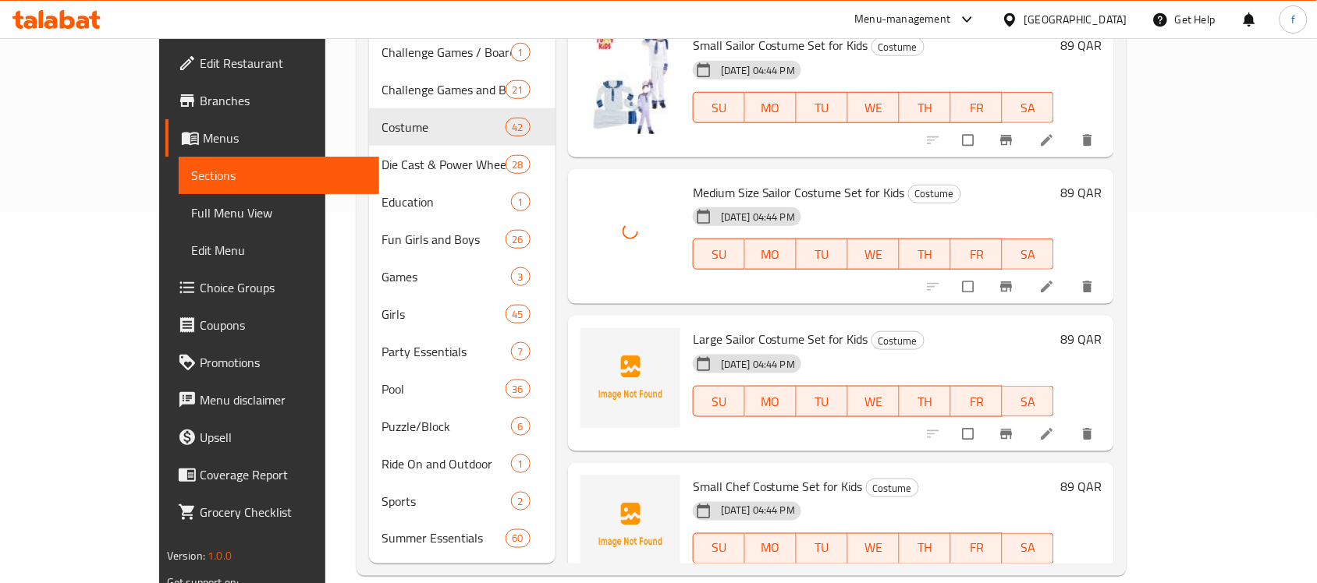
click at [714, 328] on span "Large Sailor Costume Set for Kids" at bounding box center [780, 339] width 175 height 23
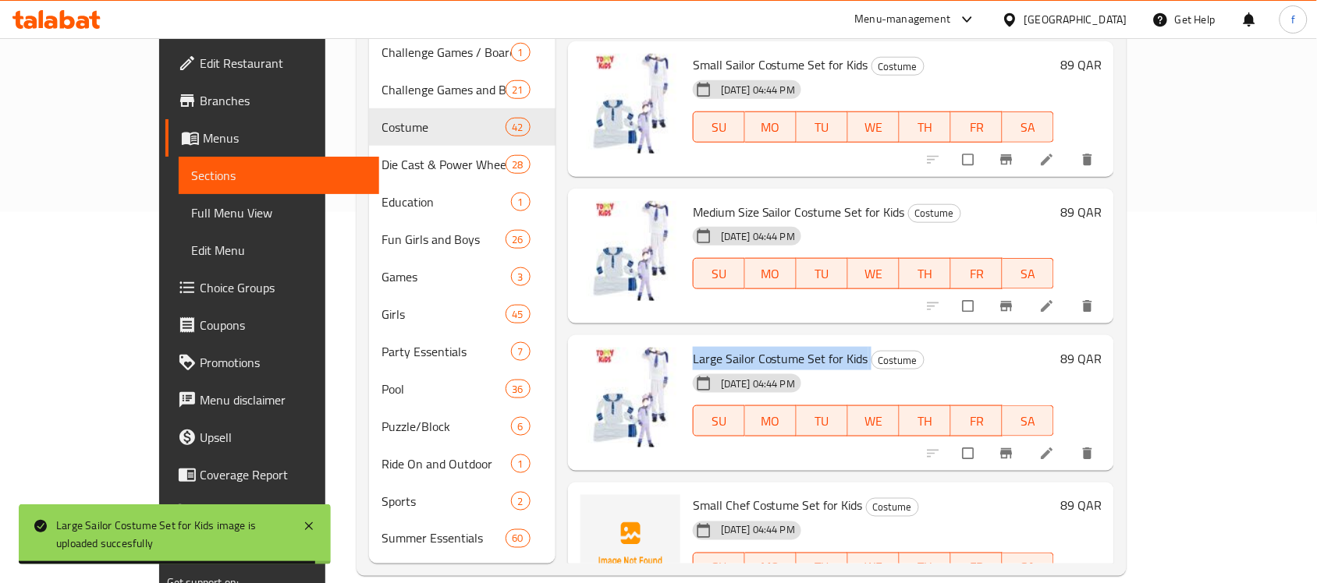
scroll to position [5379, 0]
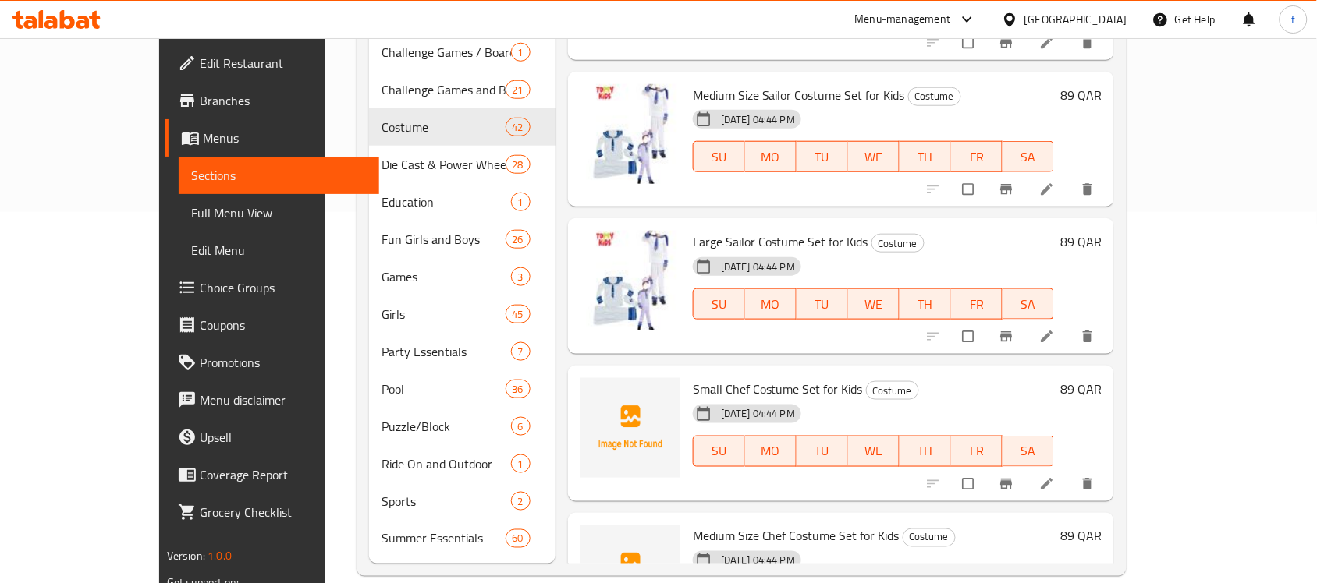
click at [724, 378] on span "Small Chef Costume Set for Kids" at bounding box center [778, 389] width 170 height 23
click at [922, 399] on div "12-09-2025 04:44 PM SU MO TU WE TH FR SA" at bounding box center [873, 441] width 374 height 84
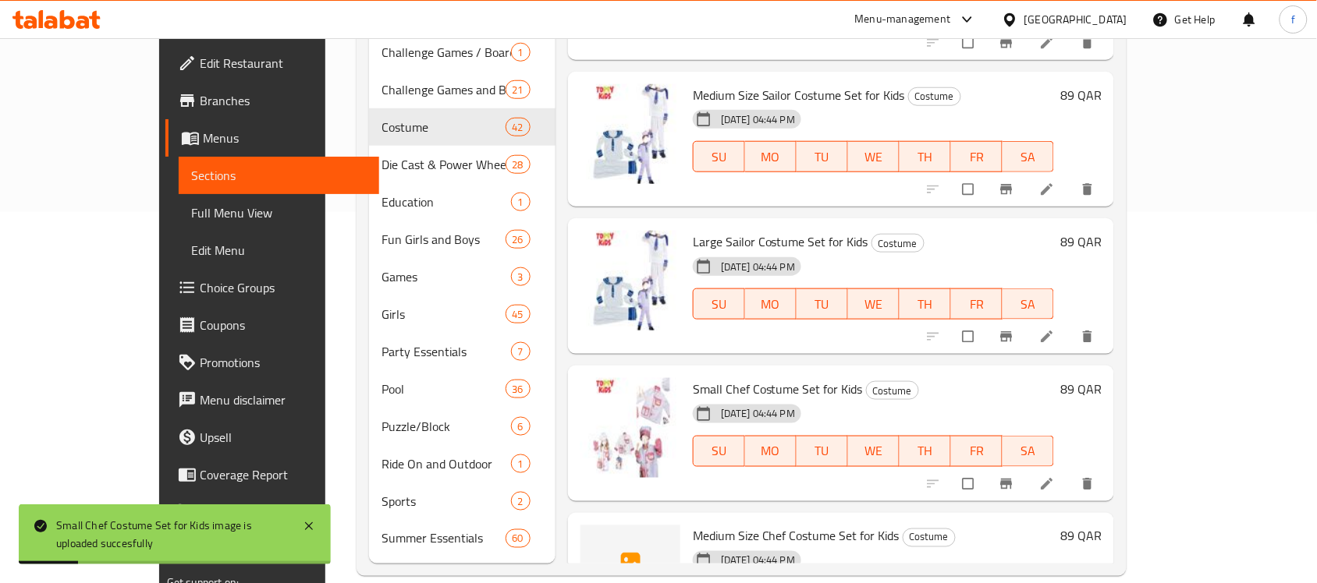
click at [763, 525] on span "Medium Size Chef Costume Set for Kids" at bounding box center [796, 536] width 207 height 23
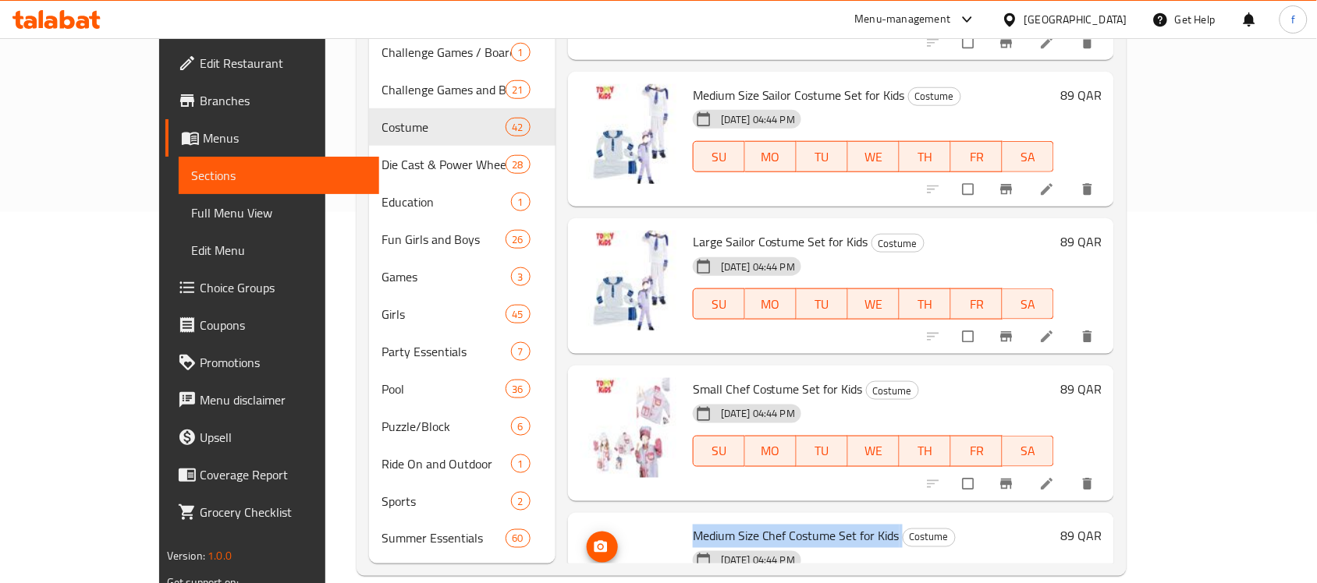
scroll to position [5477, 0]
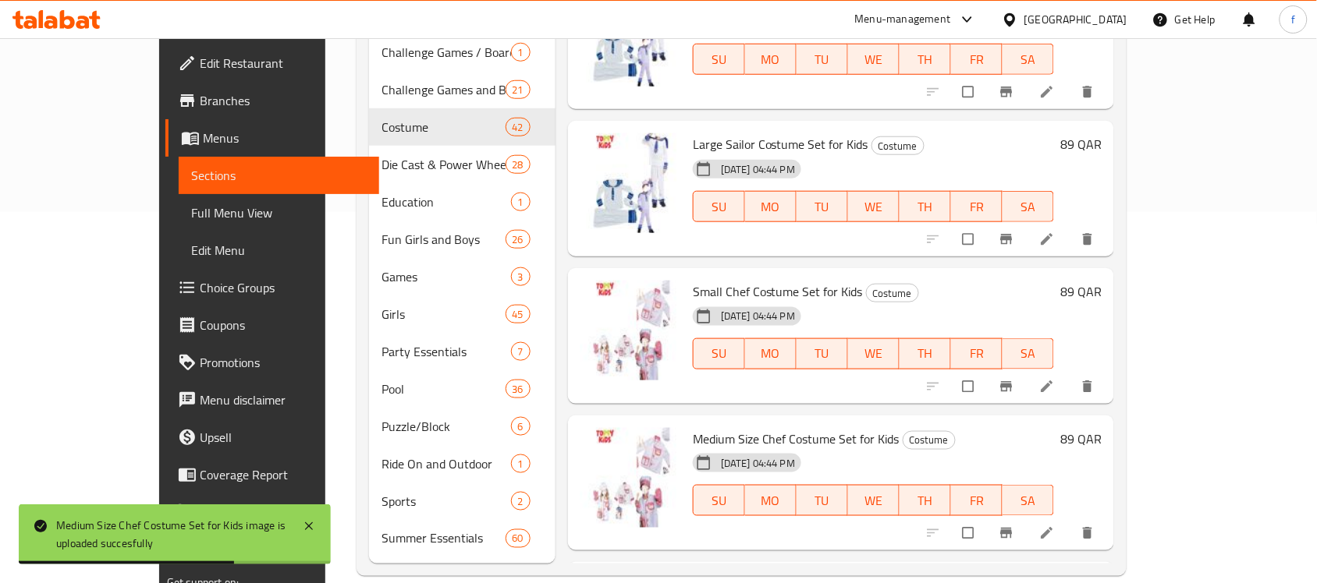
click at [739, 574] on span "Large Chef Costume Set for Kids" at bounding box center [778, 585] width 170 height 23
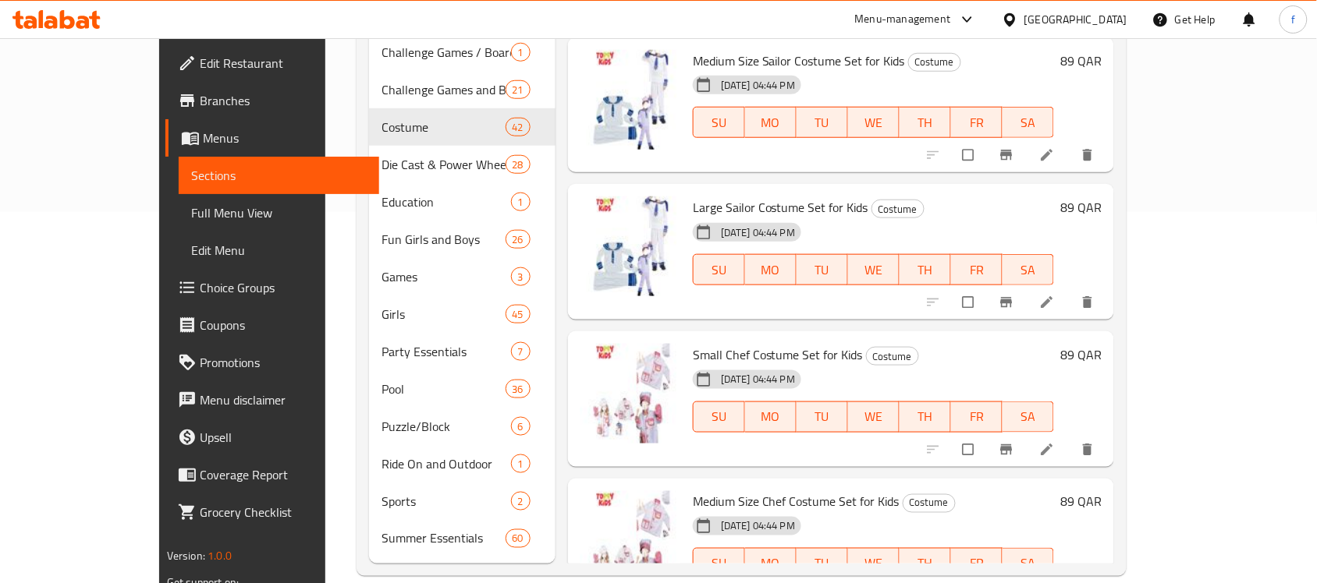
scroll to position [5379, 0]
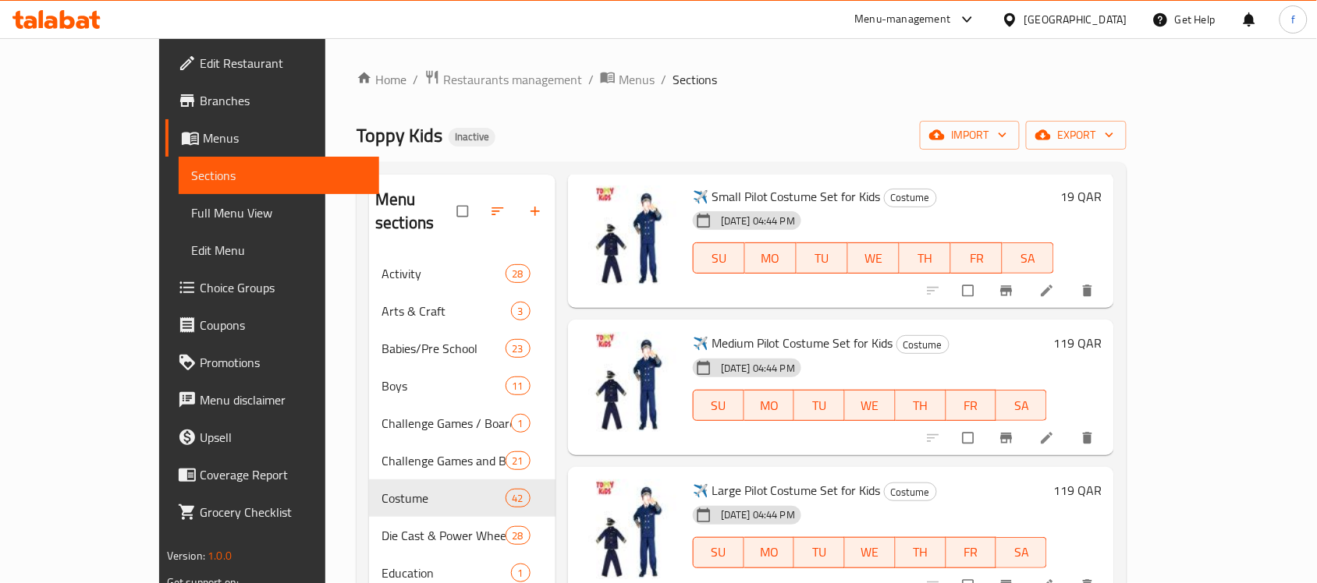
scroll to position [97, 0]
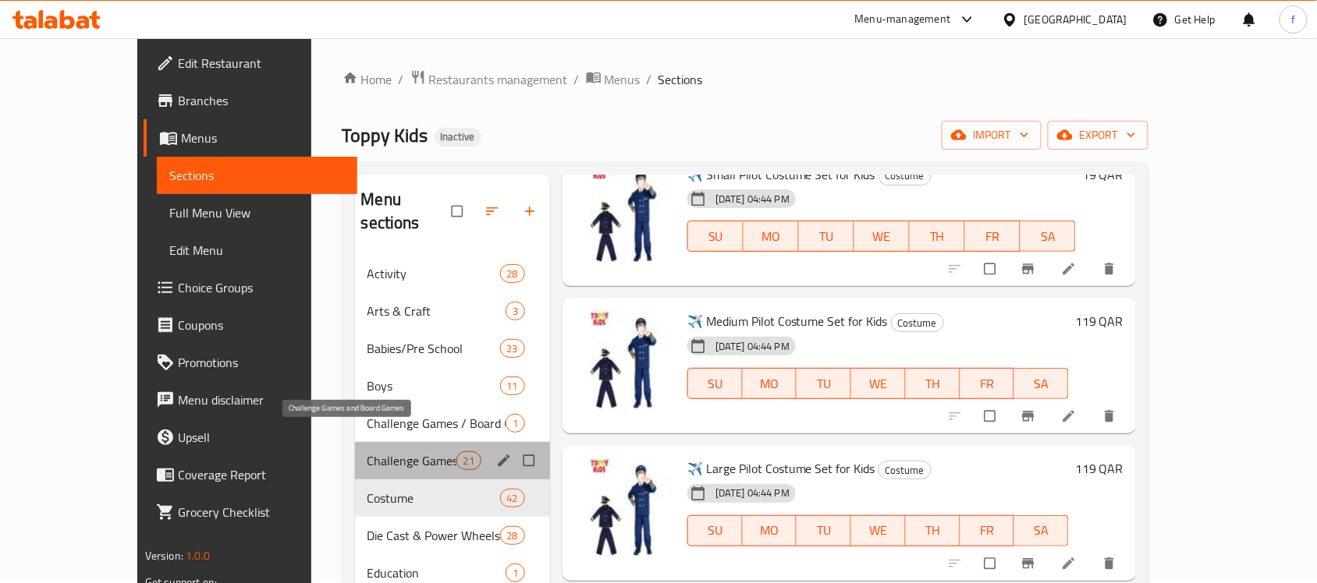
click at [395, 452] on span "Challenge Games and Board Games" at bounding box center [411, 461] width 89 height 19
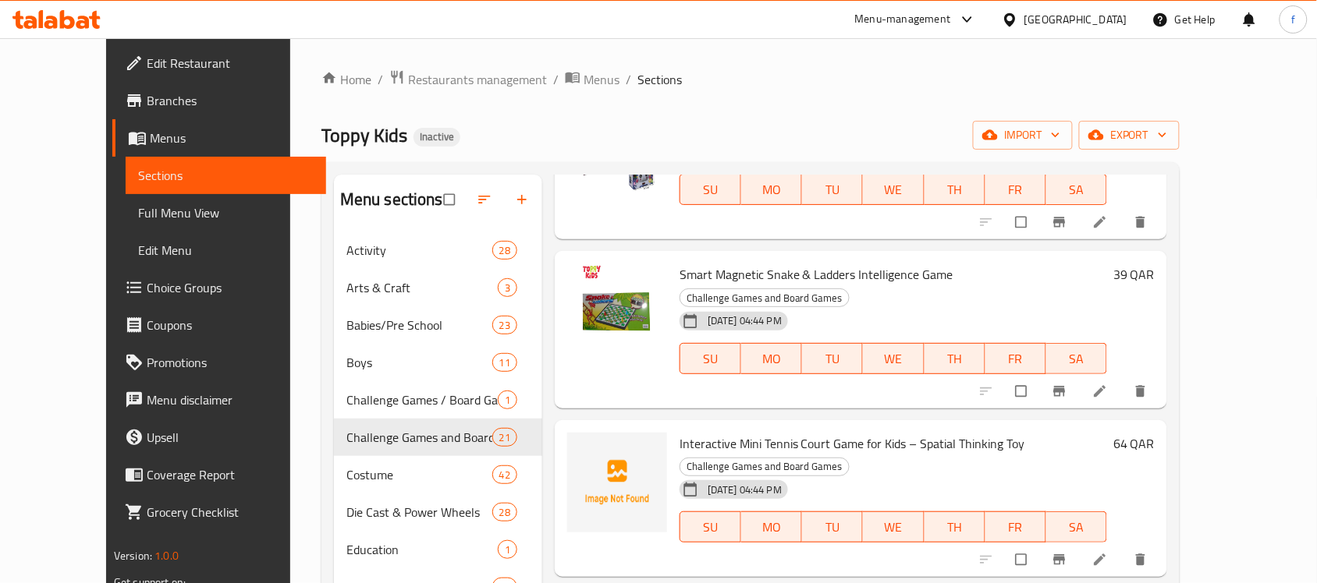
scroll to position [1462, 0]
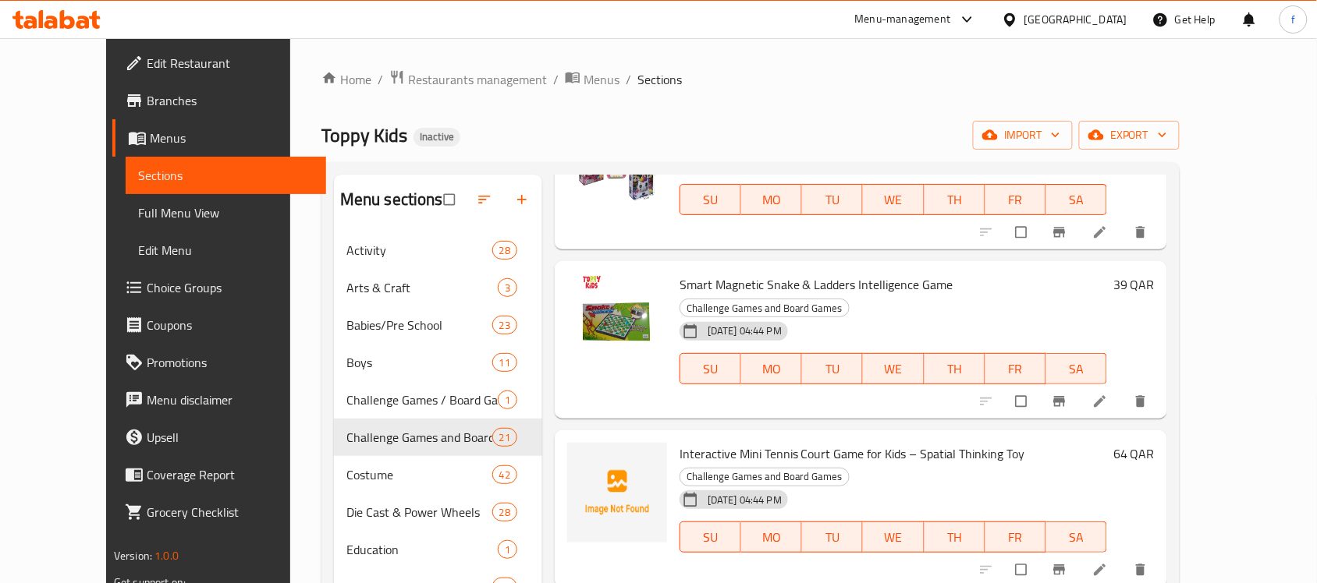
click at [831, 442] on span "Interactive Mini Tennis Court Game for Kids – Spatial Thinking Toy" at bounding box center [852, 453] width 346 height 23
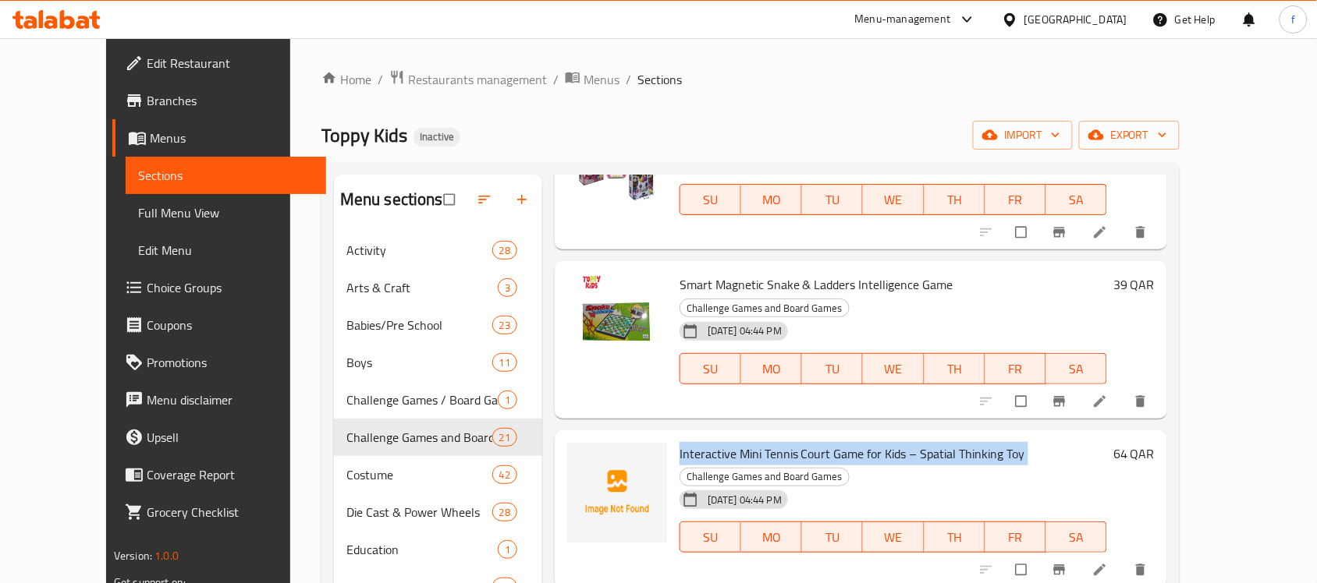
click at [831, 442] on span "Interactive Mini Tennis Court Game for Kids – Spatial Thinking Toy" at bounding box center [852, 453] width 346 height 23
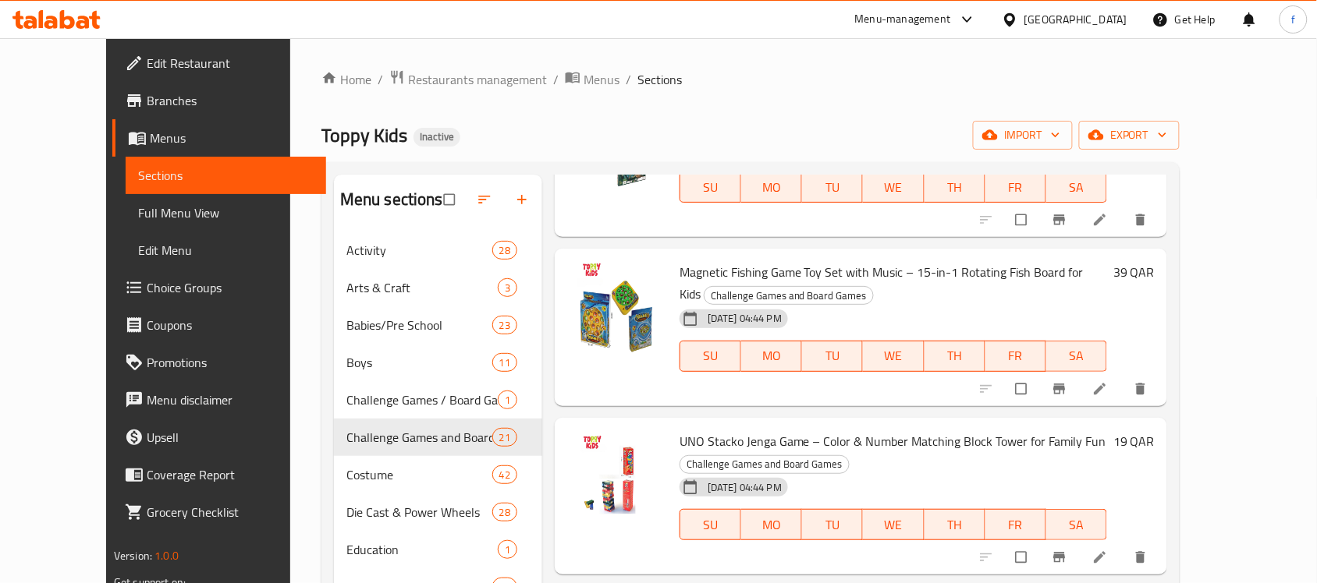
scroll to position [0, 0]
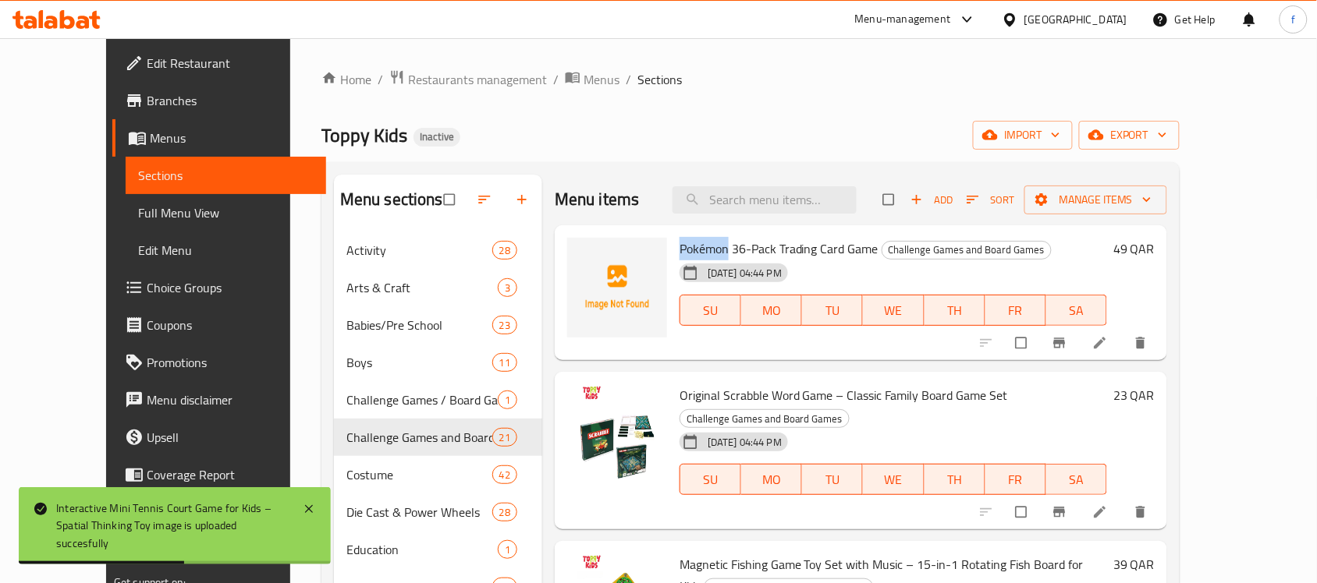
drag, startPoint x: 700, startPoint y: 247, endPoint x: 661, endPoint y: 247, distance: 39.0
click at [679, 246] on span "Pokémon 36-Pack Trading Card Game" at bounding box center [778, 248] width 199 height 23
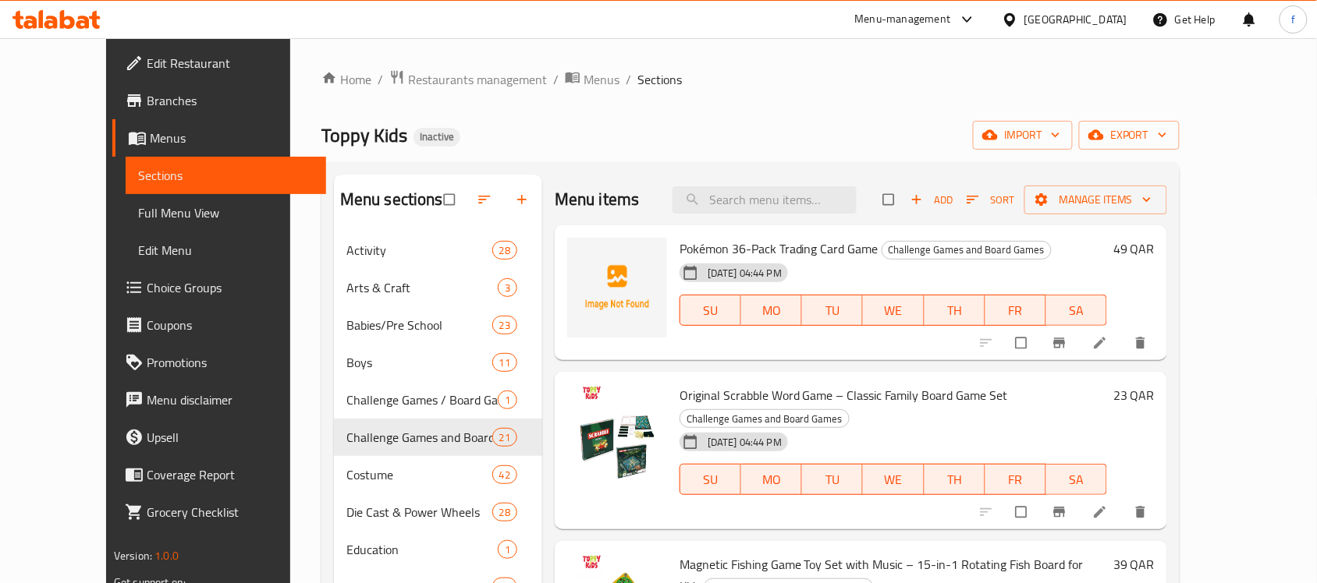
click at [769, 250] on span "Pokémon 36-Pack Trading Card Game" at bounding box center [778, 248] width 199 height 23
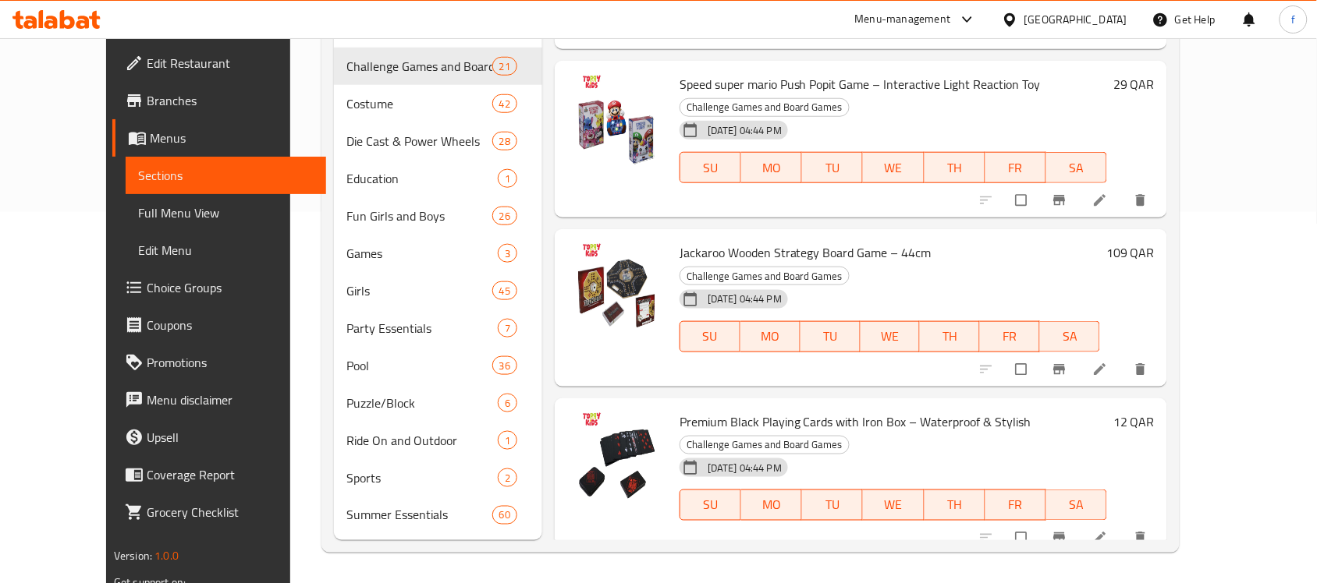
scroll to position [1849, 0]
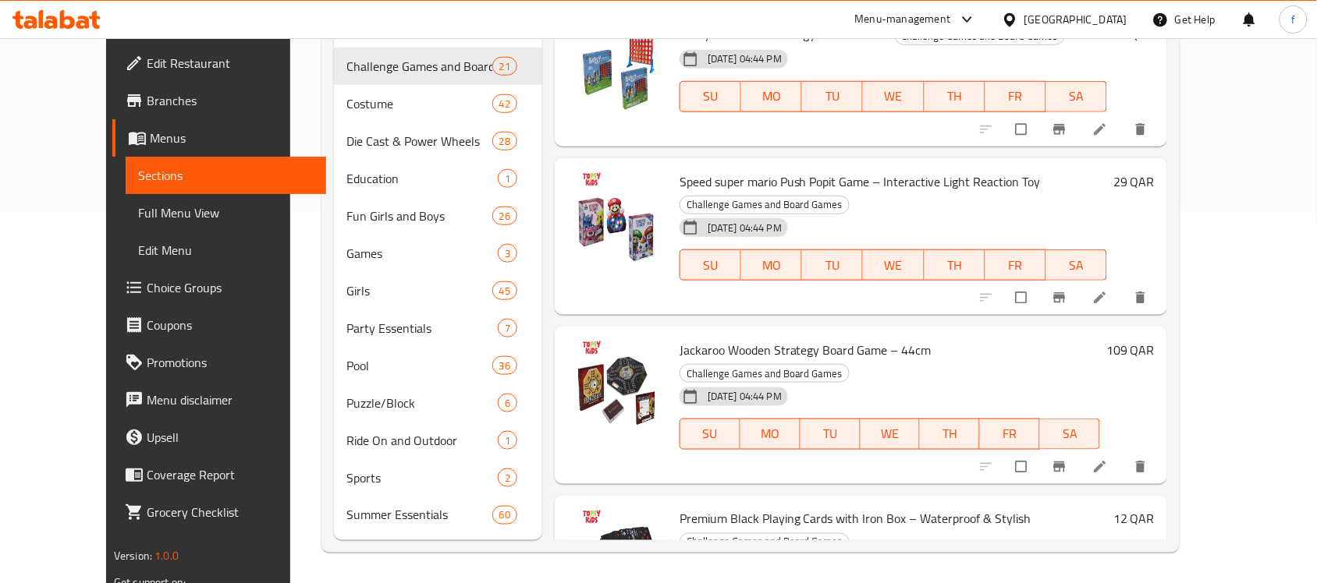
click at [531, 21] on div "Menu-management Qatar Get Help f" at bounding box center [658, 19] width 1317 height 37
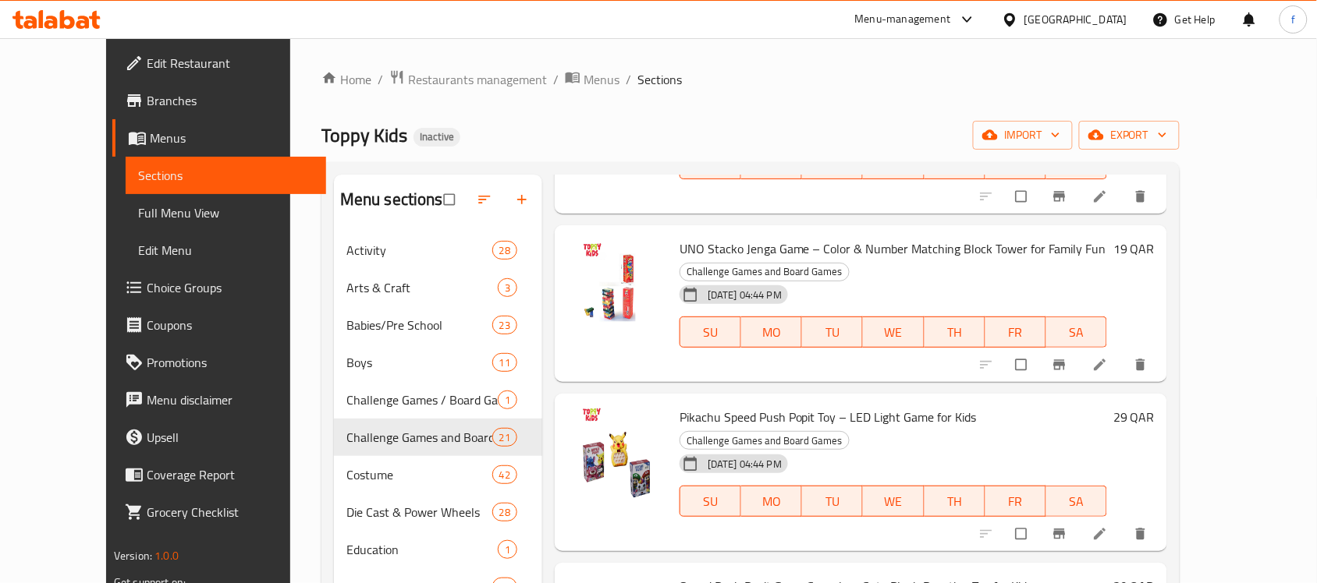
scroll to position [487, 0]
click at [718, 135] on div "Toppy Kids Inactive import export" at bounding box center [750, 135] width 858 height 29
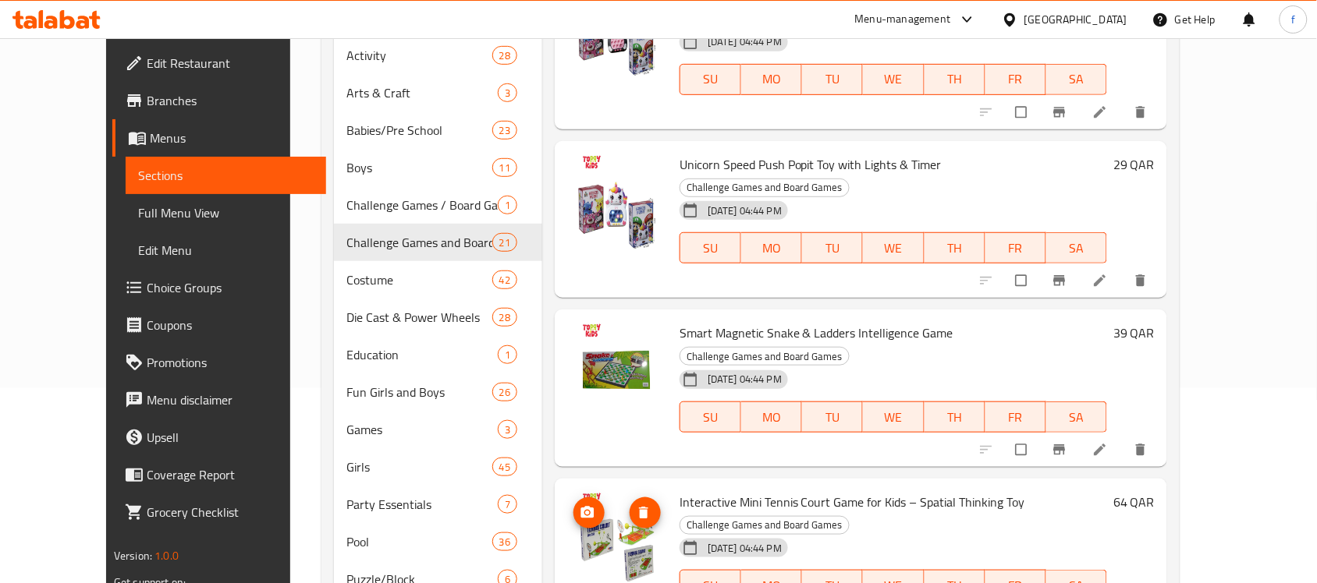
scroll to position [1317, 0]
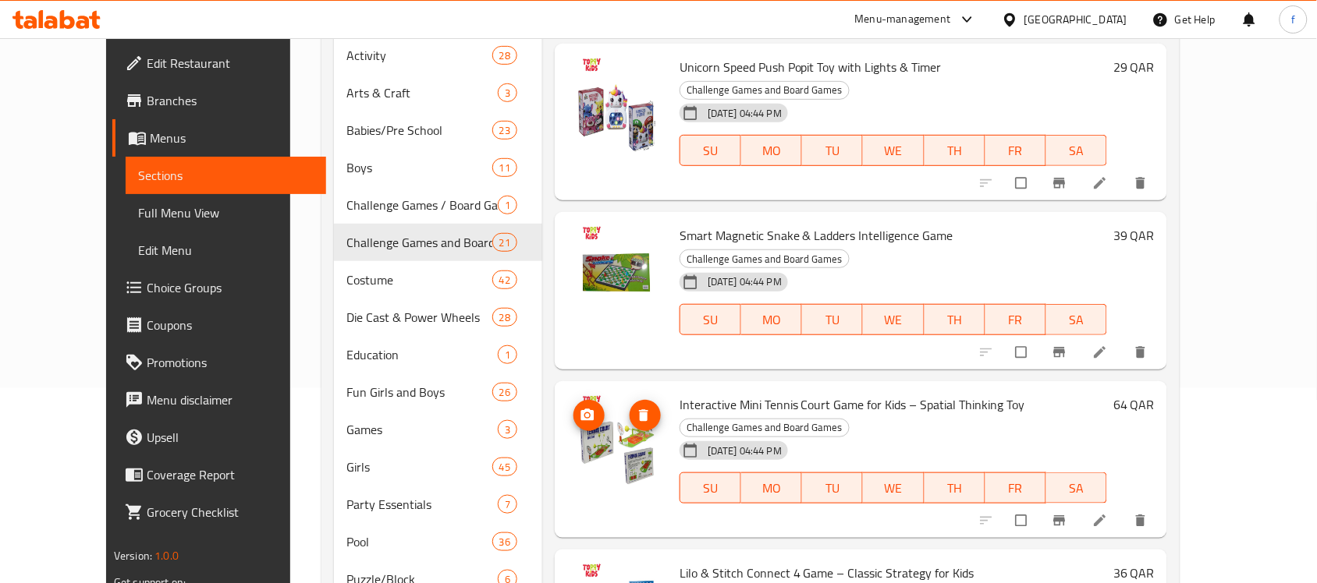
click at [583, 394] on img at bounding box center [617, 444] width 100 height 100
drag, startPoint x: 583, startPoint y: 305, endPoint x: 645, endPoint y: 169, distance: 149.0
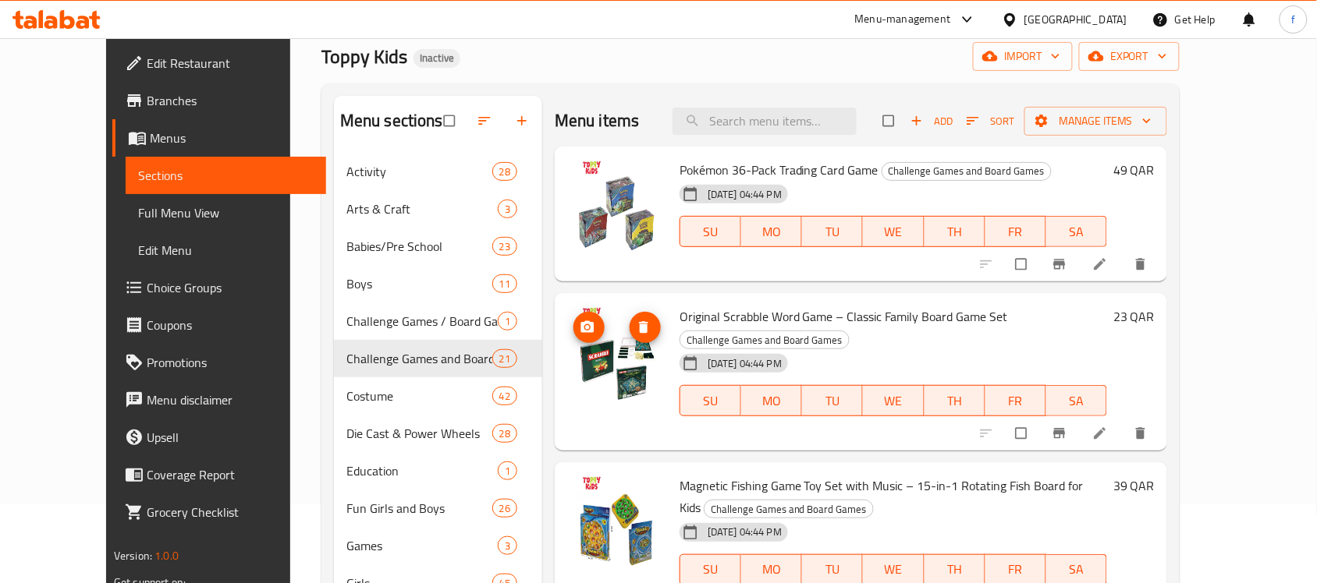
scroll to position [0, 0]
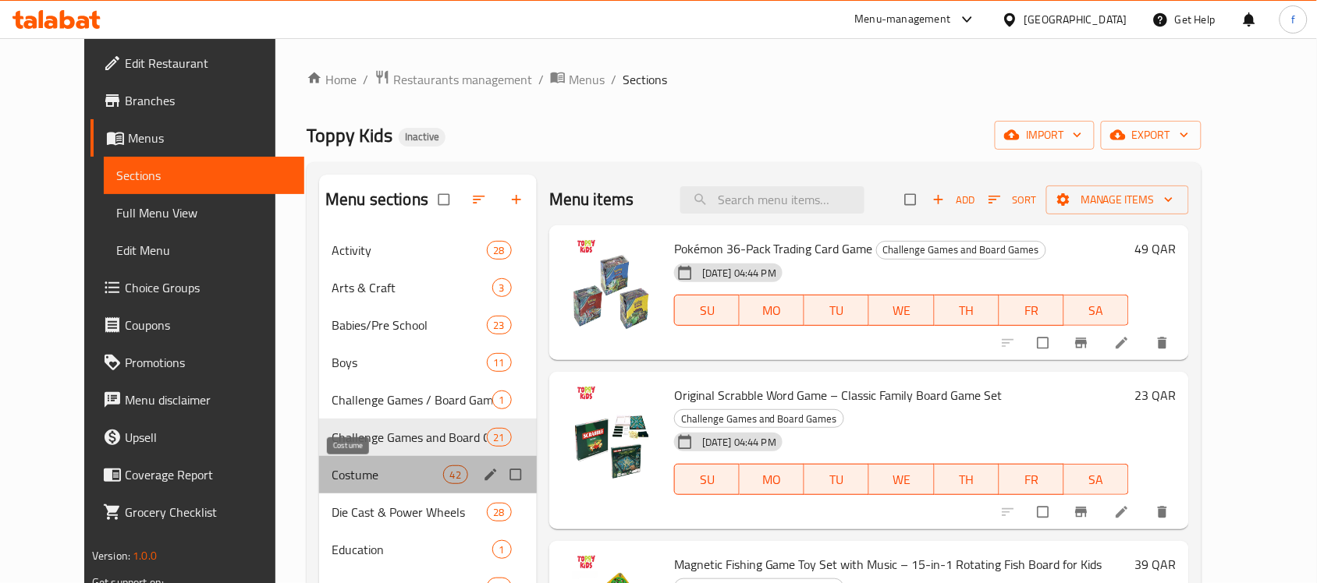
click at [415, 470] on span "Costume" at bounding box center [386, 475] width 111 height 19
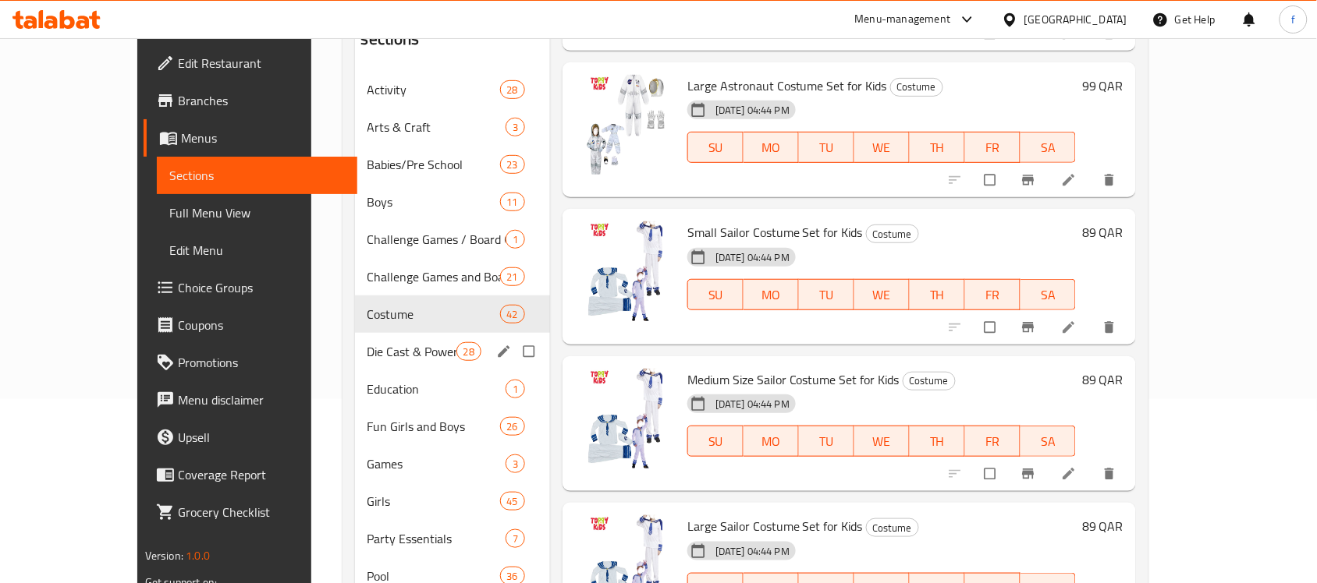
scroll to position [176, 0]
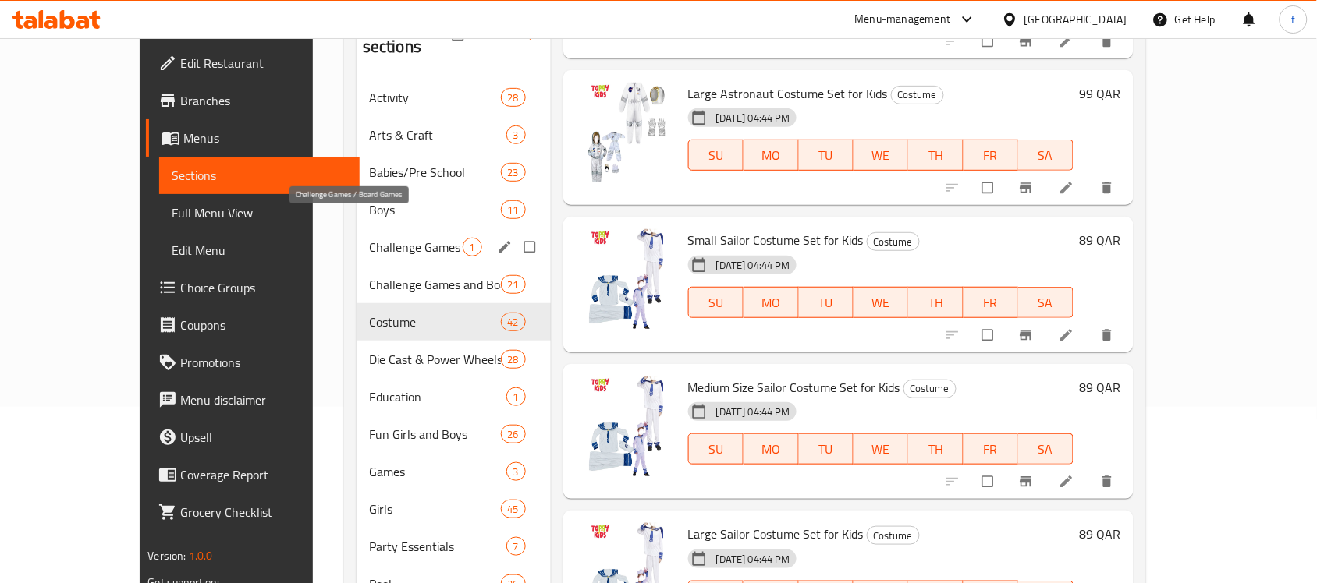
click at [369, 238] on span "Challenge Games / Board Games" at bounding box center [416, 247] width 94 height 19
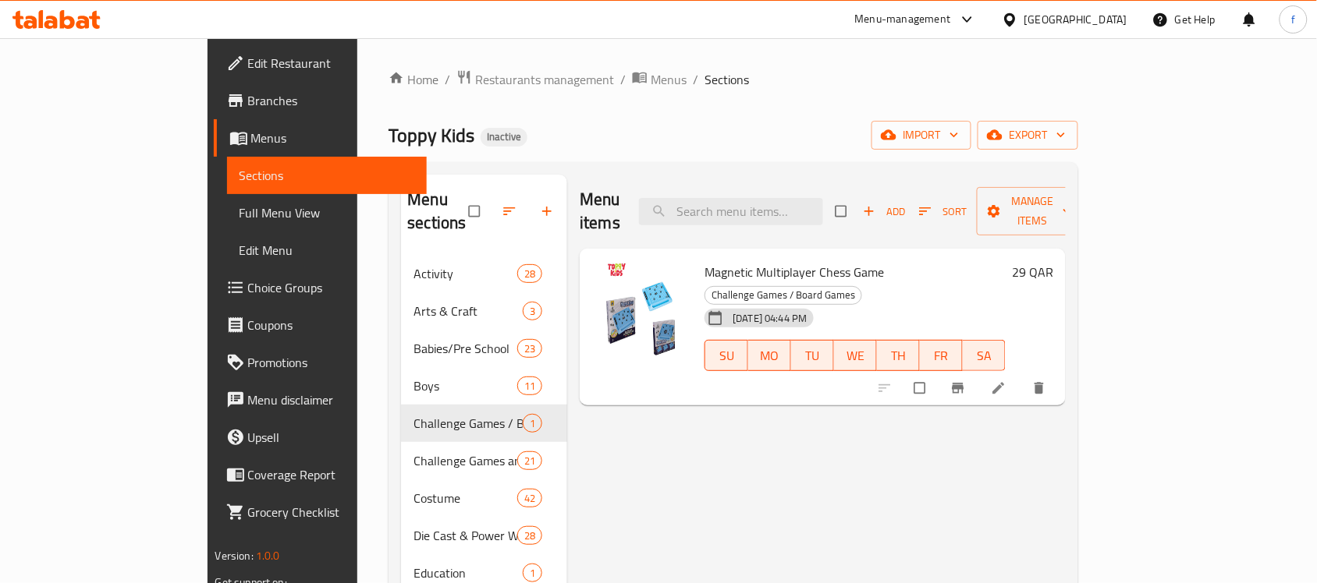
click at [239, 207] on span "Full Menu View" at bounding box center [326, 213] width 175 height 19
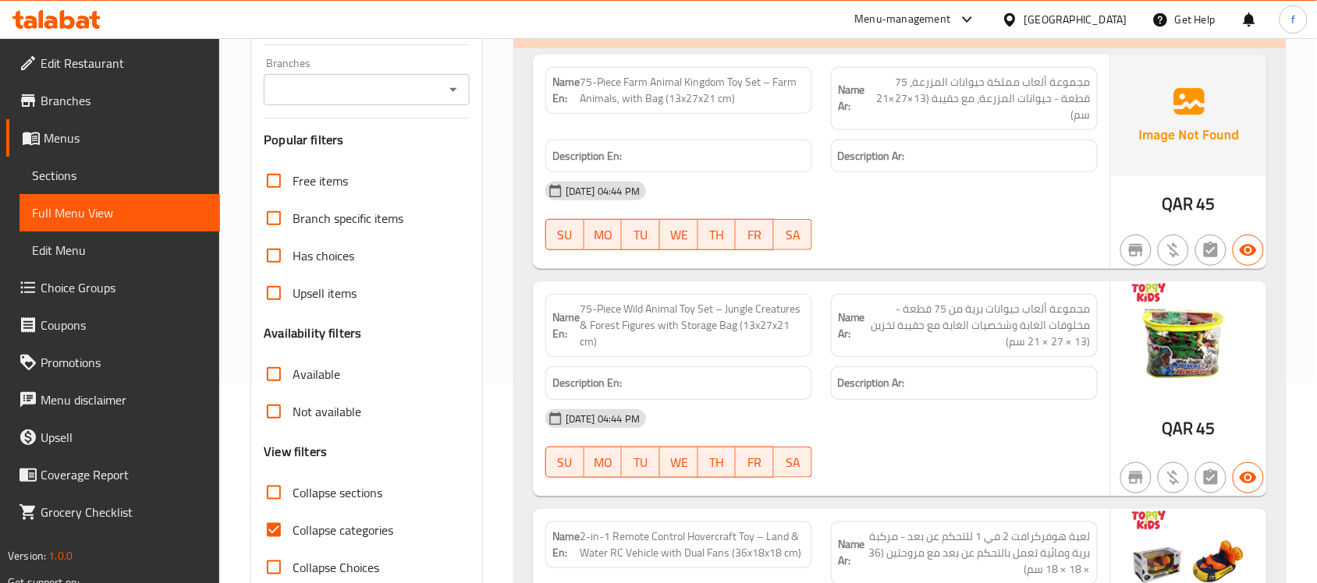
scroll to position [195, 0]
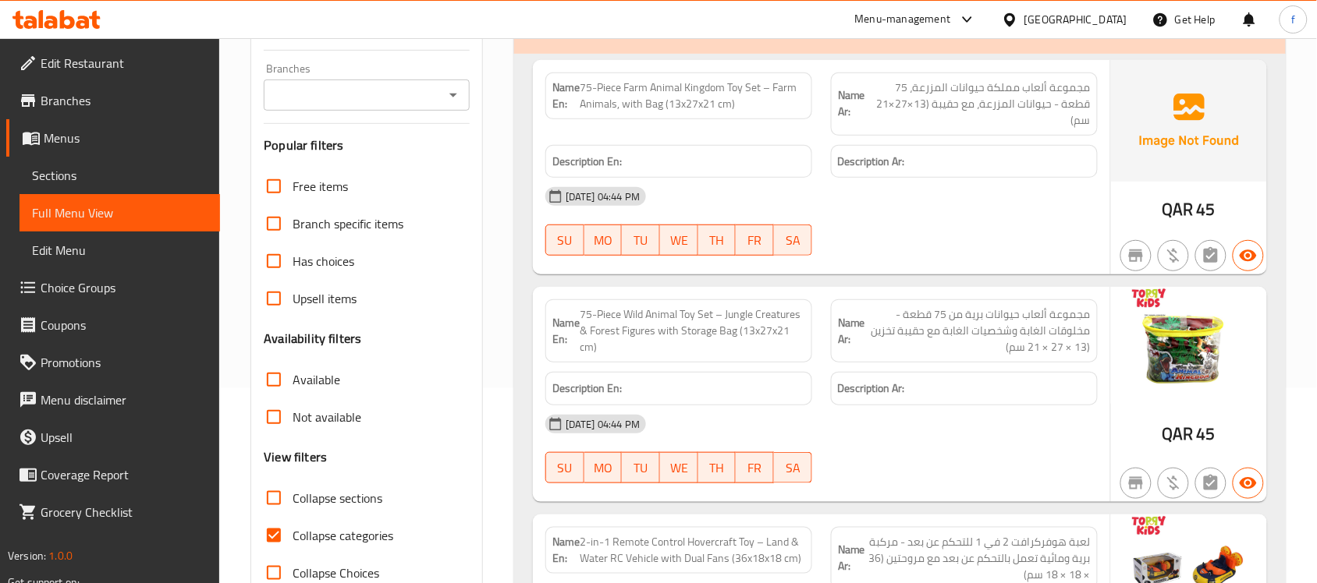
click at [310, 502] on span "Collapse sections" at bounding box center [337, 498] width 90 height 19
click at [292, 502] on input "Collapse sections" at bounding box center [273, 498] width 37 height 37
checkbox input "true"
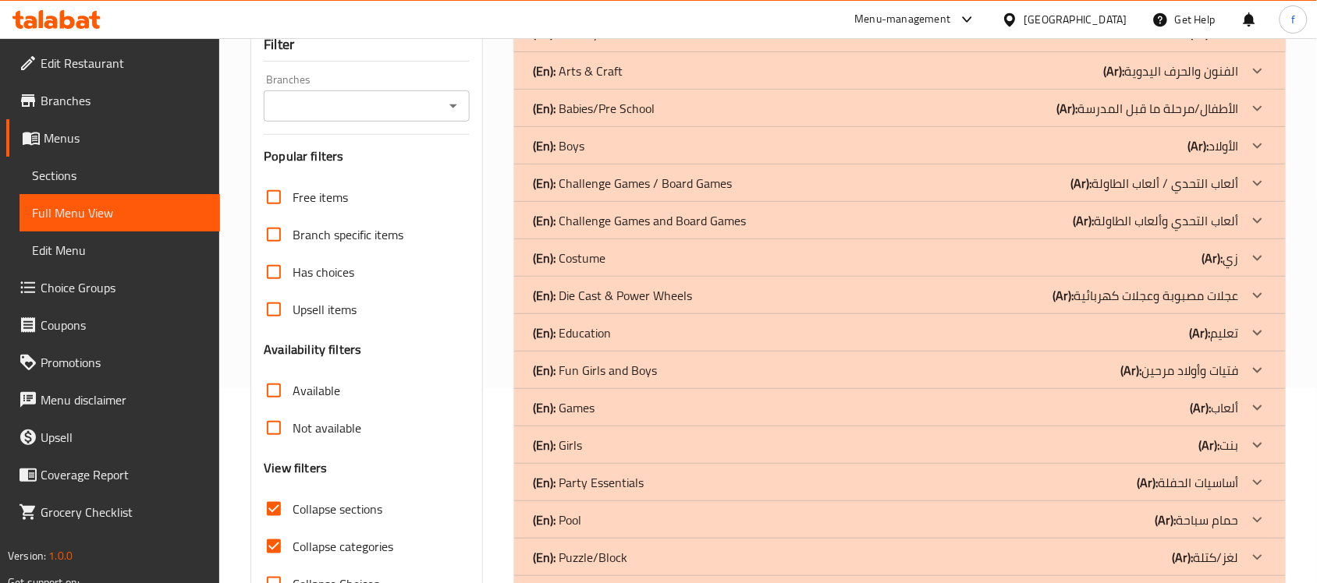
scroll to position [292, 0]
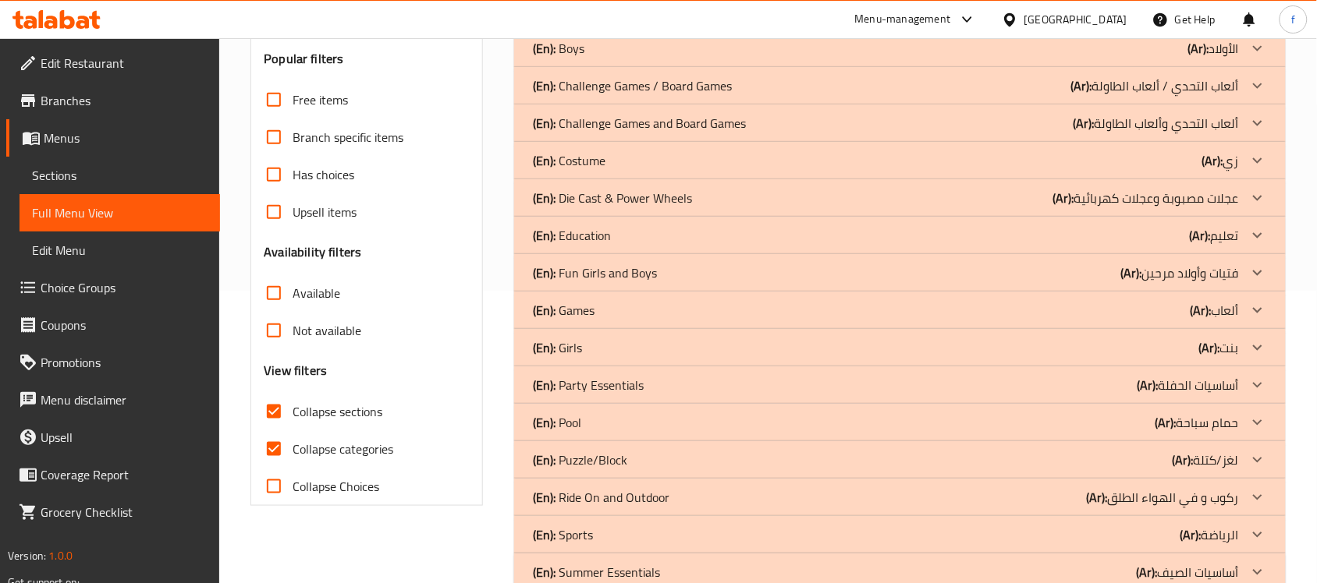
click at [275, 454] on input "Collapse categories" at bounding box center [273, 449] width 37 height 37
checkbox input "false"
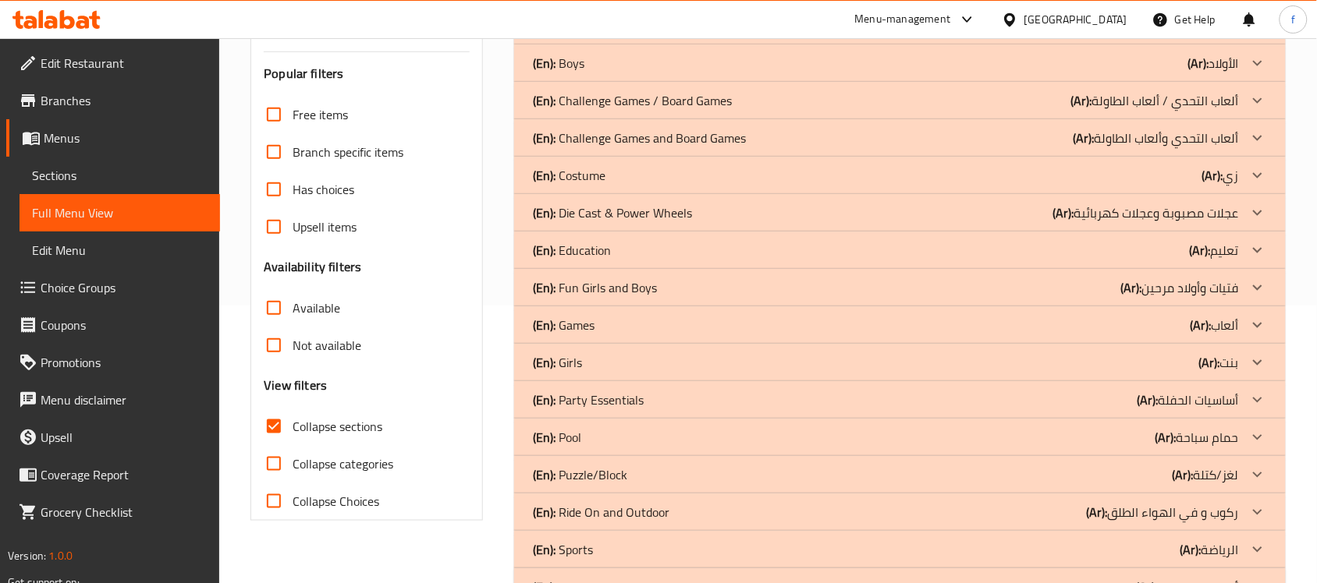
scroll to position [234, 0]
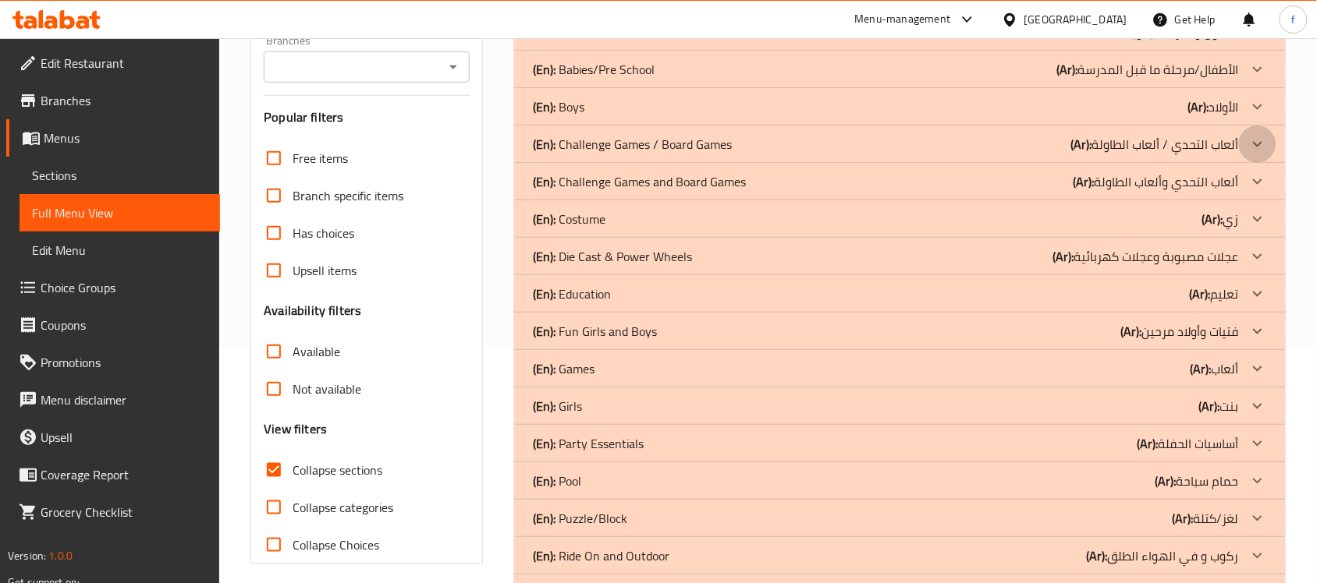
click at [1253, 145] on icon at bounding box center [1257, 144] width 19 height 19
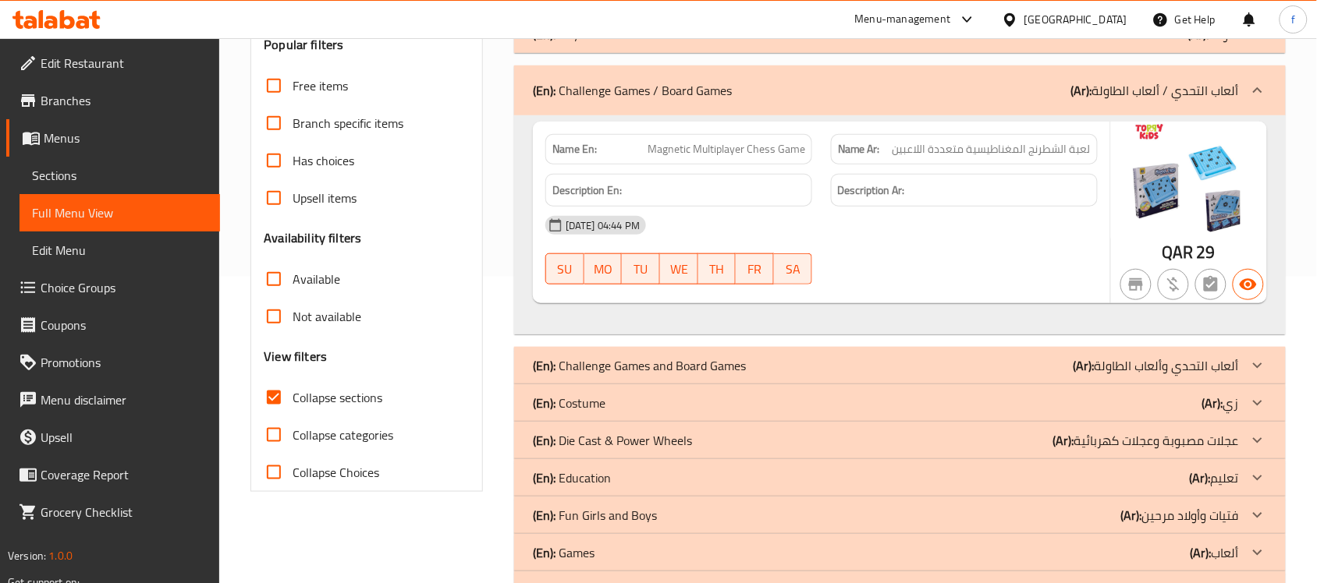
scroll to position [429, 0]
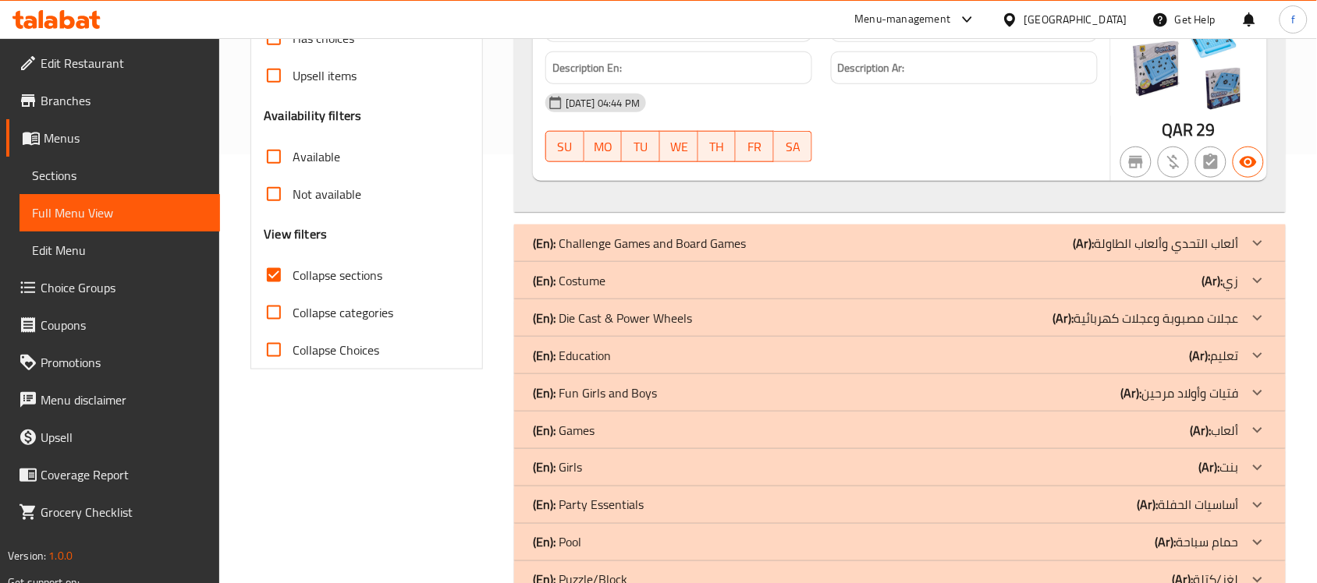
drag, startPoint x: 1257, startPoint y: 281, endPoint x: 1276, endPoint y: 261, distance: 27.0
click at [1256, 281] on icon at bounding box center [1257, 280] width 19 height 19
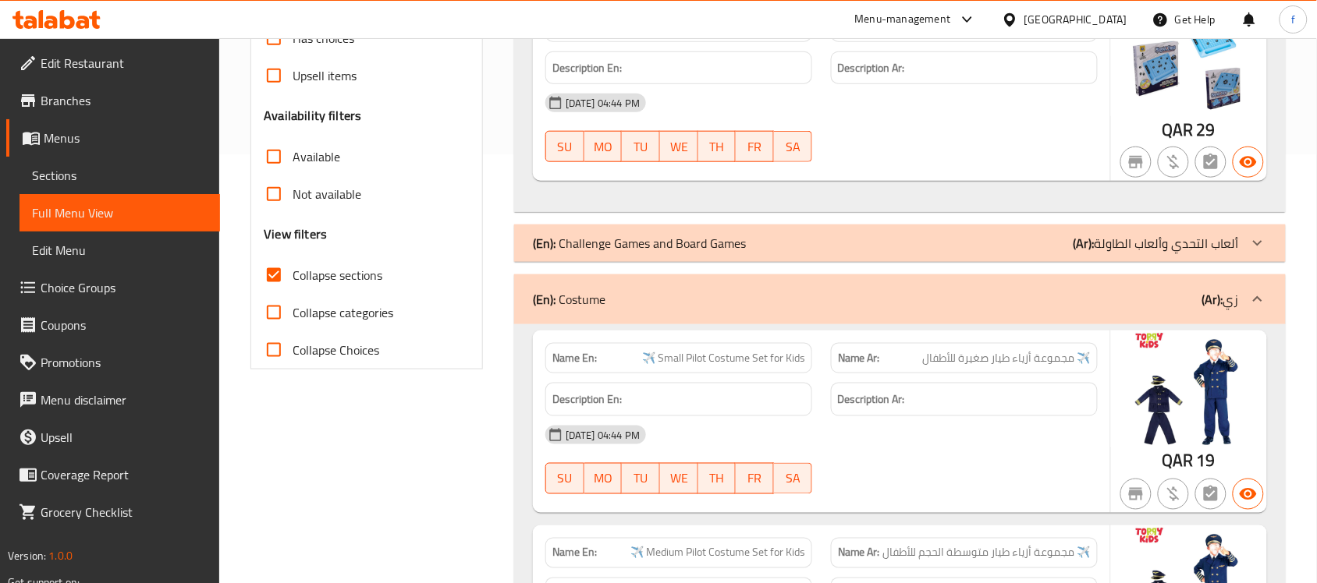
click at [1260, 250] on icon at bounding box center [1257, 243] width 19 height 19
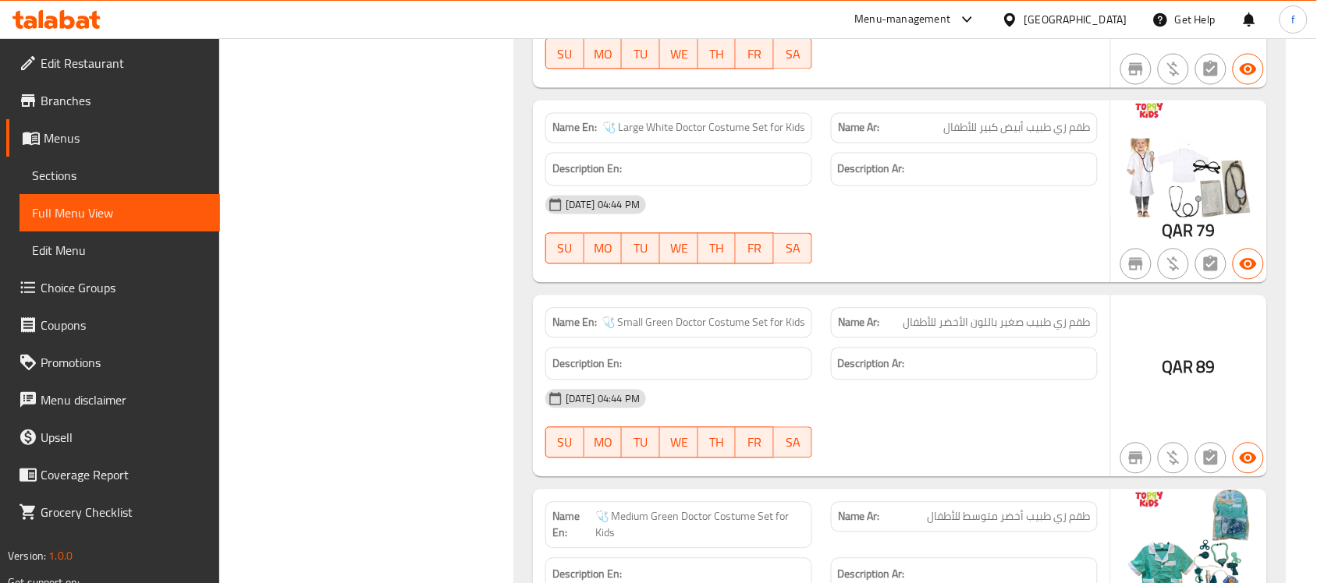
scroll to position [6076, 0]
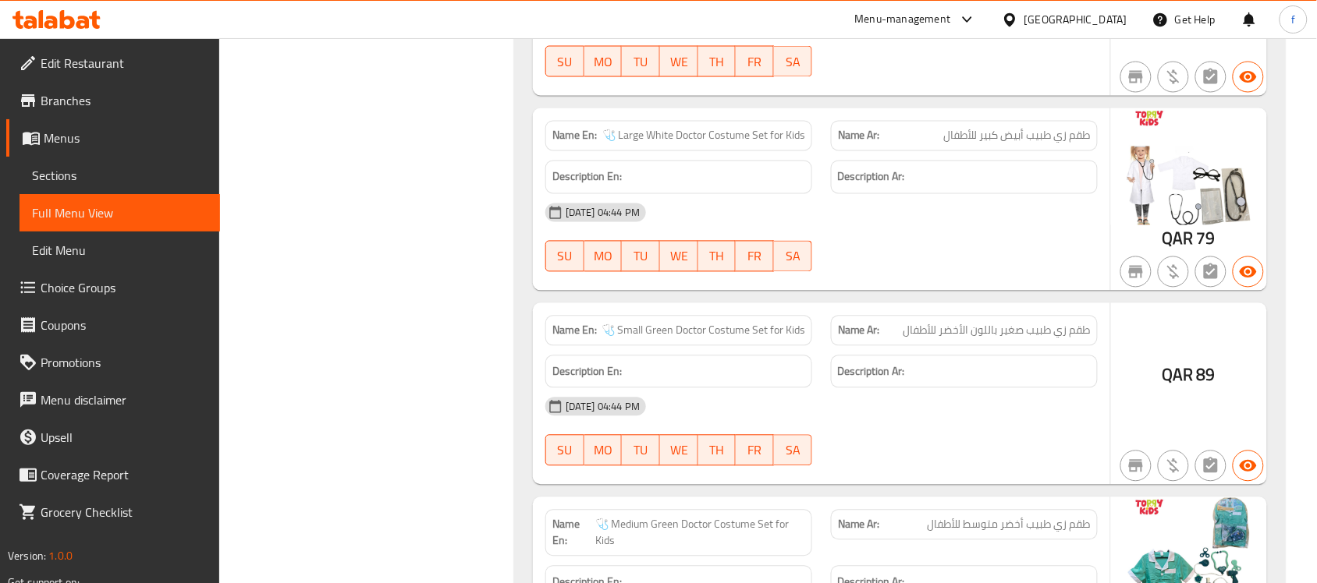
click at [1175, 387] on span "QAR" at bounding box center [1177, 375] width 31 height 30
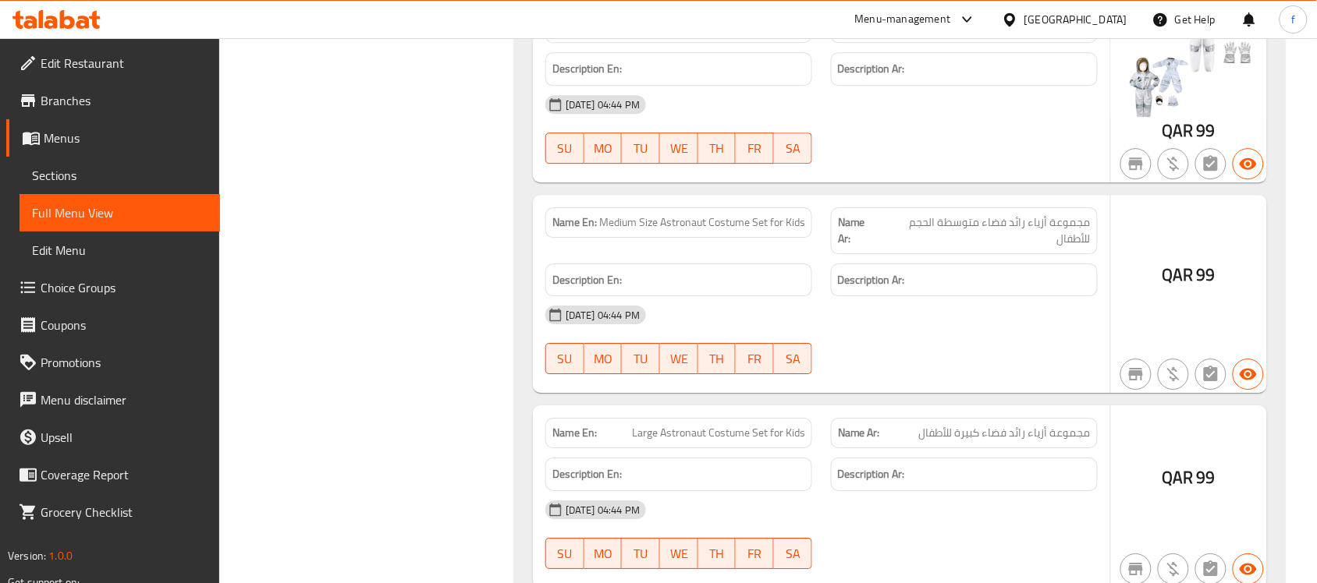
scroll to position [11875, 0]
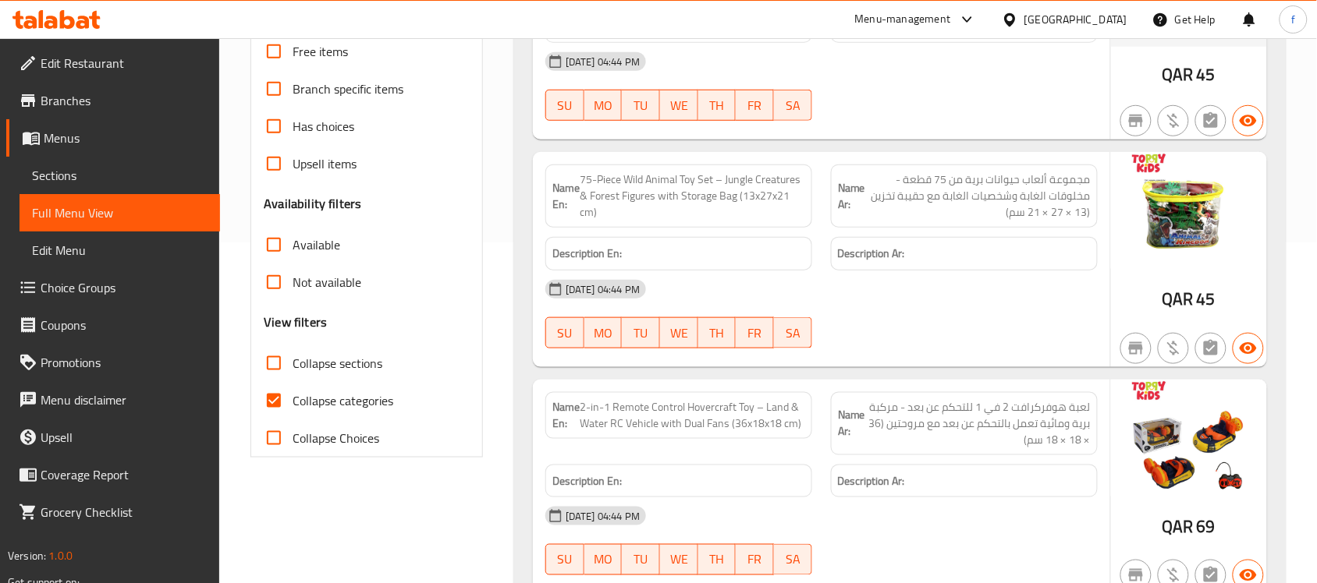
scroll to position [344, 0]
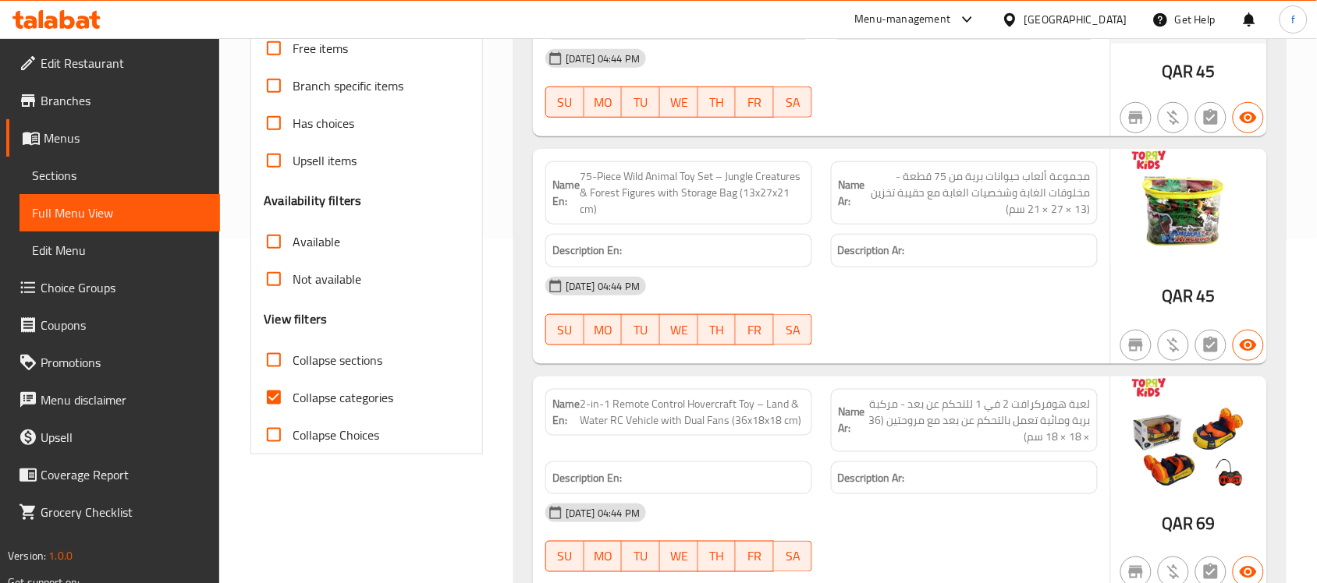
drag, startPoint x: 278, startPoint y: 400, endPoint x: 267, endPoint y: 407, distance: 13.0
click at [278, 400] on input "Collapse categories" at bounding box center [273, 397] width 37 height 37
checkbox input "false"
click at [278, 357] on input "Collapse sections" at bounding box center [273, 360] width 37 height 37
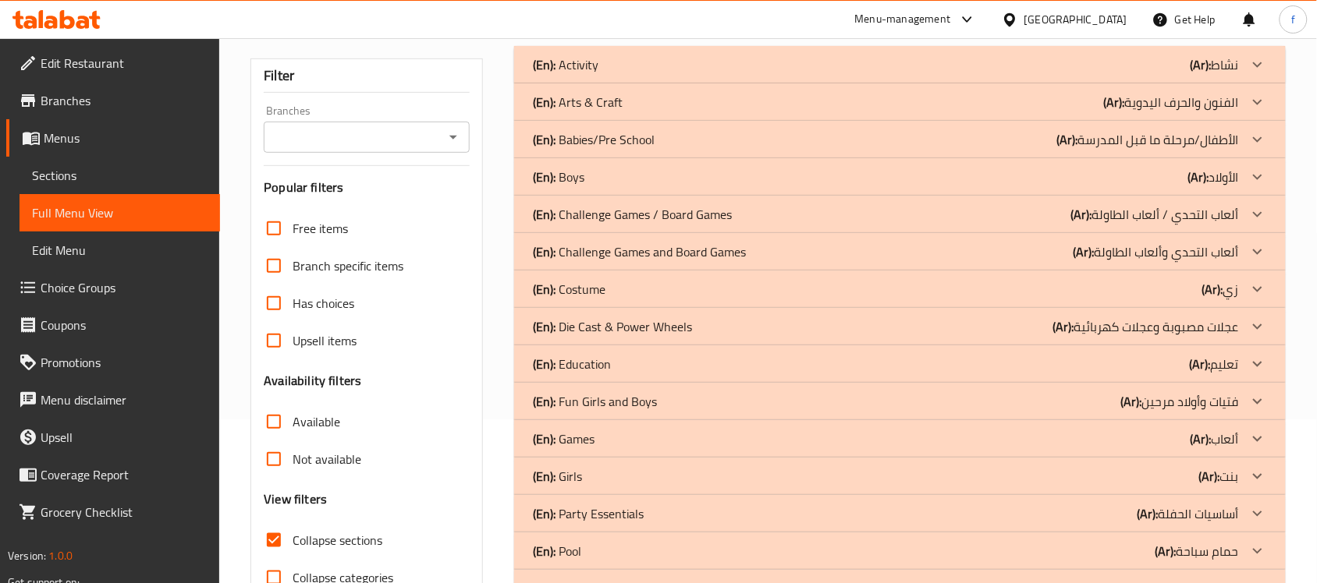
scroll to position [136, 0]
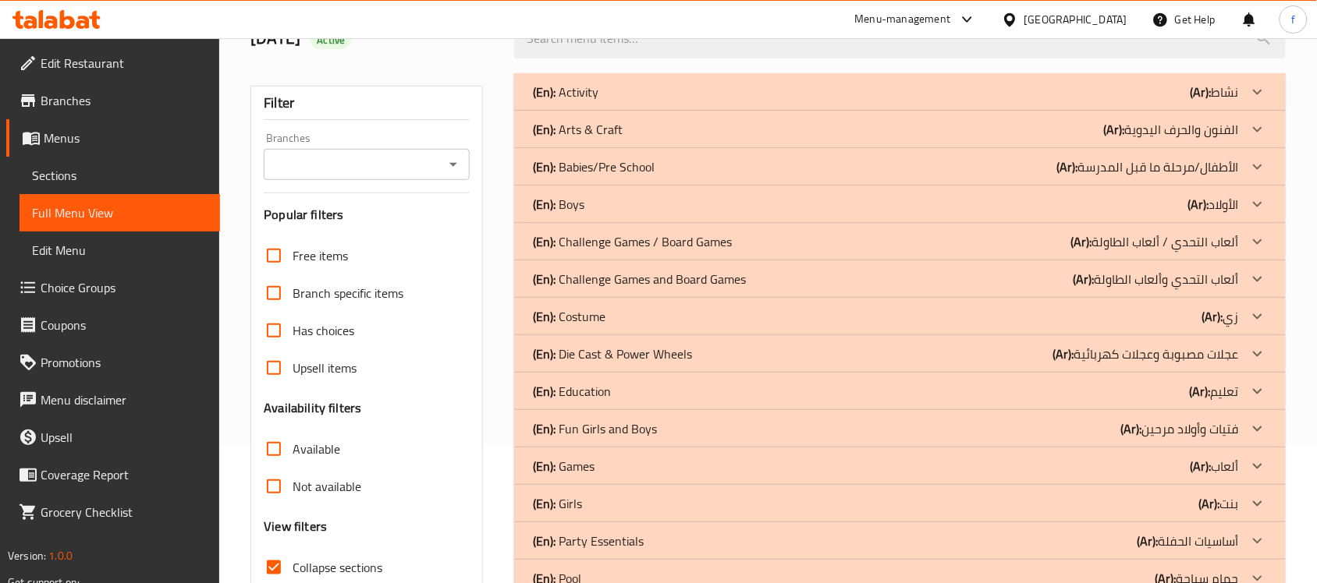
click at [1261, 310] on icon at bounding box center [1257, 316] width 19 height 19
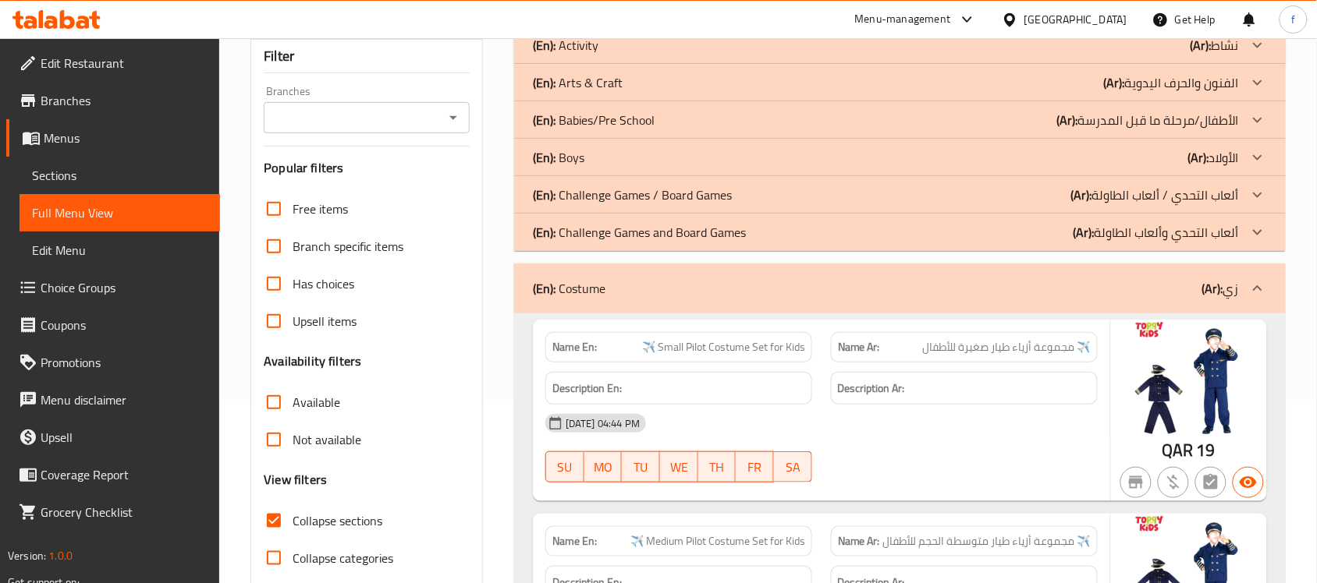
scroll to position [0, 0]
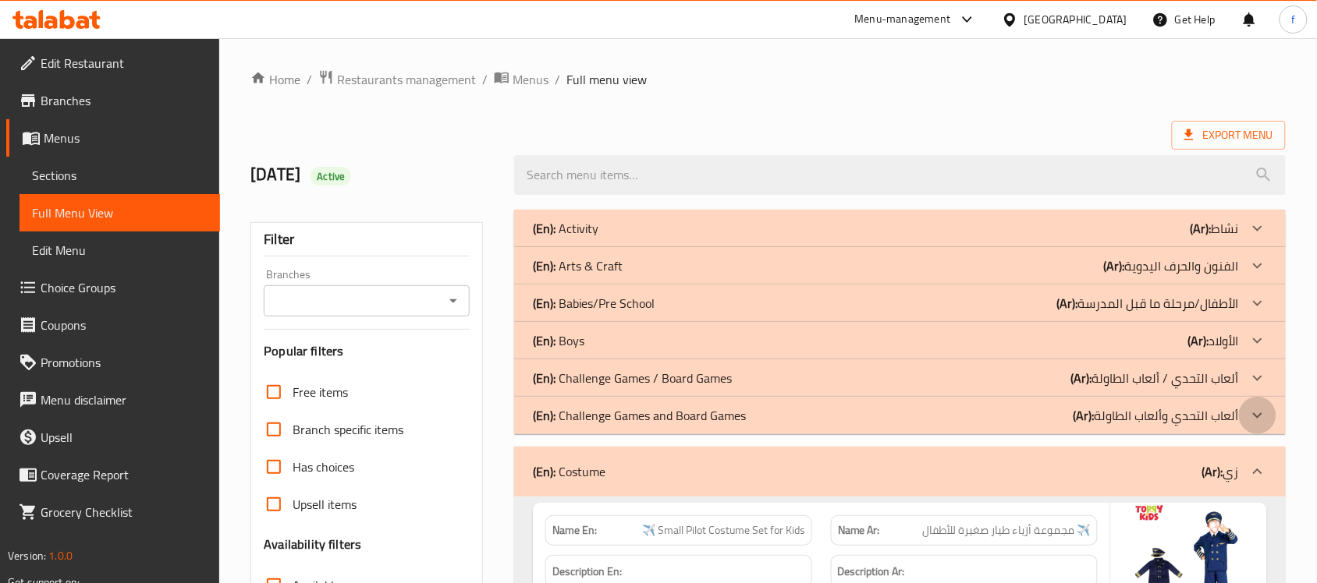
drag, startPoint x: 1250, startPoint y: 411, endPoint x: 1264, endPoint y: 361, distance: 51.6
click at [1250, 410] on icon at bounding box center [1257, 415] width 19 height 19
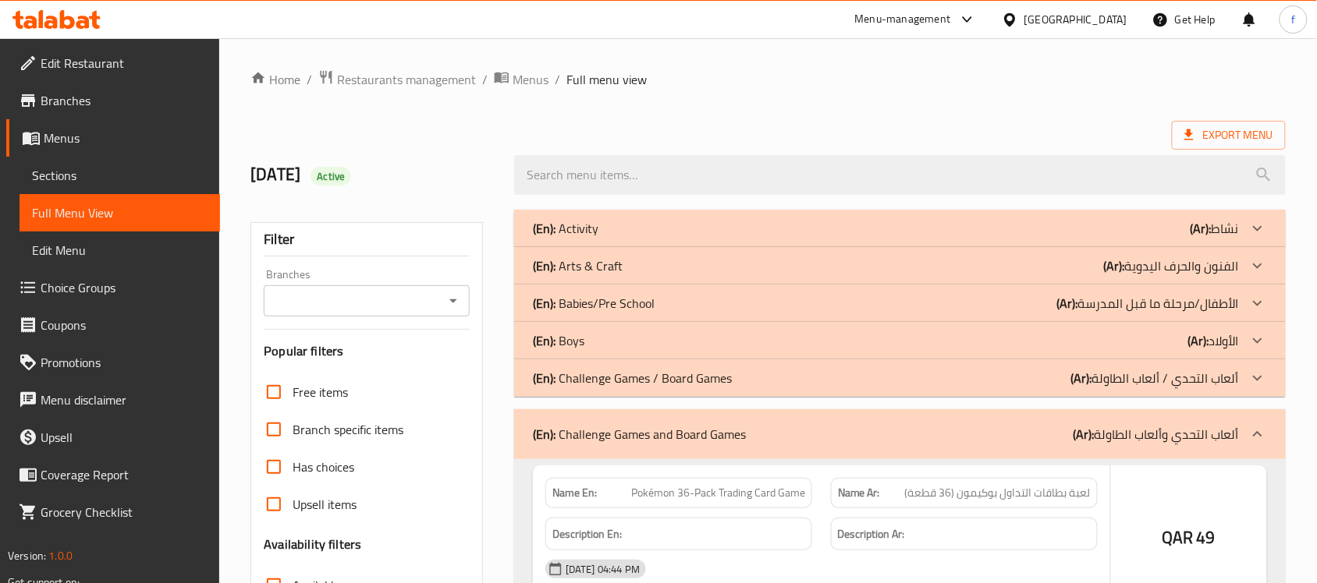
click at [1260, 363] on div at bounding box center [1257, 378] width 37 height 37
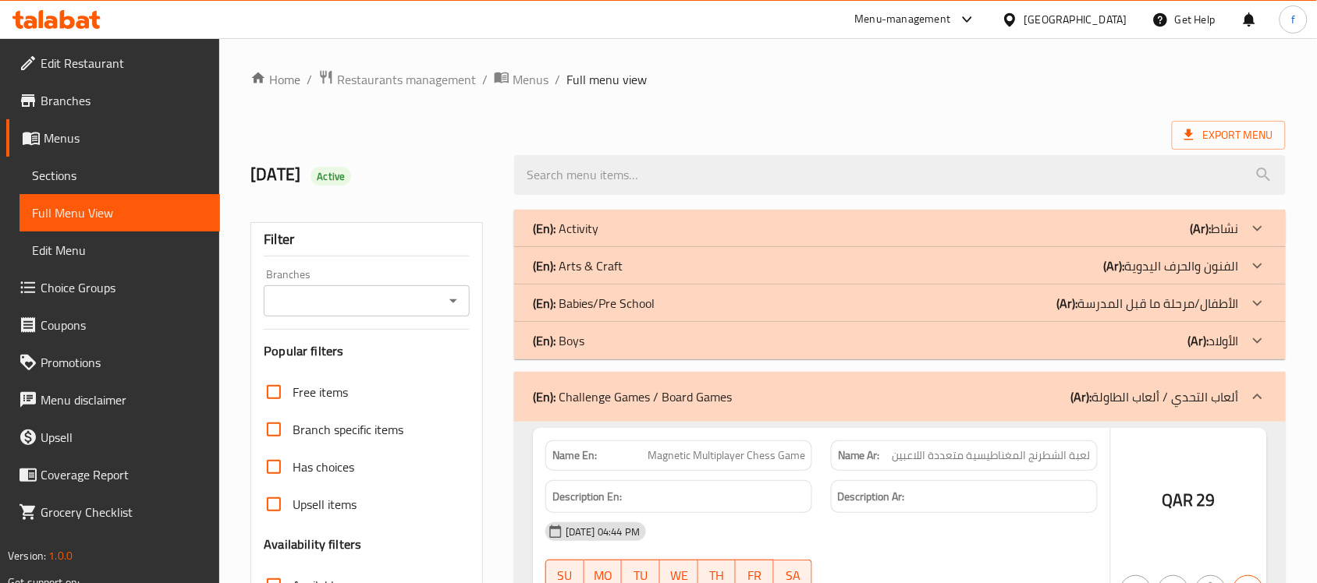
click at [1256, 388] on icon at bounding box center [1257, 397] width 19 height 19
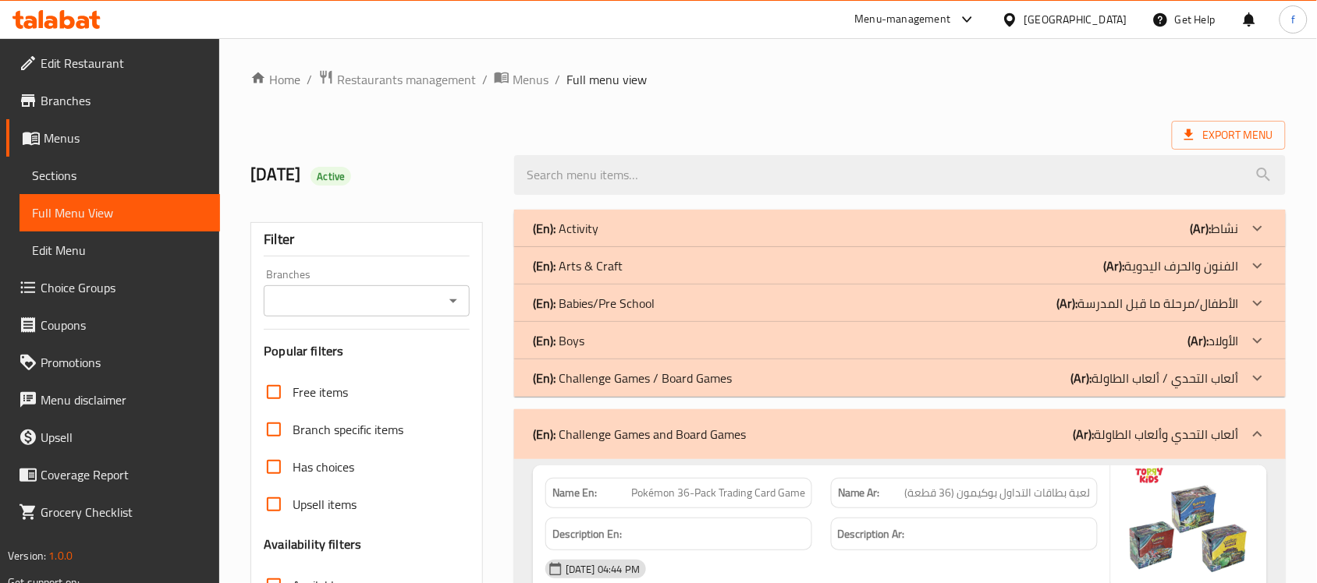
click at [1260, 376] on icon at bounding box center [1257, 378] width 19 height 19
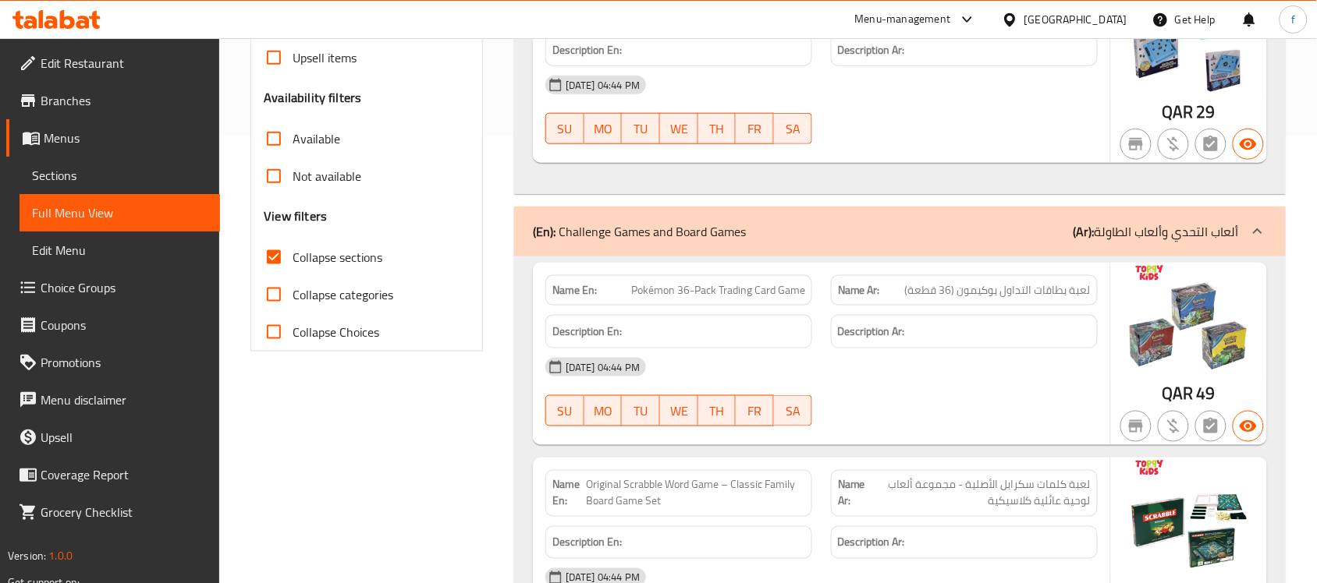
scroll to position [353, 0]
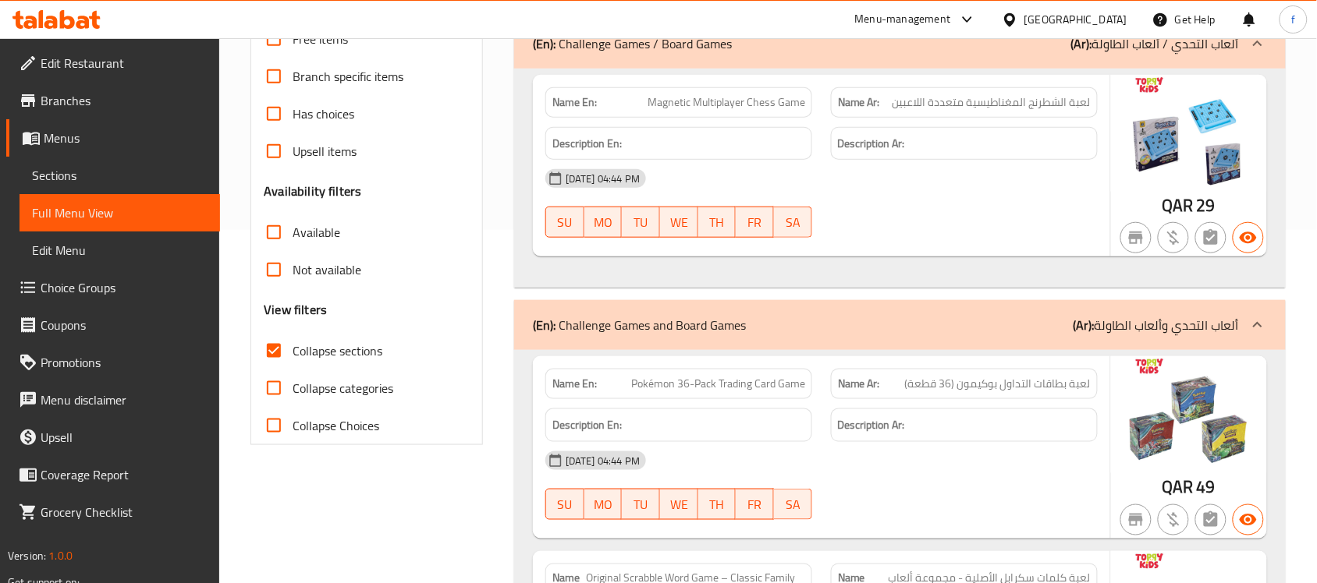
click at [275, 353] on input "Collapse sections" at bounding box center [273, 350] width 37 height 37
checkbox input "false"
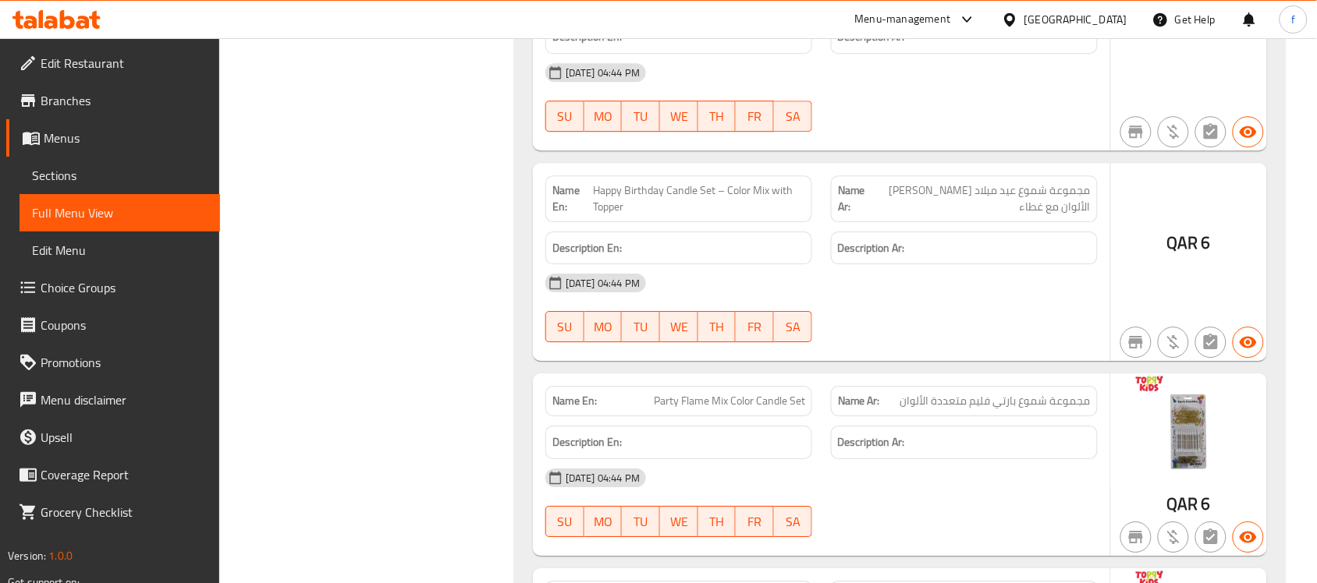
scroll to position [50445, 0]
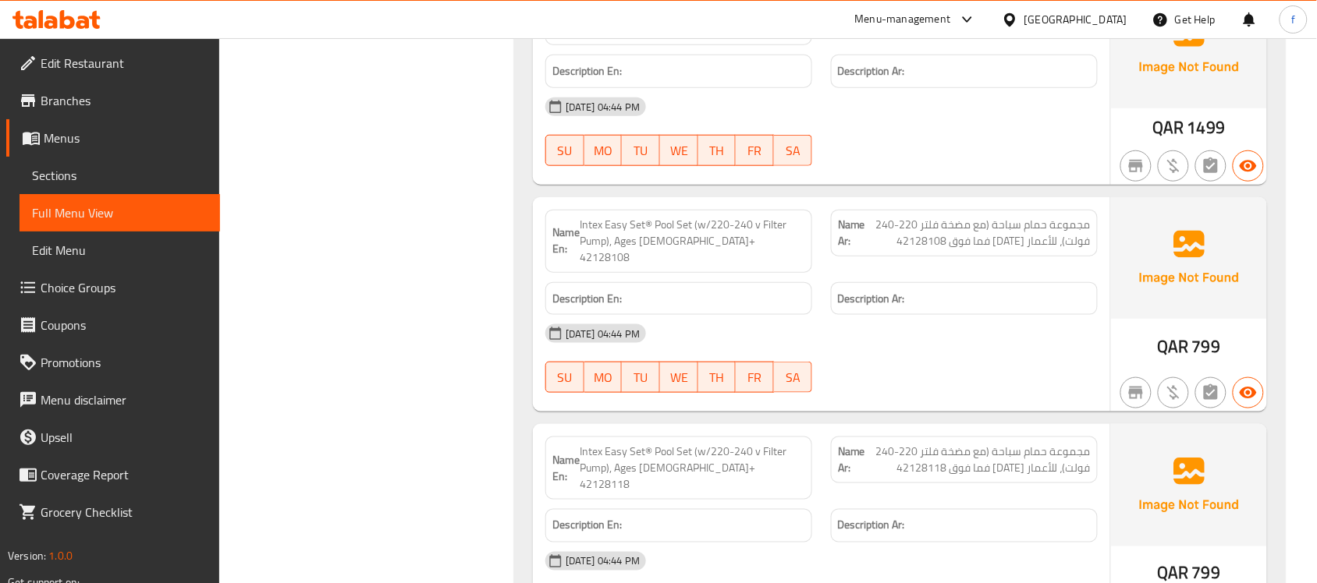
scroll to position [53080, 0]
